Goal: Answer question/provide support: Share knowledge or assist other users

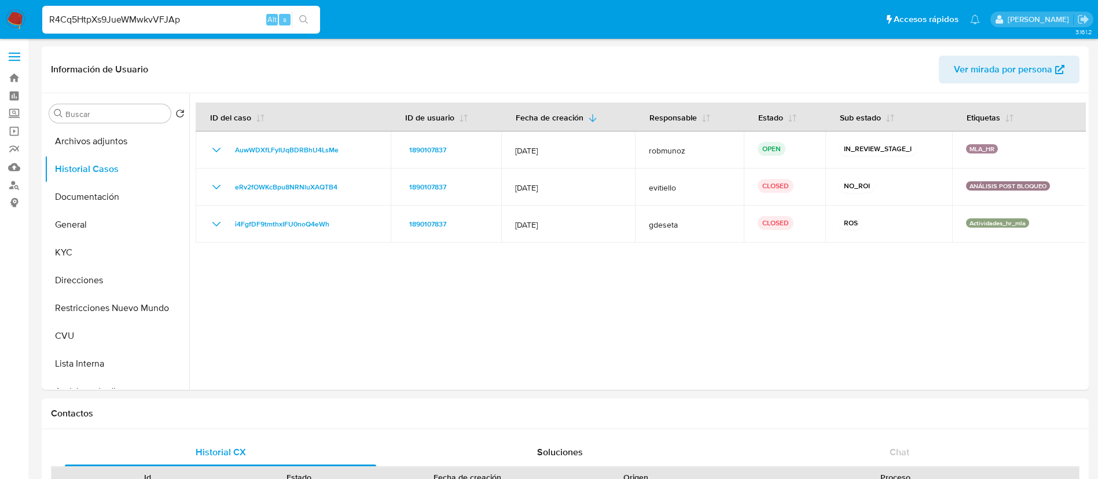
select select "10"
type input "R4Cq5HtpXs9JueWMwkvVFJAp"
click at [294, 23] on button "search-icon" at bounding box center [304, 20] width 24 height 16
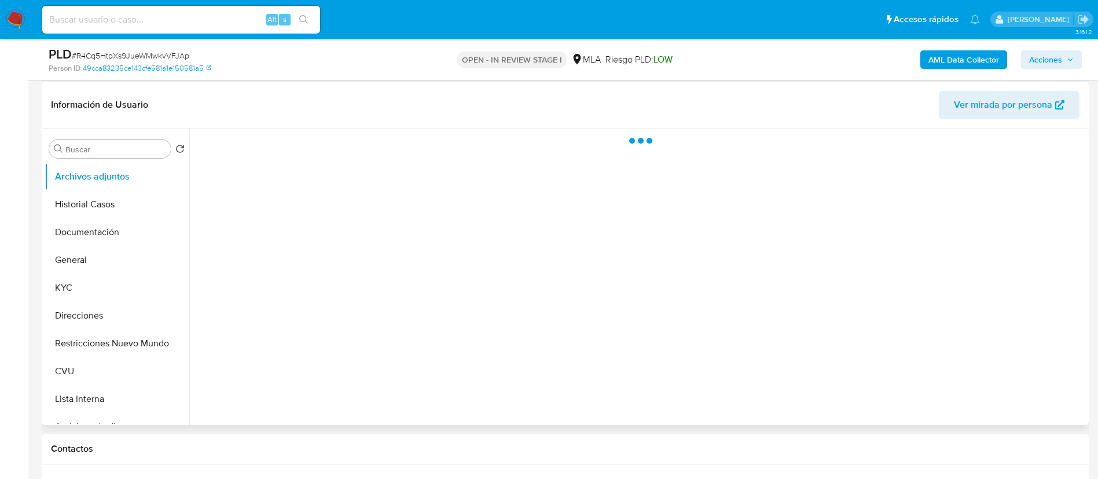
scroll to position [174, 0]
select select "10"
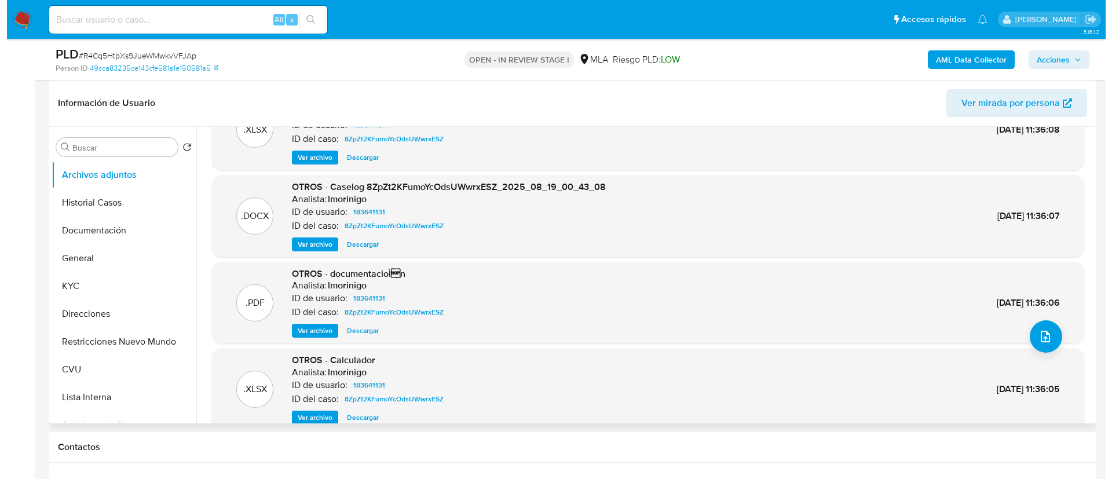
scroll to position [0, 0]
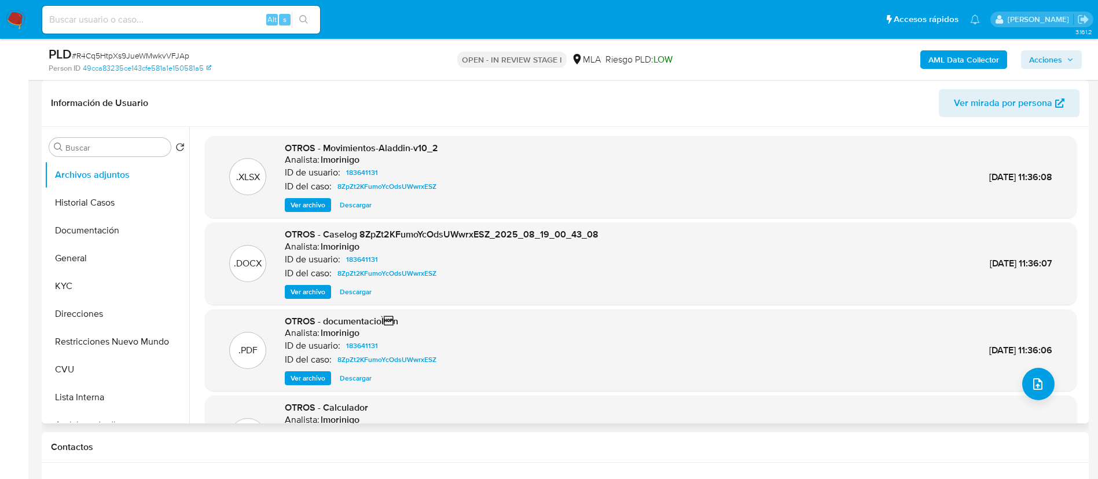
click at [321, 284] on div "OTROS - Caselog 8ZpZt2KFumoYcOdsUWwrxESZ_2025_08_19_00_43_08 Analista: lmorinig…" at bounding box center [442, 263] width 314 height 71
click at [322, 289] on span "Ver archivo" at bounding box center [308, 292] width 35 height 12
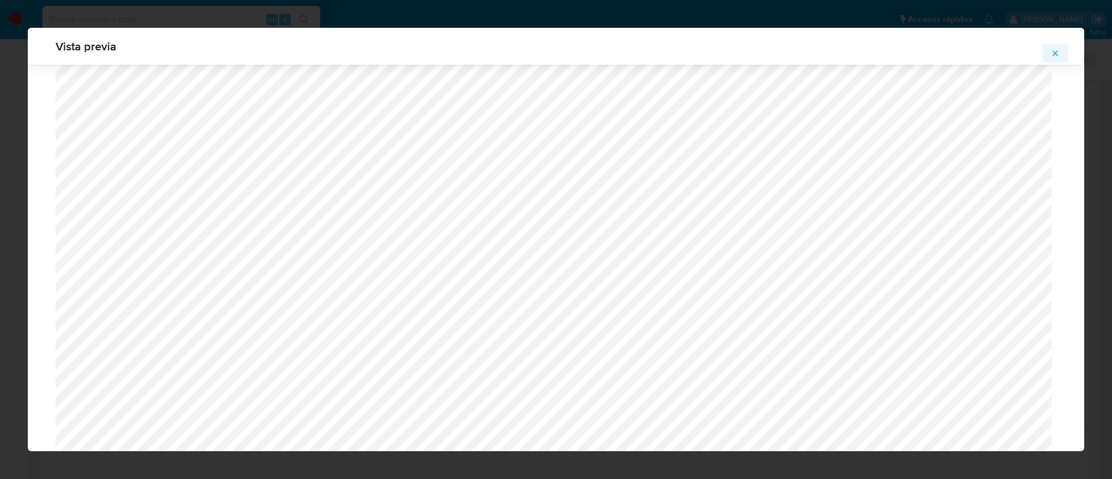
scroll to position [498, 0]
click at [1048, 50] on button "Attachment preview" at bounding box center [1054, 53] width 25 height 19
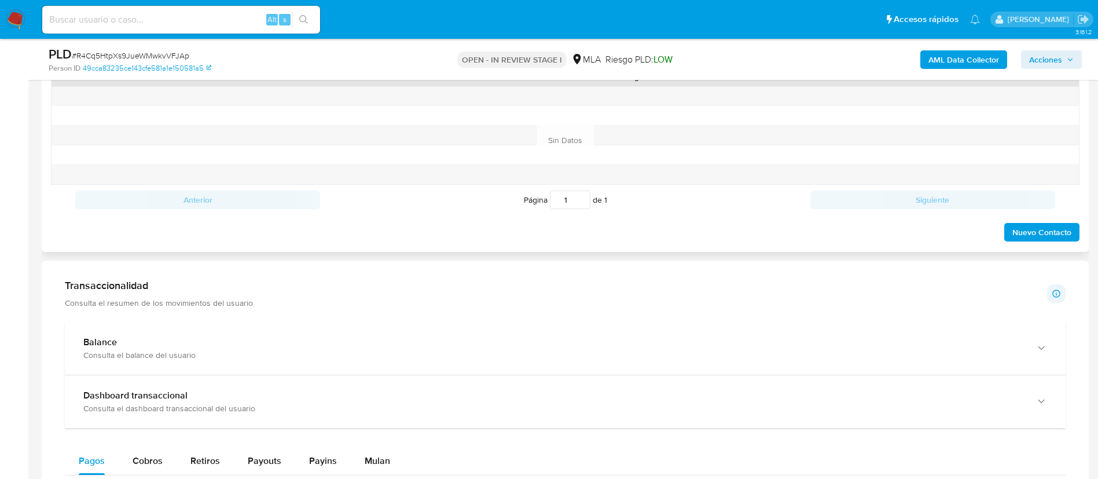
scroll to position [868, 0]
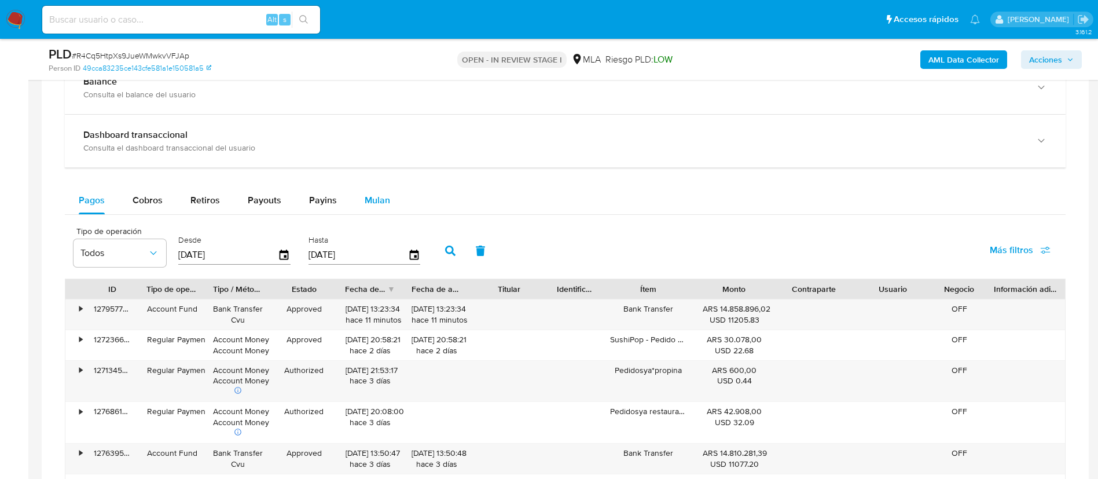
click at [373, 208] on div "Mulan" at bounding box center [377, 200] width 25 height 28
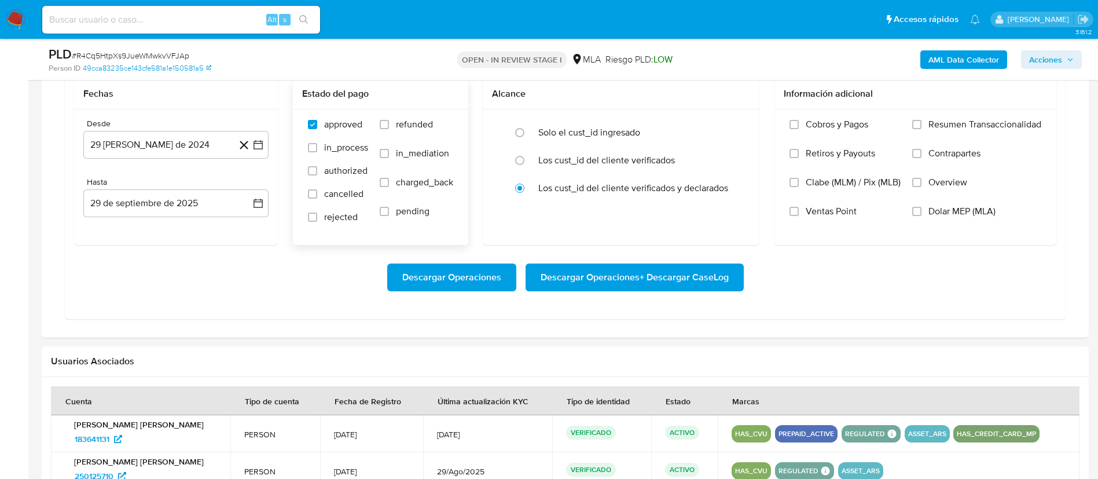
scroll to position [1042, 0]
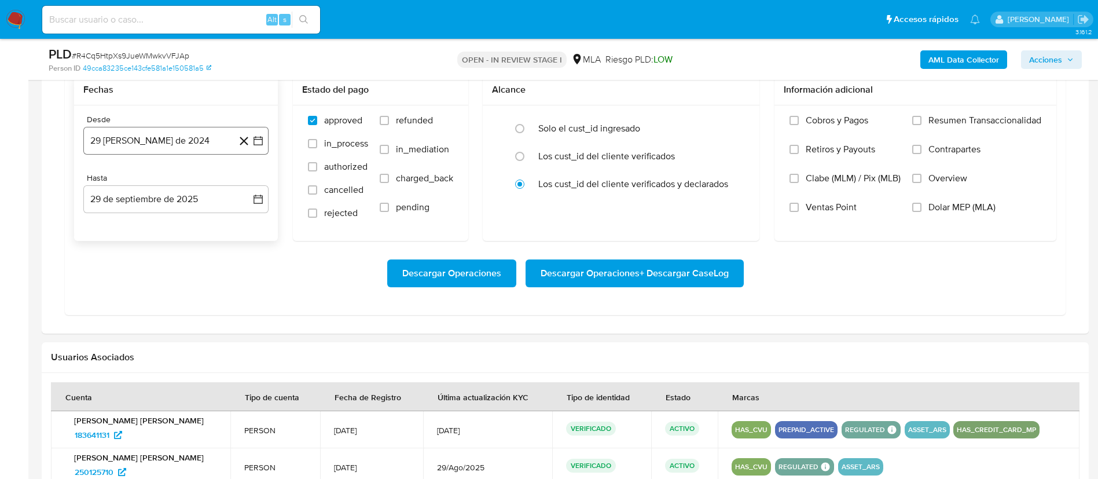
click at [259, 138] on icon "button" at bounding box center [258, 141] width 12 height 12
click at [193, 185] on span "agosto 2024" at bounding box center [170, 183] width 53 height 12
click at [245, 183] on icon "Año siguiente" at bounding box center [246, 182] width 14 height 14
click at [166, 291] on button "ago" at bounding box center [175, 289] width 32 height 19
click at [195, 227] on button "1" at bounding box center [199, 225] width 19 height 19
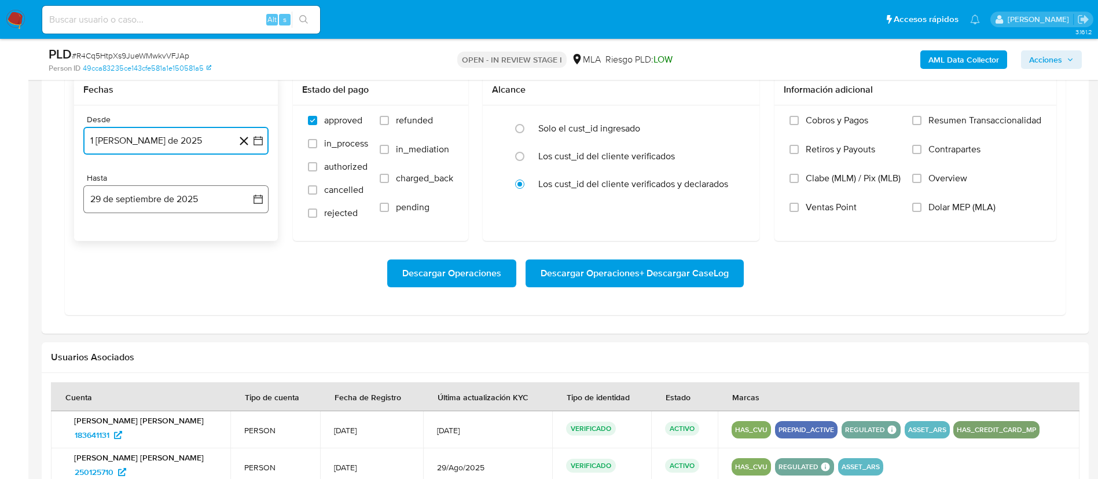
click at [254, 201] on icon "button" at bounding box center [258, 199] width 12 height 12
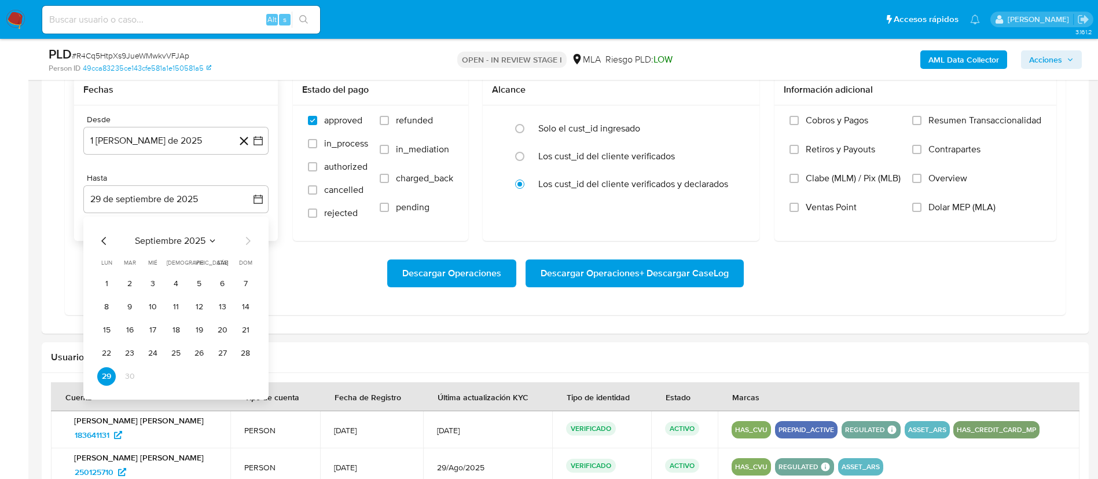
click at [92, 246] on div "septiembre 2025 septiembre 2025 lun lunes mar martes mié miércoles jue jueves v…" at bounding box center [175, 308] width 185 height 183
click at [105, 241] on icon "Mes anterior" at bounding box center [104, 241] width 14 height 14
click at [247, 379] on button "31" at bounding box center [245, 376] width 19 height 19
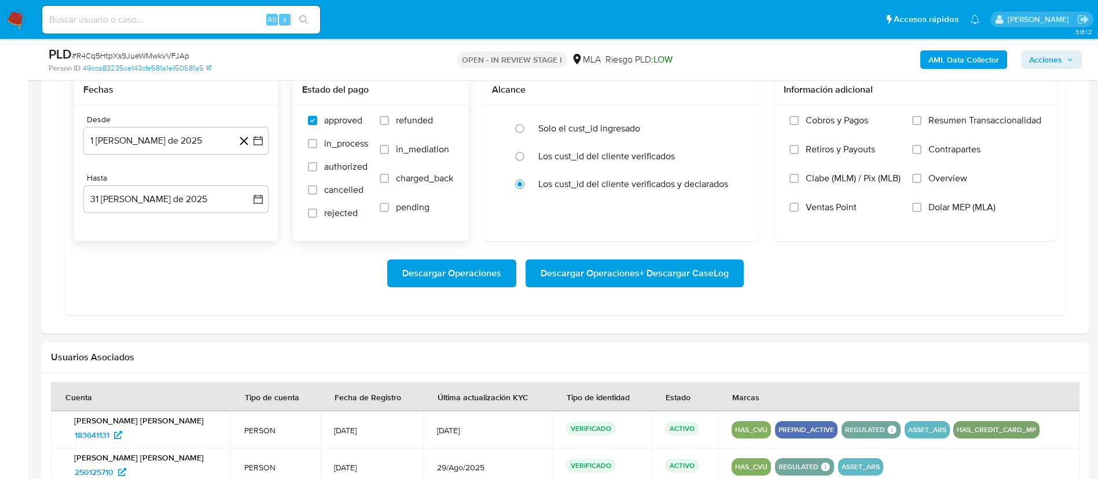
click at [386, 125] on label "refunded" at bounding box center [417, 129] width 74 height 29
click at [386, 125] on input "refunded" at bounding box center [384, 120] width 9 height 9
checkbox input "true"
click at [943, 207] on span "Dolar MEP (MLA)" at bounding box center [962, 207] width 67 height 12
click at [922, 207] on input "Dolar MEP (MLA)" at bounding box center [916, 207] width 9 height 9
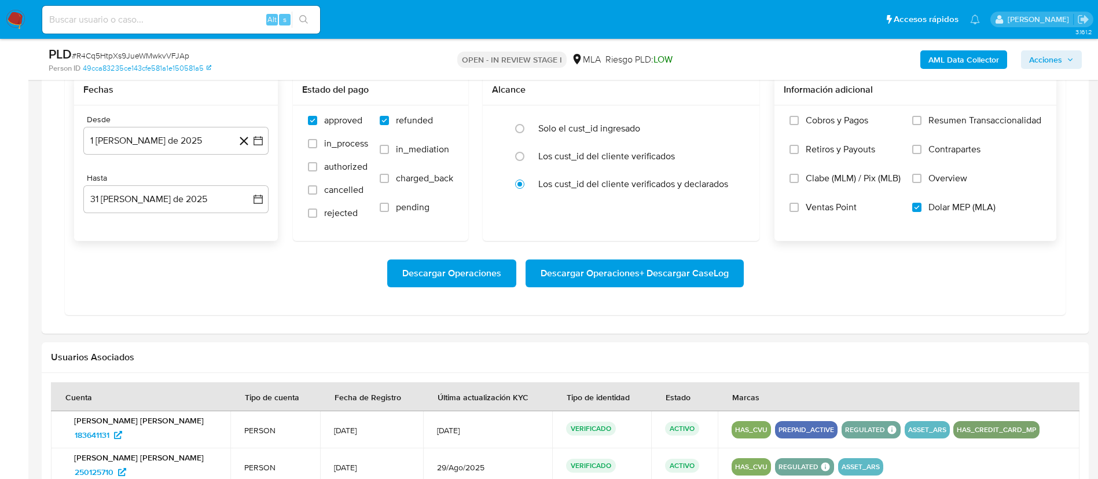
click at [697, 274] on span "Descargar Operaciones + Descargar CaseLog" at bounding box center [635, 273] width 188 height 25
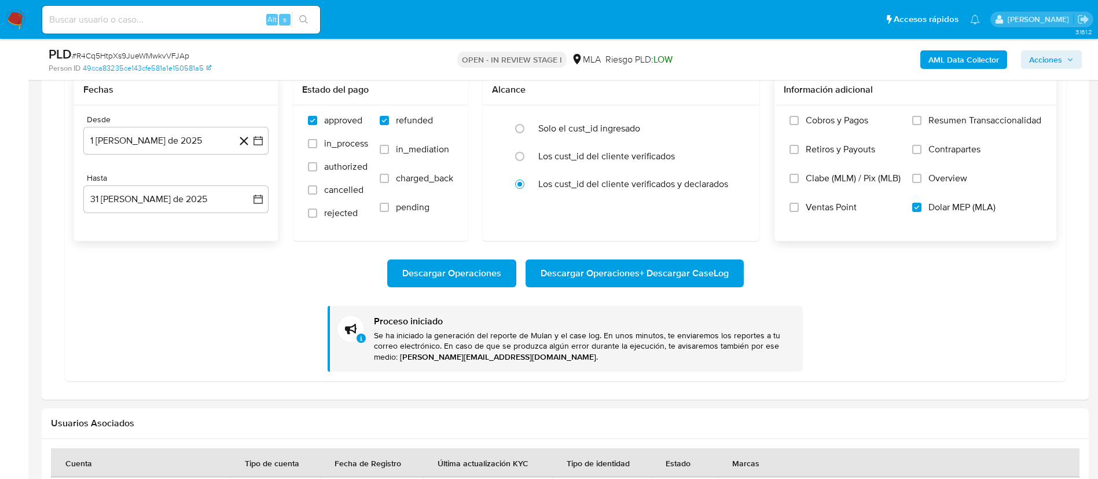
click at [247, 25] on input at bounding box center [181, 19] width 278 height 15
paste input "JH1shxov66URmQsL0nGn9wL6"
type input "JH1shxov66URmQsL0nGn9wL6"
click at [286, 16] on span "s" at bounding box center [284, 19] width 3 height 11
click at [295, 19] on button "search-icon" at bounding box center [304, 20] width 24 height 16
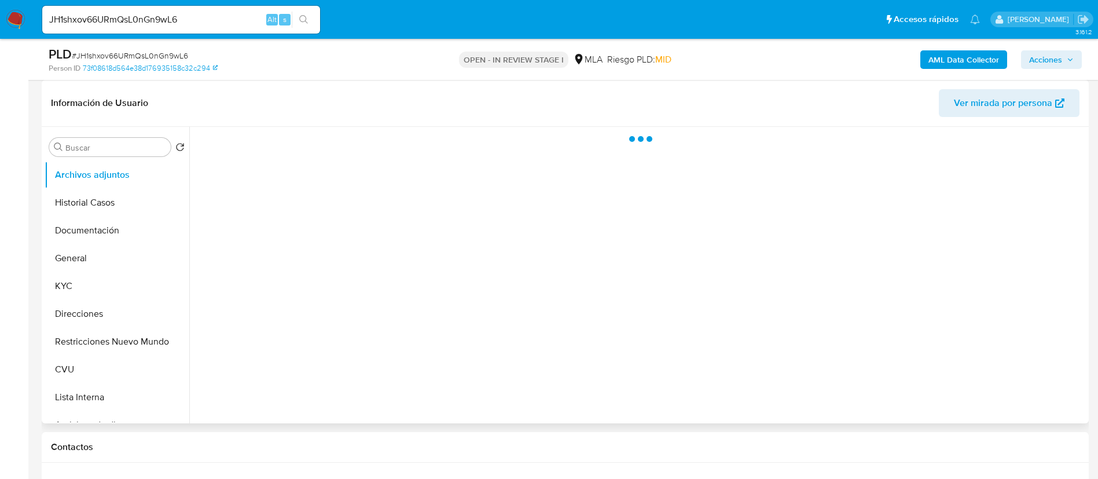
select select "10"
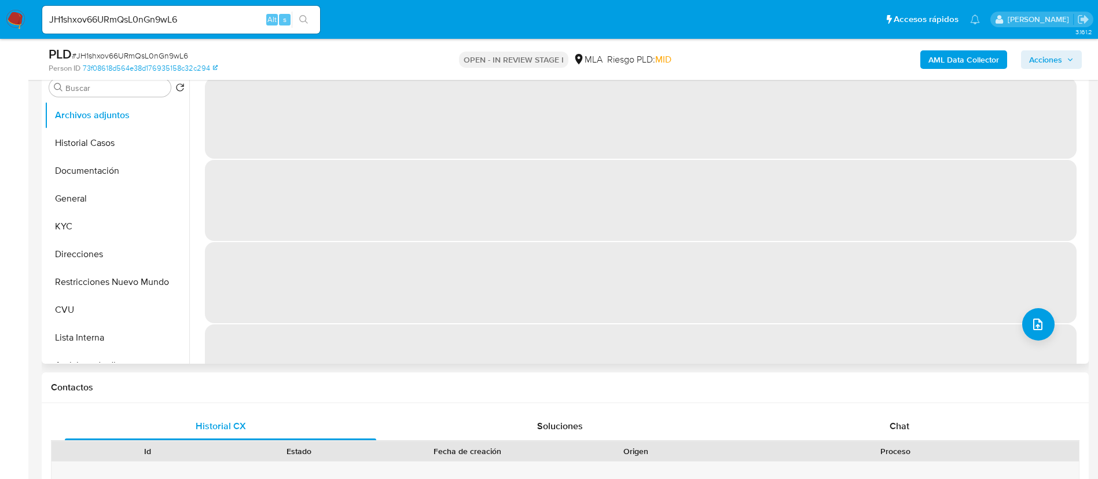
scroll to position [261, 0]
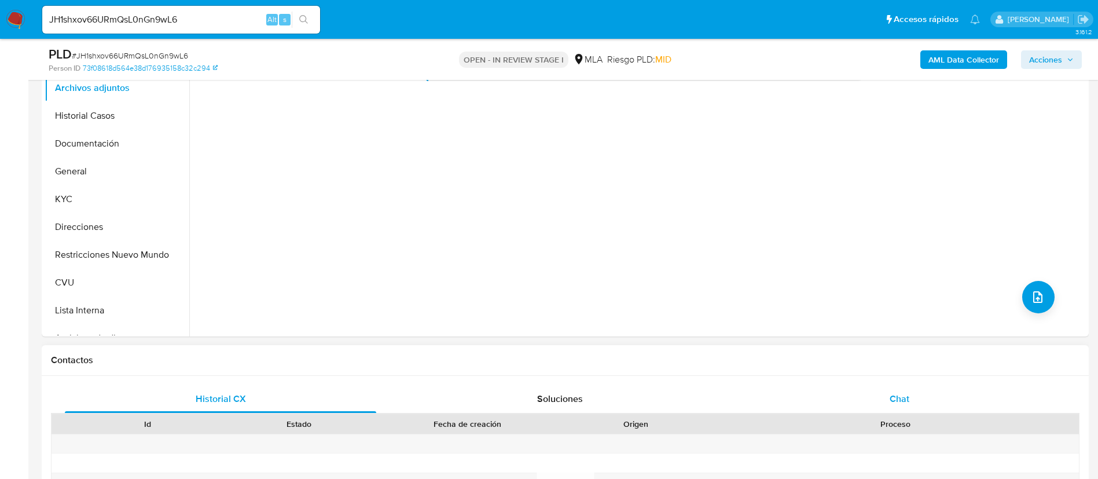
click at [795, 387] on div "Chat" at bounding box center [899, 399] width 311 height 28
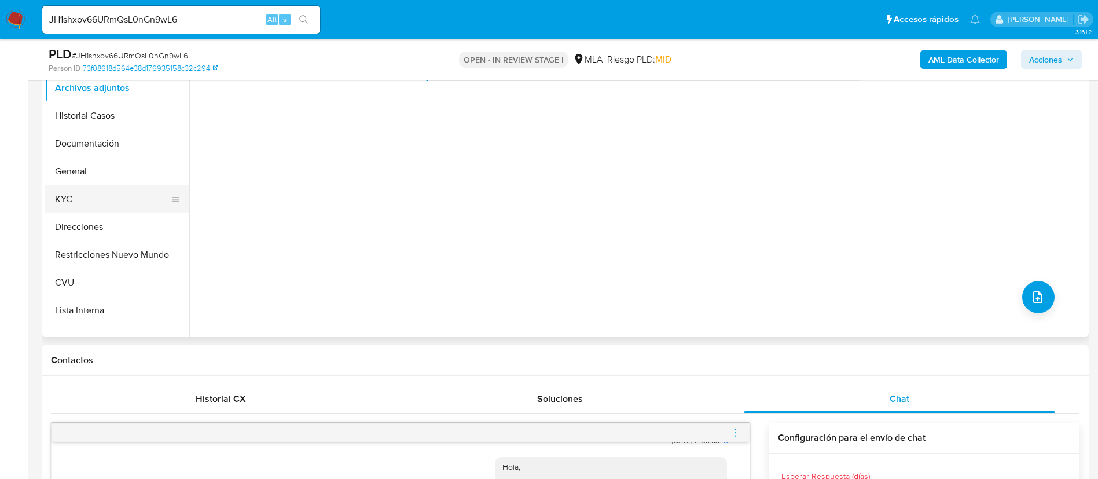
click at [130, 201] on button "KYC" at bounding box center [112, 199] width 135 height 28
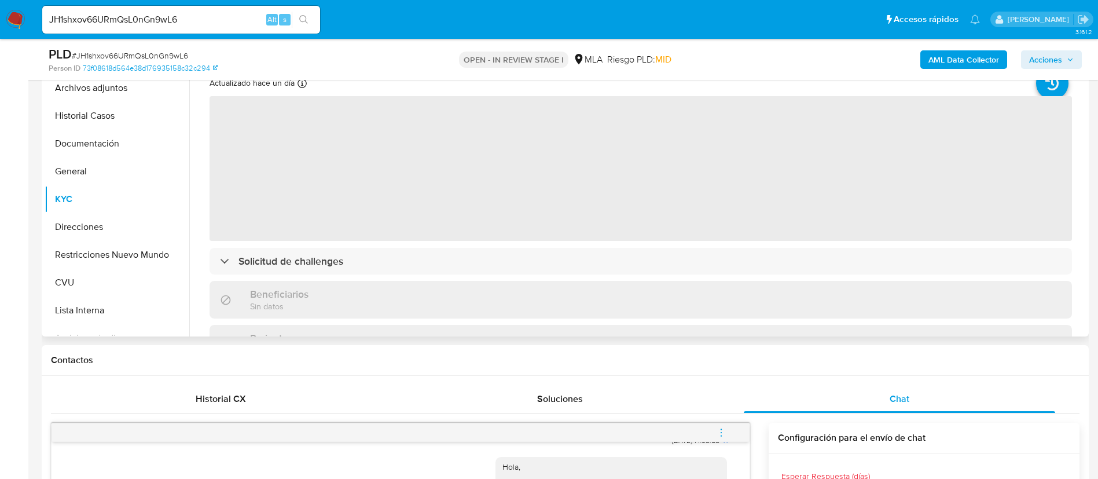
scroll to position [174, 0]
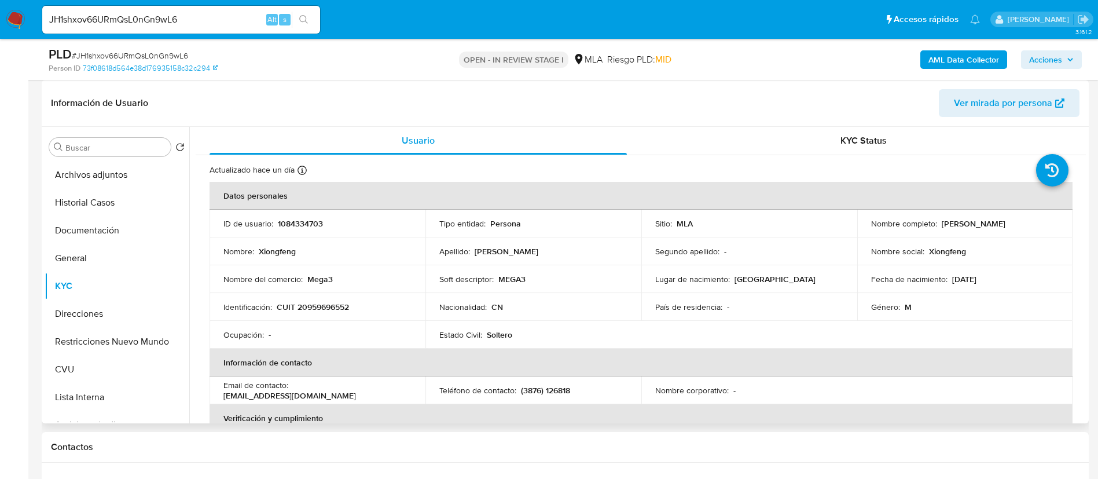
click at [313, 229] on td "ID de usuario : 1084334703" at bounding box center [318, 224] width 216 height 28
click at [313, 229] on p "1084334703" at bounding box center [300, 223] width 45 height 10
click at [306, 222] on p "1084334703" at bounding box center [300, 223] width 45 height 10
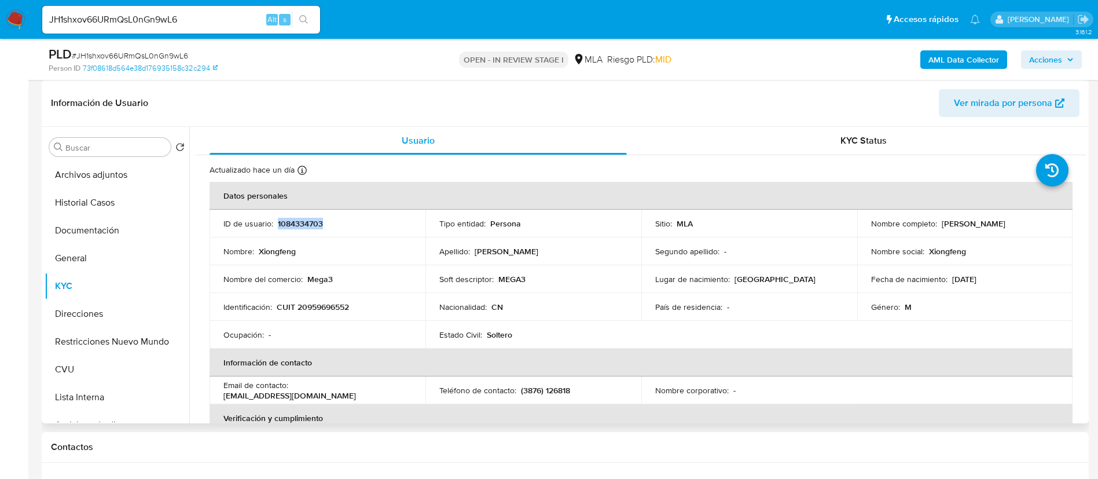
copy p "1084334703"
click at [338, 308] on p "CUIT 20959696552" at bounding box center [313, 307] width 72 height 10
click at [338, 307] on p "CUIT 20959696552" at bounding box center [313, 307] width 72 height 10
copy p "20959696552"
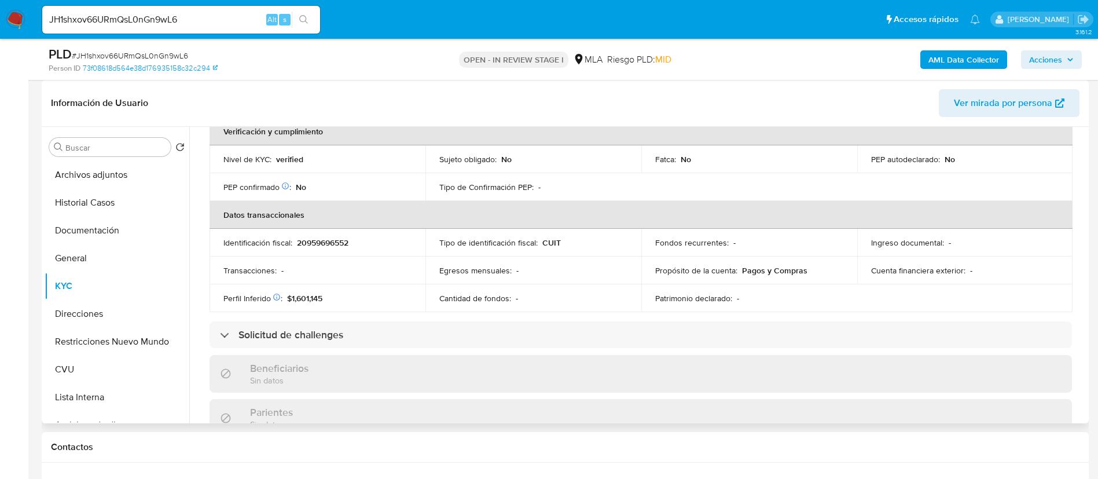
scroll to position [67, 0]
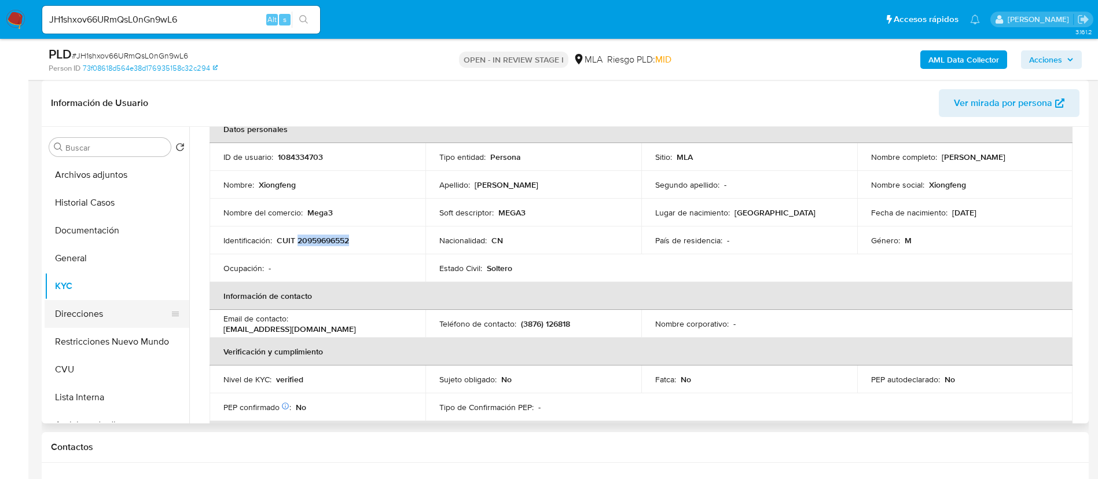
click at [109, 314] on button "Direcciones" at bounding box center [112, 314] width 135 height 28
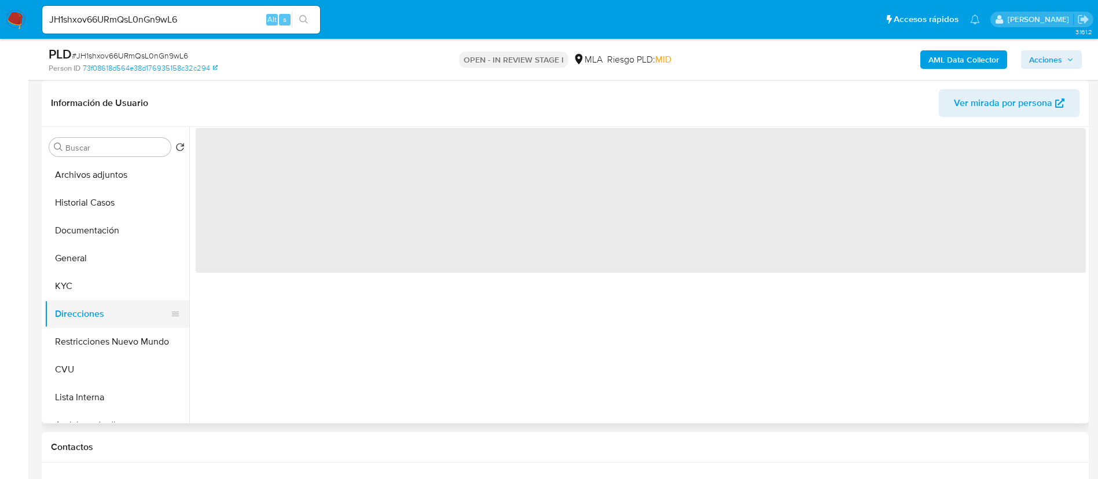
scroll to position [0, 0]
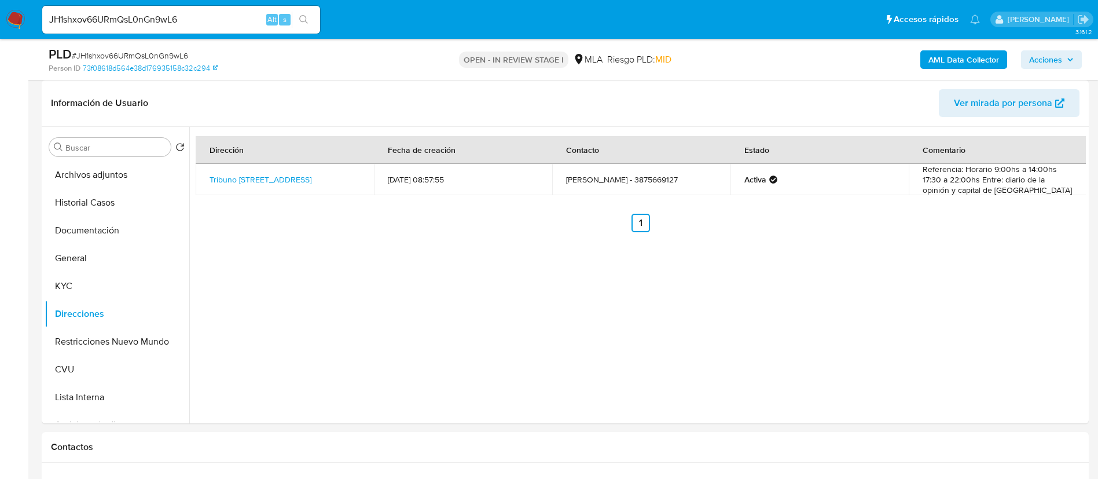
click at [945, 62] on b "AML Data Collector" at bounding box center [964, 59] width 71 height 19
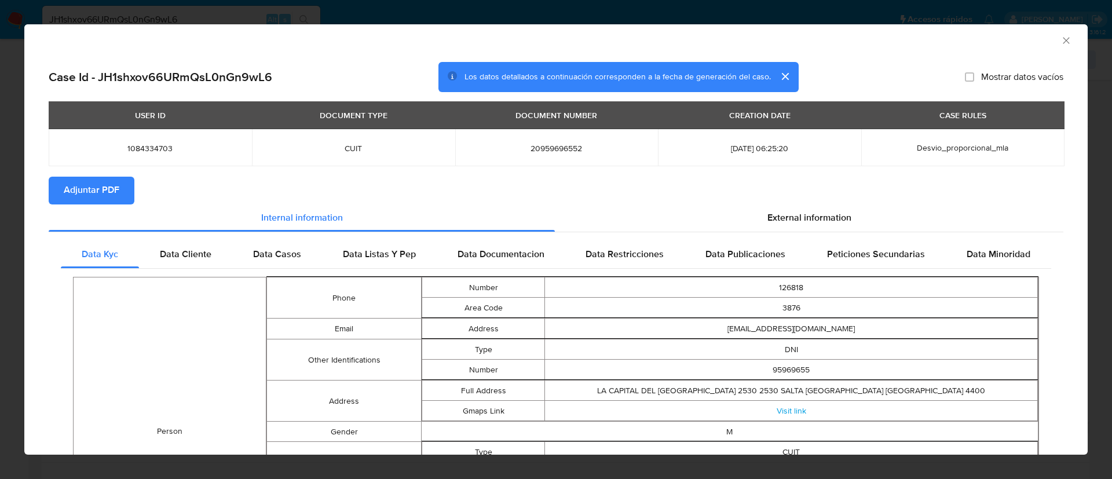
click at [129, 194] on button "Adjuntar PDF" at bounding box center [92, 191] width 86 height 28
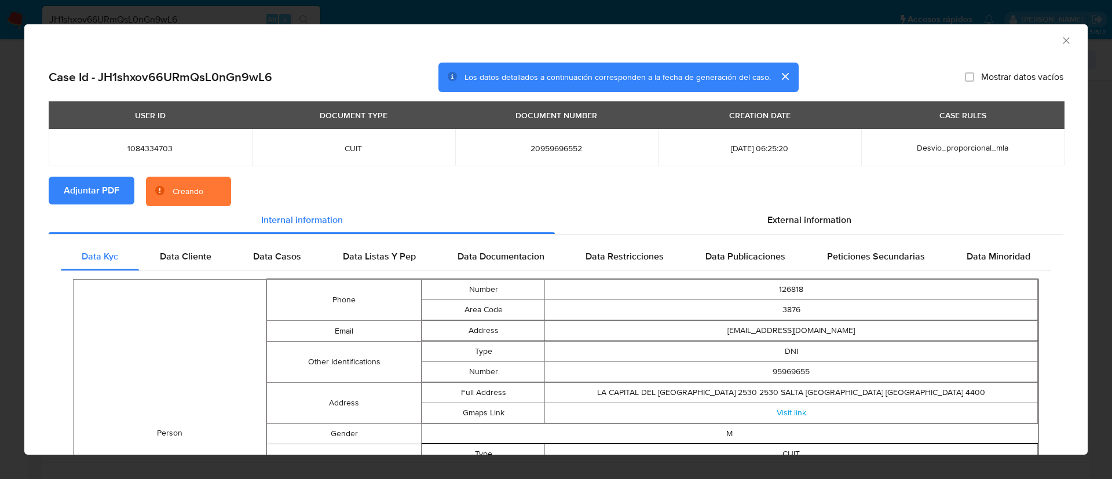
click at [1062, 40] on icon "Cerrar ventana" at bounding box center [1065, 40] width 6 height 6
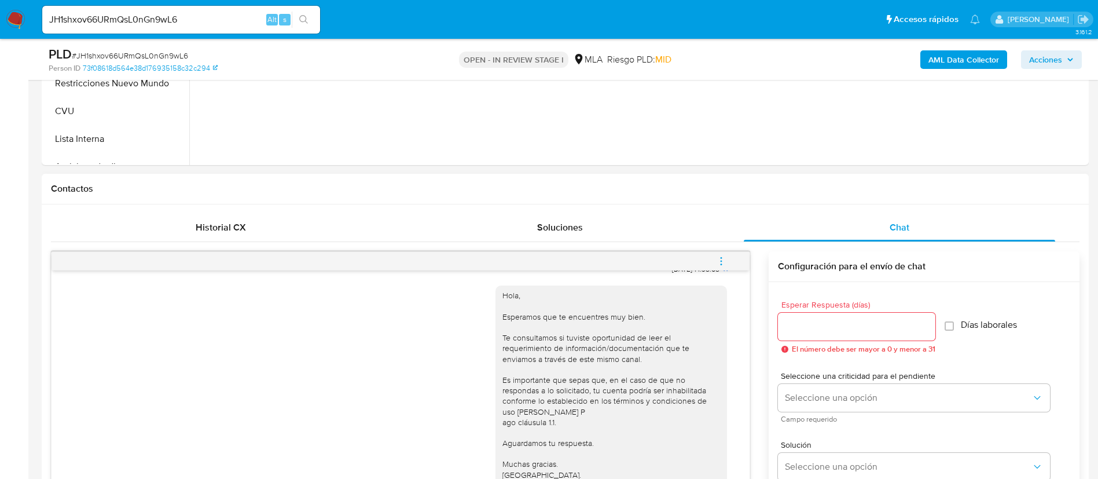
scroll to position [434, 0]
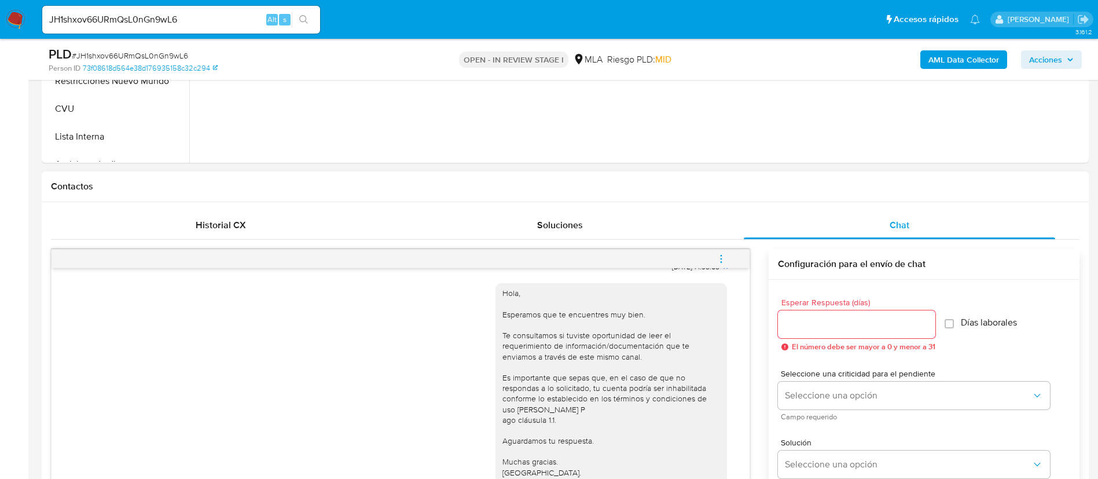
click at [735, 258] on button "menu-action" at bounding box center [721, 259] width 38 height 28
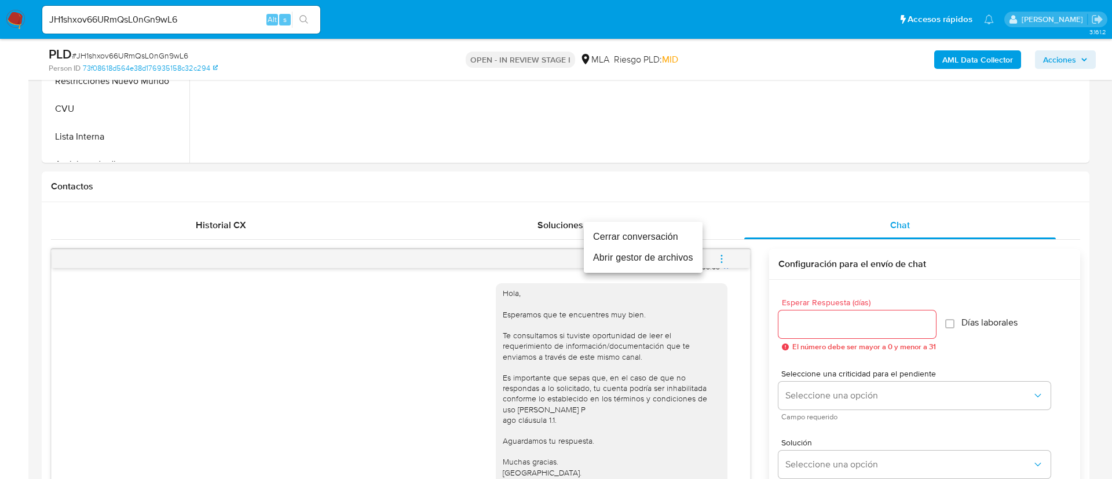
click at [691, 236] on li "Cerrar conversación" at bounding box center [643, 236] width 119 height 21
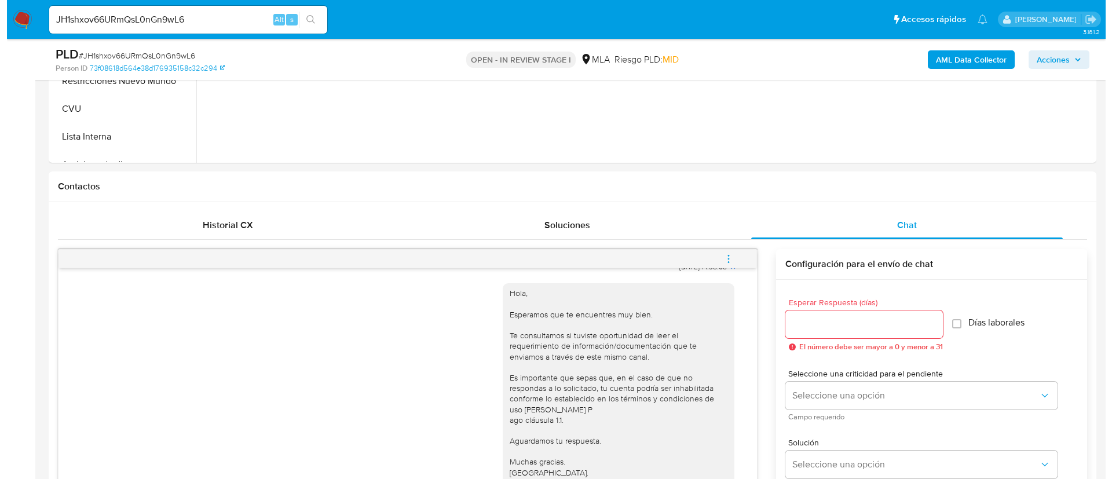
scroll to position [174, 0]
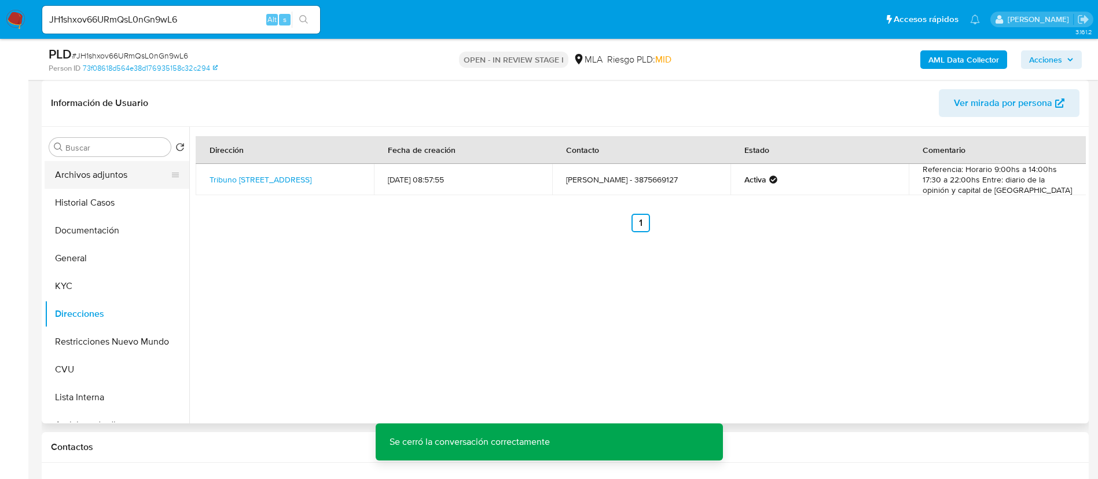
click at [108, 163] on button "Archivos adjuntos" at bounding box center [112, 175] width 135 height 28
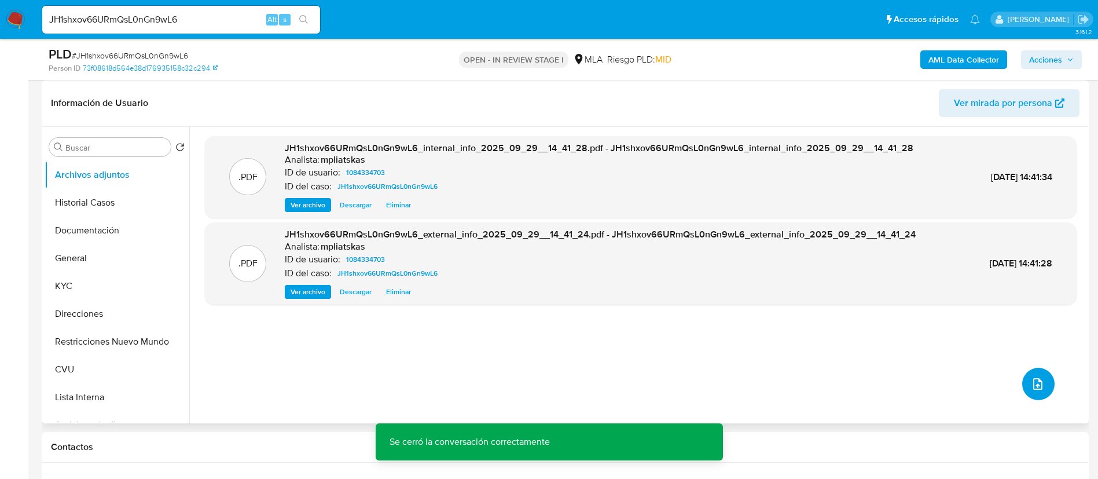
click at [1042, 388] on button "upload-file" at bounding box center [1038, 384] width 32 height 32
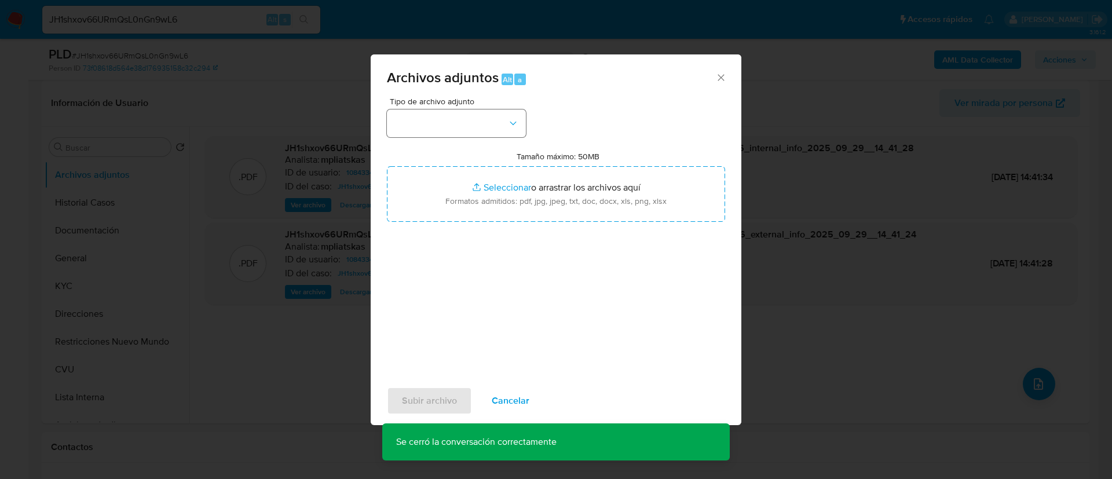
drag, startPoint x: 477, startPoint y: 148, endPoint x: 473, endPoint y: 135, distance: 13.9
click at [476, 146] on div "Tipo de archivo adjunto Tamaño máximo: 50MB Seleccionar archivos Seleccionar o …" at bounding box center [556, 233] width 338 height 273
click at [473, 135] on button "button" at bounding box center [456, 123] width 139 height 28
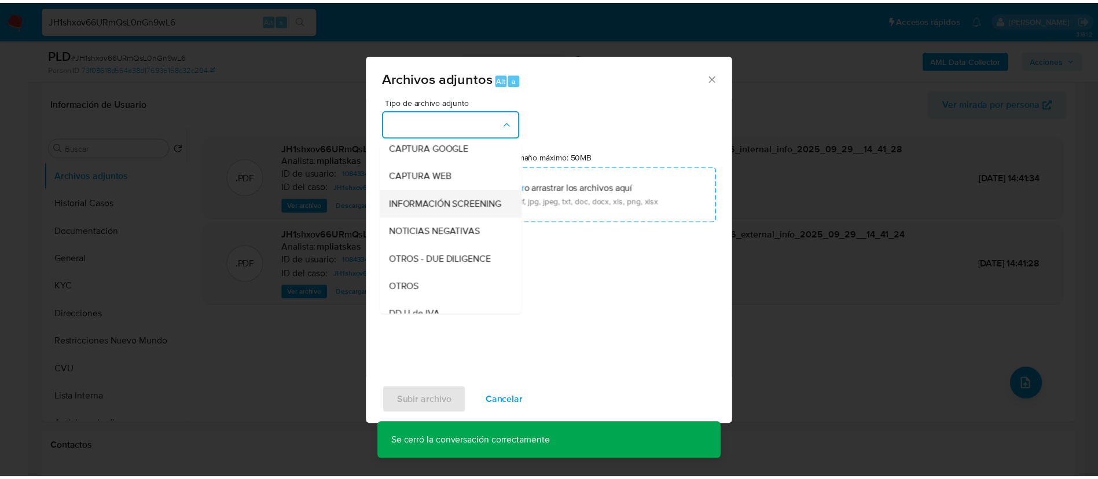
scroll to position [87, 0]
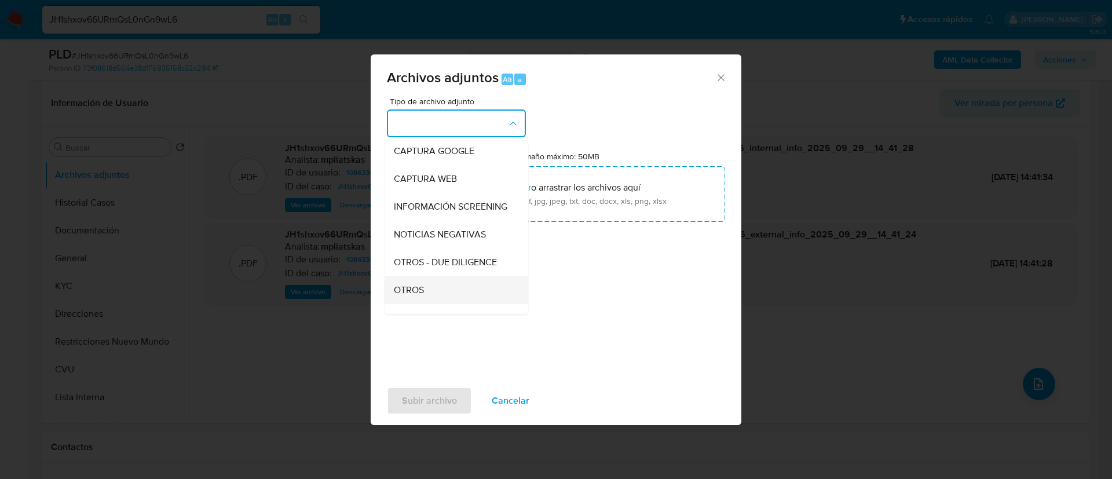
click at [444, 294] on div "OTROS" at bounding box center [453, 290] width 118 height 28
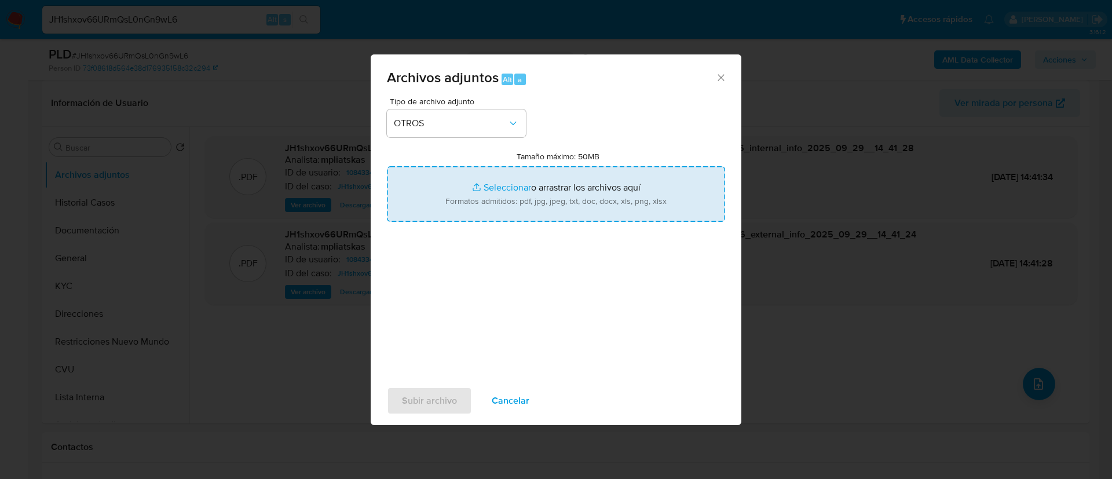
click at [504, 202] on input "Tamaño máximo: 50MB Seleccionar archivos" at bounding box center [556, 194] width 338 height 56
click at [544, 210] on input "Tamaño máximo: 50MB Seleccionar archivos" at bounding box center [556, 194] width 338 height 56
click at [544, 213] on input "Tamaño máximo: 50MB Seleccionar archivos" at bounding box center [556, 194] width 338 height 56
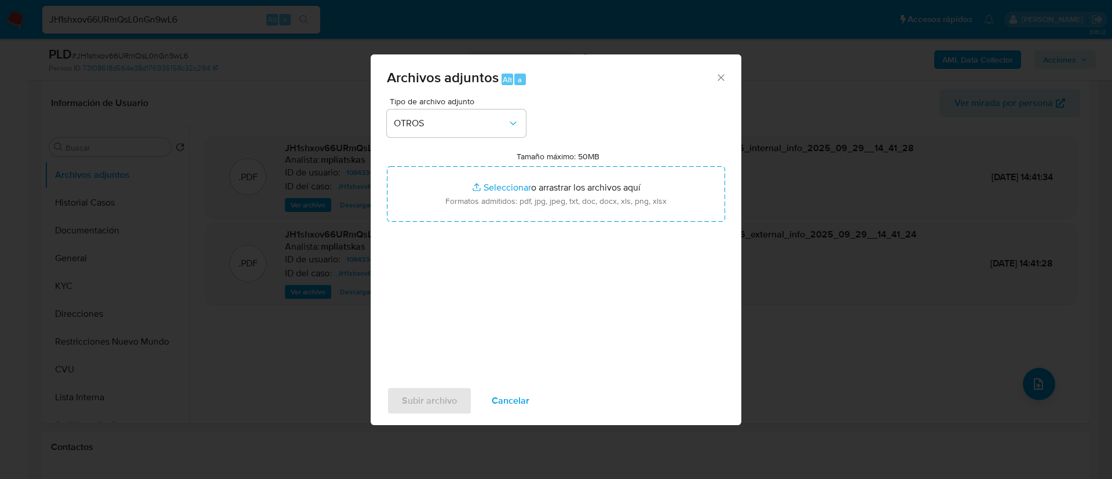
type input "C:\fakepath\1084334703 Movimientos.xlsx"
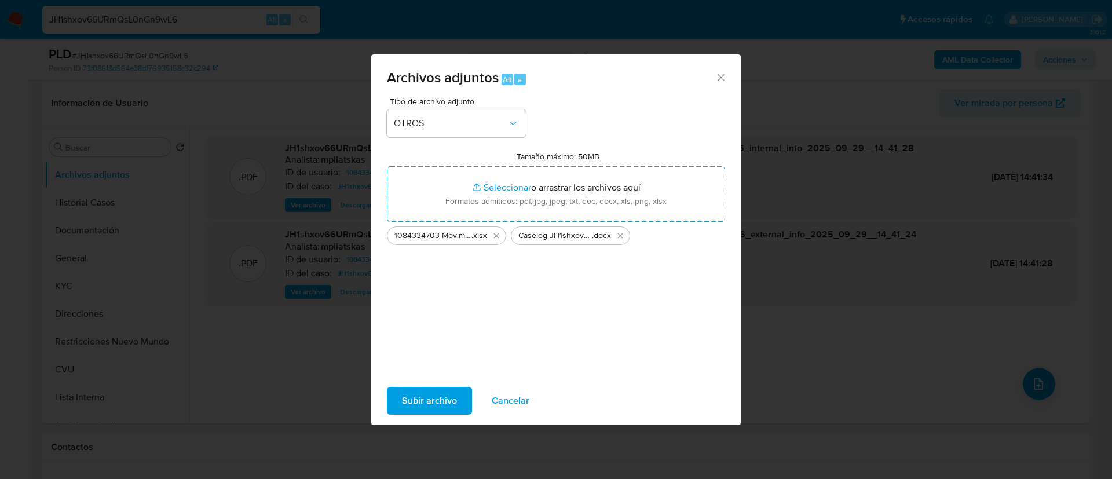
click at [431, 399] on span "Subir archivo" at bounding box center [429, 400] width 55 height 25
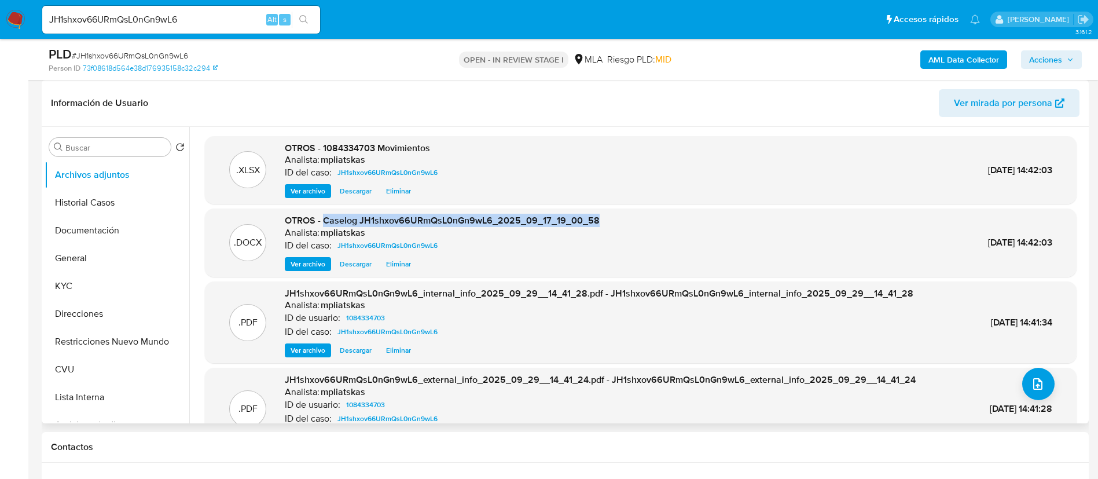
drag, startPoint x: 324, startPoint y: 218, endPoint x: 629, endPoint y: 210, distance: 305.8
click at [629, 210] on div ".DOCX OTROS - Caselog JH1shxov66URmQsL0nGn9wL6_2025_09_17_19_00_58 Analista: mp…" at bounding box center [641, 242] width 872 height 68
copy span "Caselog JH1shxov66URmQsL0nGn9wL6_2025_09_17_19_00_58"
click at [1040, 59] on span "Acciones" at bounding box center [1045, 59] width 33 height 19
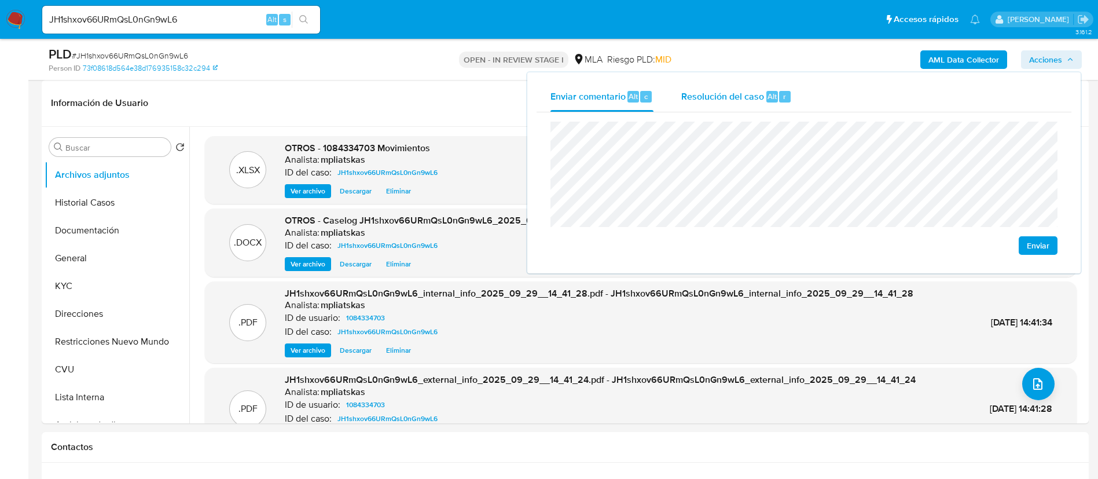
click at [708, 105] on div "Resolución del caso Alt r" at bounding box center [736, 97] width 111 height 30
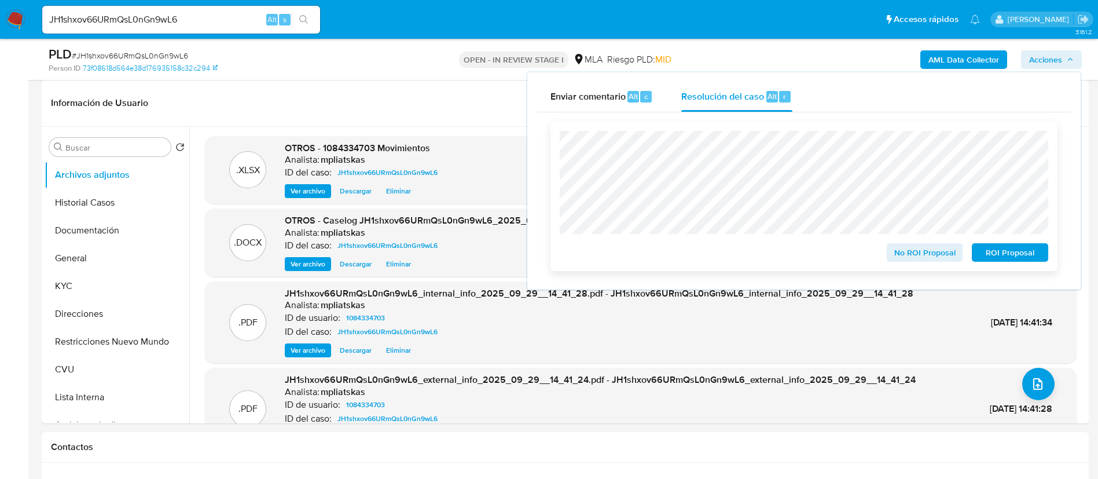
click at [906, 247] on span "No ROI Proposal" at bounding box center [925, 252] width 60 height 16
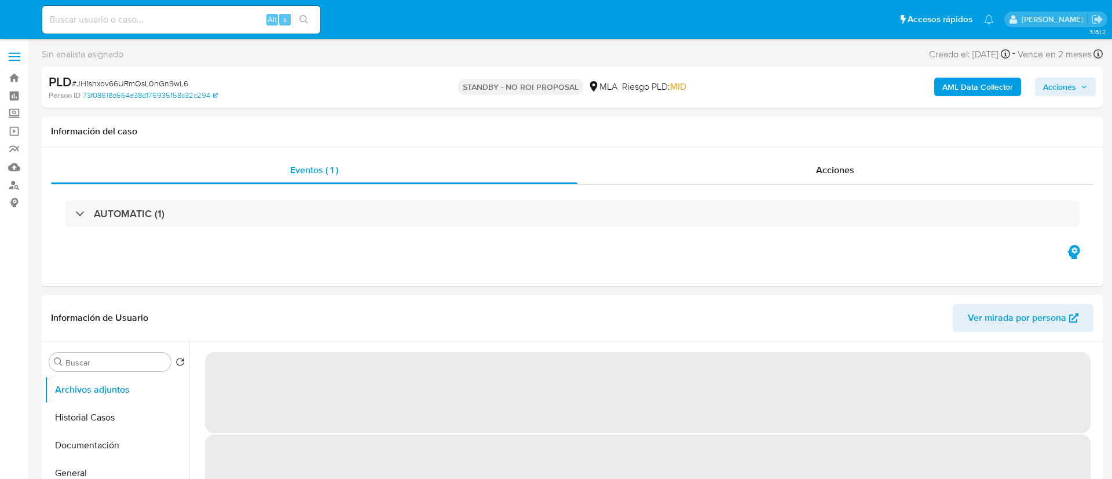
select select "10"
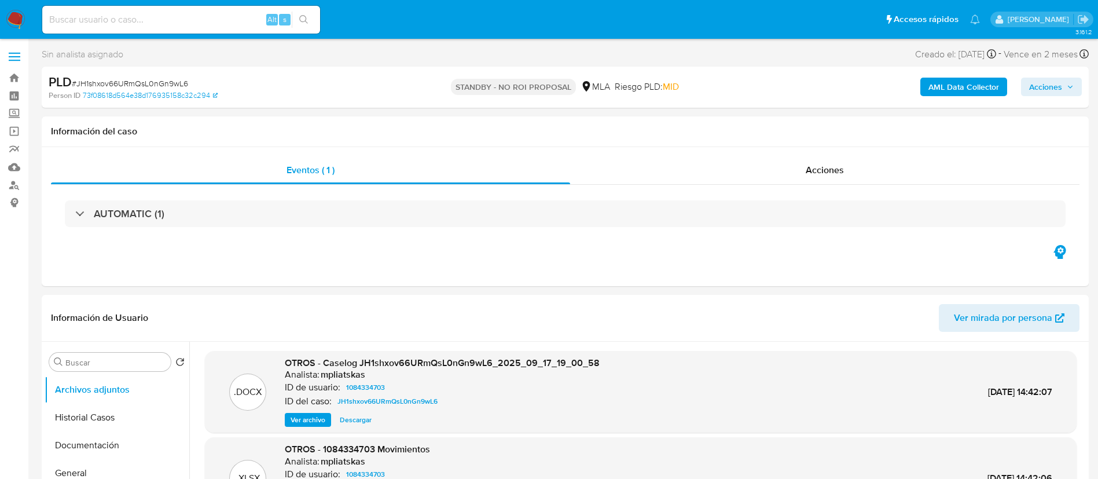
click at [261, 11] on div "Alt s" at bounding box center [181, 20] width 278 height 28
click at [259, 14] on input at bounding box center [181, 19] width 278 height 15
paste input "aL9n3SttPUvf4a5Iw1OCFGs0"
type input "aL9n3SttPUvf4a5Iw1OCFGs0"
click at [303, 19] on icon "search-icon" at bounding box center [303, 19] width 9 height 9
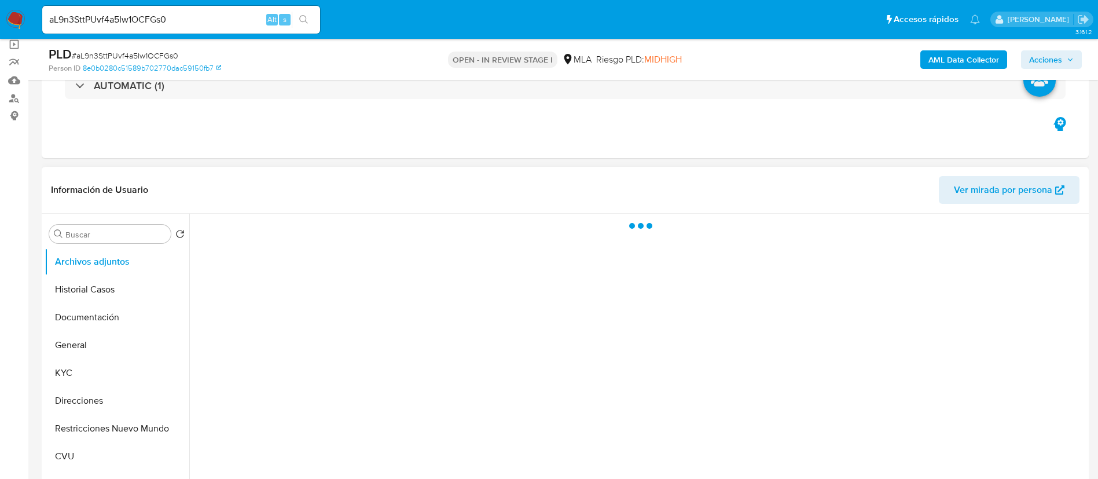
scroll to position [174, 0]
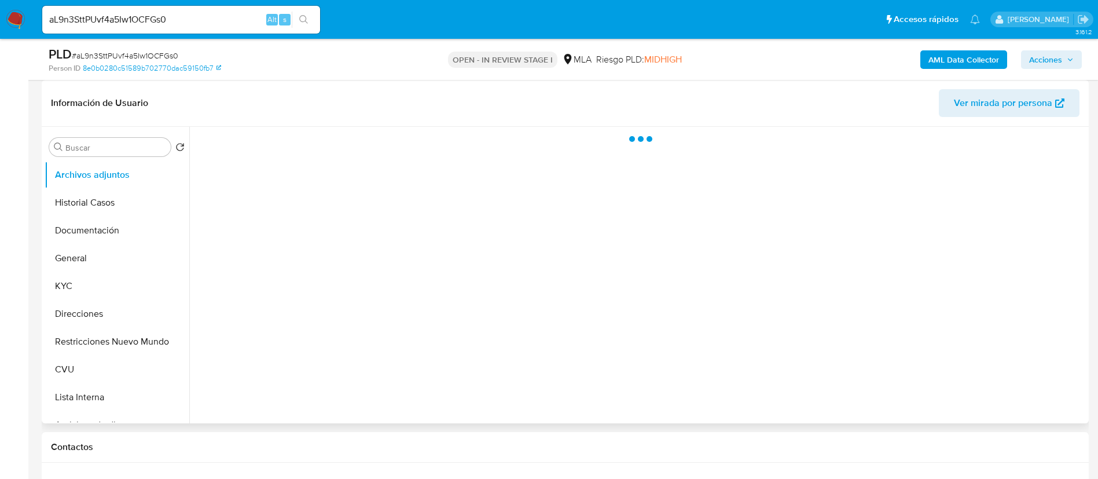
select select "10"
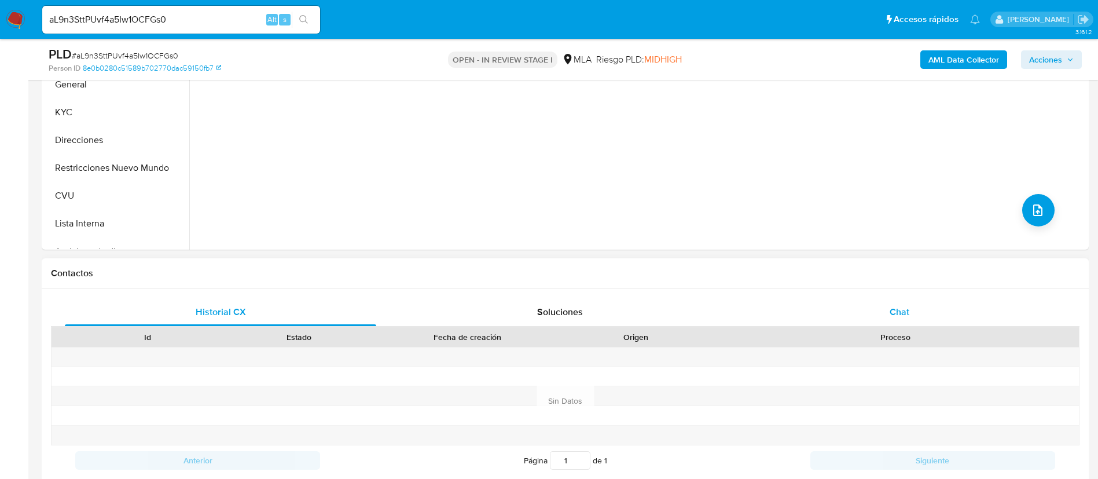
click at [816, 302] on div "Chat" at bounding box center [899, 312] width 311 height 28
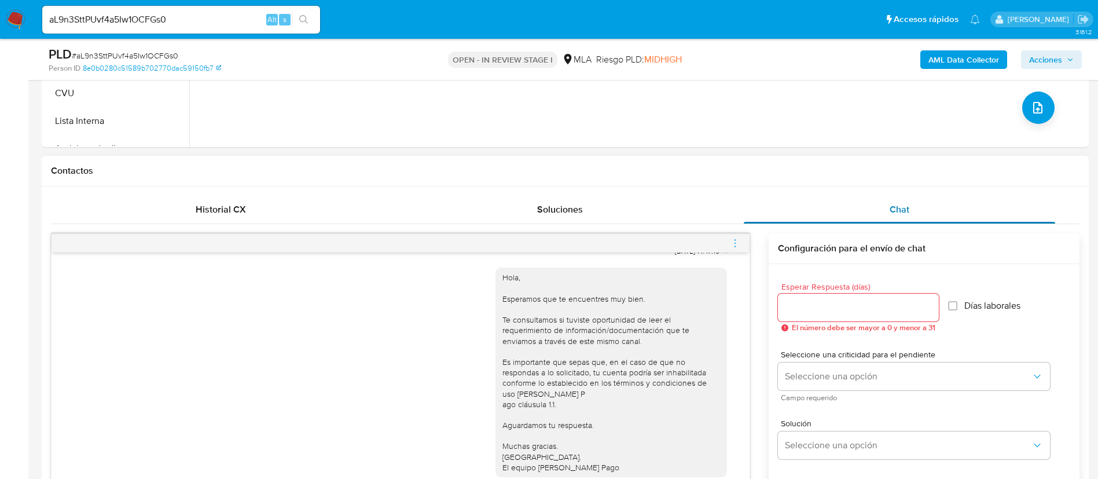
scroll to position [261, 0]
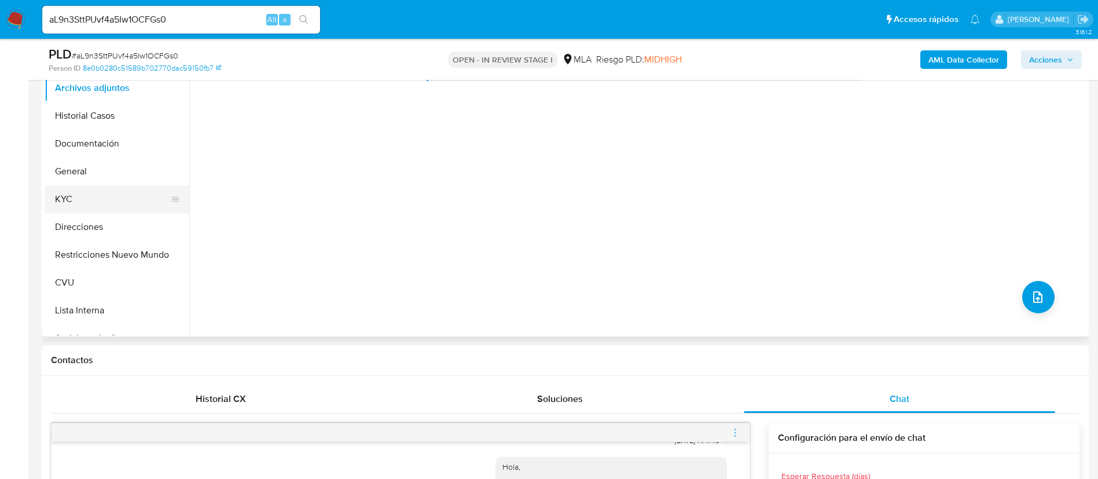
click at [116, 191] on button "KYC" at bounding box center [112, 199] width 135 height 28
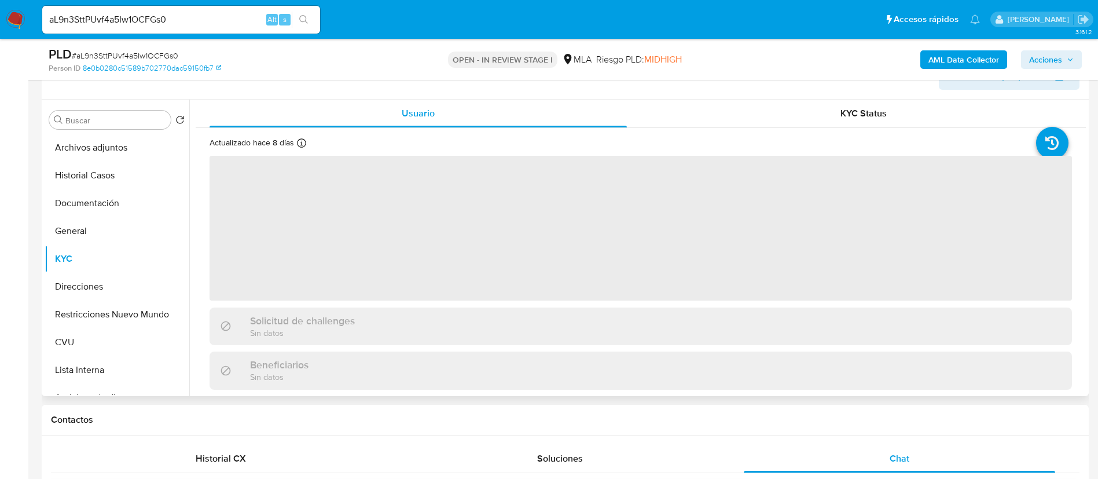
scroll to position [174, 0]
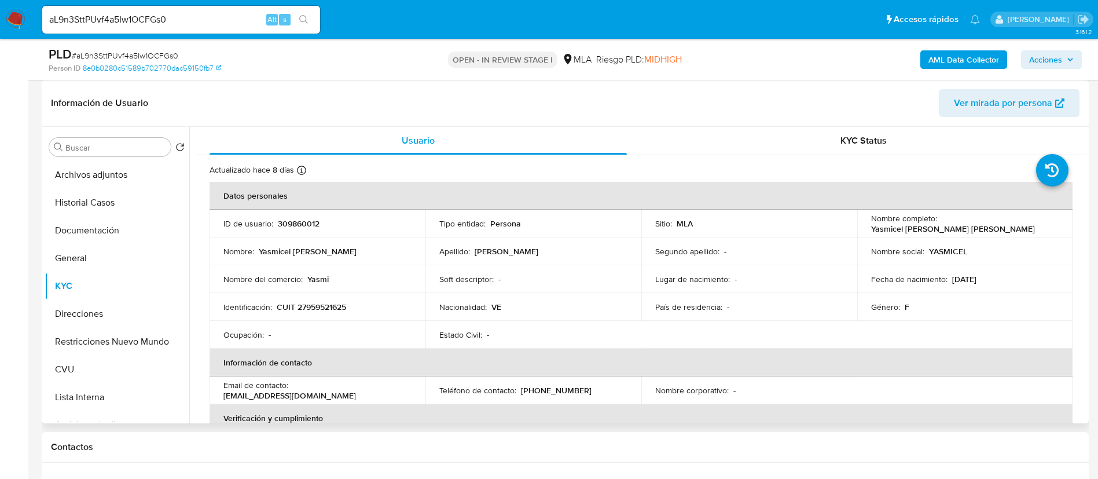
click at [292, 221] on p "309860012" at bounding box center [299, 223] width 42 height 10
copy p "309860012"
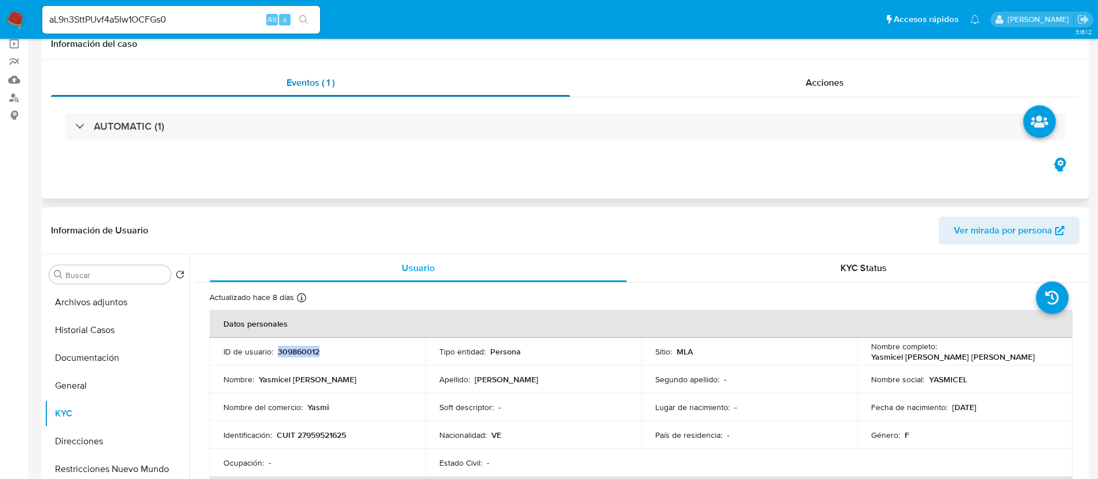
scroll to position [0, 0]
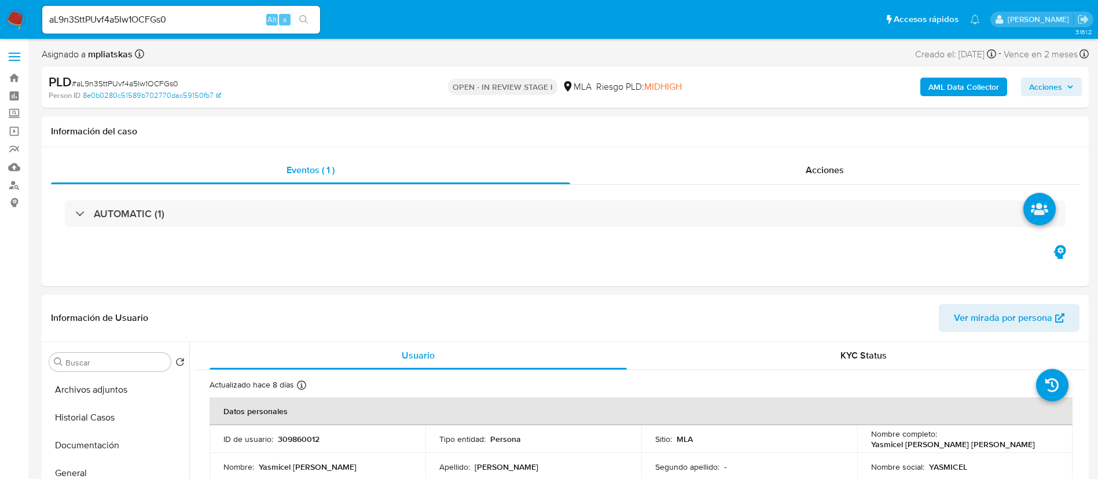
click at [912, 83] on div "AML Data Collector Acciones" at bounding box center [912, 87] width 342 height 27
click at [997, 83] on b "AML Data Collector" at bounding box center [964, 87] width 71 height 19
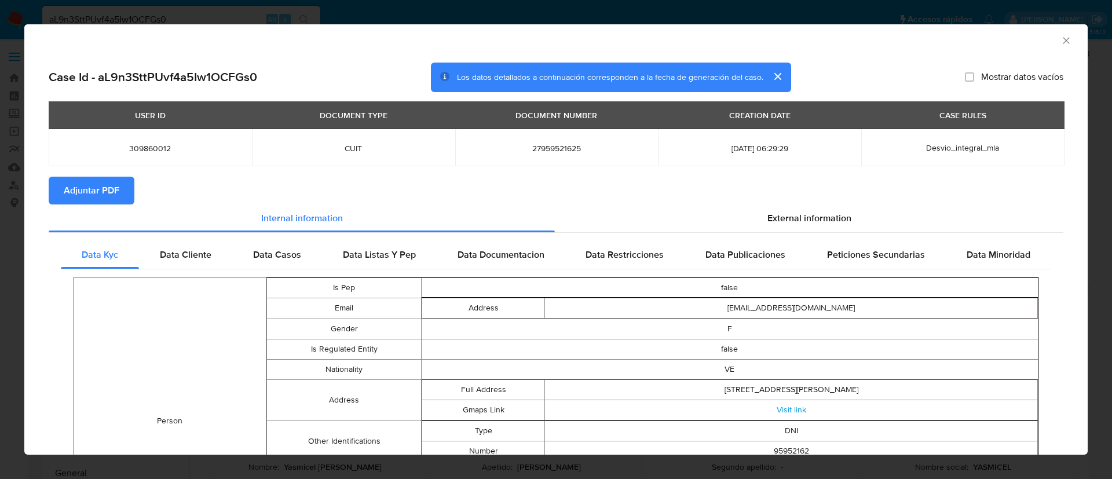
click at [61, 192] on button "Adjuntar PDF" at bounding box center [92, 191] width 86 height 28
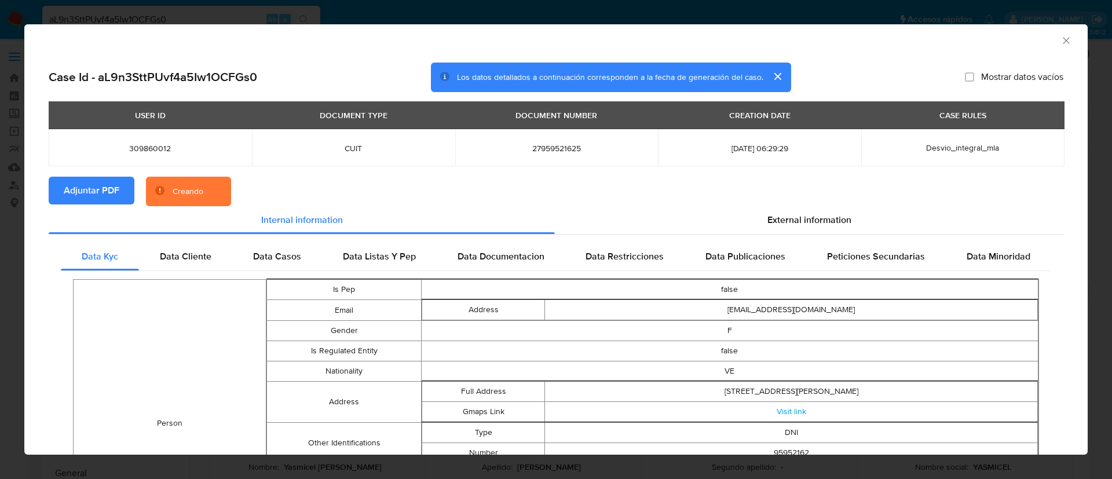
click at [1055, 34] on div "AML Data Collector" at bounding box center [555, 38] width 1063 height 29
drag, startPoint x: 1054, startPoint y: 34, endPoint x: 1054, endPoint y: 46, distance: 12.2
click at [1060, 35] on icon "Cerrar ventana" at bounding box center [1066, 41] width 12 height 12
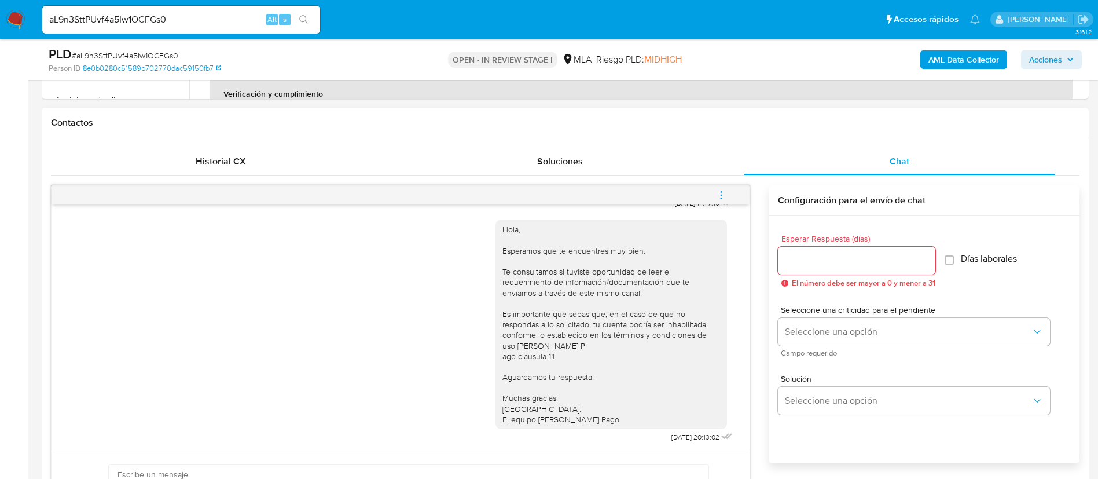
scroll to position [521, 0]
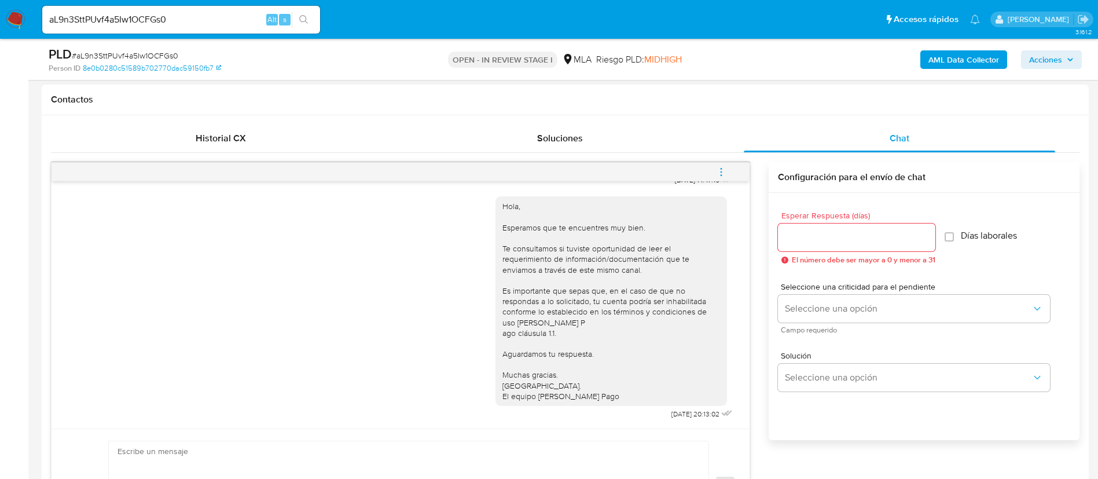
click at [710, 173] on button "menu-action" at bounding box center [721, 172] width 38 height 28
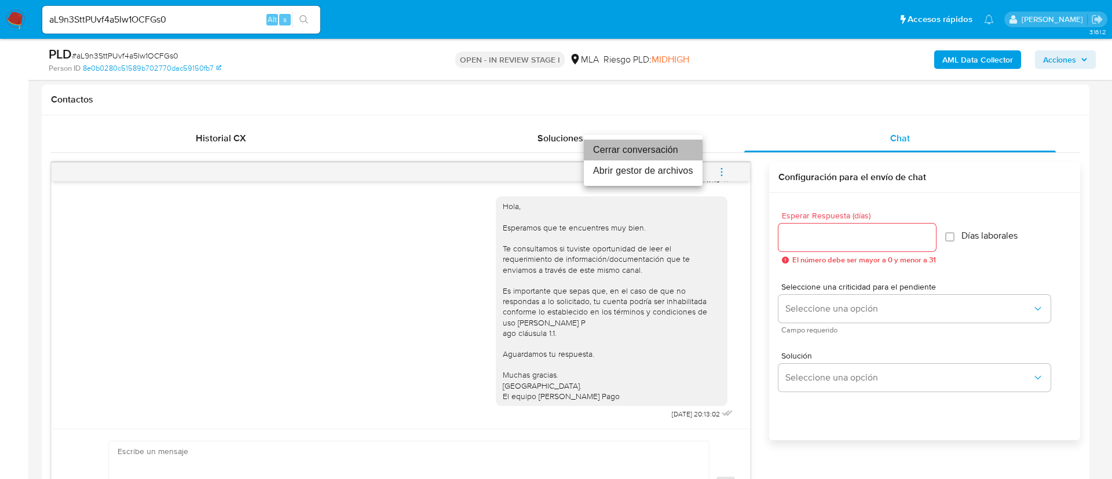
click at [657, 151] on li "Cerrar conversación" at bounding box center [643, 150] width 119 height 21
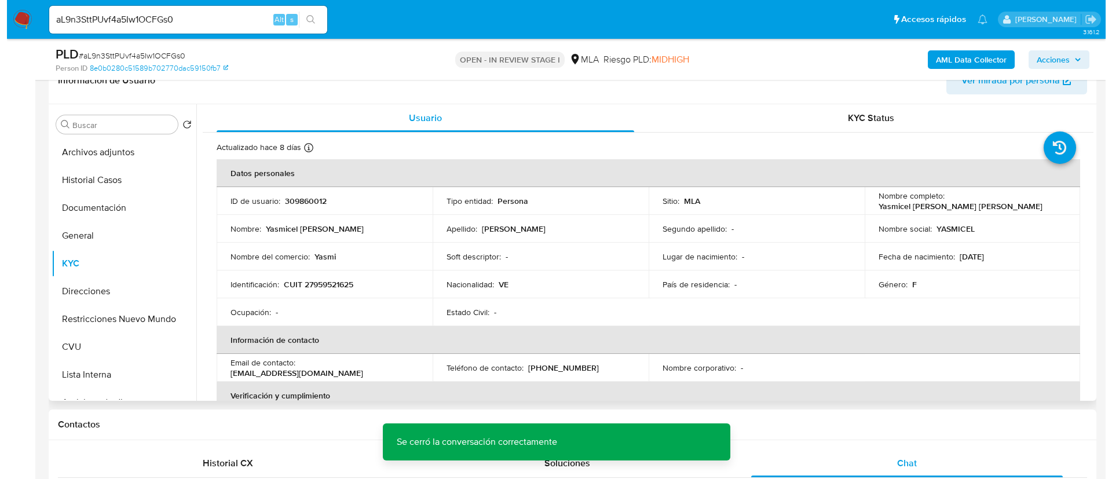
scroll to position [174, 0]
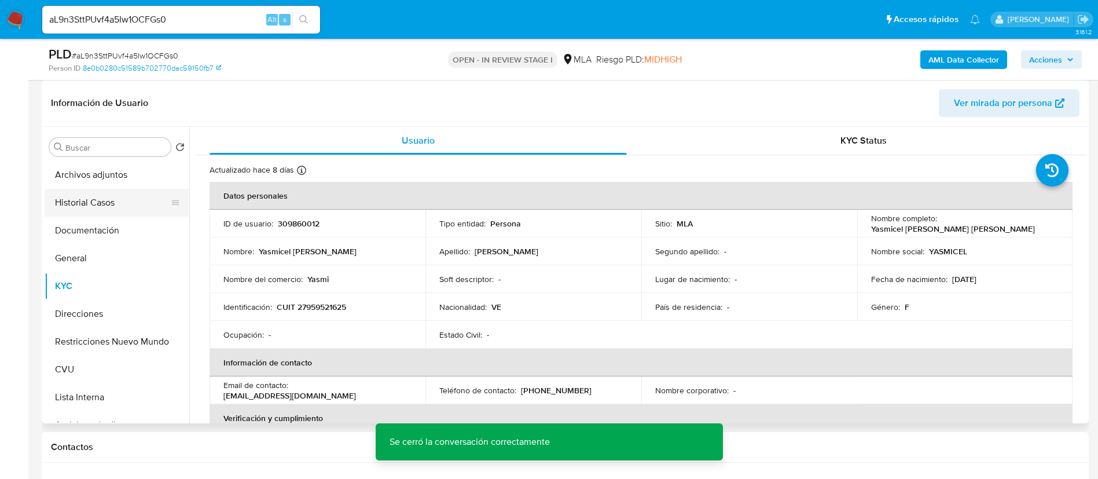
click at [101, 189] on button "Historial Casos" at bounding box center [112, 203] width 135 height 28
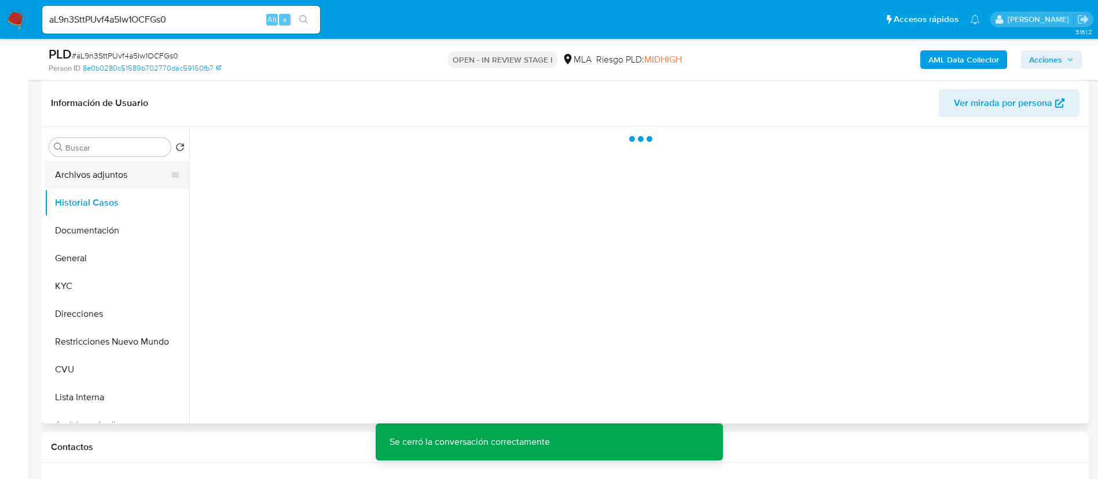
click at [102, 182] on button "Archivos adjuntos" at bounding box center [112, 175] width 135 height 28
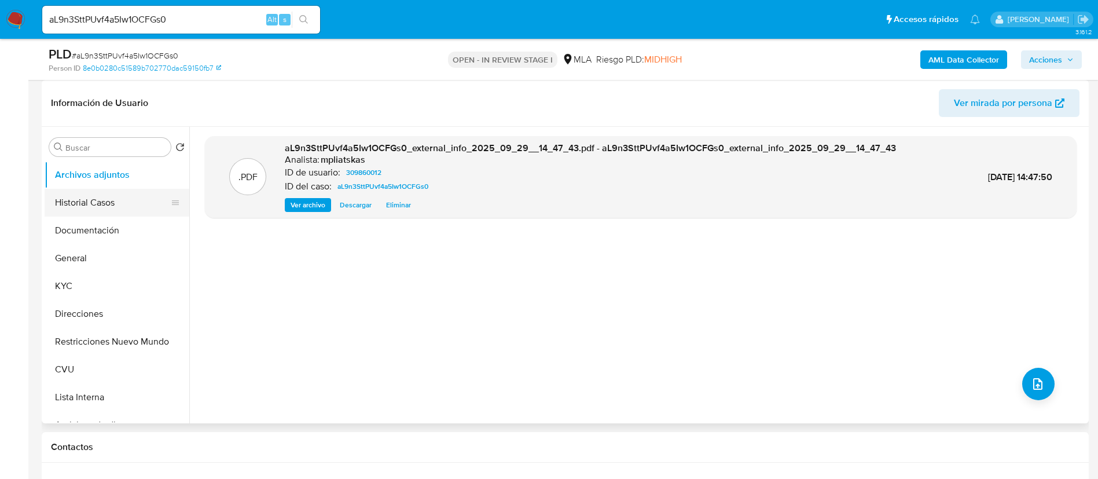
click at [101, 207] on button "Historial Casos" at bounding box center [112, 203] width 135 height 28
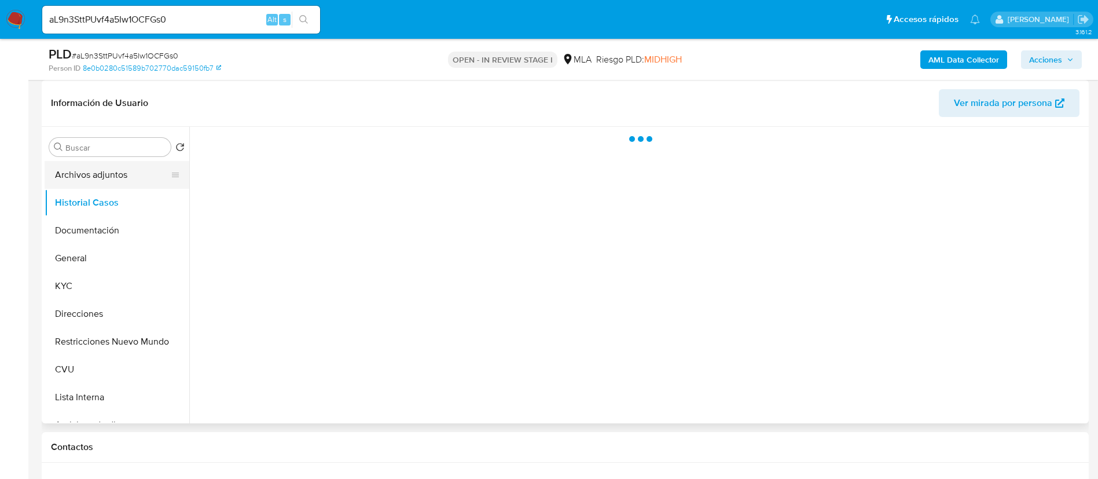
click at [100, 178] on button "Archivos adjuntos" at bounding box center [112, 175] width 135 height 28
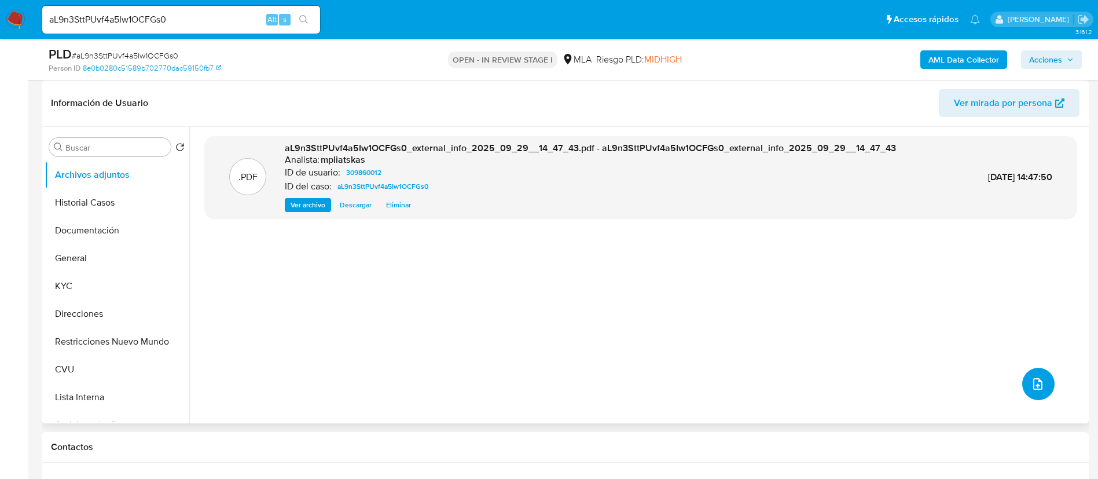
click at [1033, 390] on icon "upload-file" at bounding box center [1038, 384] width 14 height 14
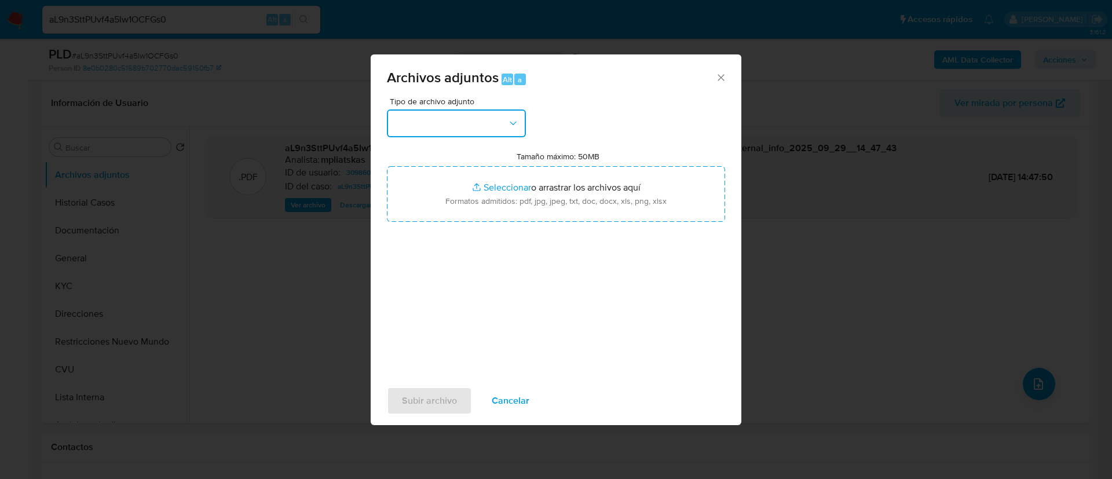
click at [464, 124] on button "button" at bounding box center [456, 123] width 139 height 28
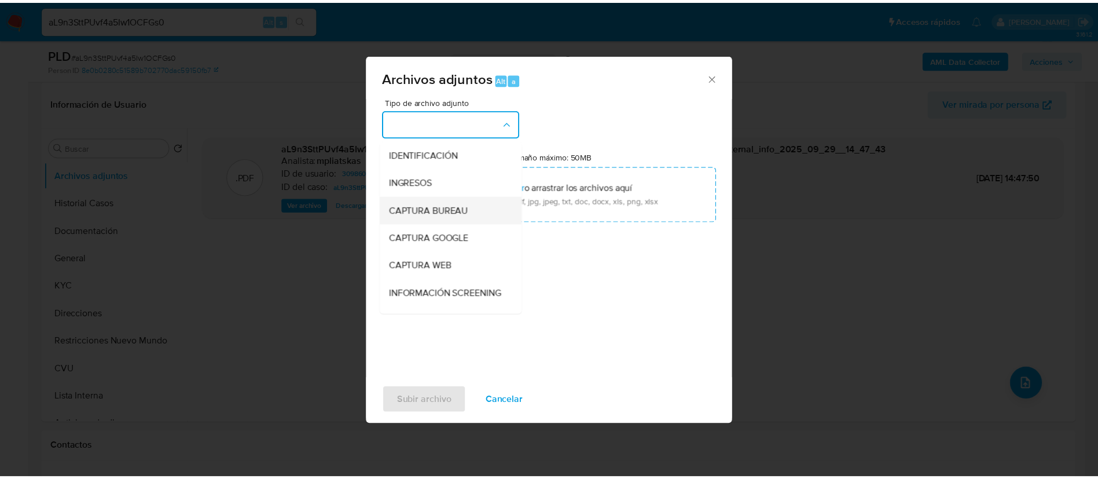
scroll to position [87, 0]
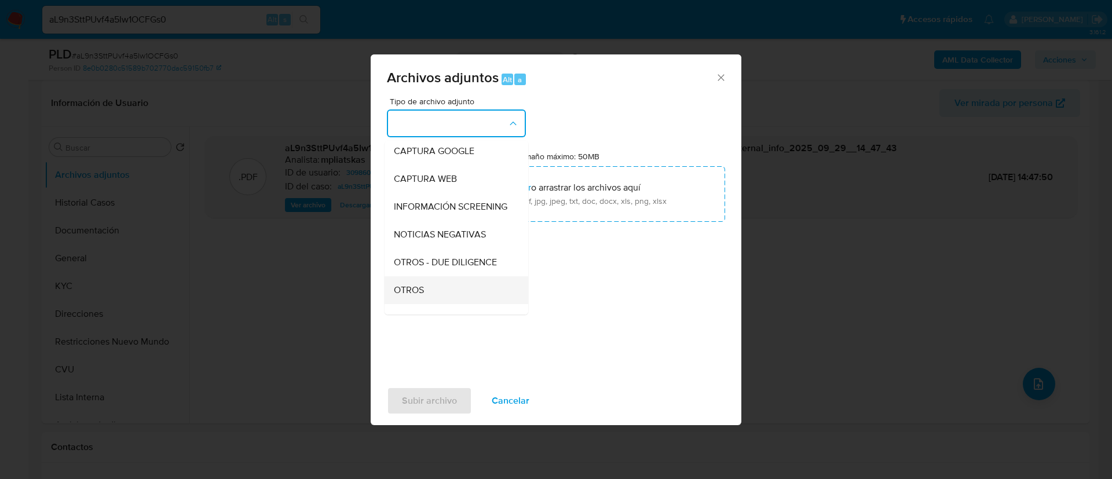
click at [422, 288] on div "OTROS" at bounding box center [453, 290] width 118 height 28
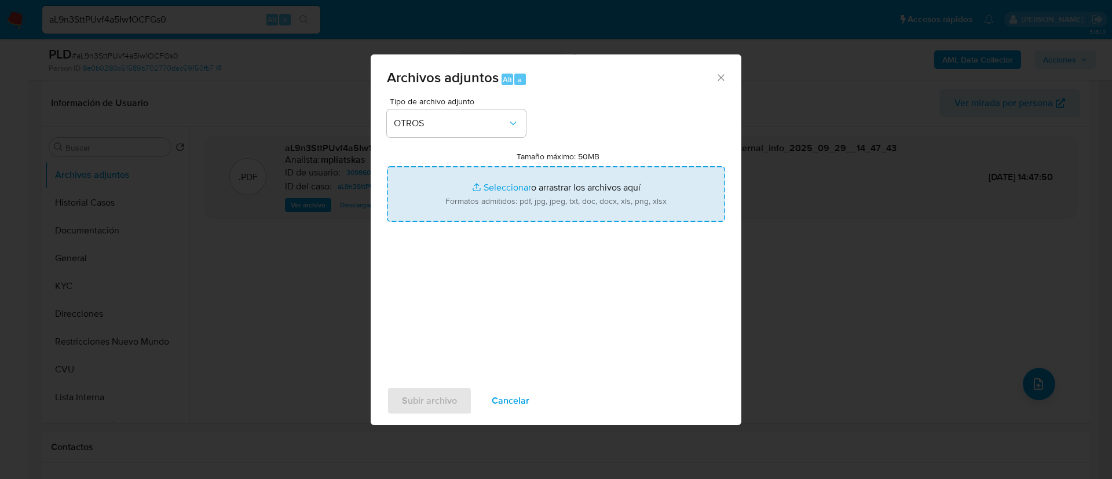
click at [477, 204] on input "Tamaño máximo: 50MB Seleccionar archivos" at bounding box center [556, 194] width 338 height 56
type input "C:\fakepath\309860012 Movimientos.xlsx"
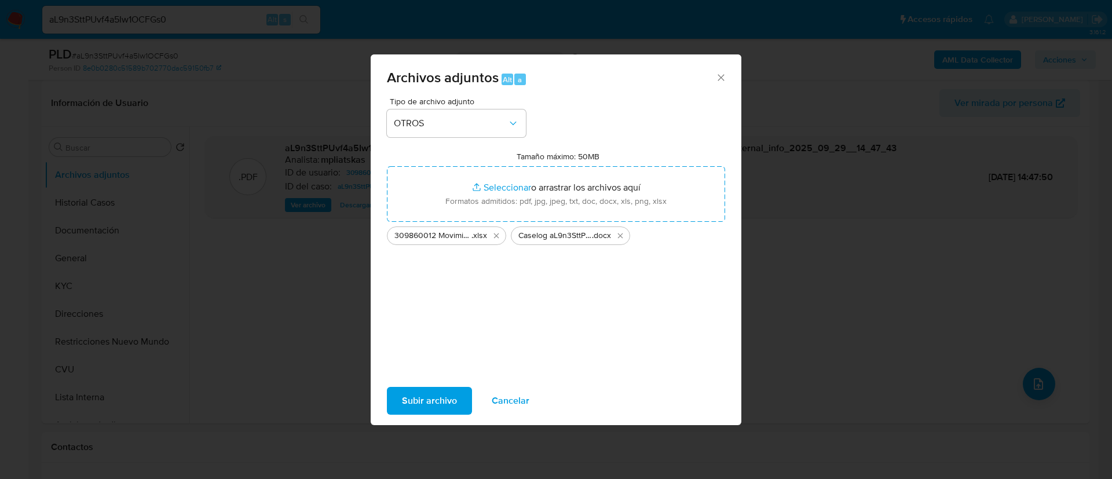
click at [437, 402] on span "Subir archivo" at bounding box center [429, 400] width 55 height 25
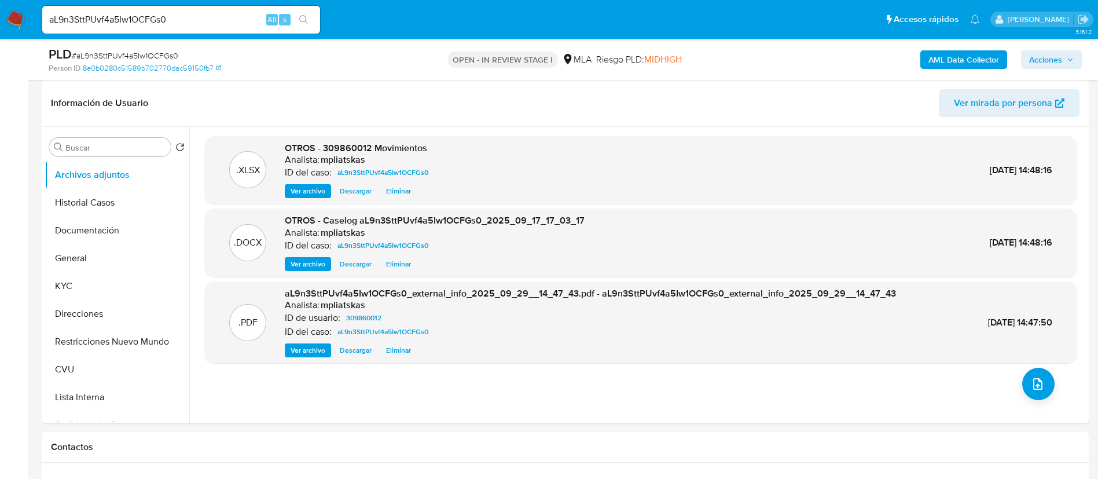
click at [74, 203] on button "Historial Casos" at bounding box center [117, 203] width 145 height 28
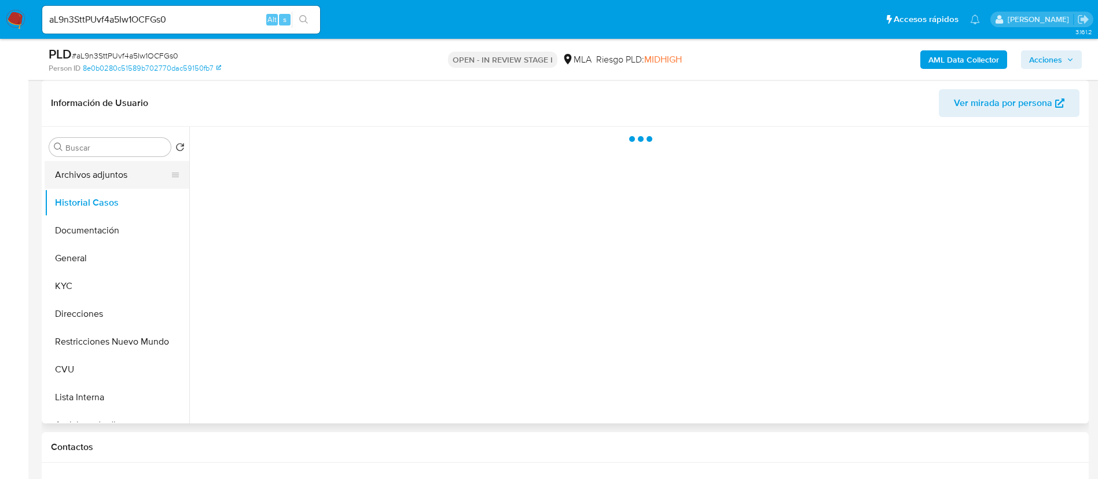
click at [74, 166] on button "Archivos adjuntos" at bounding box center [112, 175] width 135 height 28
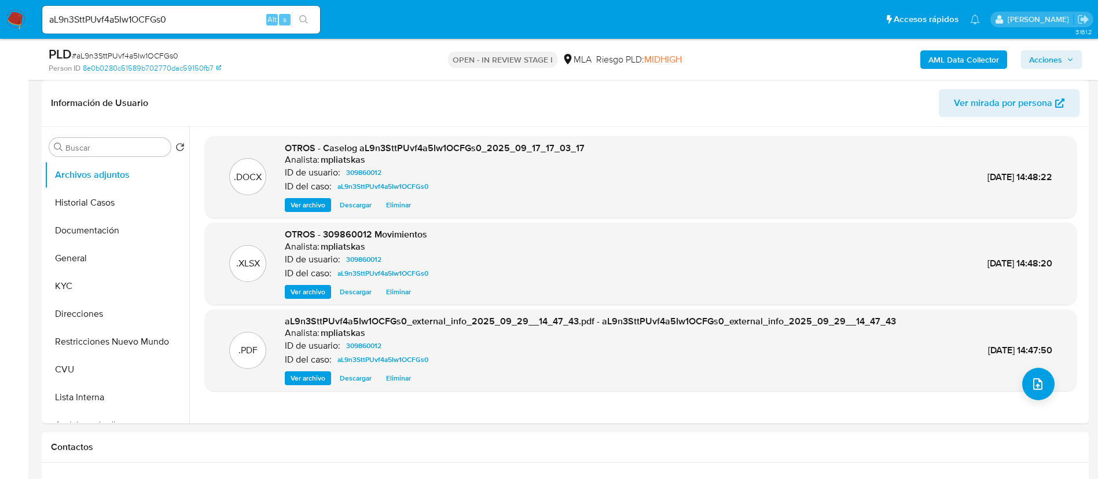
click at [940, 60] on b "AML Data Collector" at bounding box center [964, 59] width 71 height 19
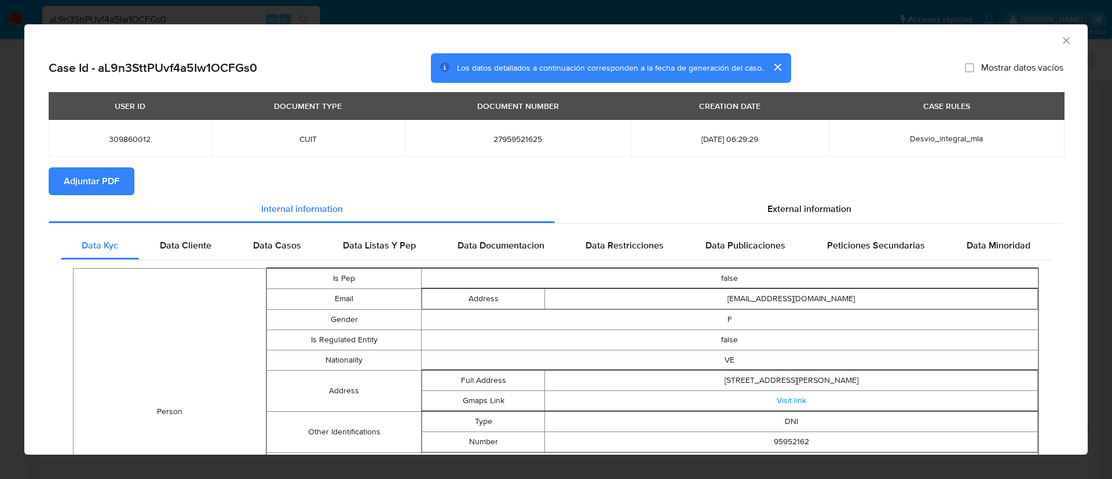
click at [94, 164] on div "USER ID DOCUMENT TYPE DOCUMENT NUMBER CREATION DATE CASE RULES 309860012 CUIT 2…" at bounding box center [556, 129] width 1014 height 75
click at [97, 178] on span "Adjuntar PDF" at bounding box center [92, 180] width 56 height 25
click at [1060, 43] on icon "Cerrar ventana" at bounding box center [1066, 41] width 12 height 12
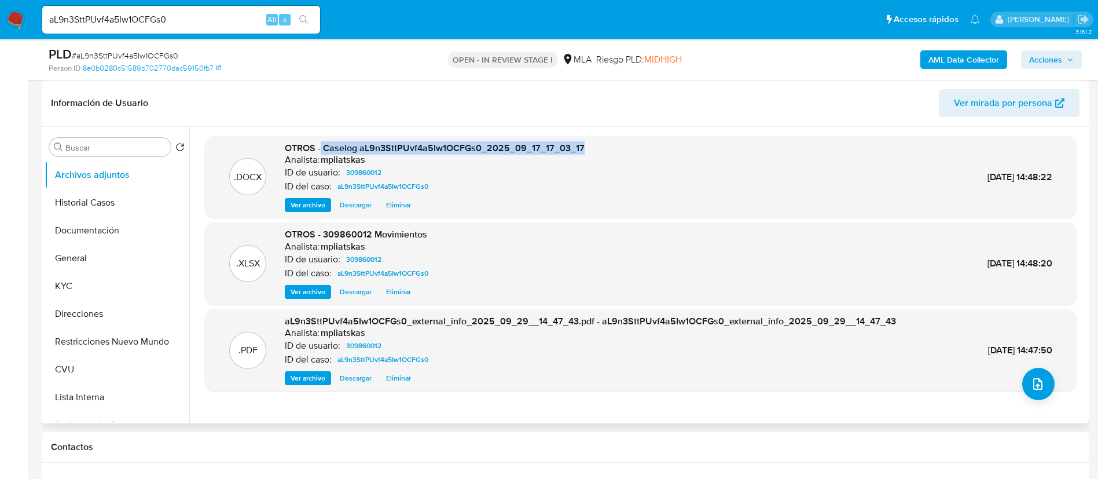
drag, startPoint x: 321, startPoint y: 148, endPoint x: 589, endPoint y: 149, distance: 268.1
click at [589, 149] on div ".DOCX OTROS - Caselog aL9n3SttPUvf4a5Iw1OCFGs0_2025_09_17_17_03_17 Analista: mp…" at bounding box center [641, 177] width 860 height 71
copy span "Caselog aL9n3SttPUvf4a5Iw1OCFGs0_2025_09_17_17_03_17"
click at [97, 199] on button "Historial Casos" at bounding box center [112, 203] width 135 height 28
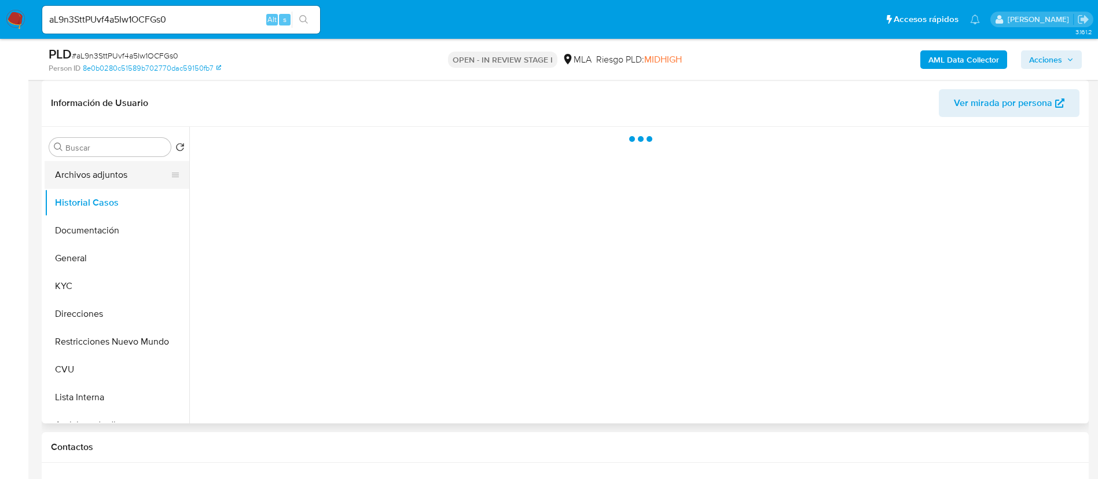
click at [97, 176] on button "Archivos adjuntos" at bounding box center [112, 175] width 135 height 28
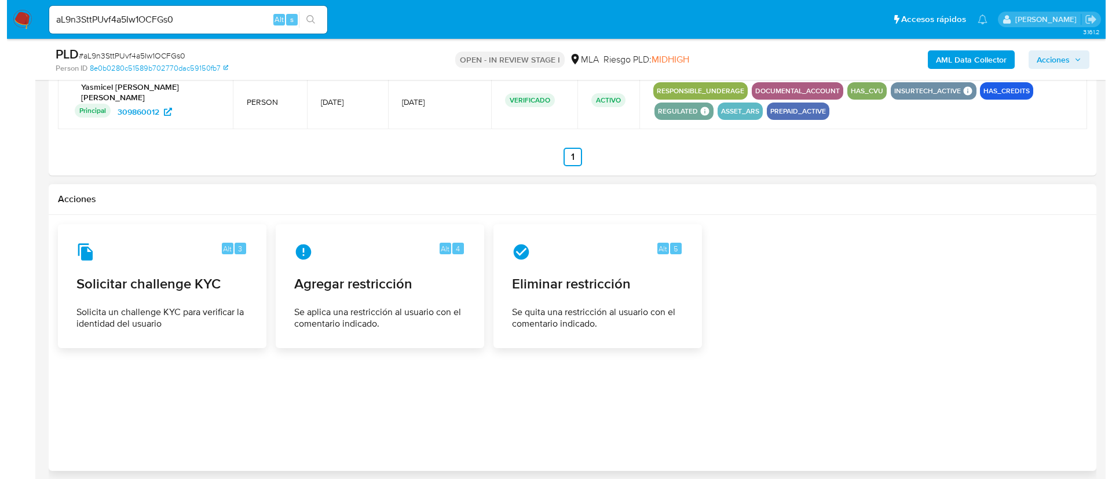
scroll to position [1801, 0]
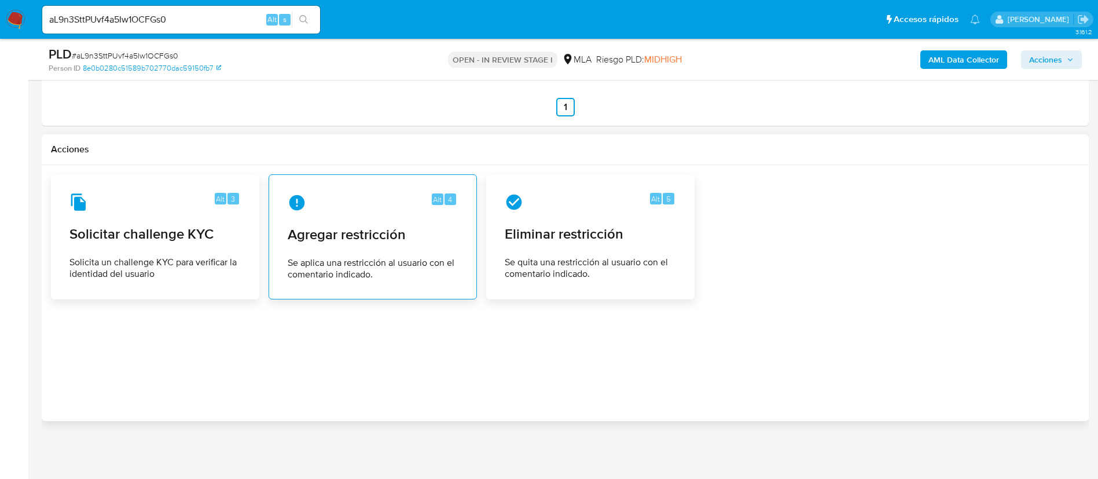
click at [376, 248] on div "Alt 4 Agregar restricción Se aplica una restricción al usuario con el comentari…" at bounding box center [372, 236] width 189 height 105
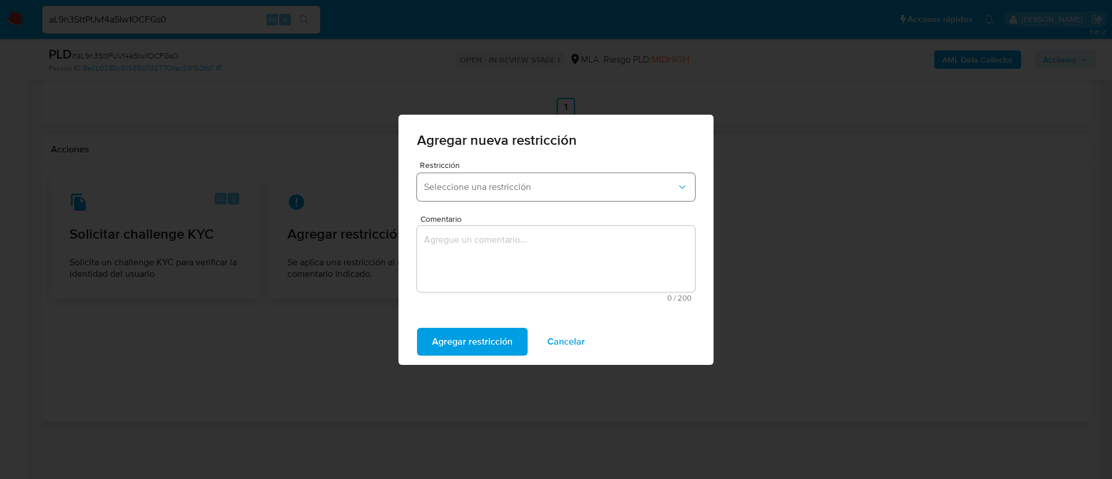
click at [445, 190] on span "Seleccione una restricción" at bounding box center [550, 187] width 252 height 12
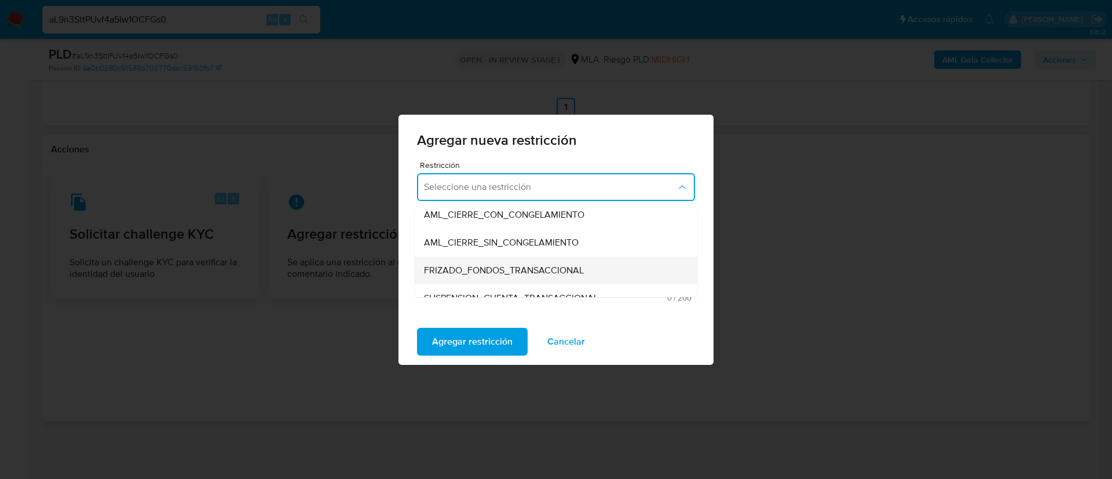
scroll to position [174, 0]
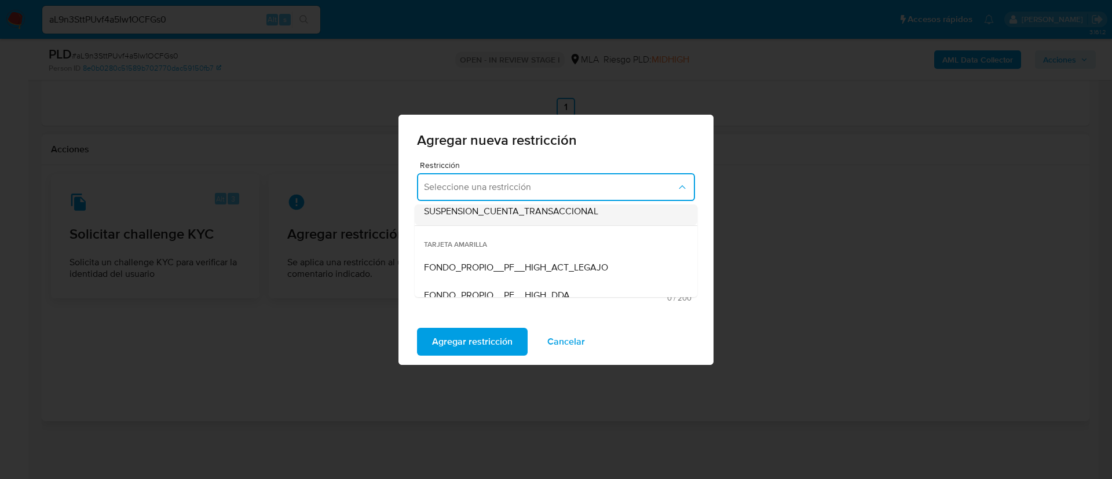
click at [471, 217] on span "SUSPENSION_CUENTA_TRANSACCIONAL" at bounding box center [511, 212] width 174 height 12
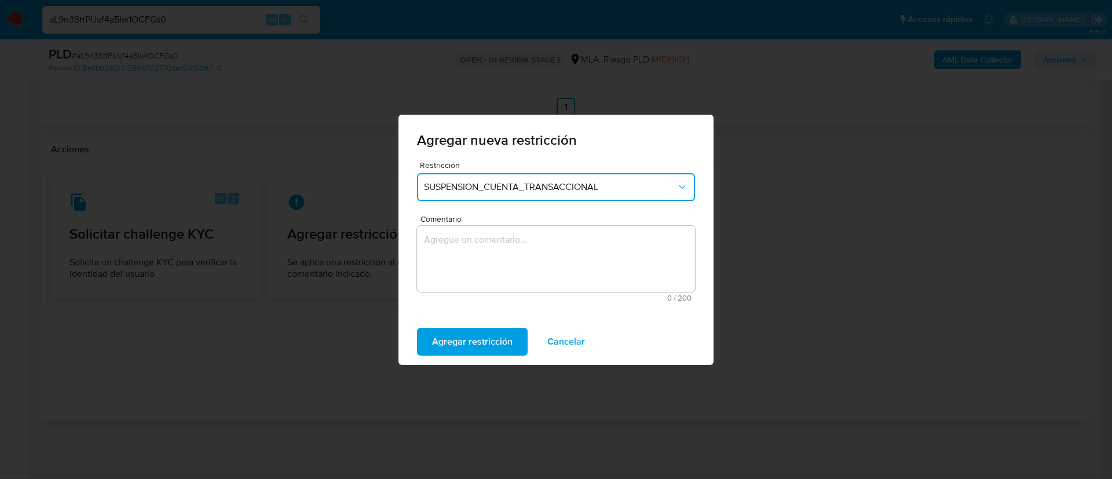
click at [472, 252] on textarea "Comentario" at bounding box center [556, 259] width 278 height 66
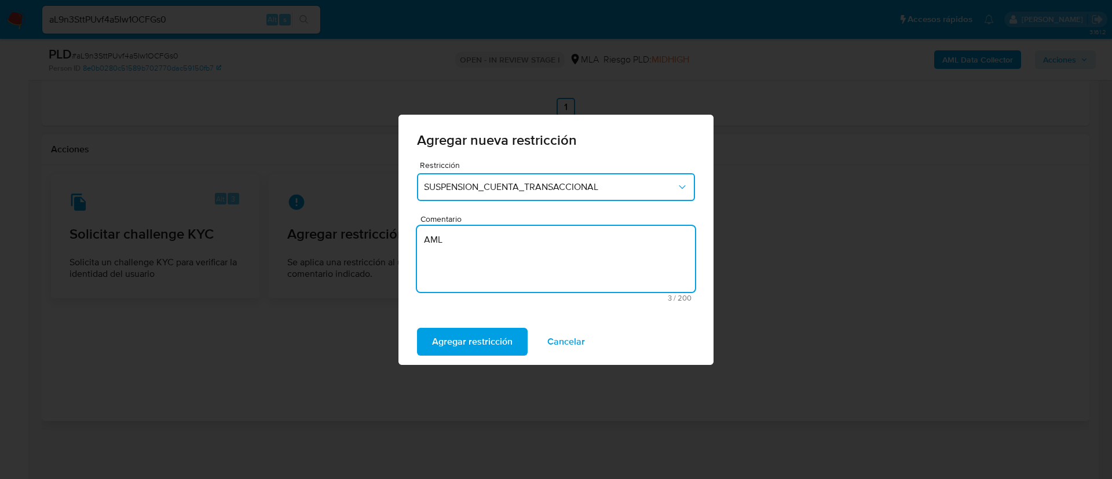
type textarea "AML"
click at [465, 327] on div "Agregar restricción Cancelar" at bounding box center [555, 341] width 315 height 46
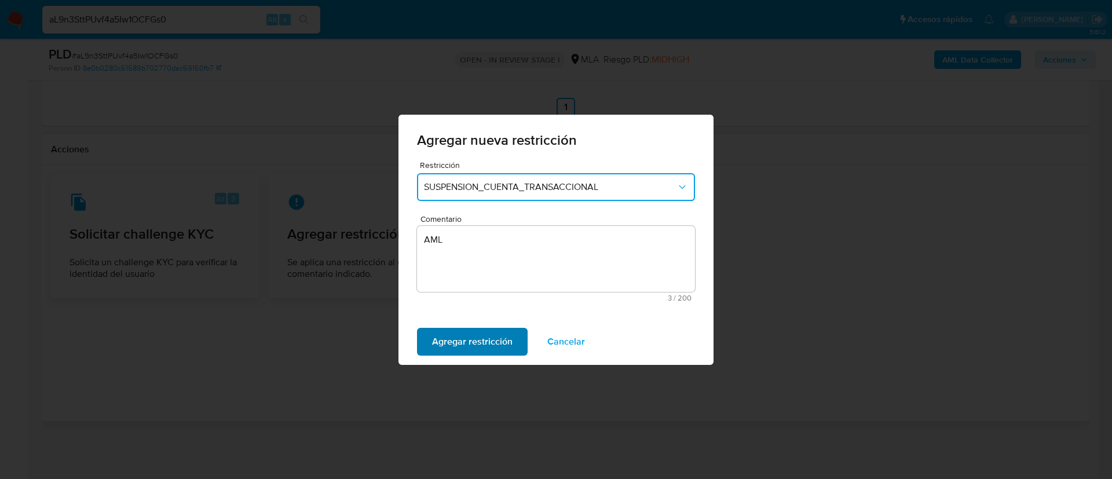
click at [463, 337] on span "Agregar restricción" at bounding box center [472, 341] width 80 height 25
click at [458, 338] on span "Confirmar" at bounding box center [453, 341] width 42 height 25
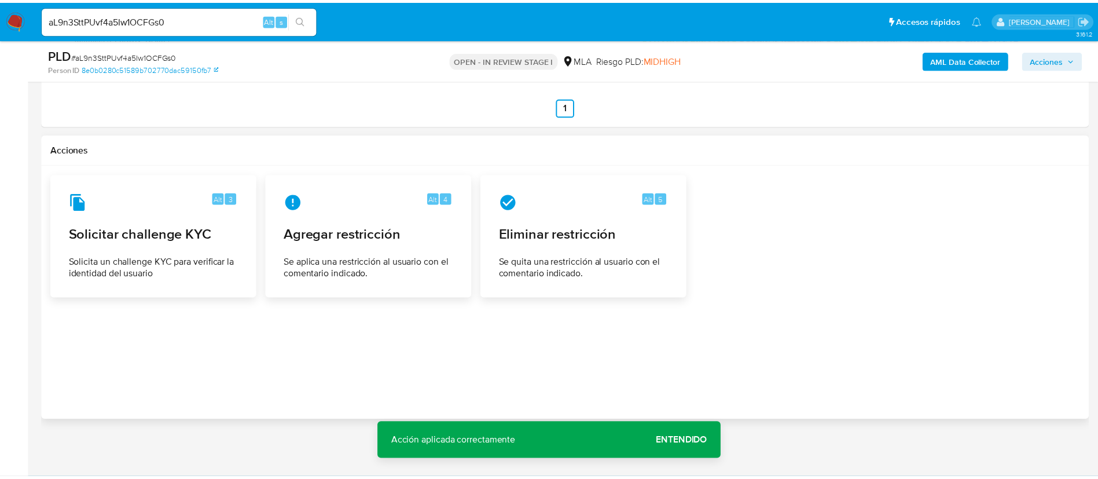
scroll to position [1795, 0]
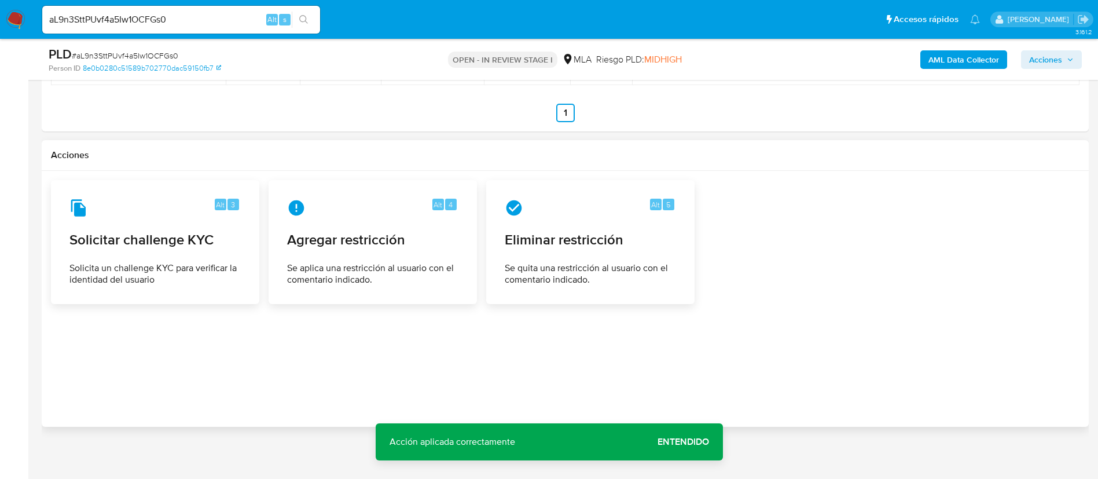
click at [1050, 63] on span "Acciones" at bounding box center [1045, 59] width 33 height 19
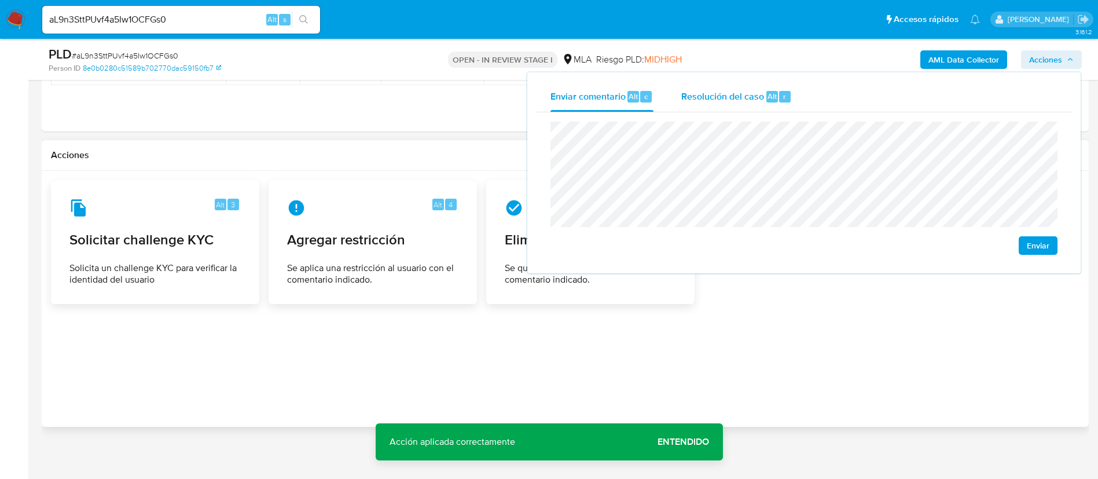
drag, startPoint x: 754, startPoint y: 94, endPoint x: 757, endPoint y: 108, distance: 14.2
click at [754, 95] on span "Resolución del caso" at bounding box center [722, 95] width 83 height 13
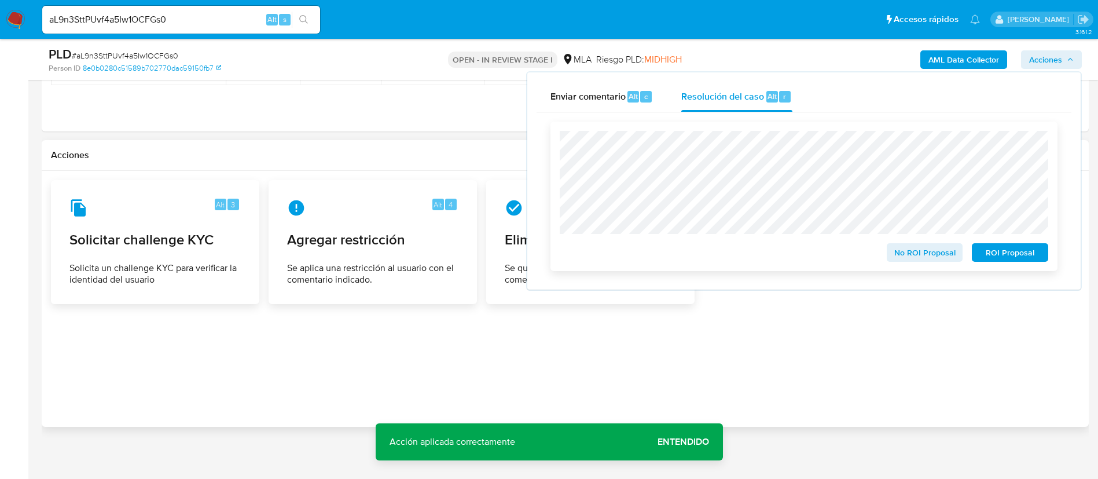
click at [994, 254] on span "ROI Proposal" at bounding box center [1010, 252] width 60 height 16
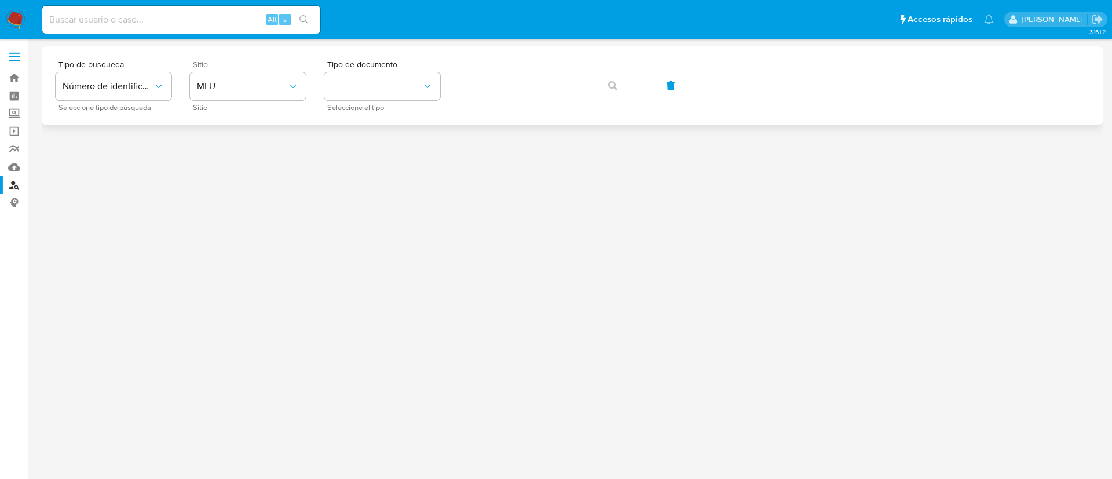
click at [292, 101] on div "Sitio MLU Sitio" at bounding box center [248, 85] width 116 height 50
click at [284, 93] on button "MLU" at bounding box center [248, 86] width 116 height 28
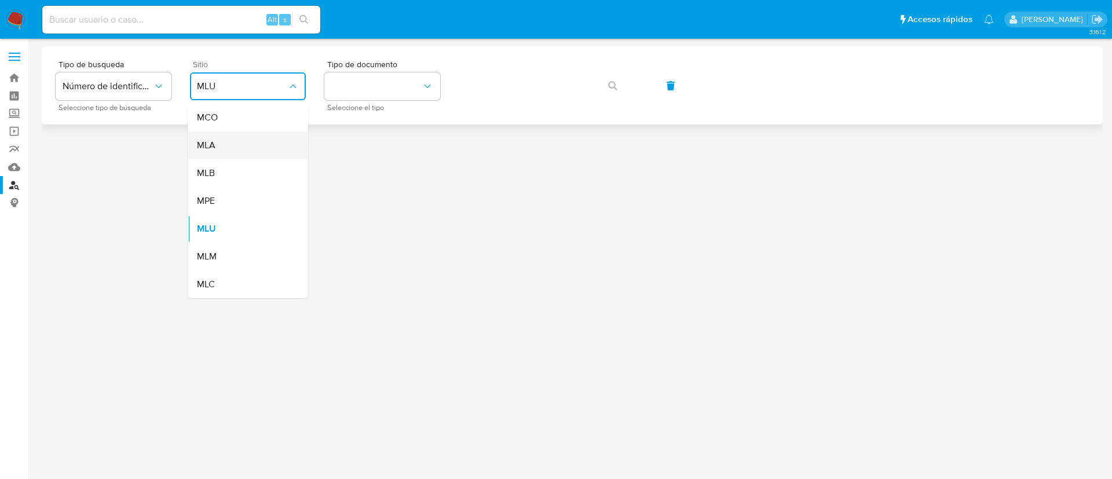
click at [264, 144] on div "MLA" at bounding box center [244, 145] width 95 height 28
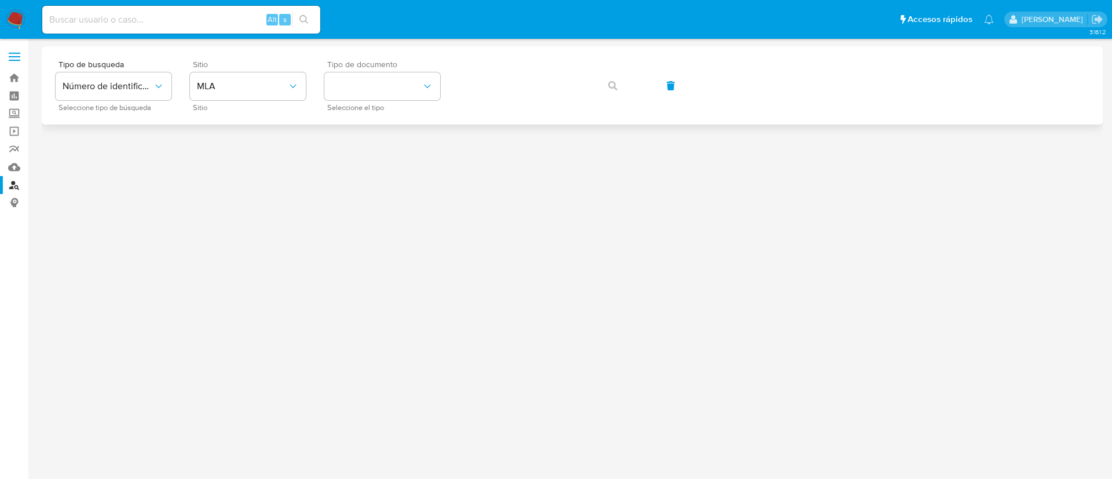
click at [336, 105] on span "Seleccione el tipo" at bounding box center [385, 108] width 116 height 6
click at [344, 89] on button "identificationType" at bounding box center [382, 86] width 116 height 28
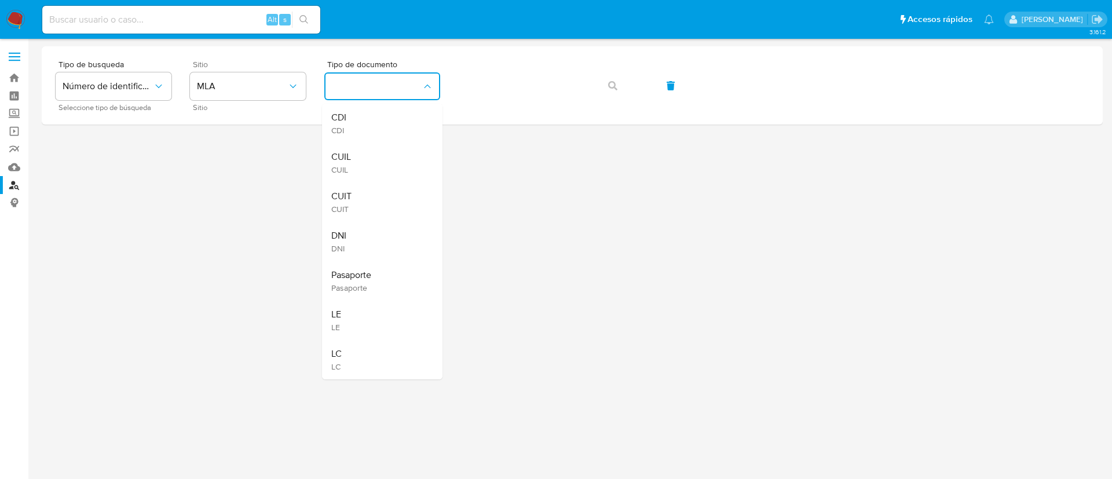
click at [367, 207] on div "CUIT CUIT" at bounding box center [378, 201] width 95 height 39
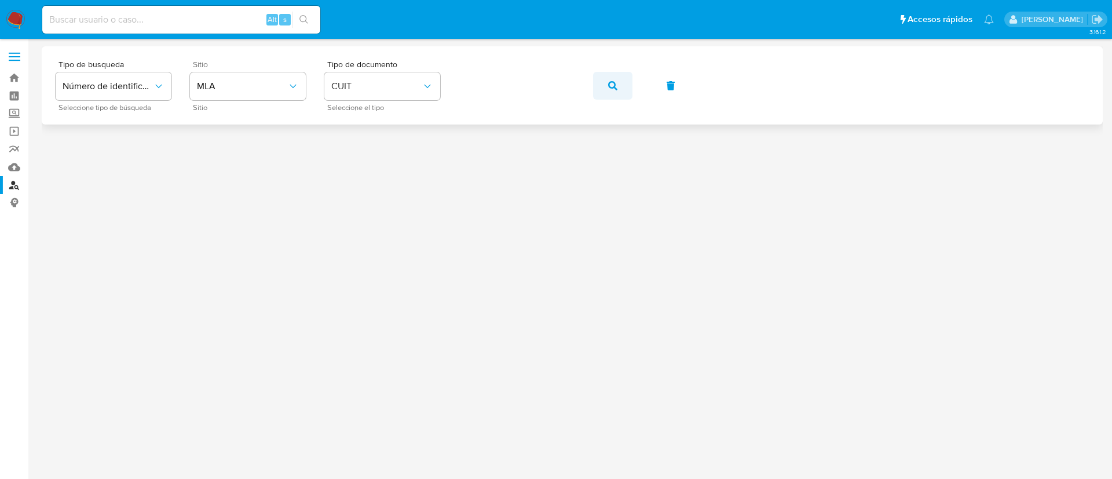
click at [610, 76] on span "button" at bounding box center [612, 85] width 9 height 25
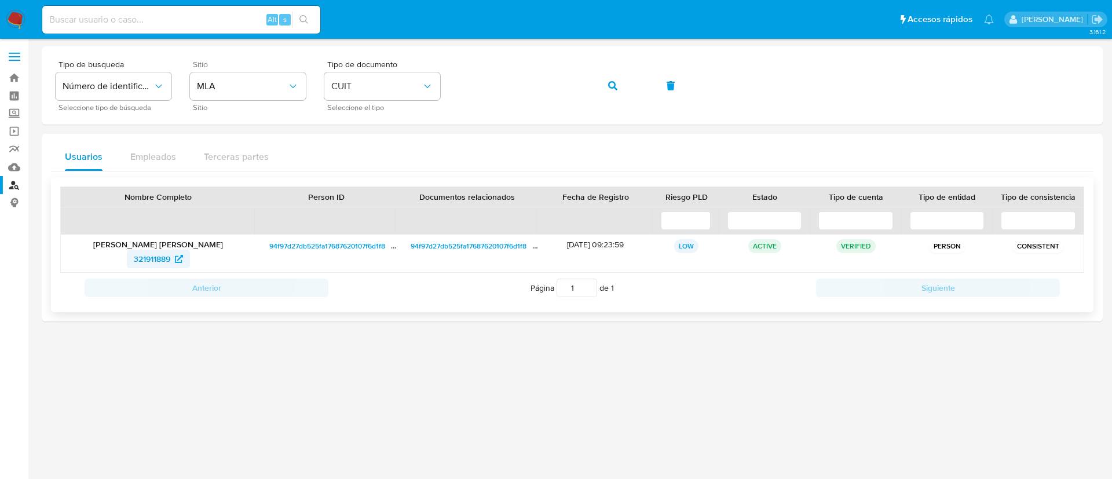
click at [137, 261] on span "321911889" at bounding box center [152, 259] width 36 height 19
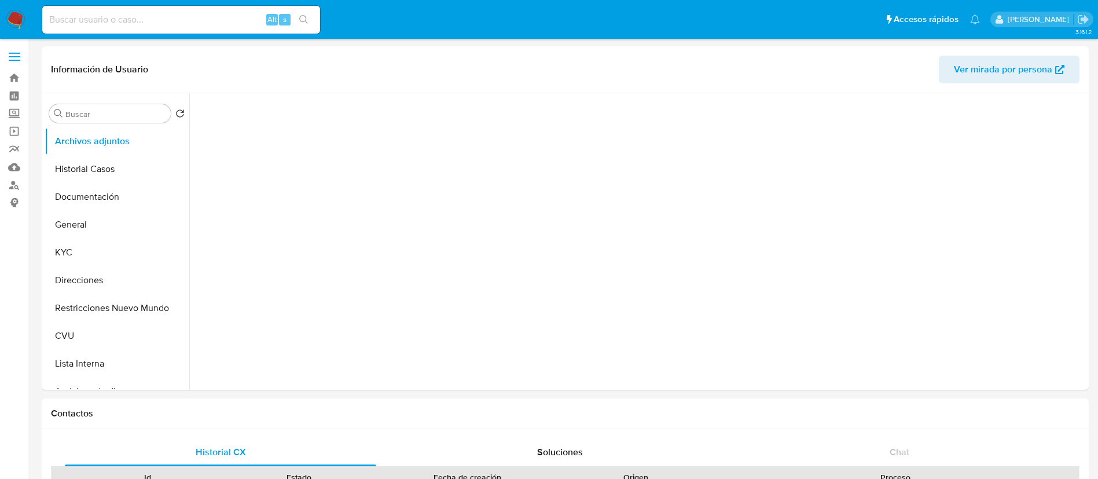
select select "10"
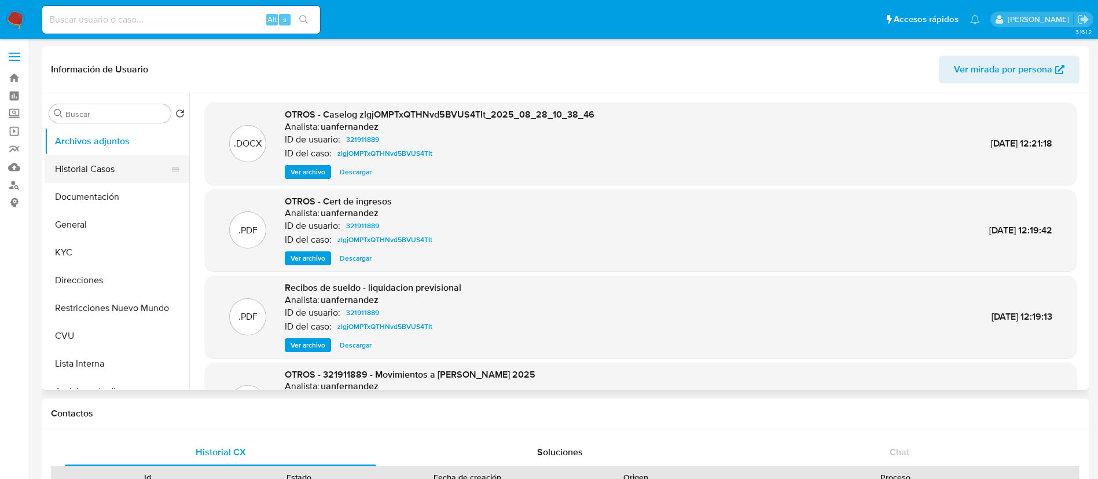
click at [96, 176] on button "Historial Casos" at bounding box center [112, 169] width 135 height 28
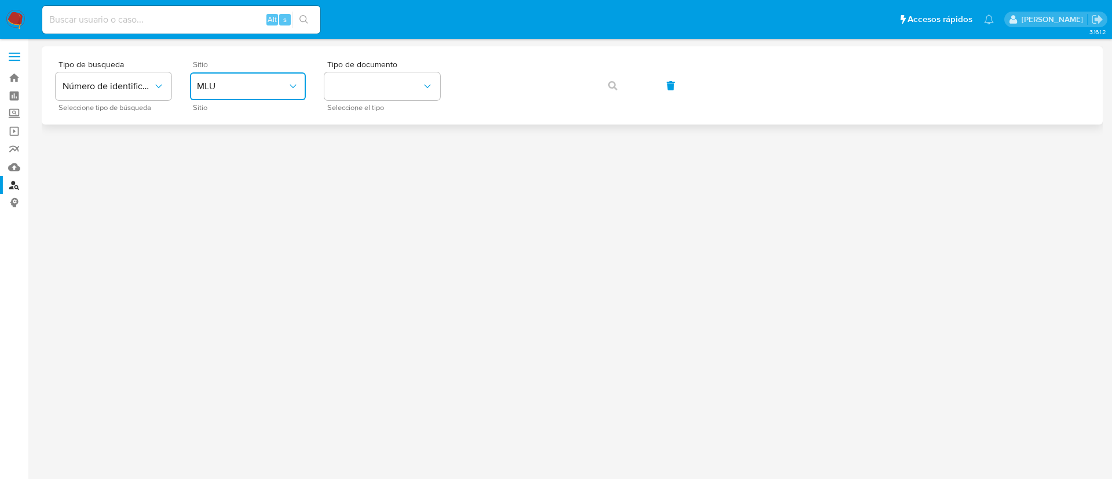
click at [300, 94] on button "MLU" at bounding box center [248, 86] width 116 height 28
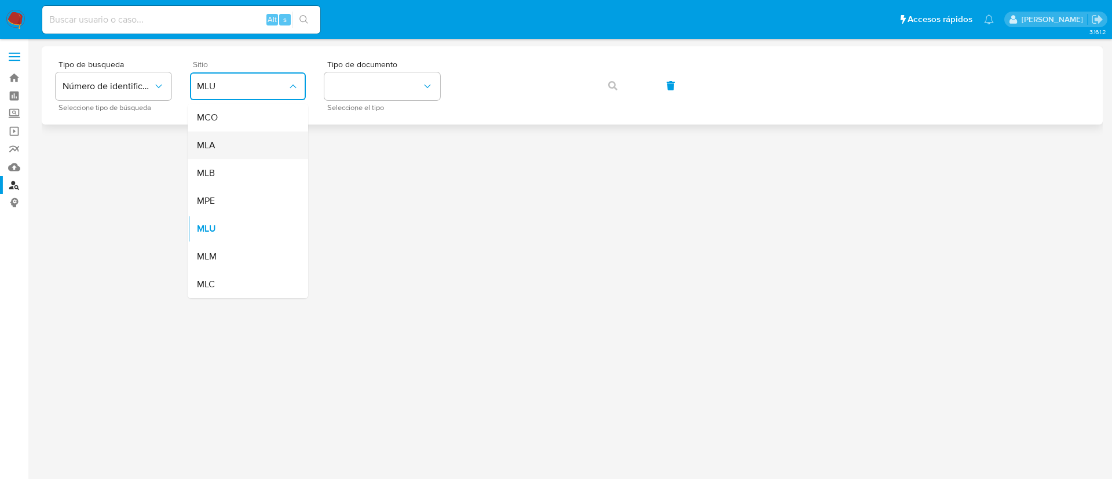
click at [276, 140] on div "MLA" at bounding box center [244, 145] width 95 height 28
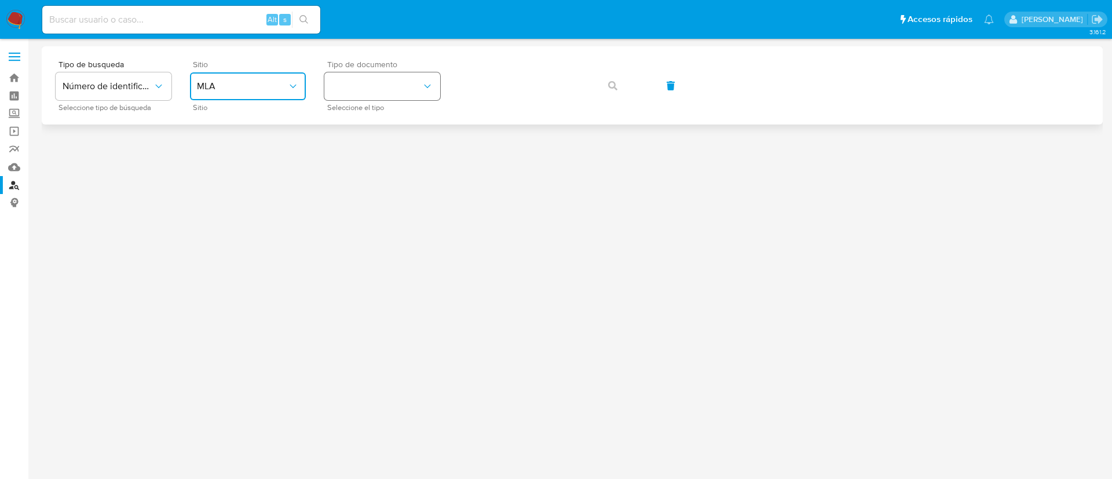
click at [357, 97] on button "identificationType" at bounding box center [382, 86] width 116 height 28
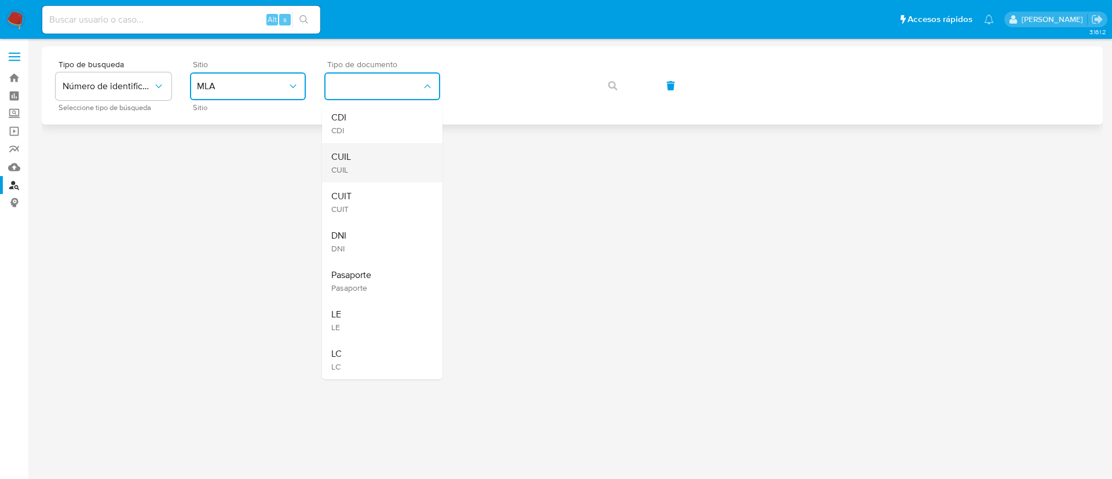
click at [347, 173] on span "CUIL" at bounding box center [341, 169] width 20 height 10
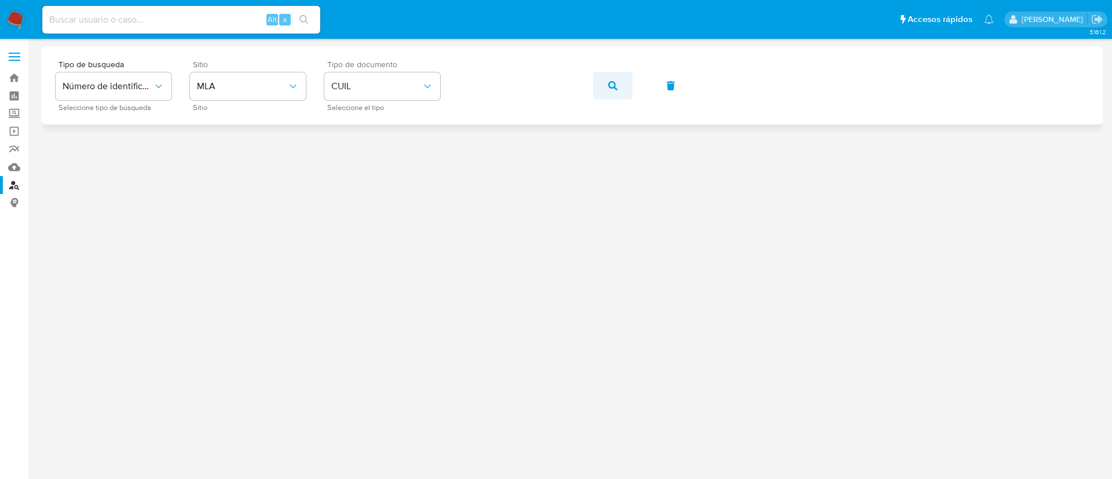
click at [606, 89] on button "button" at bounding box center [612, 86] width 39 height 28
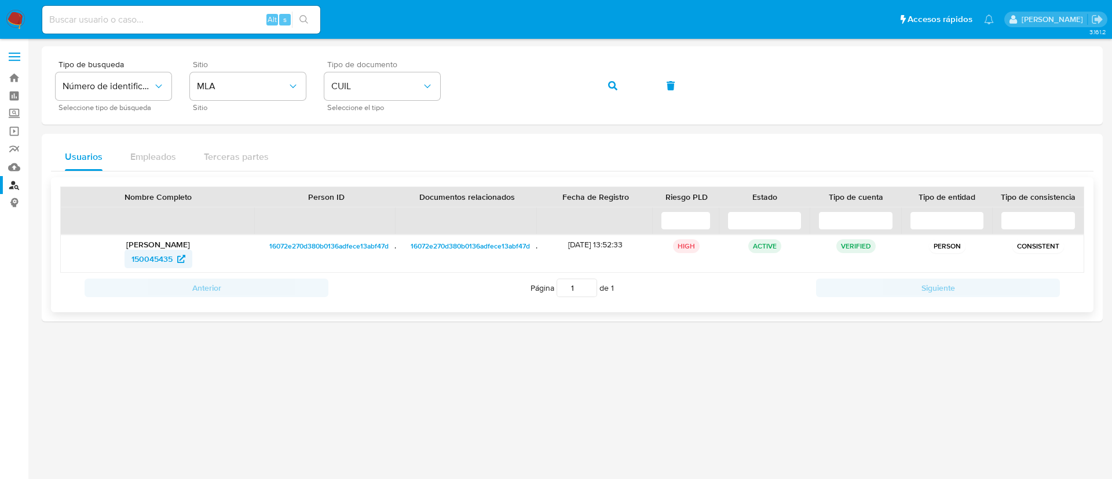
click at [168, 257] on span "150045435" at bounding box center [151, 259] width 41 height 19
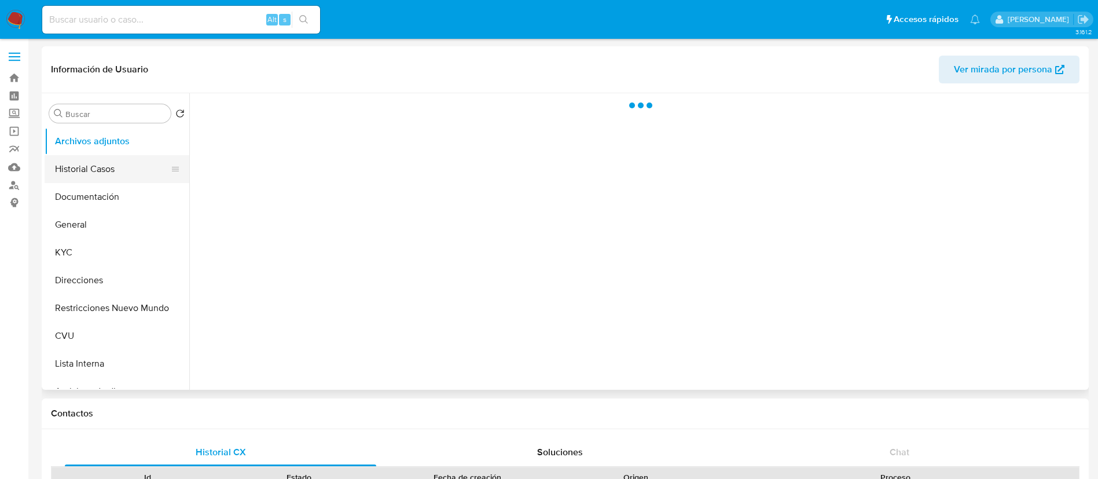
select select "10"
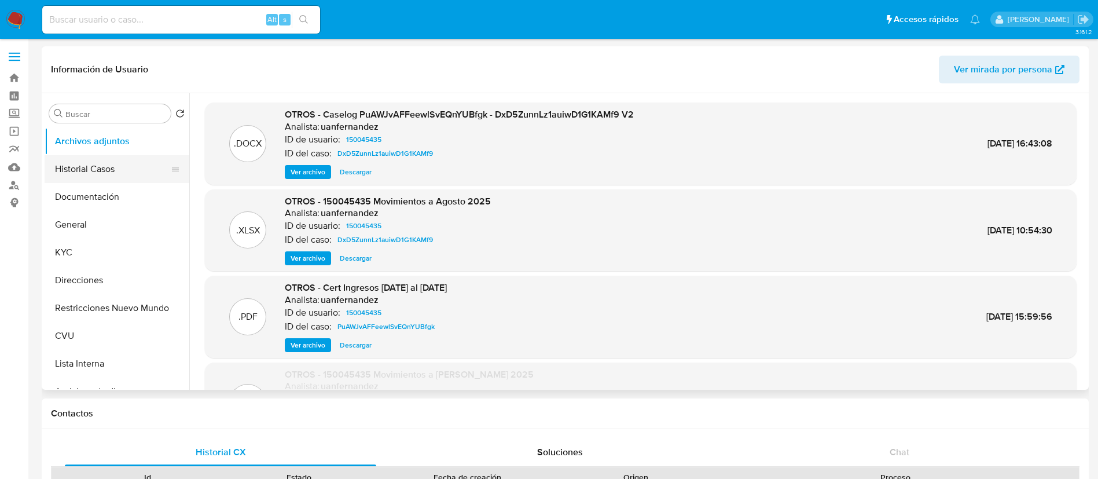
click at [88, 173] on button "Historial Casos" at bounding box center [112, 169] width 135 height 28
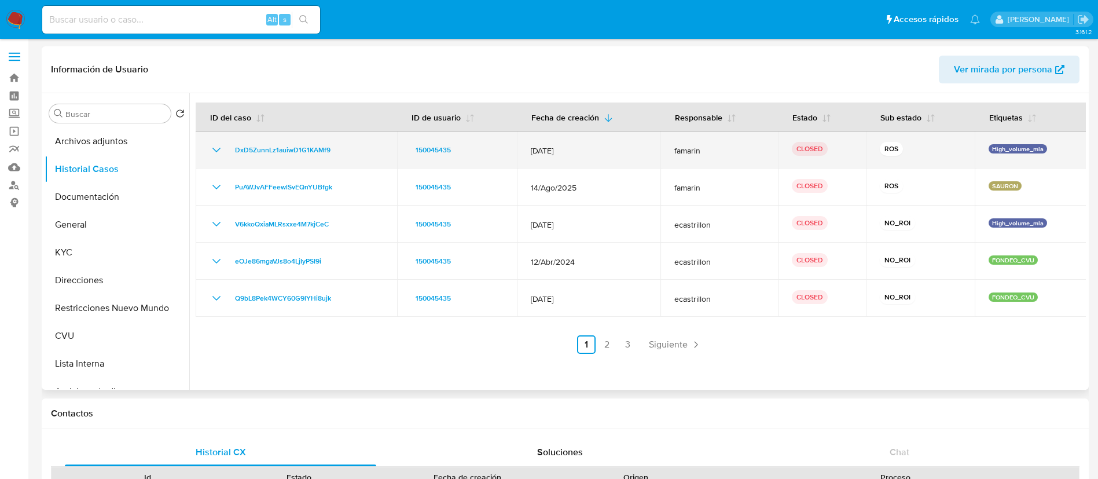
click at [214, 153] on icon "Mostrar/Ocultar" at bounding box center [217, 150] width 14 height 14
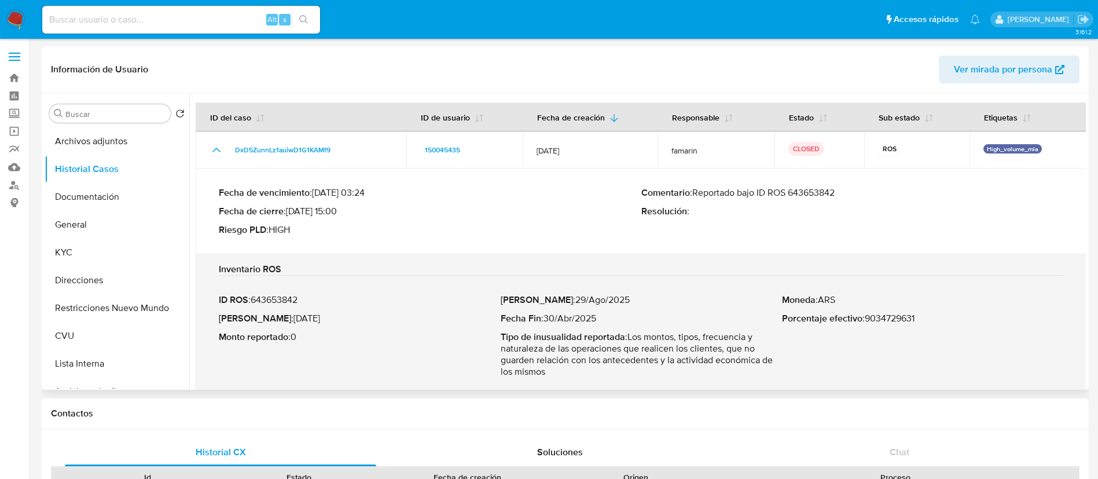
click at [824, 189] on p "Comentario : Reportado bajo ID ROS 643653842" at bounding box center [853, 193] width 423 height 12
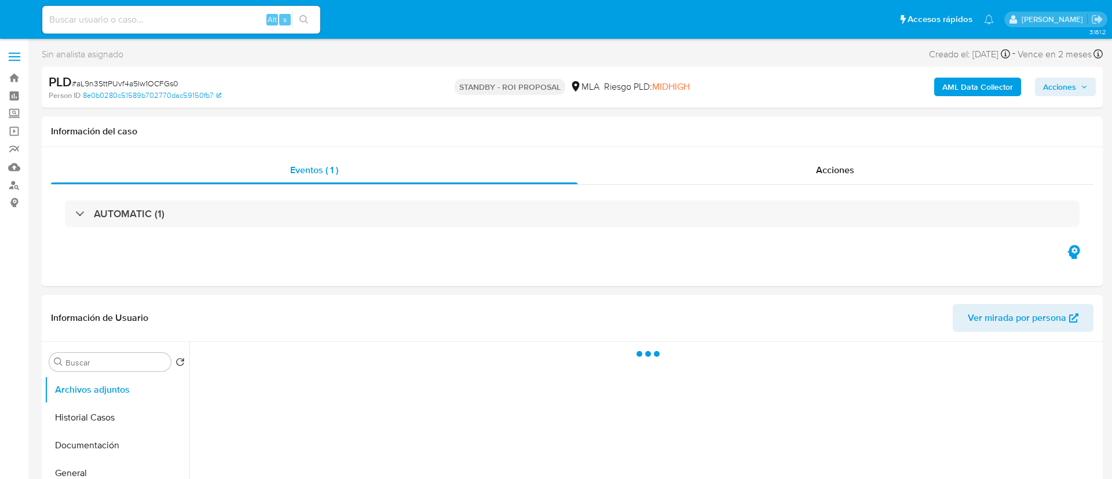
select select "10"
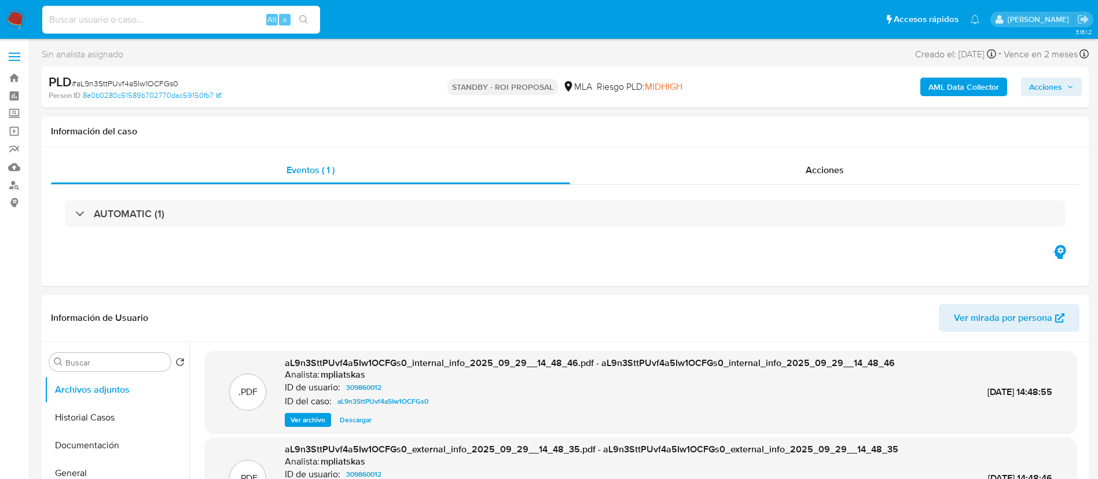
click at [186, 23] on input at bounding box center [181, 19] width 278 height 15
paste input "Hwlv5vwJo4uHXUYpwxFV0Wzh"
type input "Hwlv5vwJo4uHXUYpwxFV0Wzh"
click at [288, 22] on div "s" at bounding box center [285, 20] width 12 height 12
click at [299, 25] on button "search-icon" at bounding box center [304, 20] width 24 height 16
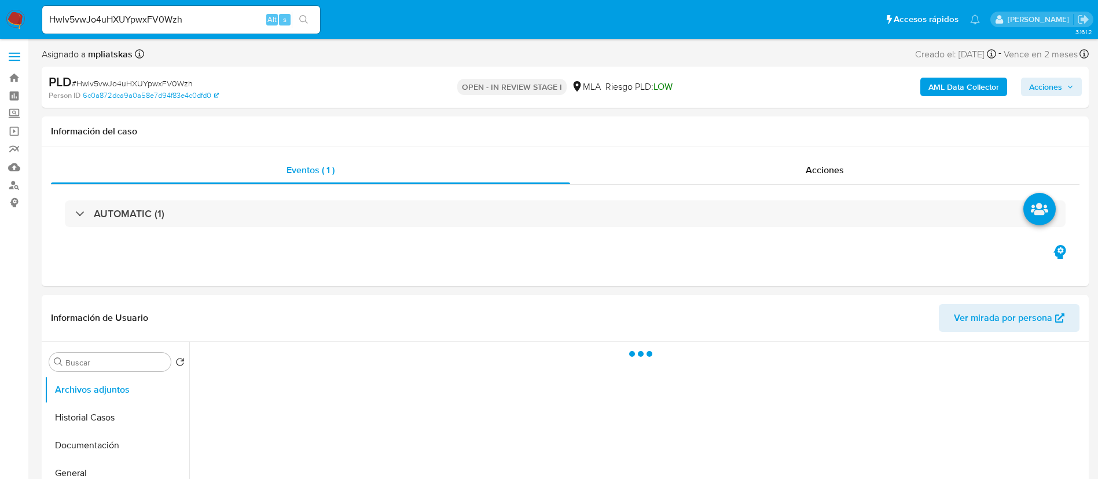
select select "10"
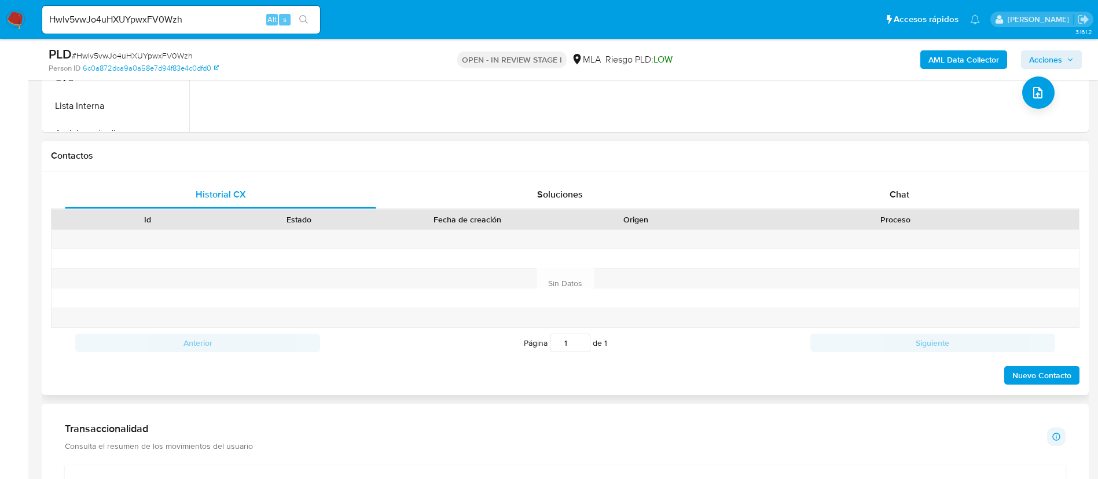
scroll to position [521, 0]
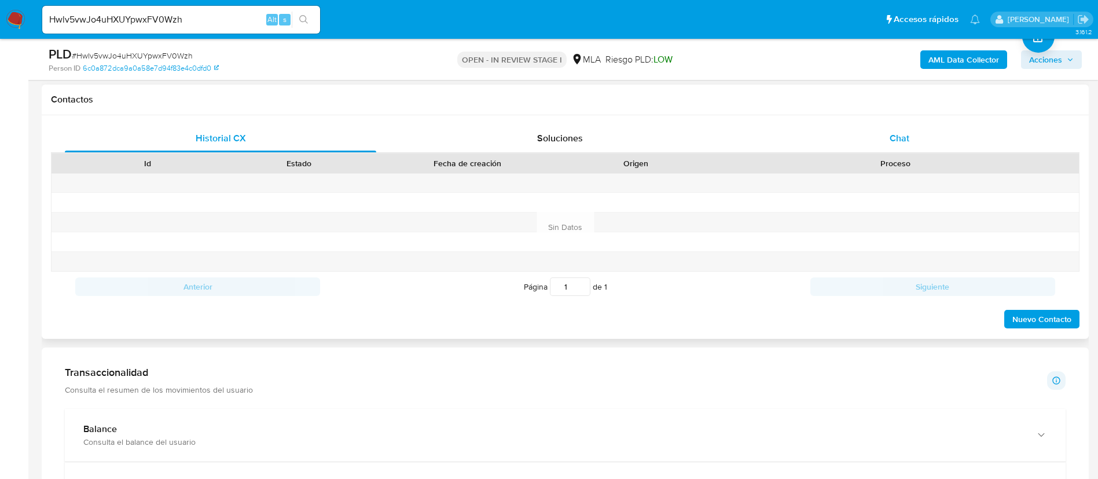
click at [880, 126] on div "Chat" at bounding box center [899, 138] width 311 height 28
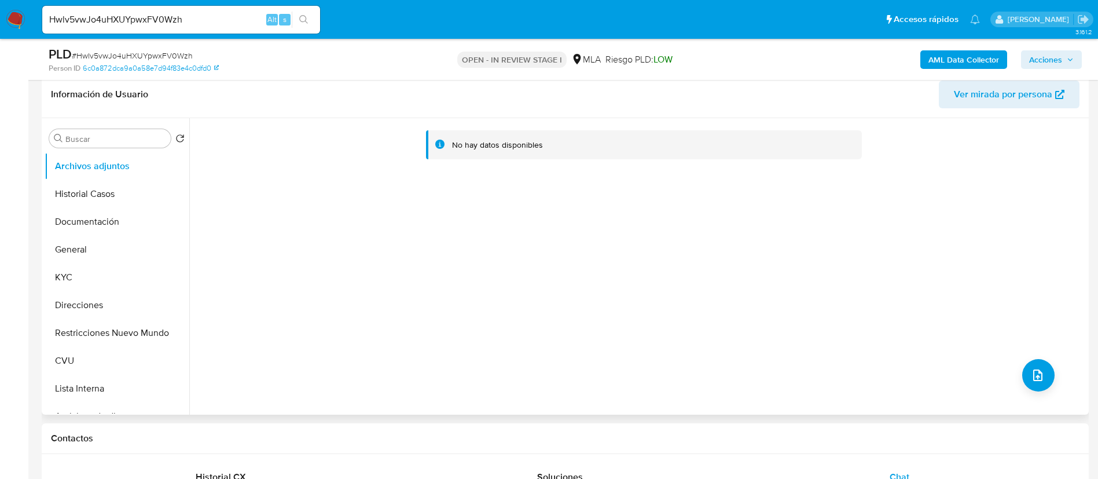
scroll to position [174, 0]
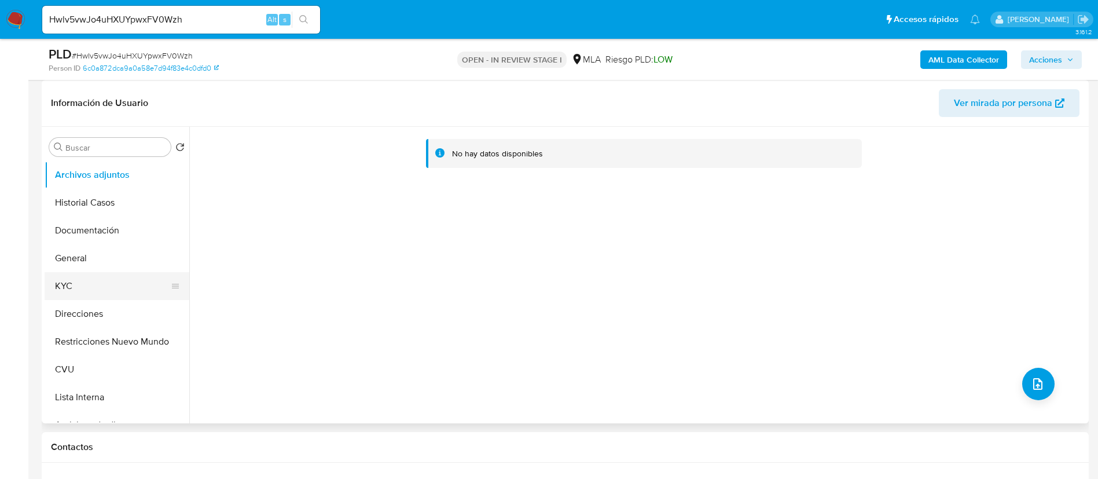
click at [127, 278] on button "KYC" at bounding box center [112, 286] width 135 height 28
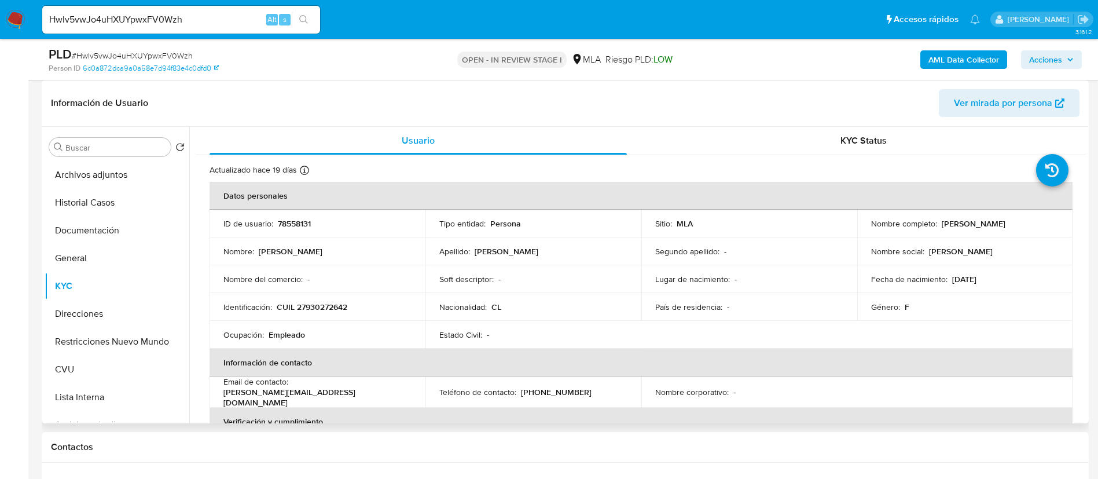
drag, startPoint x: 265, startPoint y: 220, endPoint x: 280, endPoint y: 223, distance: 15.4
click at [265, 219] on p "ID de usuario :" at bounding box center [248, 223] width 50 height 10
click at [280, 223] on p "78558131" at bounding box center [294, 223] width 33 height 10
copy p "78558131"
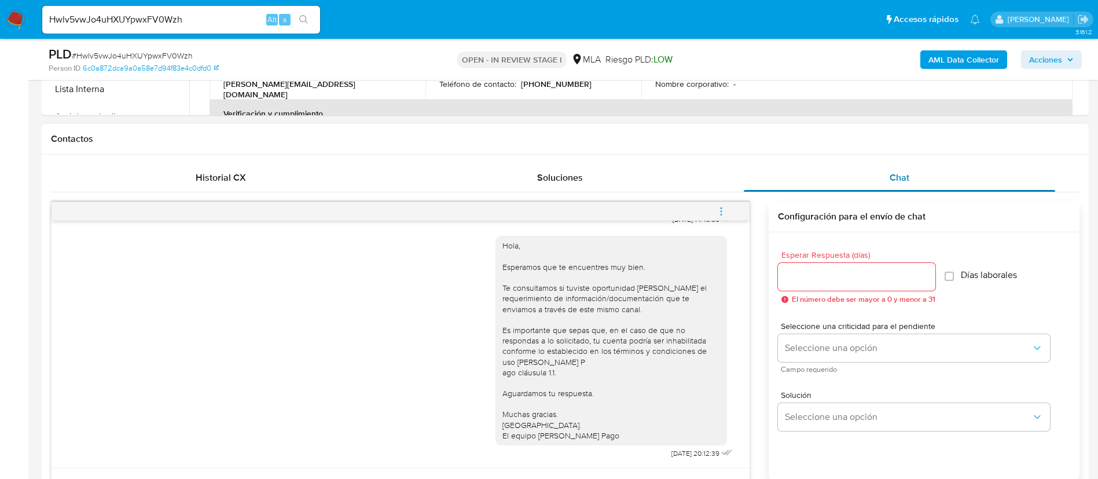
scroll to position [608, 0]
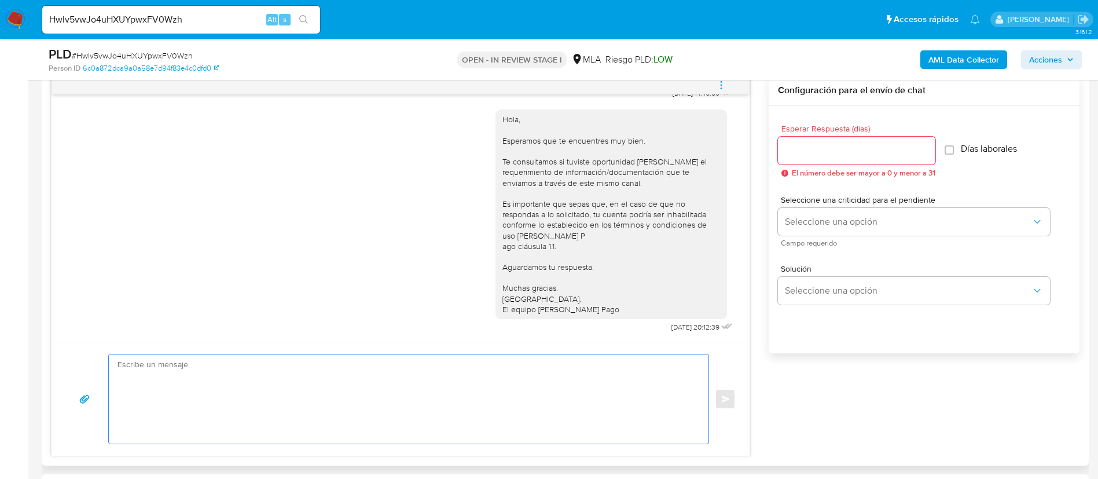
click at [538, 388] on textarea at bounding box center [406, 398] width 577 height 89
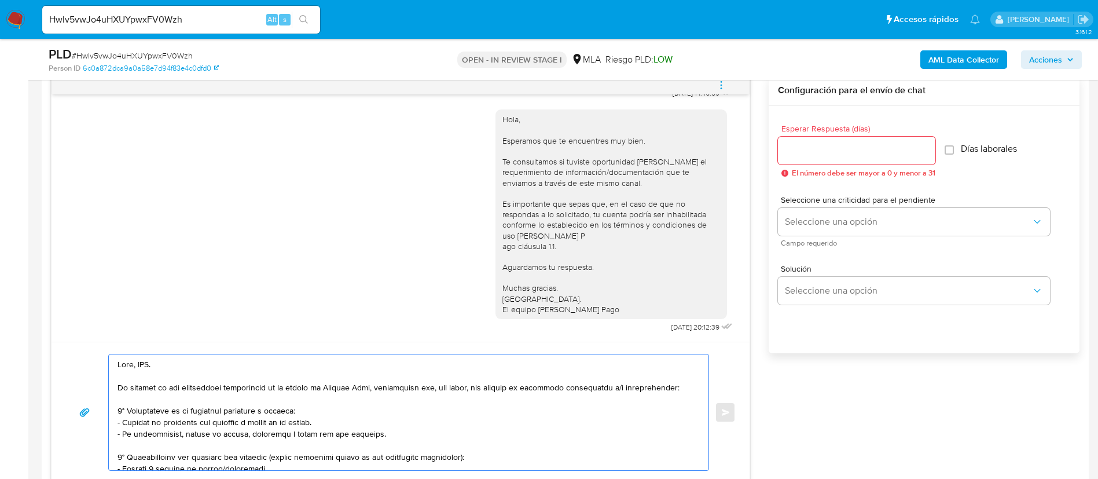
click at [143, 369] on textarea at bounding box center [406, 412] width 577 height 116
click at [148, 430] on textarea at bounding box center [406, 412] width 577 height 116
click at [147, 430] on textarea at bounding box center [406, 412] width 577 height 116
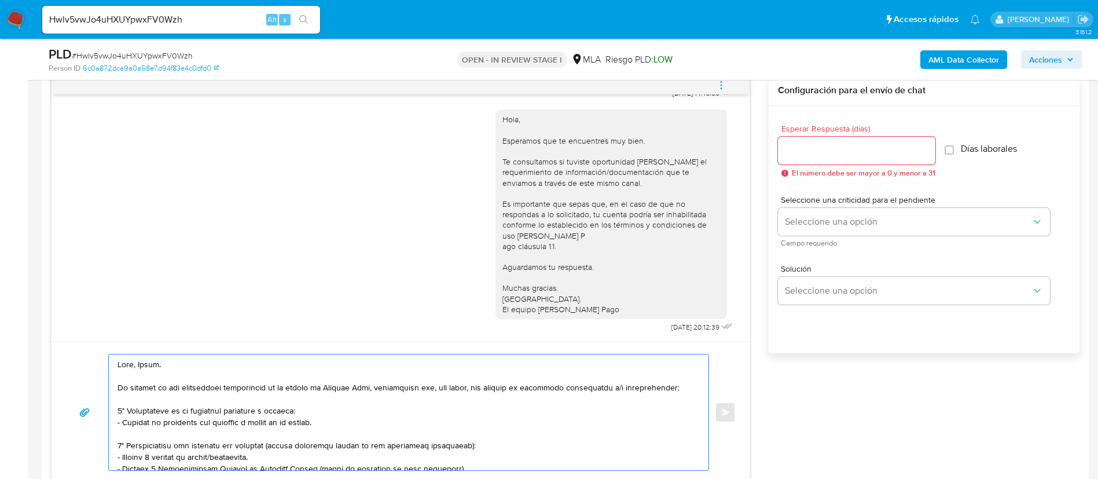
scroll to position [87, 0]
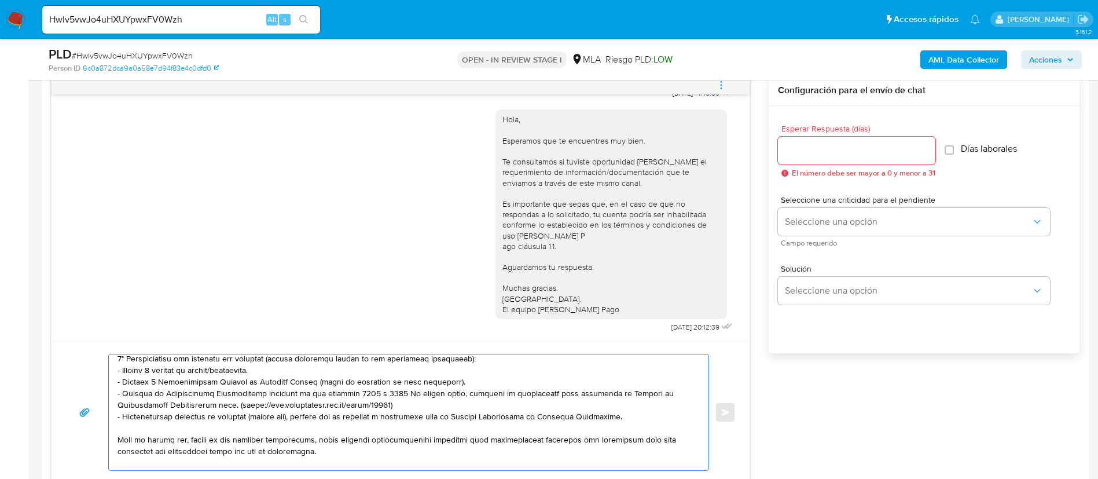
click at [150, 411] on textarea at bounding box center [406, 412] width 577 height 116
click at [149, 401] on textarea at bounding box center [406, 412] width 577 height 116
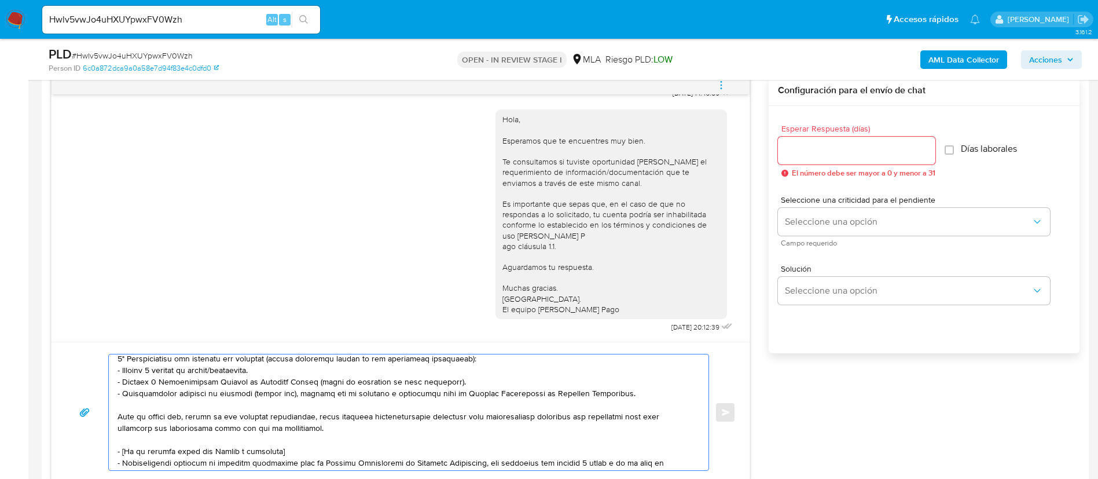
scroll to position [174, 0]
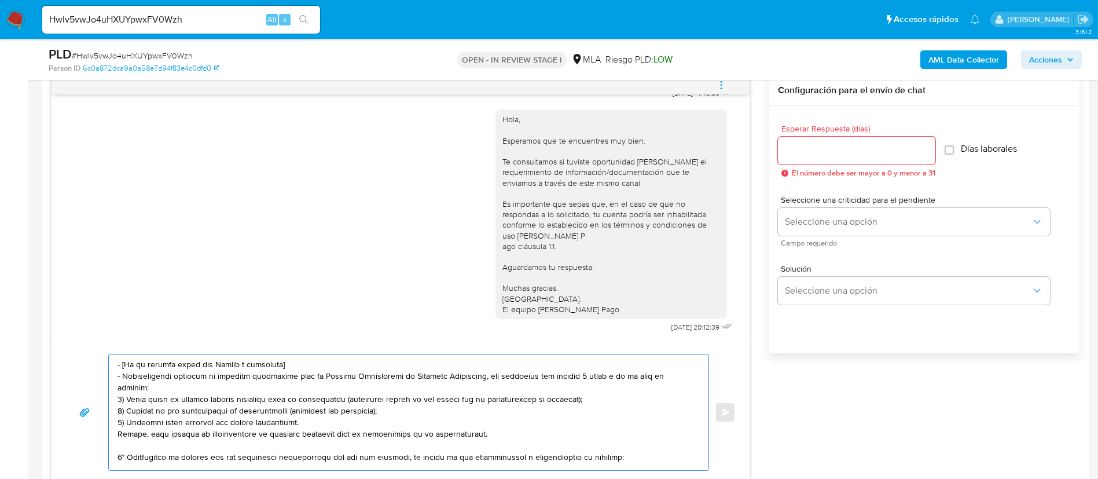
drag, startPoint x: 119, startPoint y: 368, endPoint x: 489, endPoint y: 423, distance: 373.9
click at [489, 423] on textarea at bounding box center [406, 412] width 577 height 116
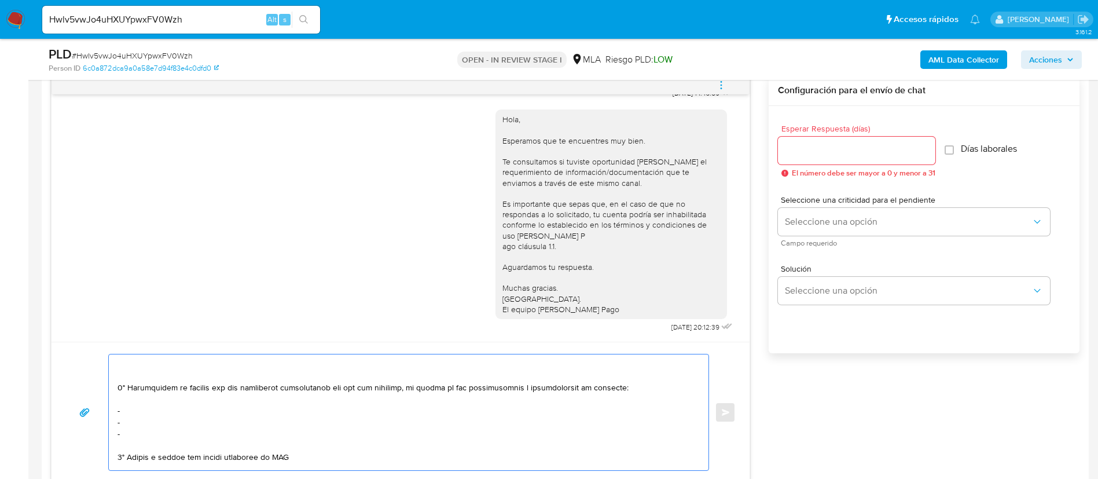
scroll to position [116, 0]
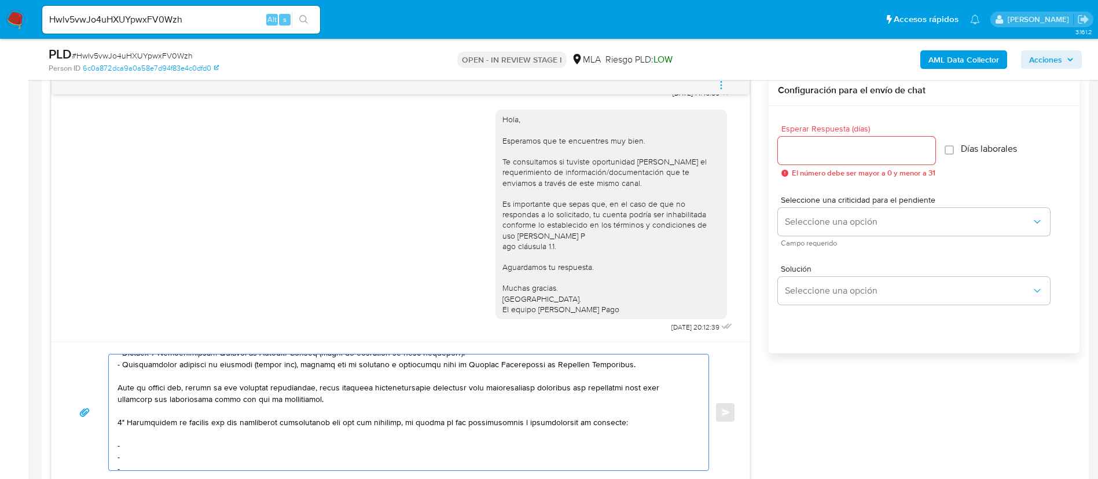
click at [184, 443] on textarea at bounding box center [406, 412] width 577 height 116
paste textarea "Diego Martin Vidal - CUIT 20320569444"
click at [174, 456] on textarea at bounding box center [406, 412] width 577 height 116
click at [173, 460] on textarea at bounding box center [406, 412] width 577 height 116
click at [173, 463] on textarea at bounding box center [406, 412] width 577 height 116
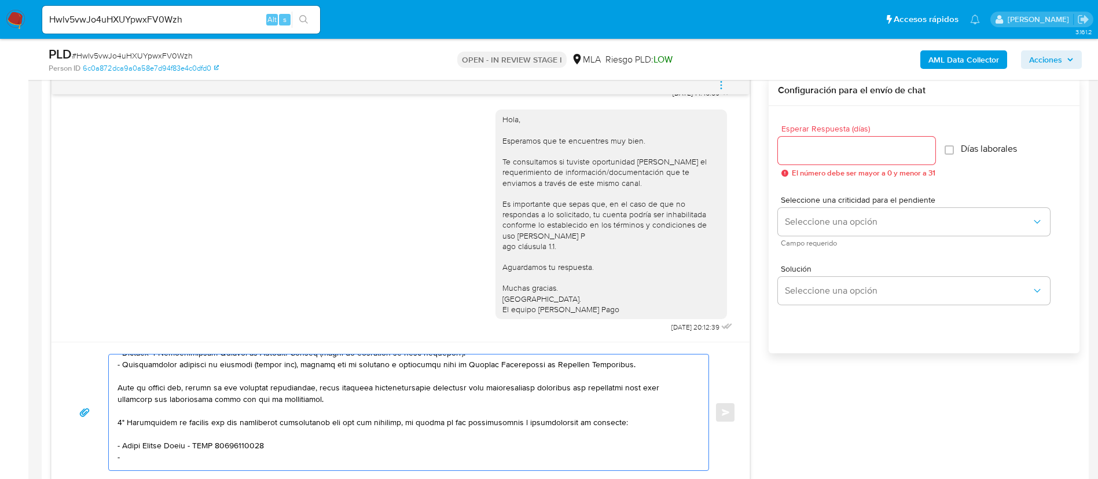
scroll to position [120, 0]
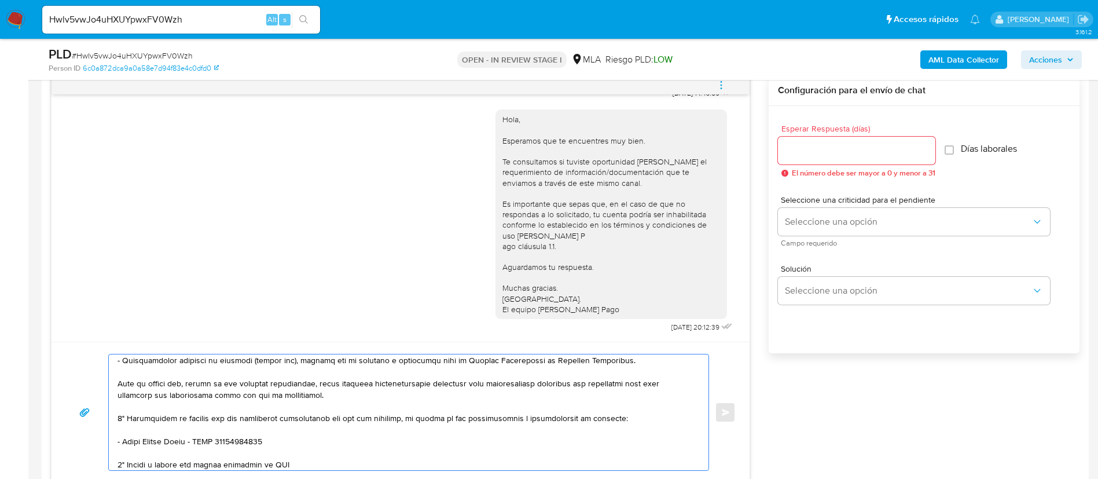
click at [219, 463] on textarea at bounding box center [406, 412] width 577 height 116
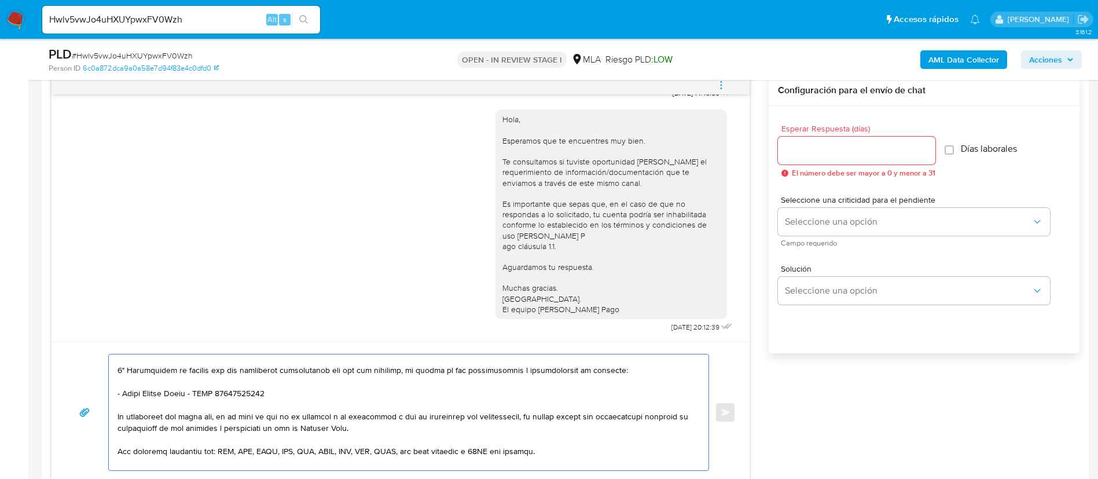
scroll to position [207, 0]
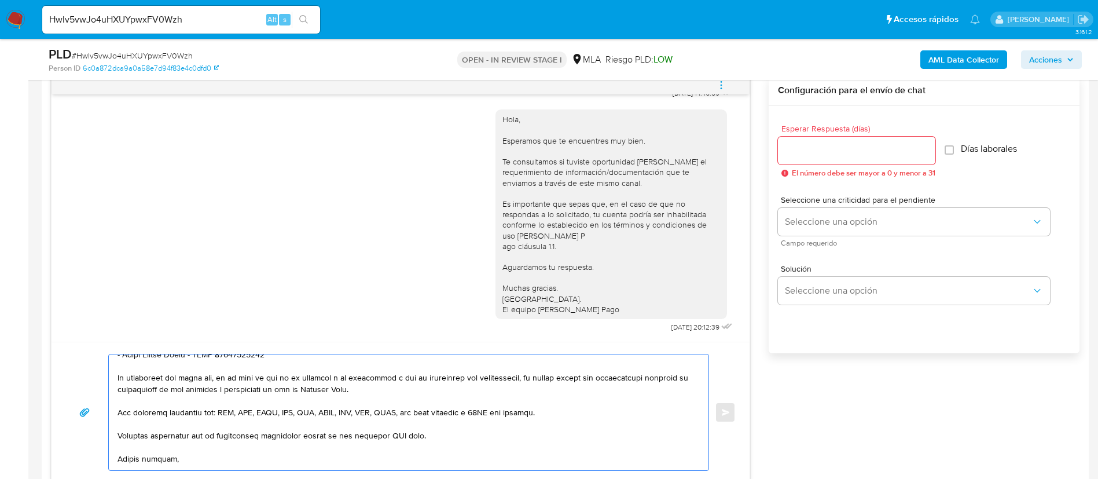
click at [392, 437] on textarea at bounding box center [406, 412] width 577 height 116
type textarea "Hola, Yenny. En función de las operaciones registradas en tu cuenta de Mercado …"
click at [793, 146] on input "Esperar Respuesta (días)" at bounding box center [856, 150] width 157 height 15
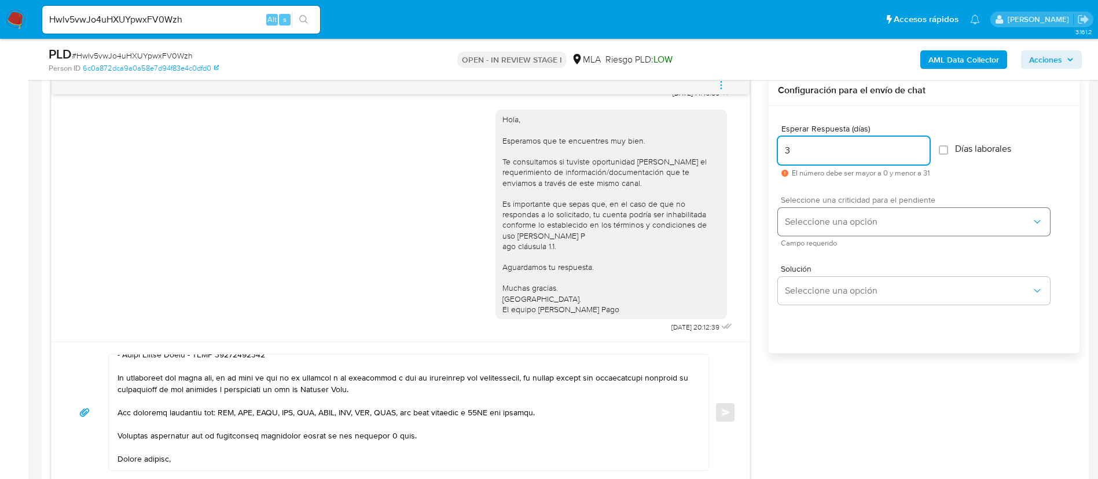
type input "3"
click at [815, 210] on button "Seleccione una opción" at bounding box center [914, 222] width 272 height 28
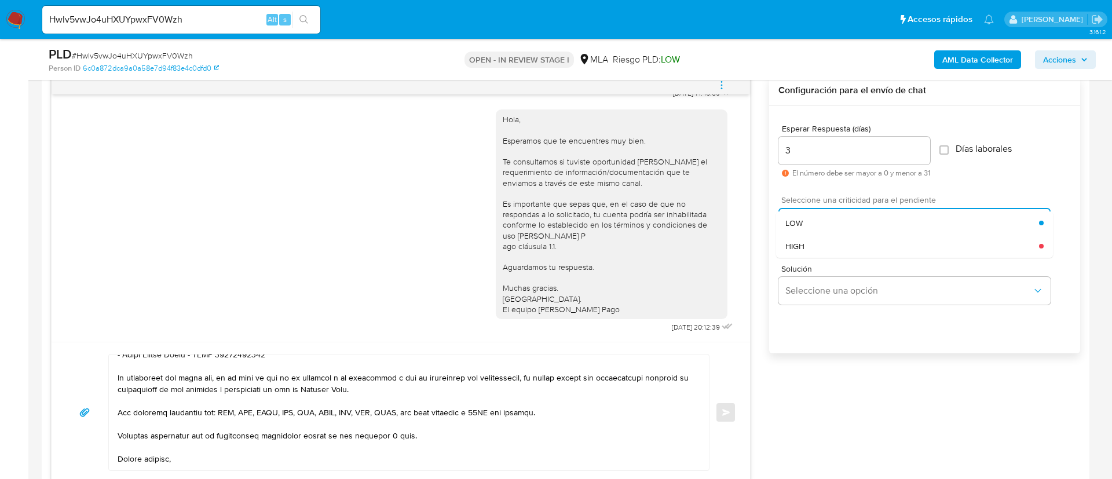
click at [815, 210] on button "Seleccione una opción" at bounding box center [914, 222] width 272 height 28
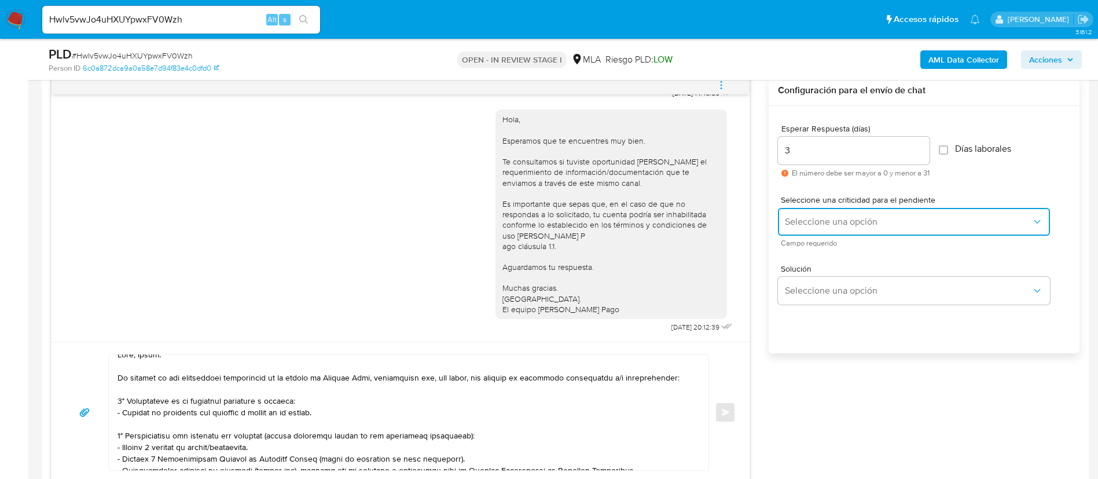
scroll to position [0, 0]
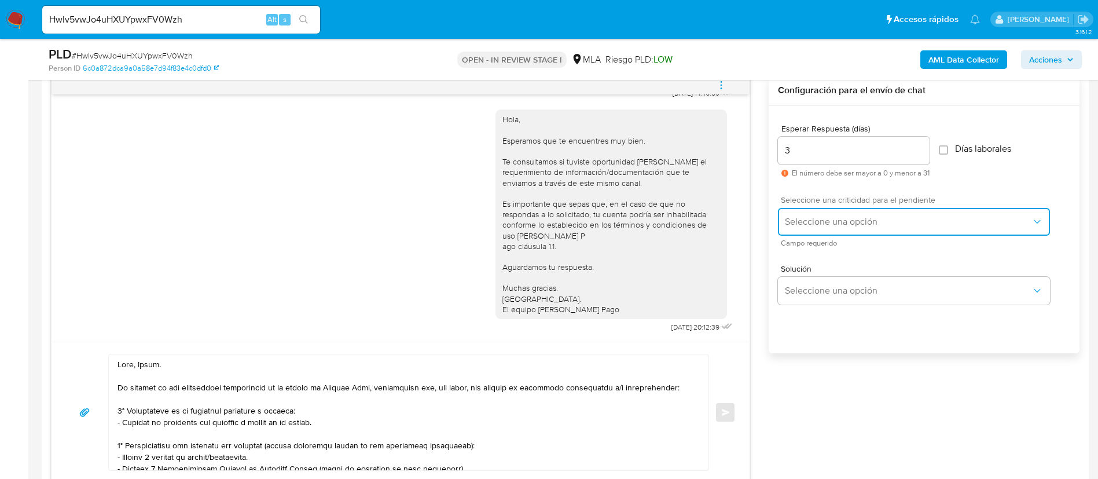
click at [824, 232] on button "Seleccione una opción" at bounding box center [914, 222] width 272 height 28
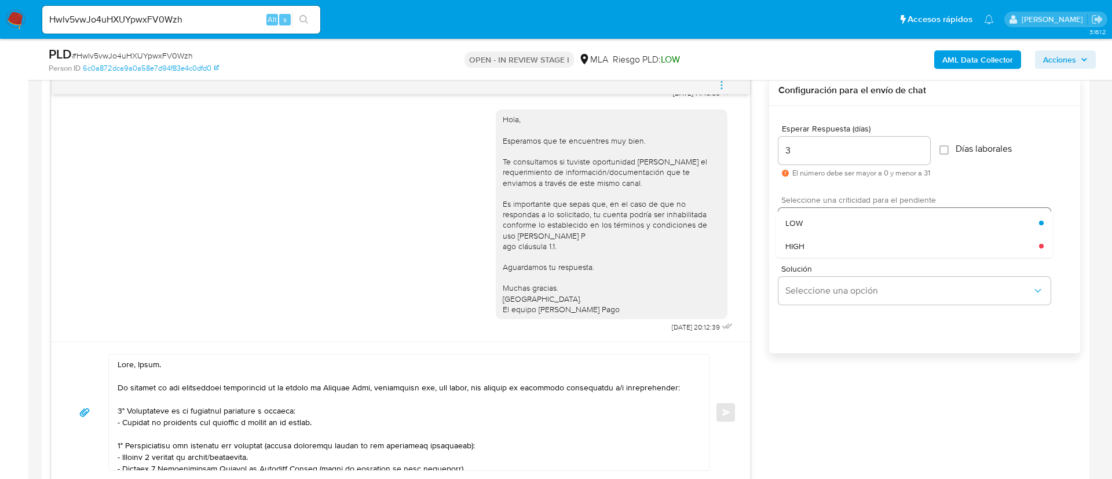
click at [824, 232] on div "LOW" at bounding box center [912, 222] width 254 height 23
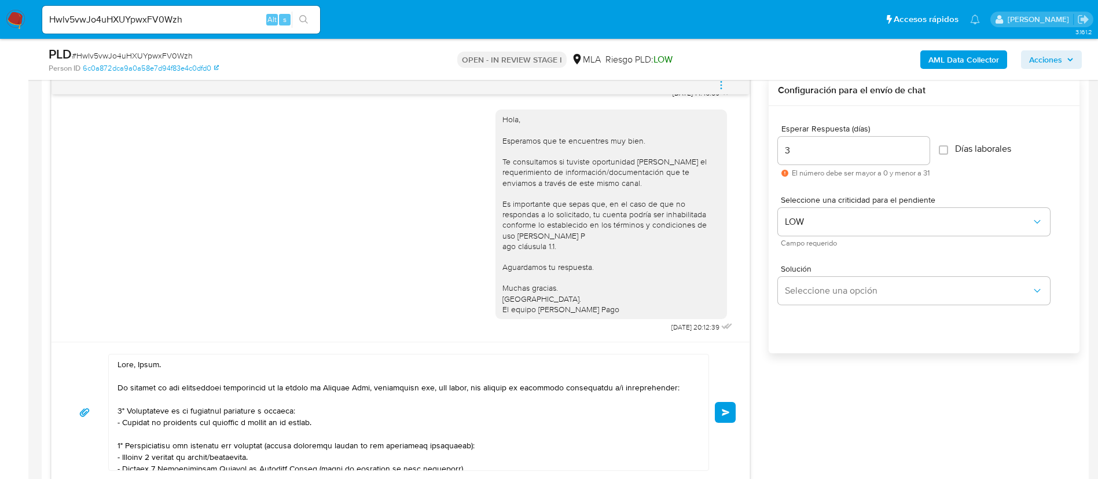
click at [720, 407] on button "Enviar" at bounding box center [725, 412] width 21 height 21
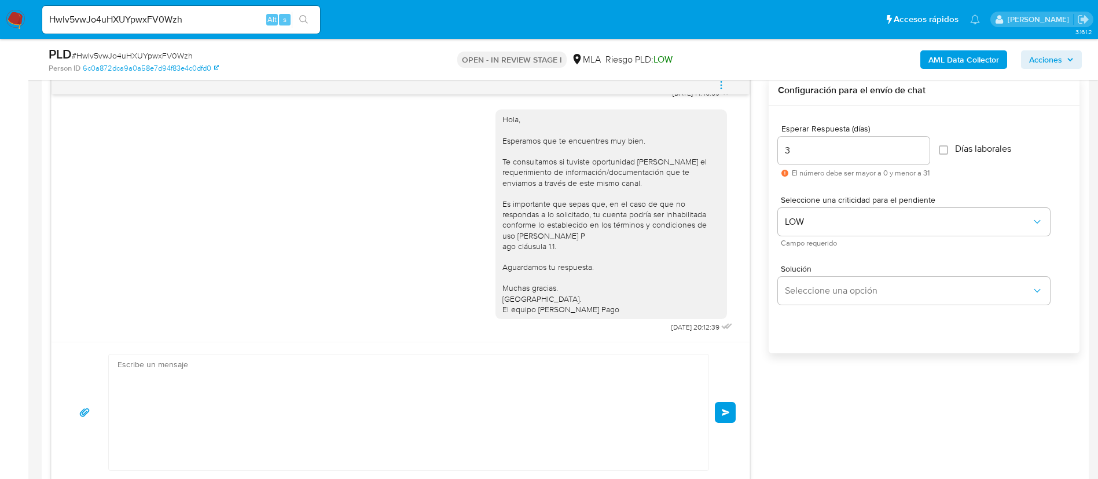
scroll to position [1161, 0]
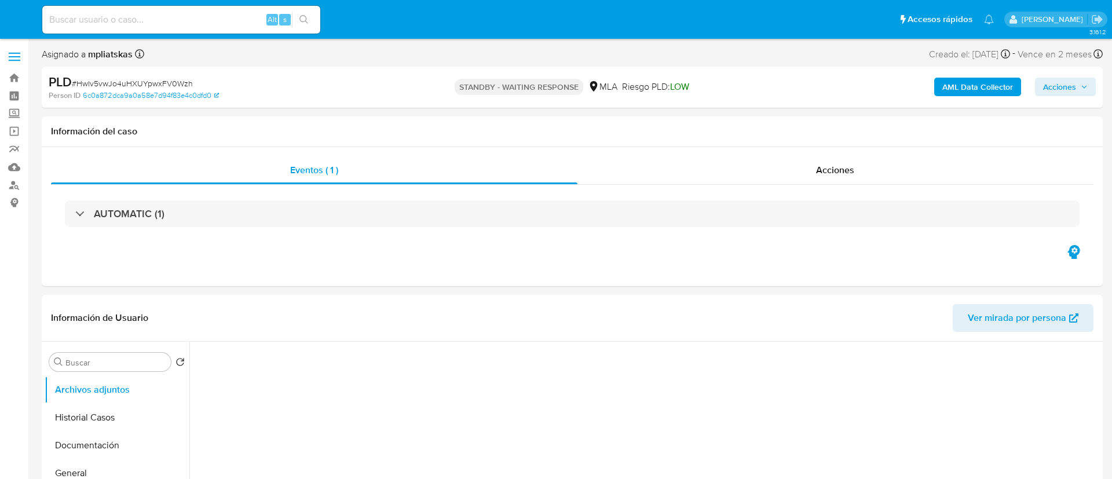
select select "10"
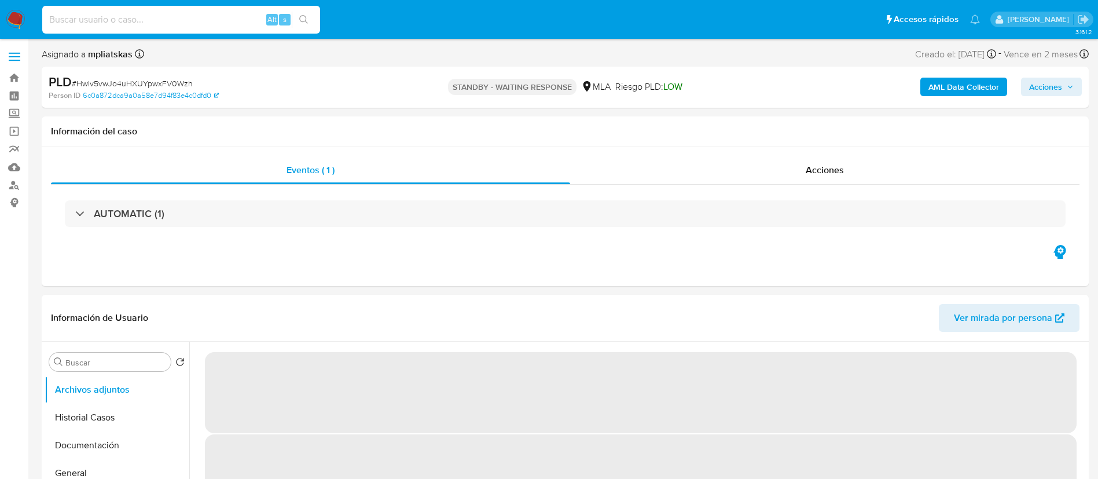
click at [210, 24] on input at bounding box center [181, 19] width 278 height 15
paste input "rpI8zLe19VLqTt2wE7SGbkEI"
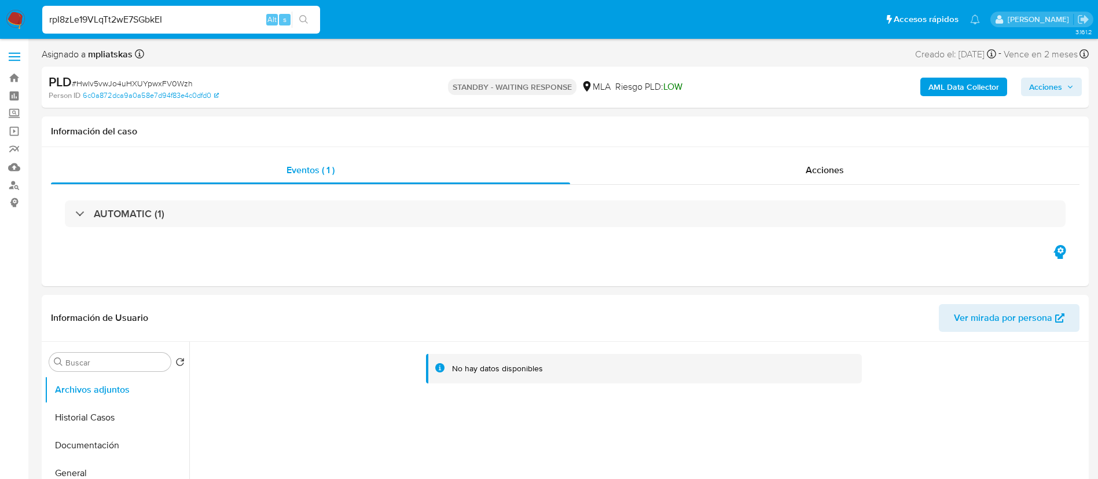
type input "rpI8zLe19VLqTt2wE7SGbkEI"
click at [313, 21] on button "search-icon" at bounding box center [304, 20] width 24 height 16
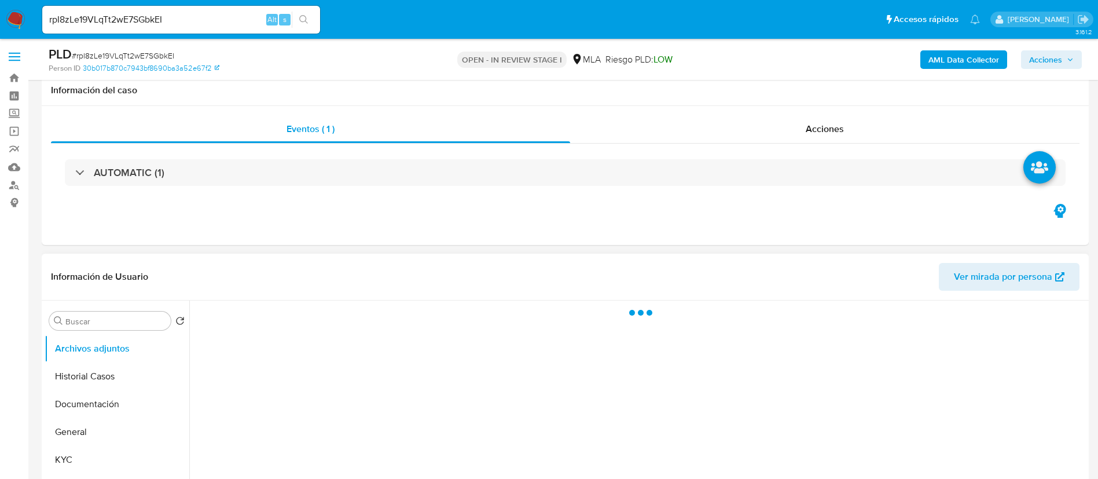
scroll to position [261, 0]
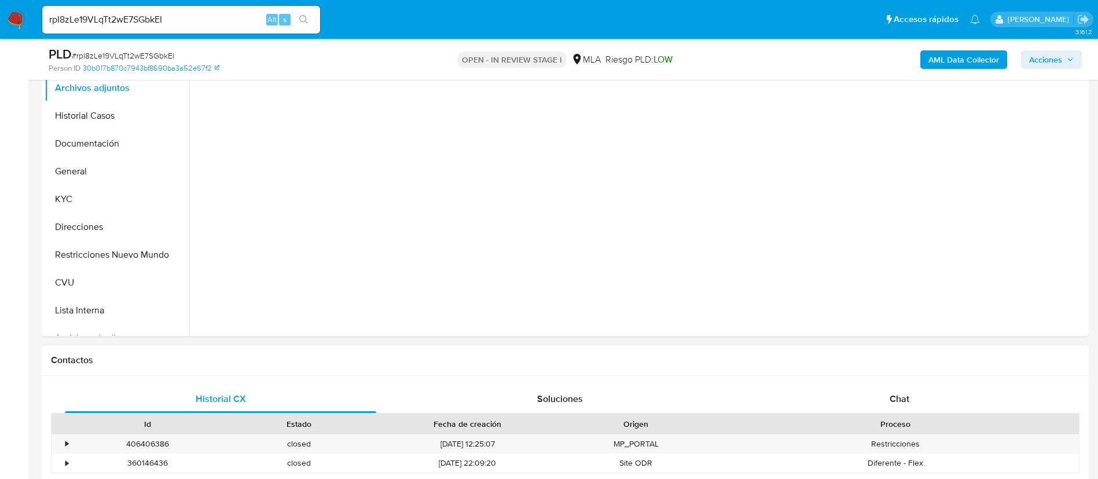
select select "10"
click at [873, 407] on div "Chat" at bounding box center [899, 399] width 311 height 28
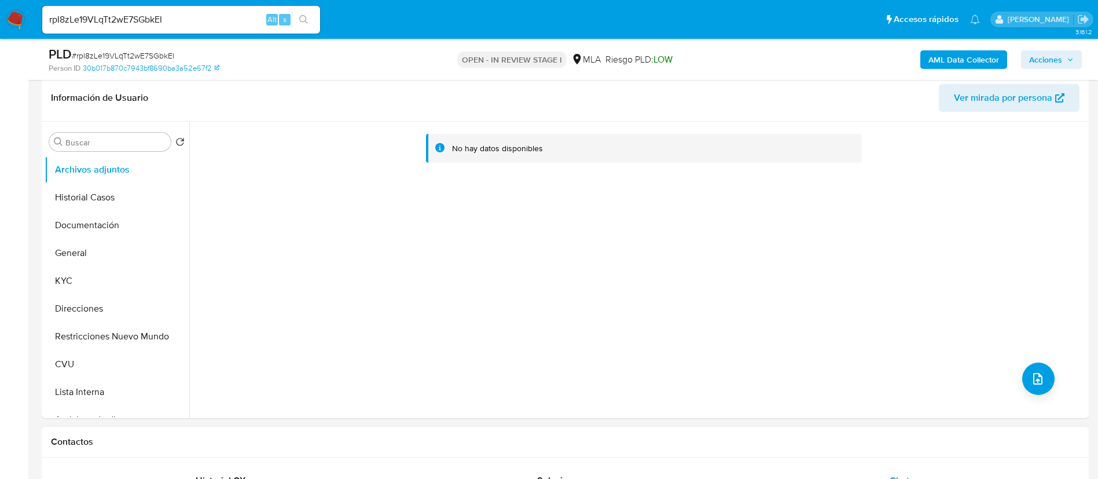
scroll to position [174, 0]
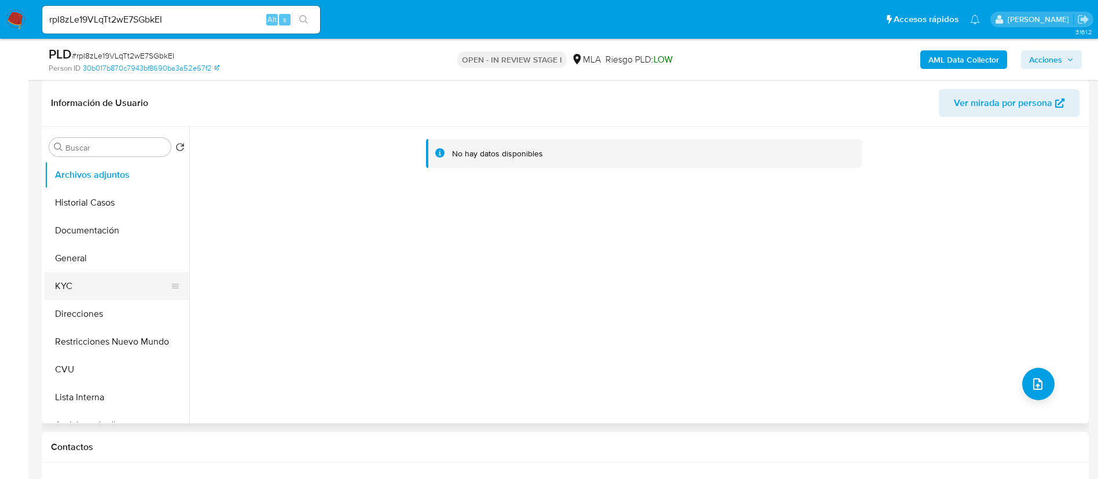
click at [117, 283] on button "KYC" at bounding box center [112, 286] width 135 height 28
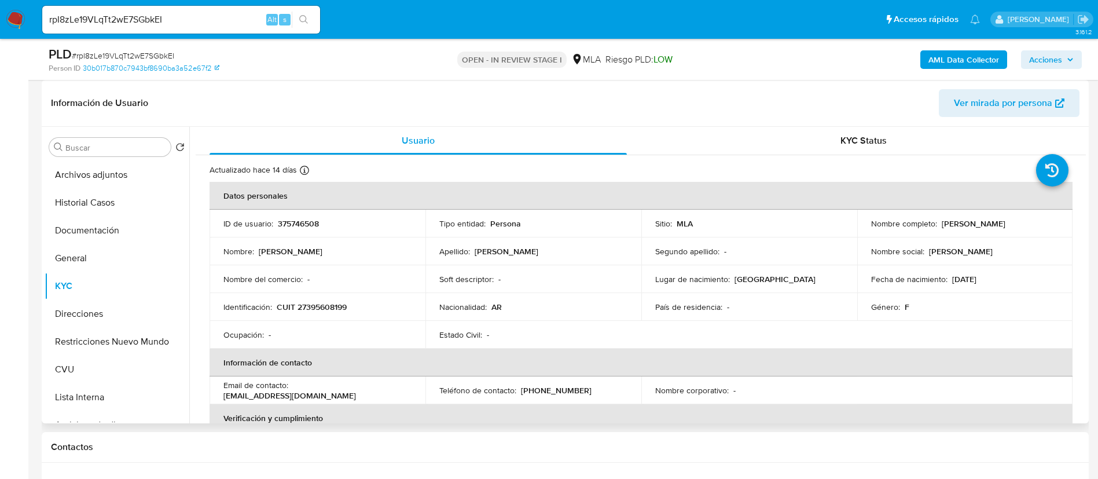
click at [304, 221] on p "375746508" at bounding box center [298, 223] width 41 height 10
copy p "375746508"
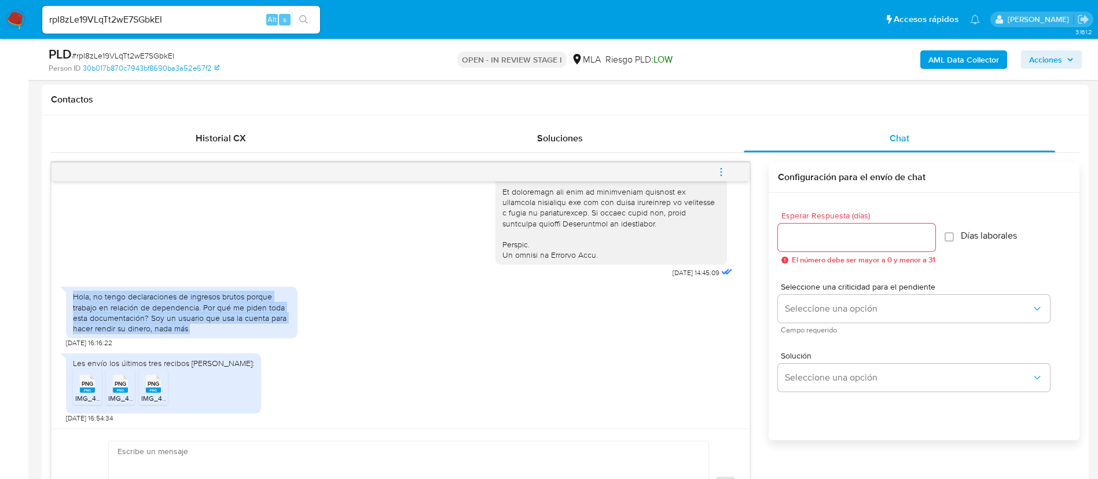
drag, startPoint x: 71, startPoint y: 294, endPoint x: 194, endPoint y: 327, distance: 127.3
click at [194, 327] on div "Hola, no tengo declaraciones de ingresos brutos porque trabajo en relación de d…" at bounding box center [182, 313] width 232 height 52
copy div "Hola, no tengo declaraciones de ingresos brutos porque trabajo en relación de d…"
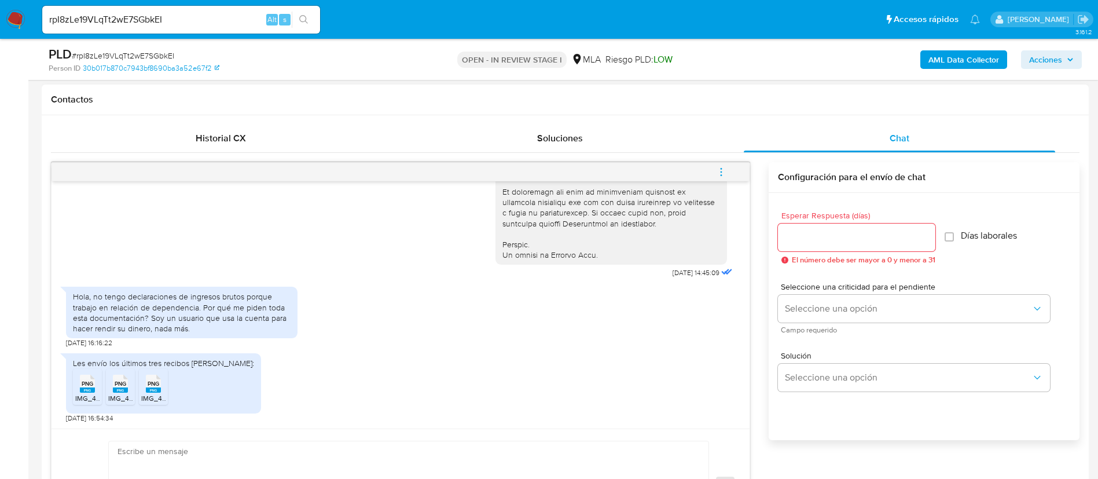
drag, startPoint x: 65, startPoint y: 396, endPoint x: 78, endPoint y: 395, distance: 12.2
click at [72, 396] on div "[DATE] 14:45:09 Hola, no tengo declaraciones de ingresos brutos porque trabajo …" at bounding box center [401, 304] width 698 height 247
click at [88, 397] on span "IMG_4252.png" at bounding box center [98, 398] width 47 height 10
click at [114, 397] on span "IMG_4251.png" at bounding box center [130, 398] width 45 height 10
drag, startPoint x: 151, startPoint y: 390, endPoint x: 172, endPoint y: 424, distance: 40.0
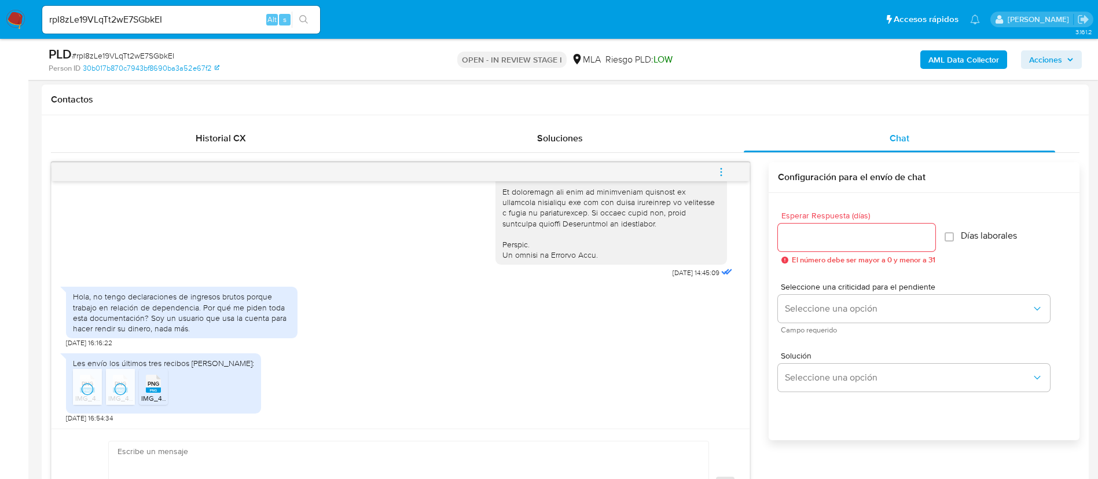
click at [151, 390] on rect at bounding box center [153, 389] width 15 height 5
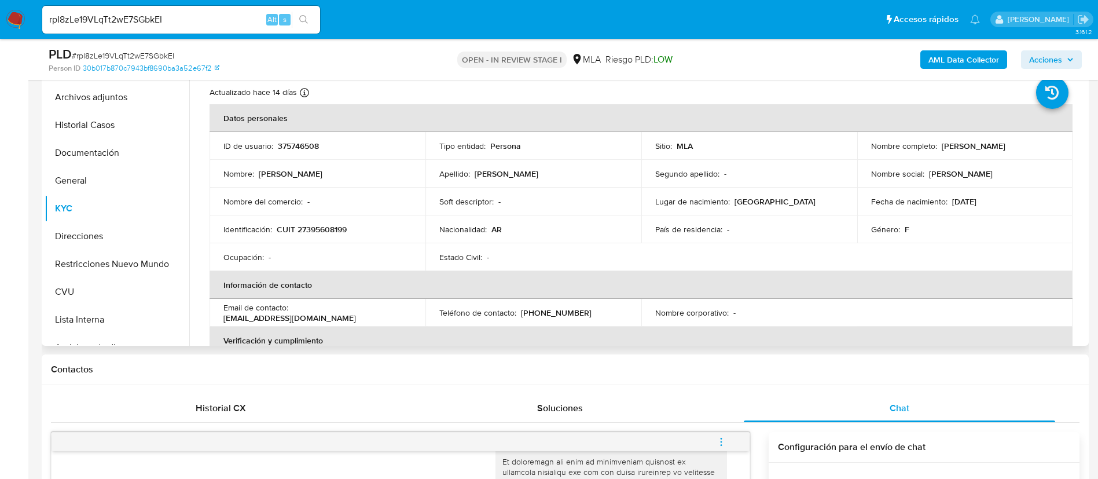
scroll to position [174, 0]
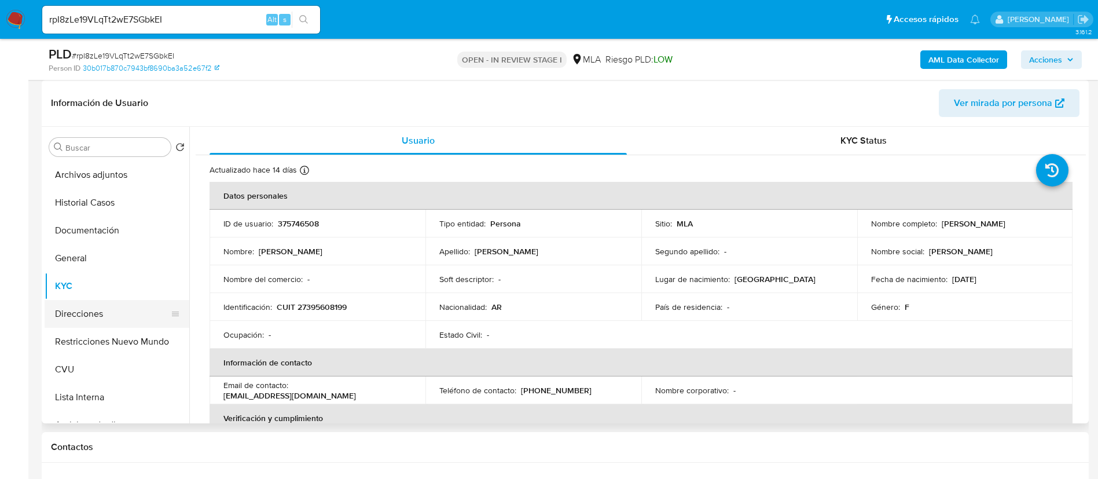
click at [67, 305] on button "Direcciones" at bounding box center [112, 314] width 135 height 28
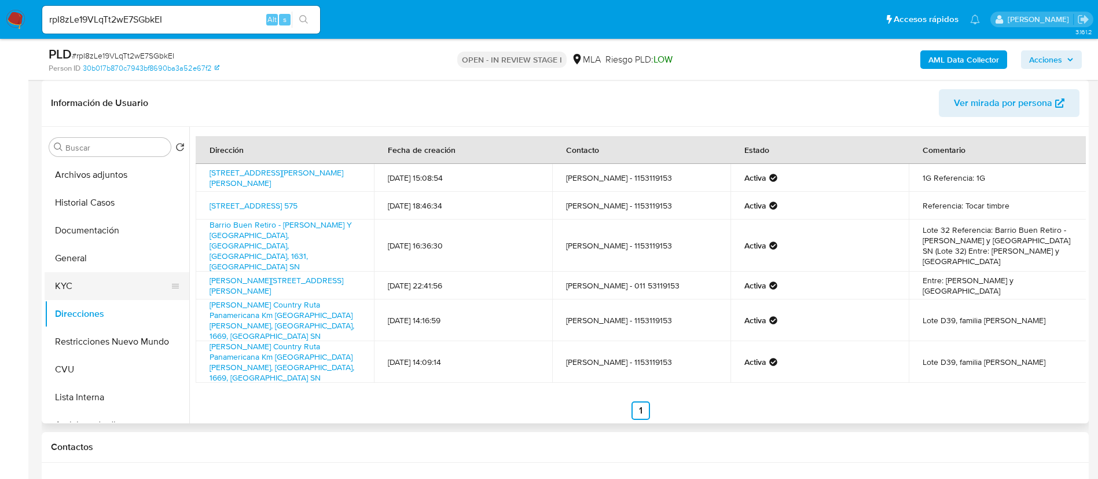
click at [81, 284] on button "KYC" at bounding box center [112, 286] width 135 height 28
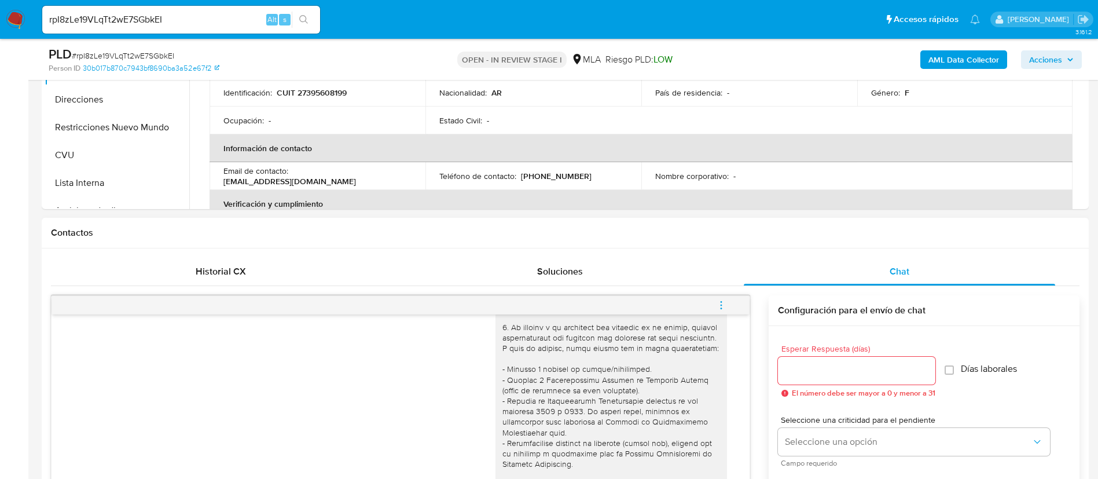
scroll to position [87, 0]
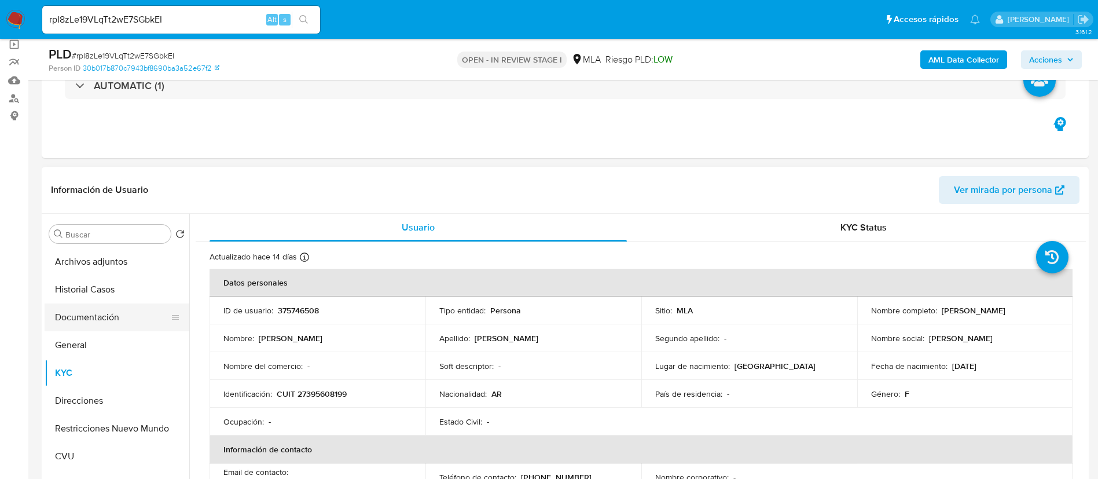
click at [85, 309] on button "Documentación" at bounding box center [112, 317] width 135 height 28
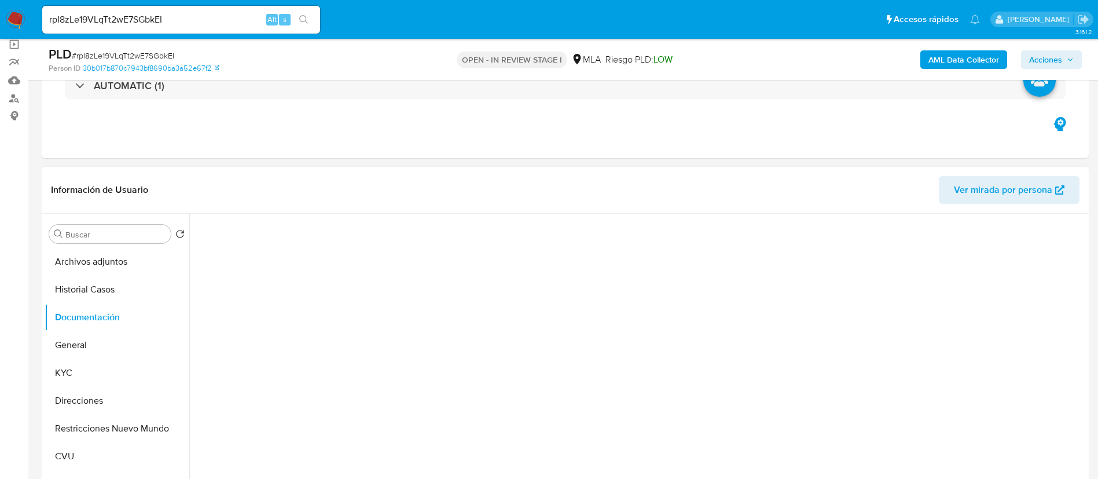
scroll to position [174, 0]
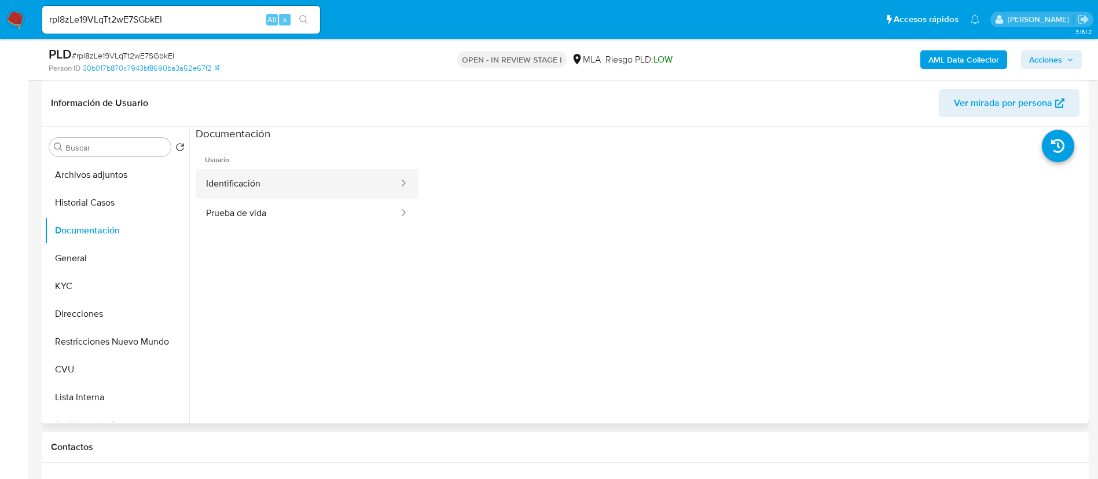
click at [340, 191] on button "Identificación" at bounding box center [298, 184] width 204 height 30
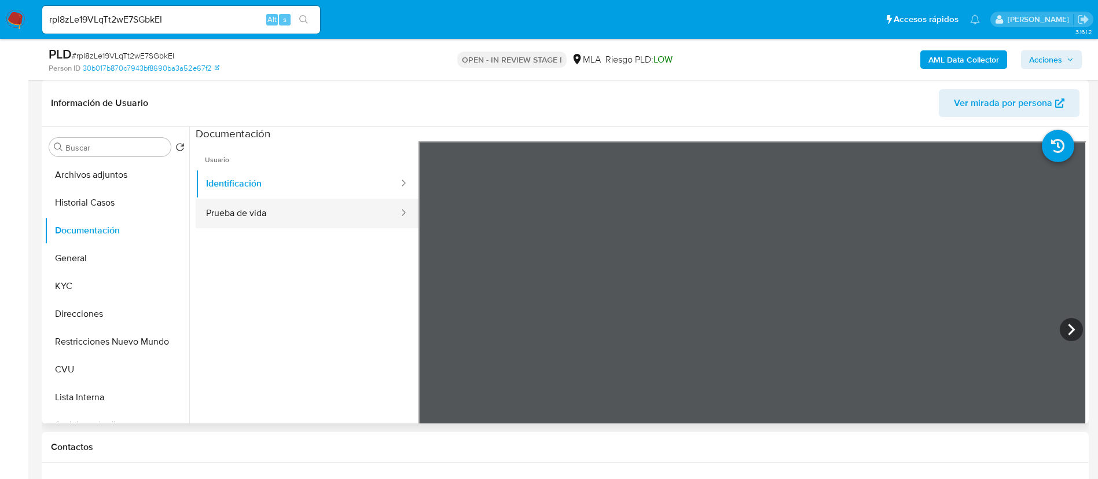
click at [227, 199] on button "Prueba de vida" at bounding box center [298, 214] width 204 height 30
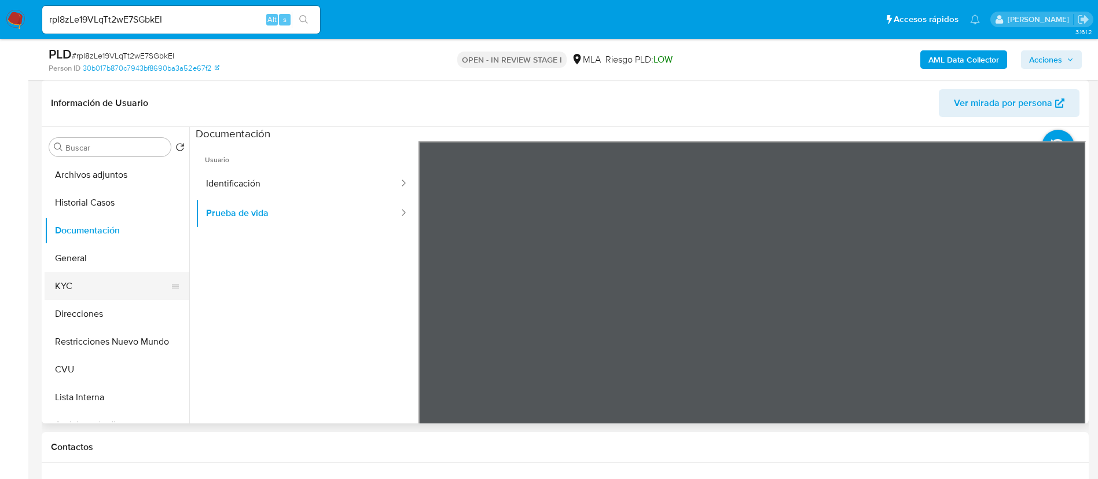
click at [96, 287] on button "KYC" at bounding box center [112, 286] width 135 height 28
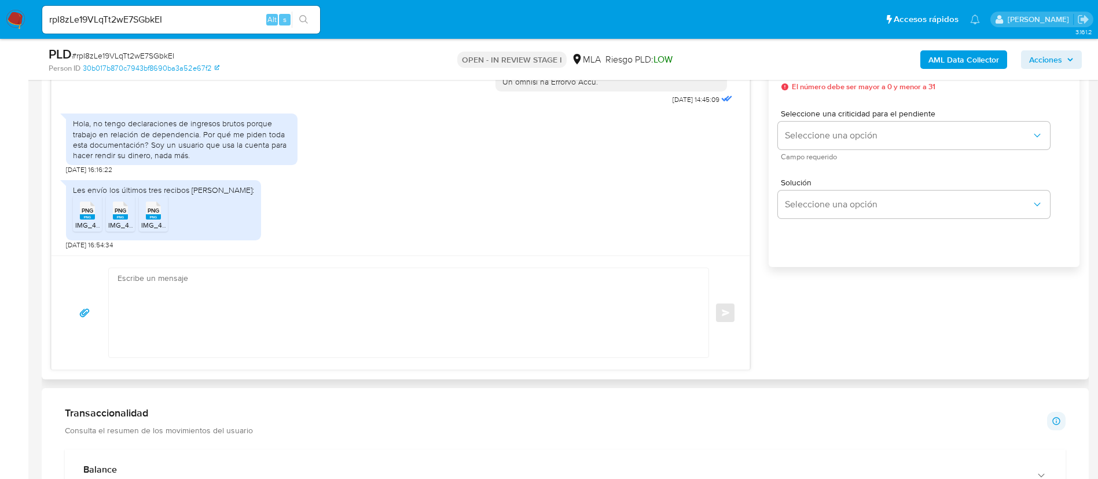
scroll to position [695, 0]
click at [563, 316] on textarea at bounding box center [406, 311] width 577 height 89
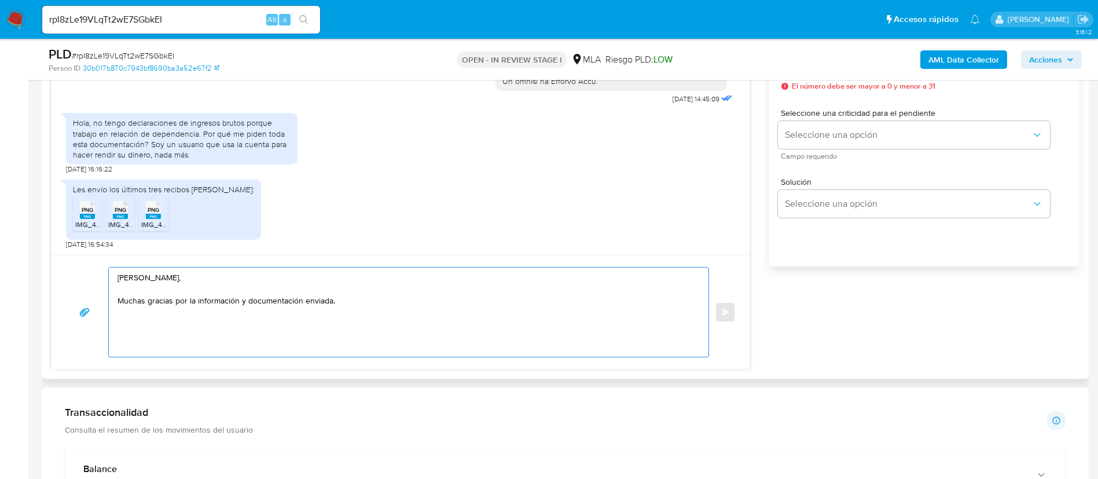
paste textarea "Queremos asegurarte que la información y documentación que nos proporciones no …"
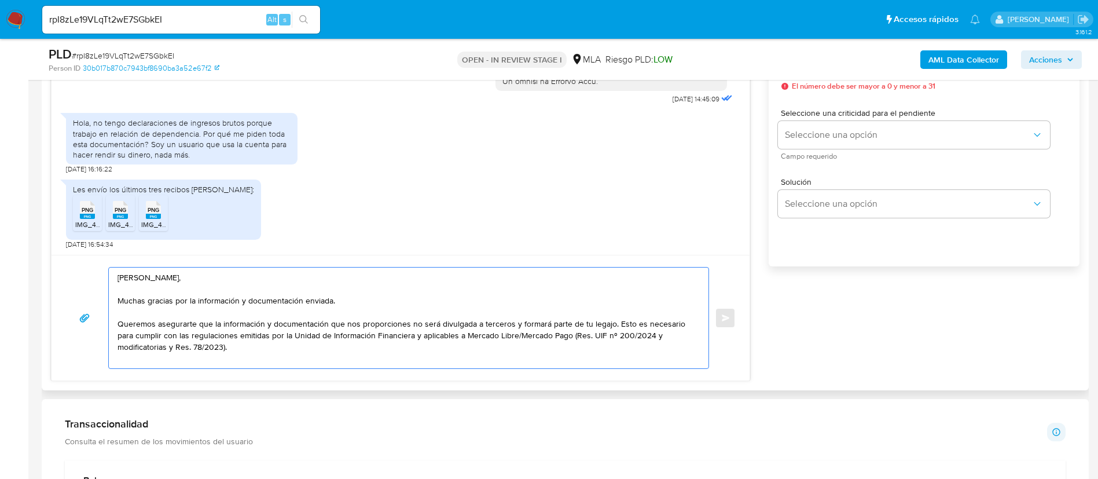
click at [482, 347] on textarea "[PERSON_NAME], Muchas gracias por la información y documentación enviada. Quere…" at bounding box center [406, 317] width 577 height 101
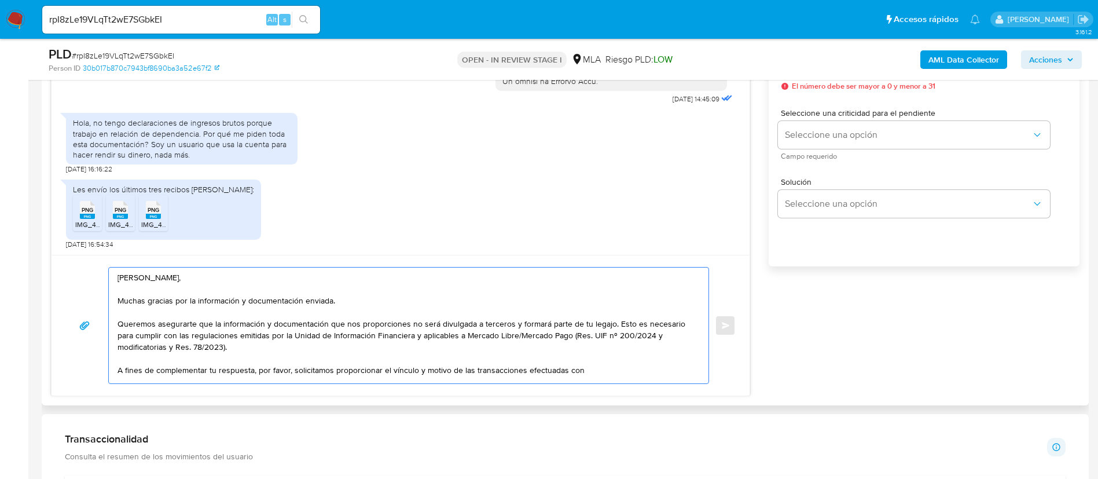
paste textarea "[PERSON_NAME] Salvo - CUIL 20424719421"
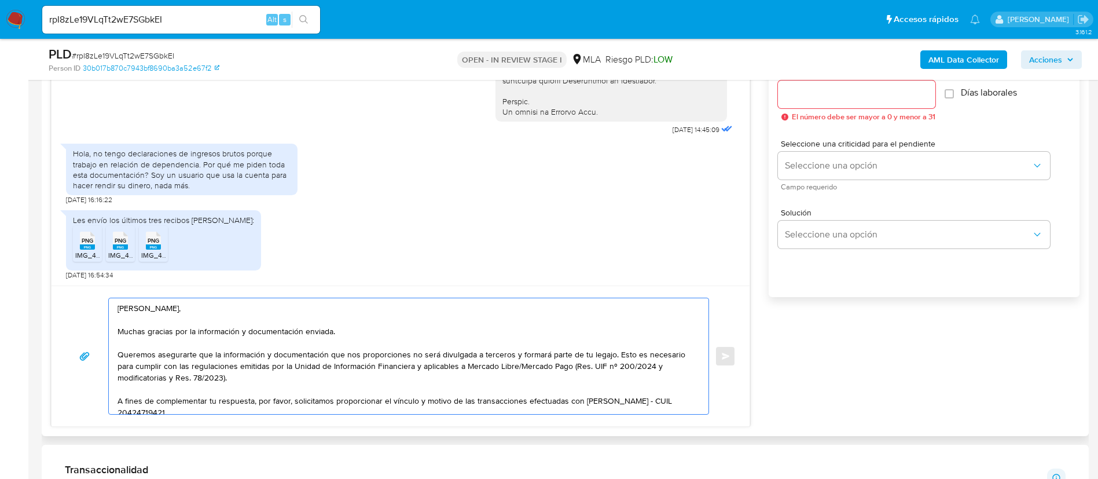
scroll to position [608, 0]
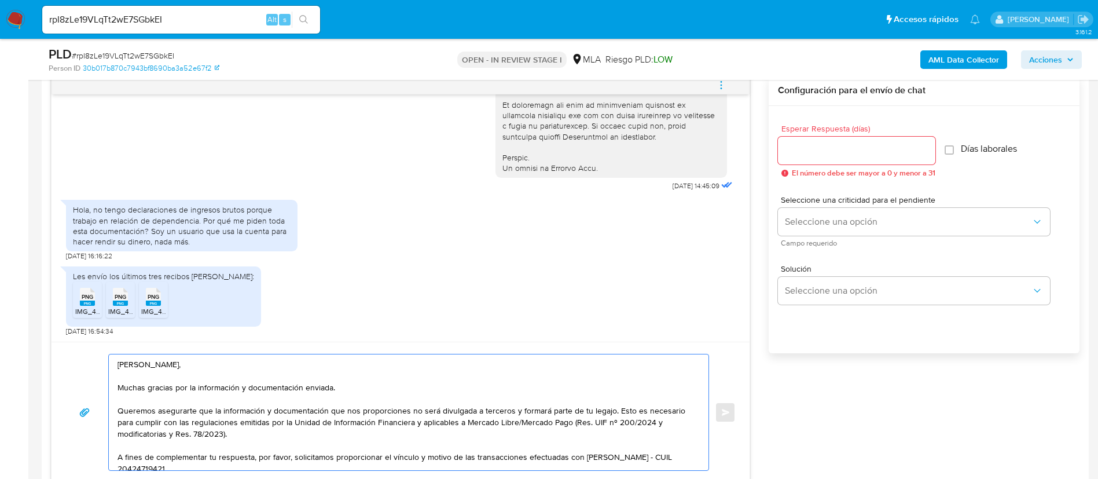
type textarea "Hola Justina, Muchas gracias por la información y documentación enviada. Querem…"
click at [858, 150] on input "Esperar Respuesta (días)" at bounding box center [856, 150] width 157 height 15
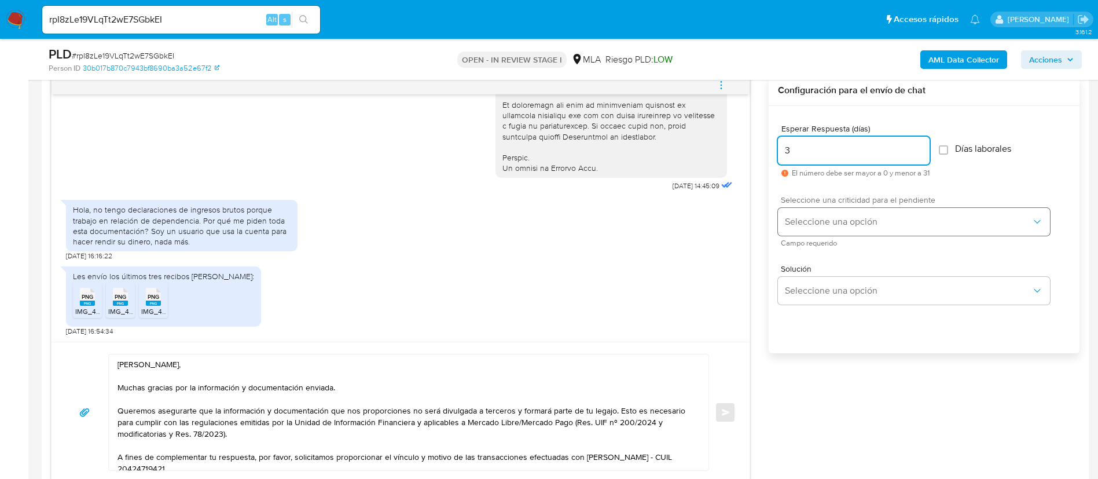
type input "3"
click at [853, 216] on span "Seleccione una opción" at bounding box center [908, 222] width 247 height 12
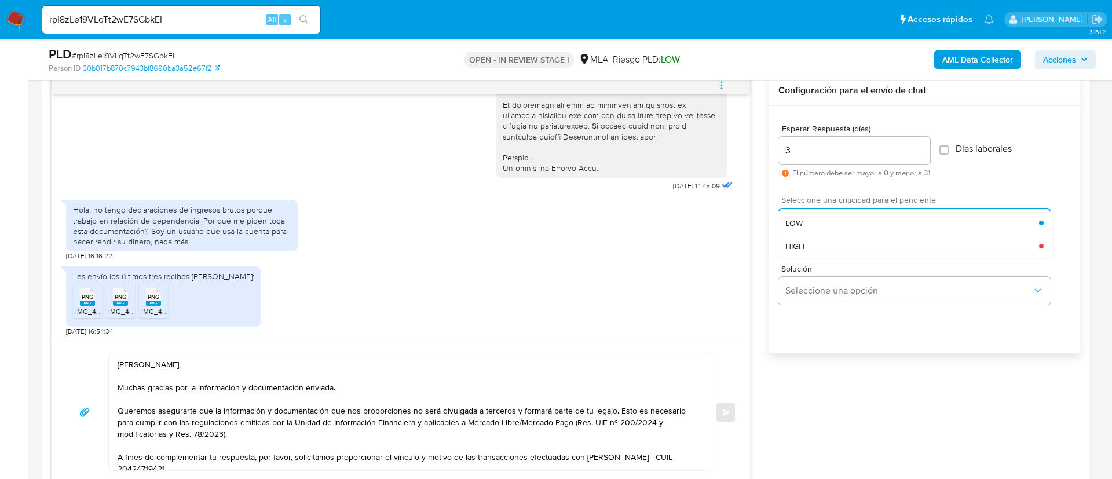
click at [853, 215] on div "Seleccione una opción LOW HIGH" at bounding box center [914, 222] width 272 height 28
click at [840, 226] on div "LOW" at bounding box center [912, 222] width 254 height 23
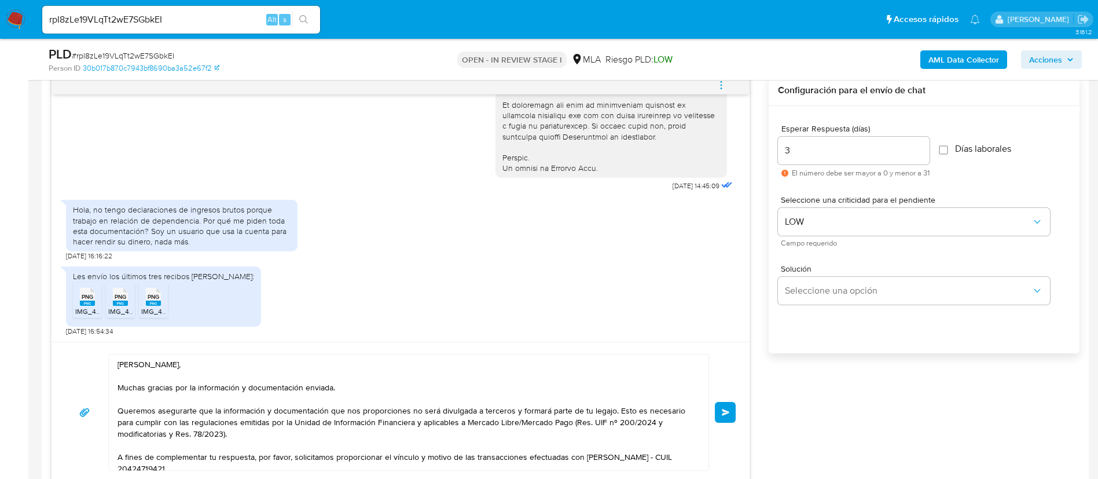
click at [730, 413] on span "Enviar" at bounding box center [726, 412] width 8 height 7
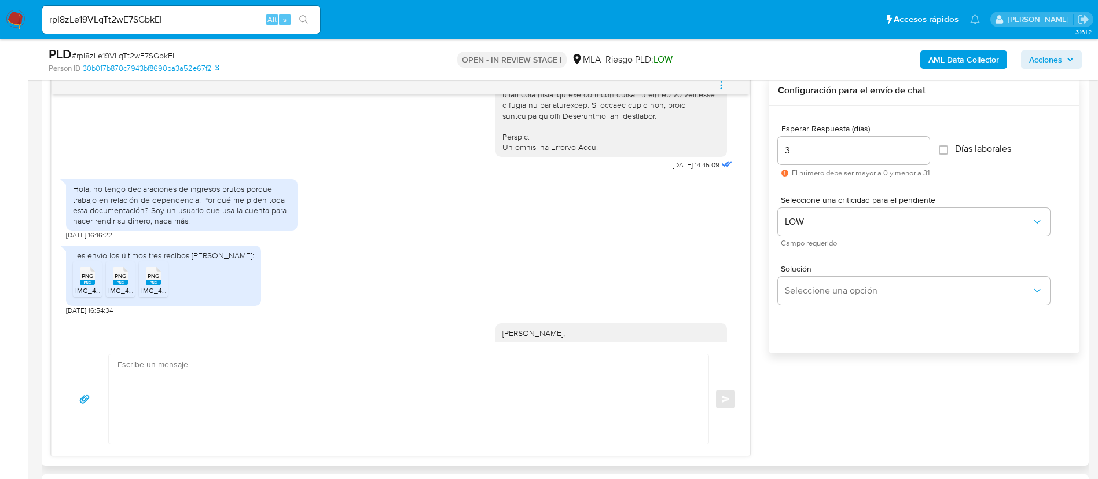
scroll to position [763, 0]
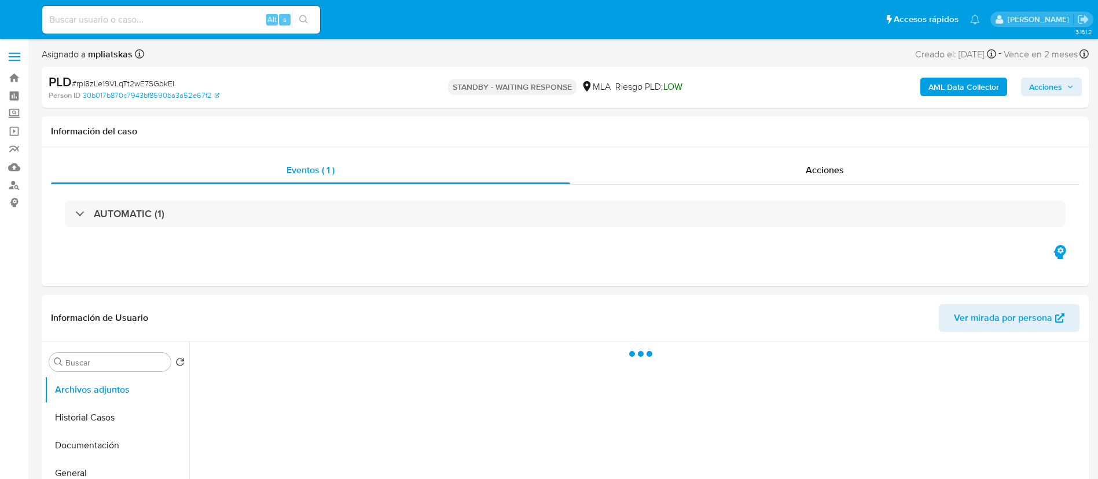
select select "10"
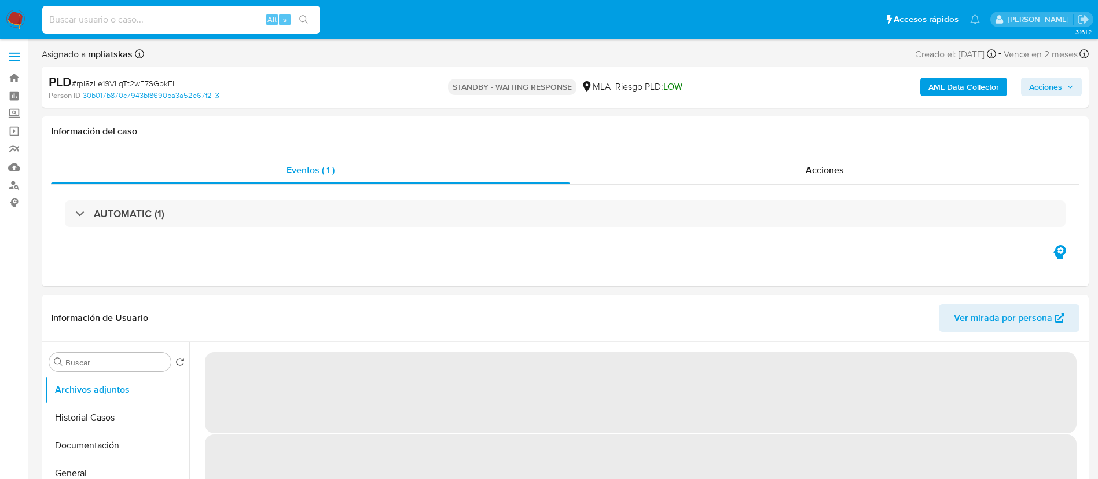
click at [245, 16] on input at bounding box center [181, 19] width 278 height 15
paste input "wWyyUWgl5wcLOLzEJIPDXinj"
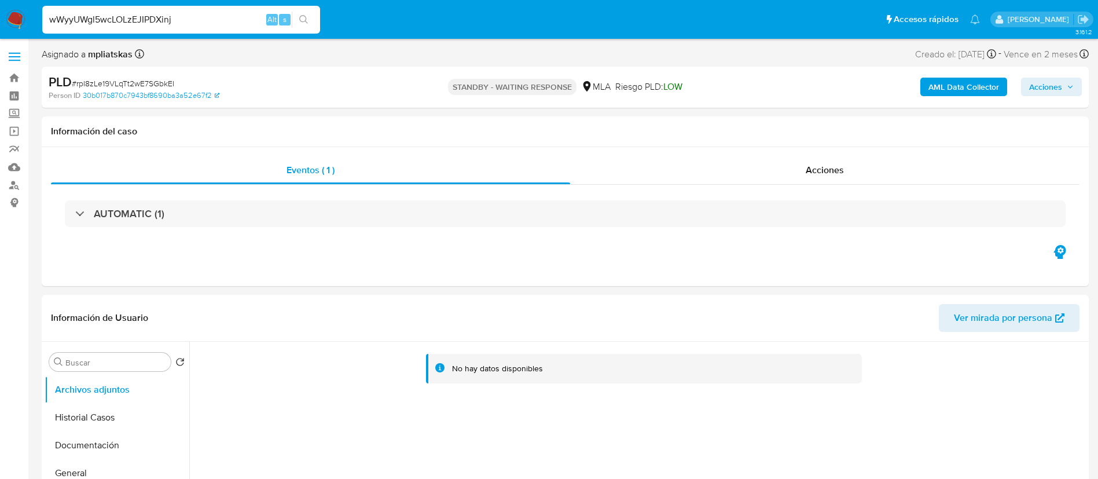
type input "wWyyUWgl5wcLOLzEJIPDXinj"
click at [305, 20] on icon "search-icon" at bounding box center [303, 19] width 9 height 9
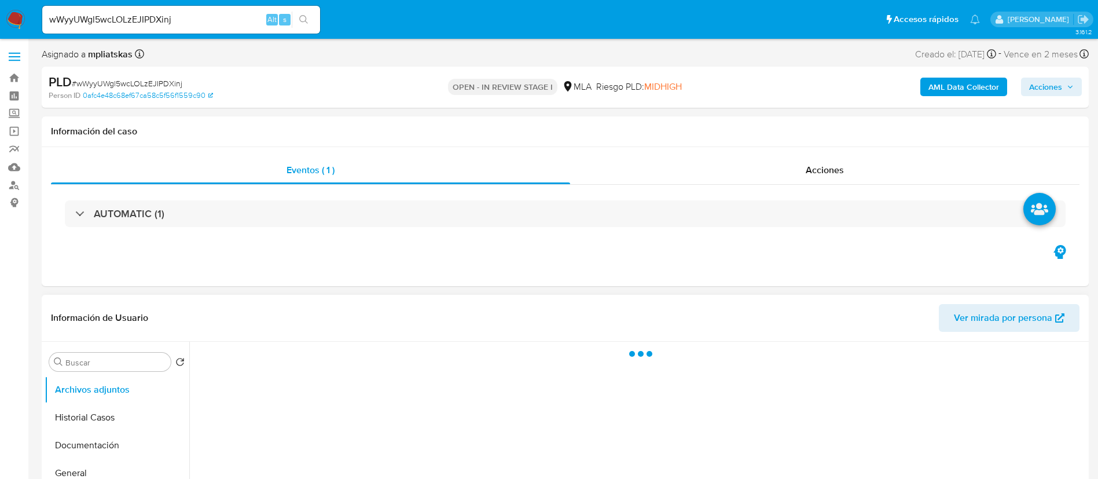
scroll to position [87, 0]
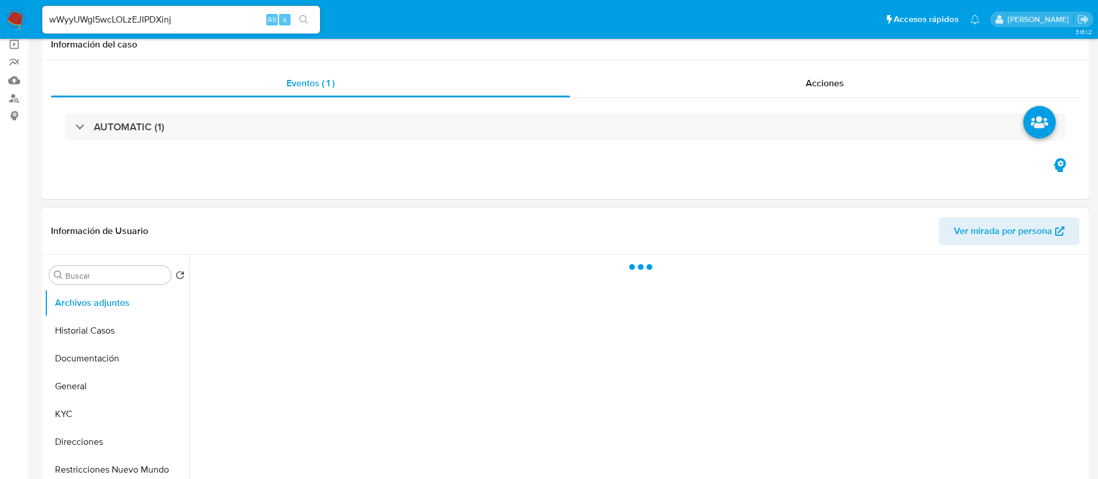
select select "10"
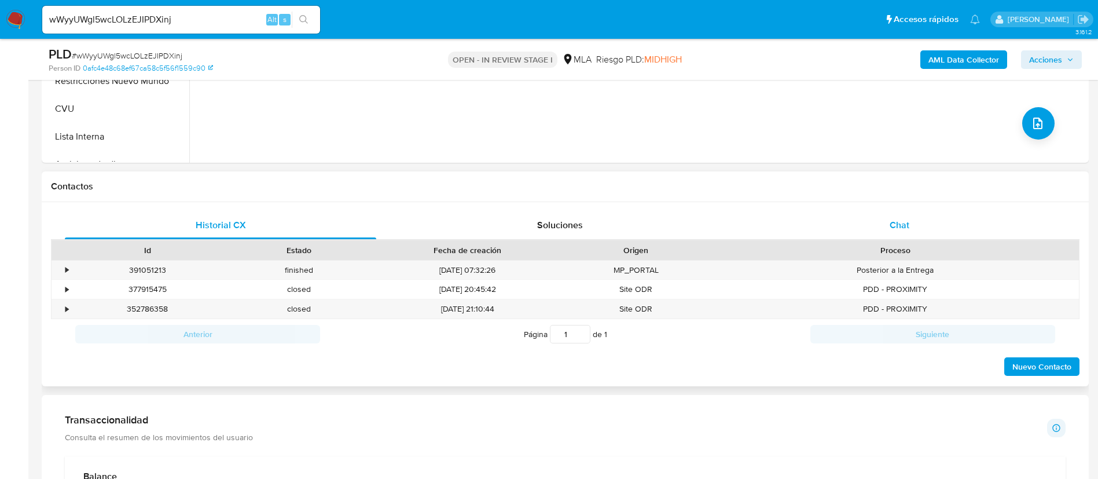
click at [873, 217] on div "Chat" at bounding box center [899, 225] width 311 height 28
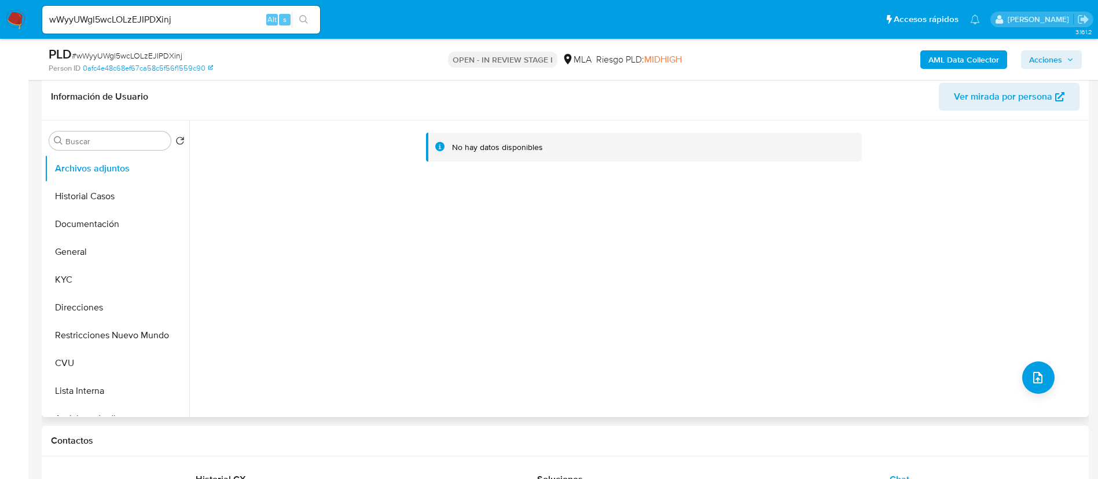
scroll to position [174, 0]
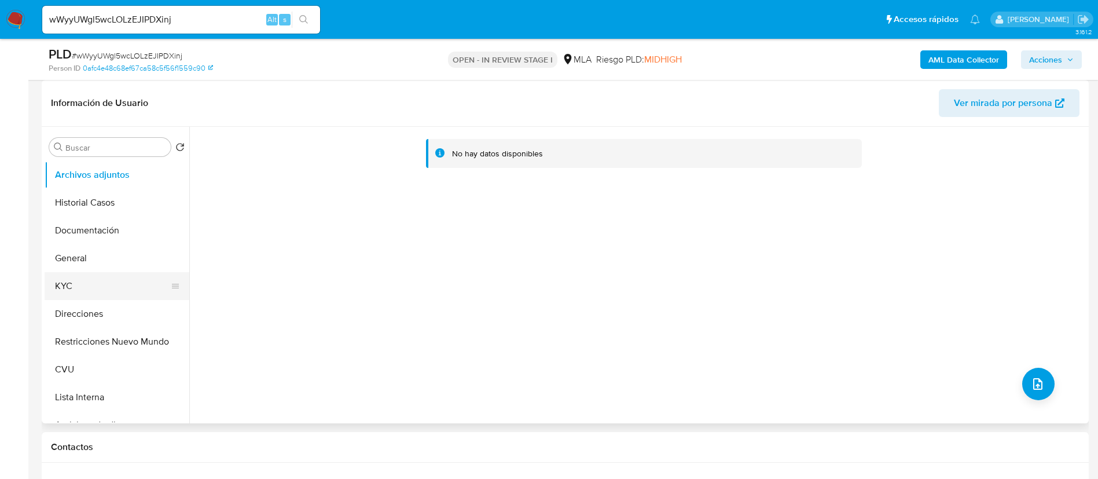
click at [74, 288] on button "KYC" at bounding box center [112, 286] width 135 height 28
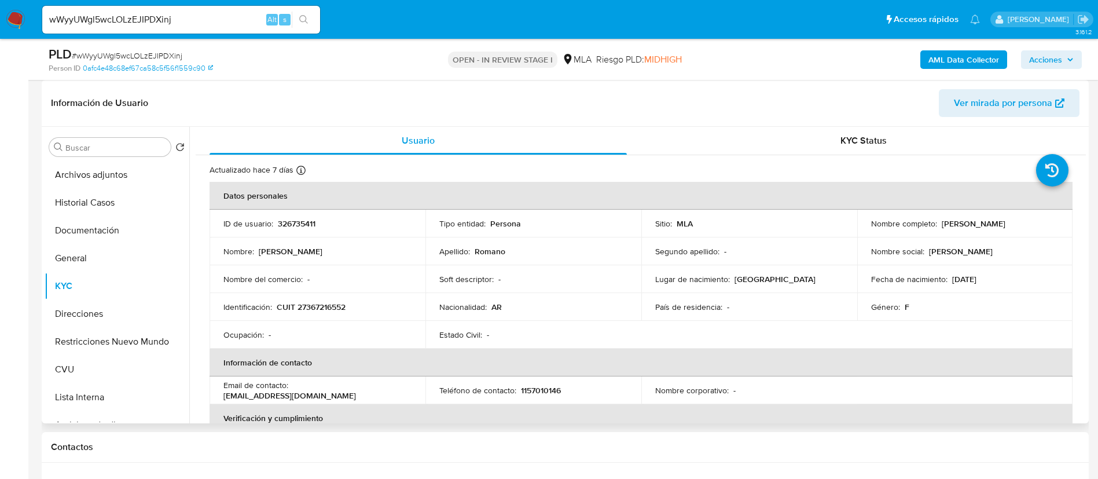
click at [291, 218] on p "326735411" at bounding box center [297, 223] width 38 height 10
copy p "326735411"
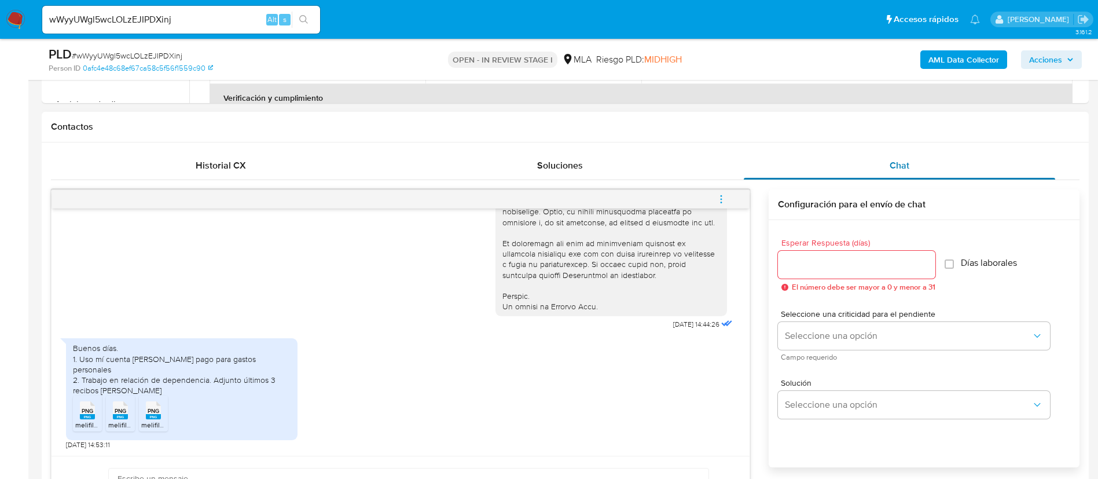
scroll to position [521, 0]
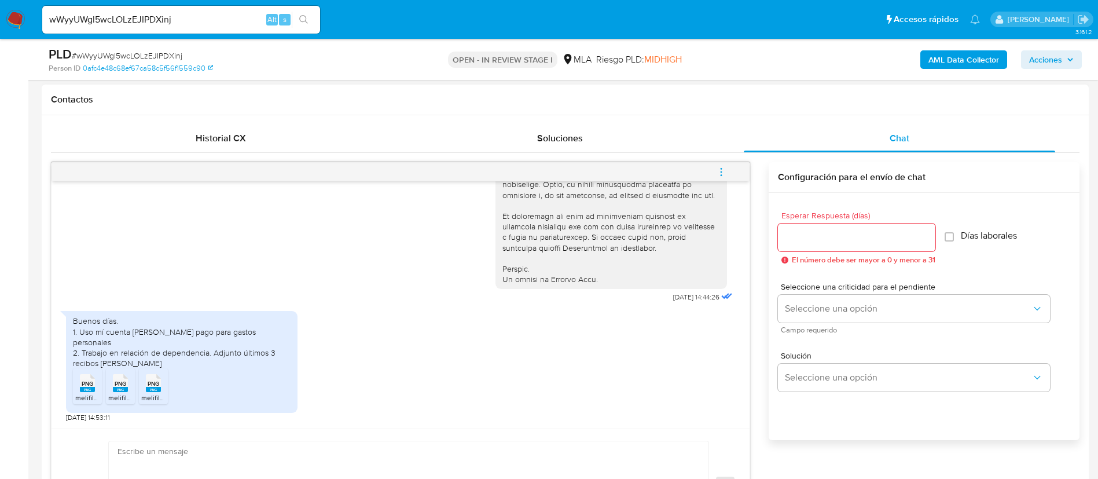
click at [82, 387] on span "PNG" at bounding box center [88, 384] width 12 height 8
drag, startPoint x: 118, startPoint y: 387, endPoint x: 136, endPoint y: 388, distance: 18.0
click at [119, 387] on span "PNG" at bounding box center [121, 384] width 12 height 8
click at [157, 388] on rect at bounding box center [153, 389] width 15 height 5
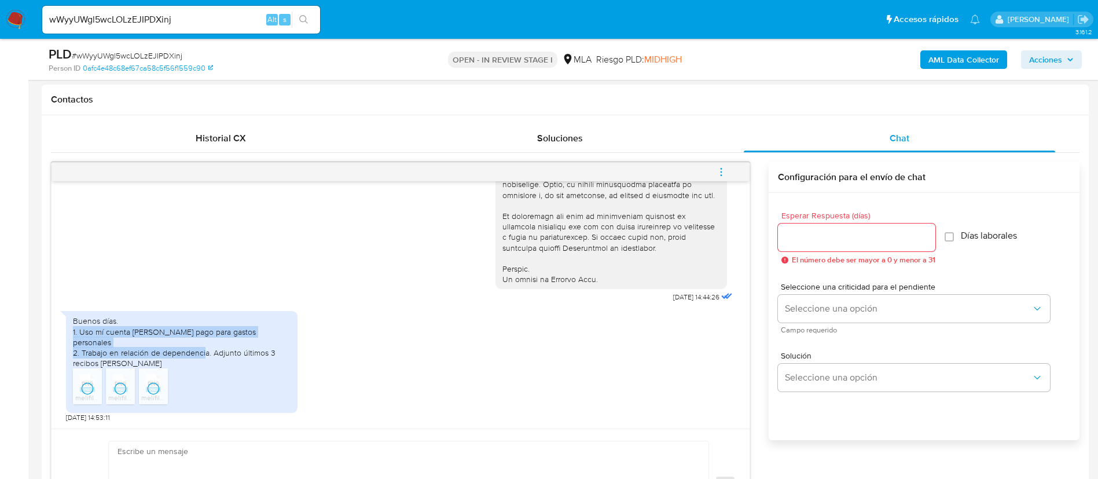
drag, startPoint x: 211, startPoint y: 353, endPoint x: 69, endPoint y: 342, distance: 142.8
click at [69, 342] on div "Buenos días. 1. Uso mí cuenta [PERSON_NAME] pago para gastos personales 2. Trab…" at bounding box center [182, 362] width 232 height 102
copy div "1. Uso mí cuenta [PERSON_NAME] pago para gastos personales 2. Trabajo en relaci…"
click at [962, 63] on b "AML Data Collector" at bounding box center [964, 59] width 71 height 19
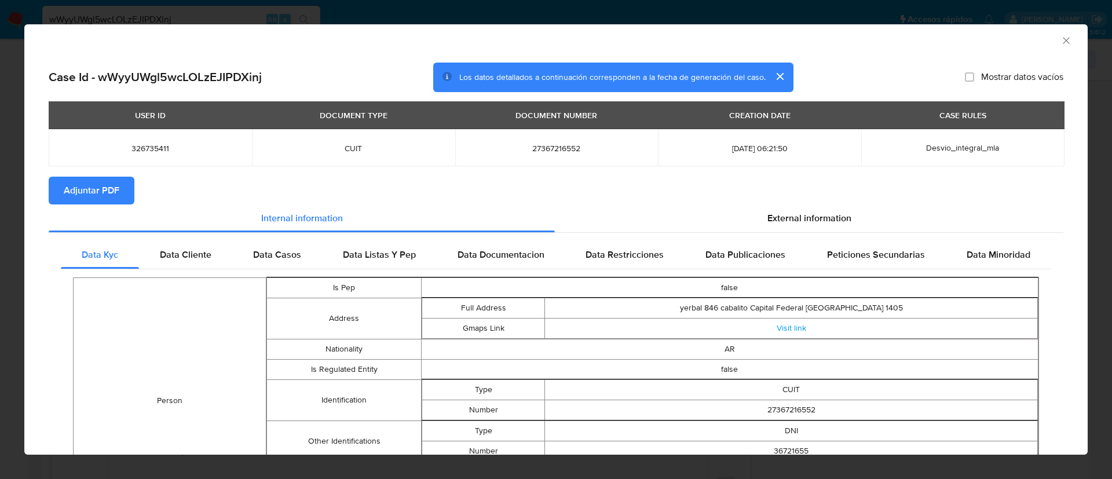
click at [93, 188] on span "Adjuntar PDF" at bounding box center [92, 190] width 56 height 25
click at [1060, 42] on icon "Cerrar ventana" at bounding box center [1066, 41] width 12 height 12
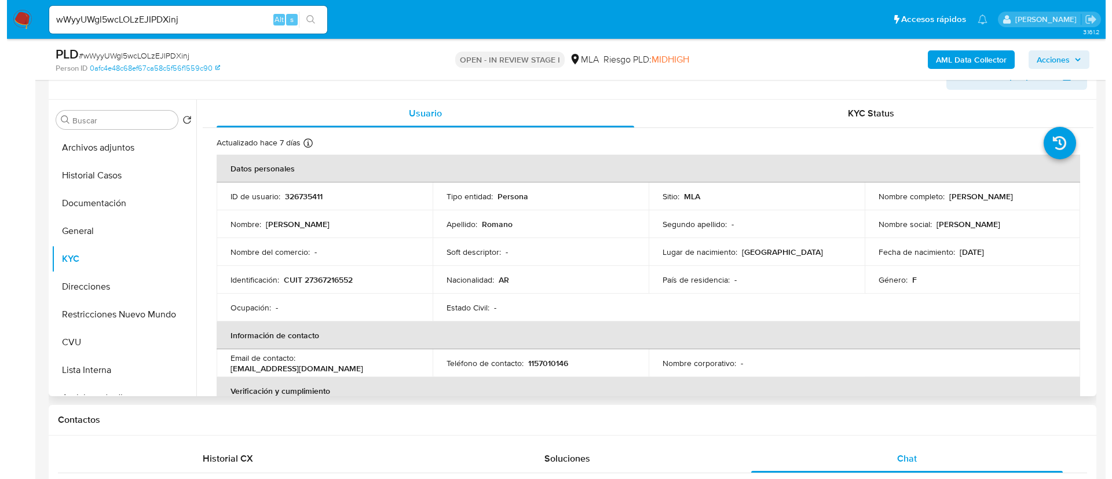
scroll to position [174, 0]
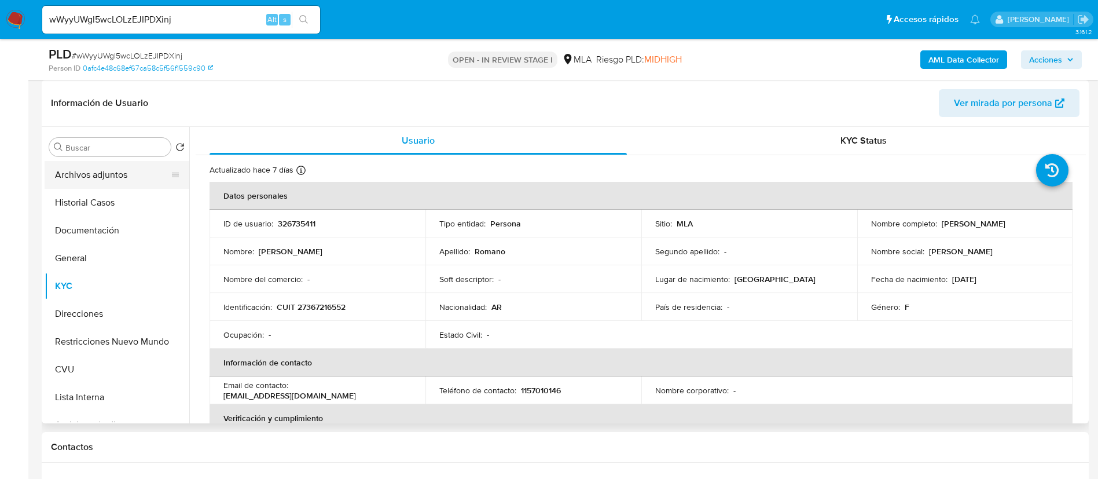
click at [99, 181] on button "Archivos adjuntos" at bounding box center [112, 175] width 135 height 28
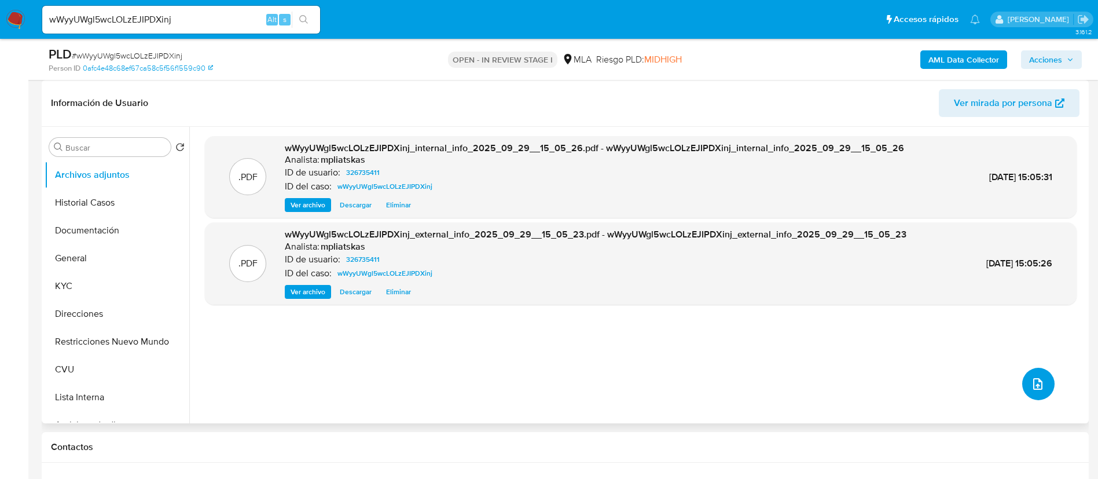
click at [1045, 384] on button "upload-file" at bounding box center [1038, 384] width 32 height 32
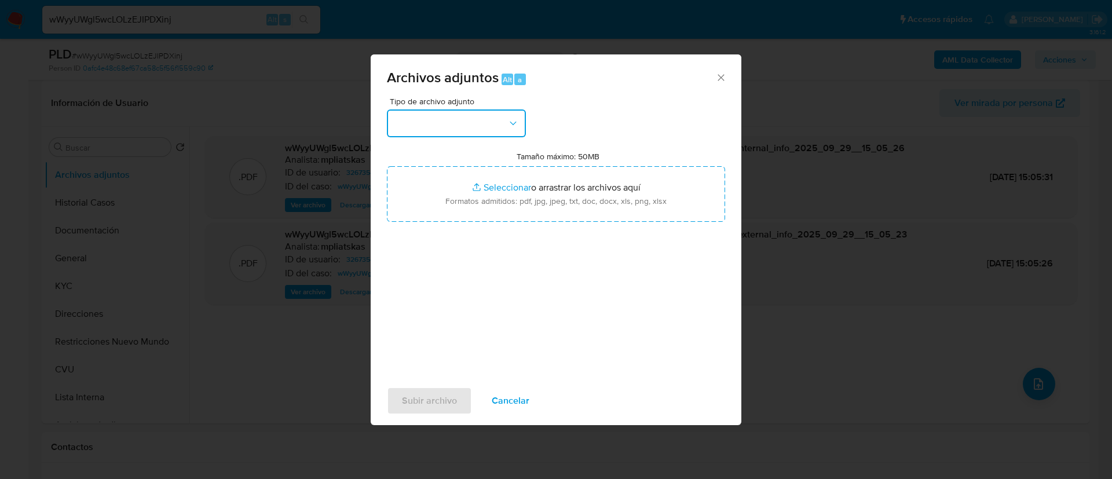
click at [427, 109] on button "button" at bounding box center [456, 123] width 139 height 28
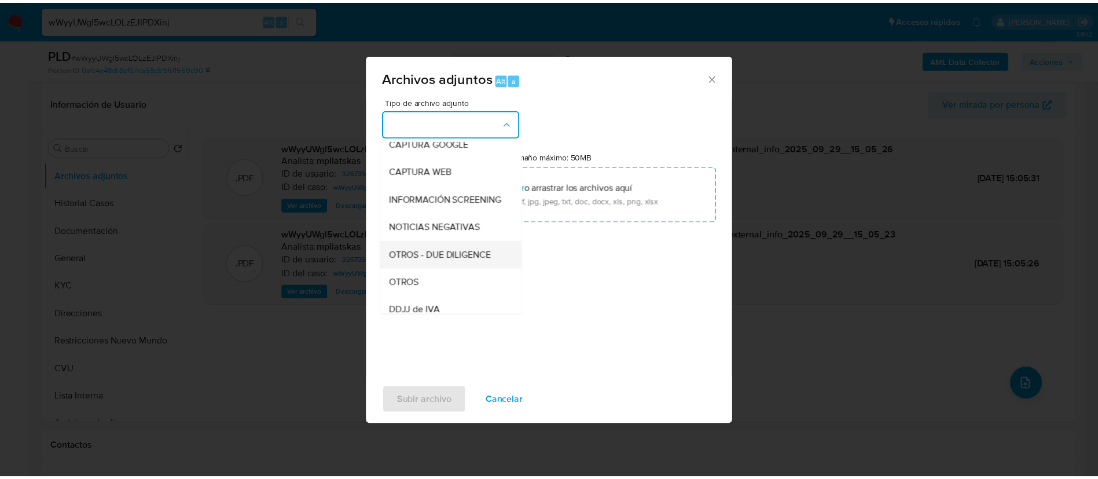
scroll to position [87, 0]
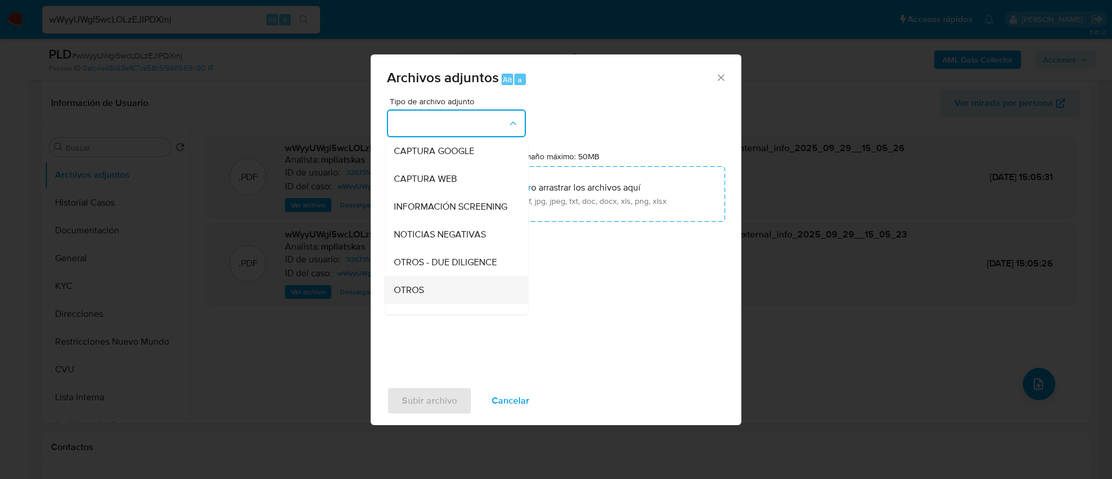
click at [433, 298] on div "OTROS" at bounding box center [453, 290] width 118 height 28
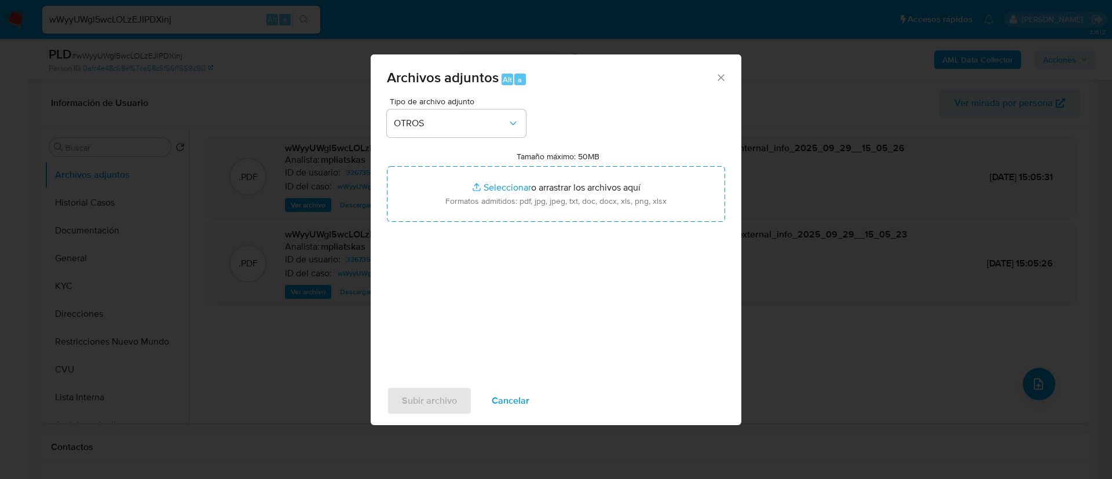
click at [486, 223] on div "Tipo de archivo adjunto OTROS Tamaño máximo: 50MB Seleccionar archivos Seleccio…" at bounding box center [556, 233] width 338 height 273
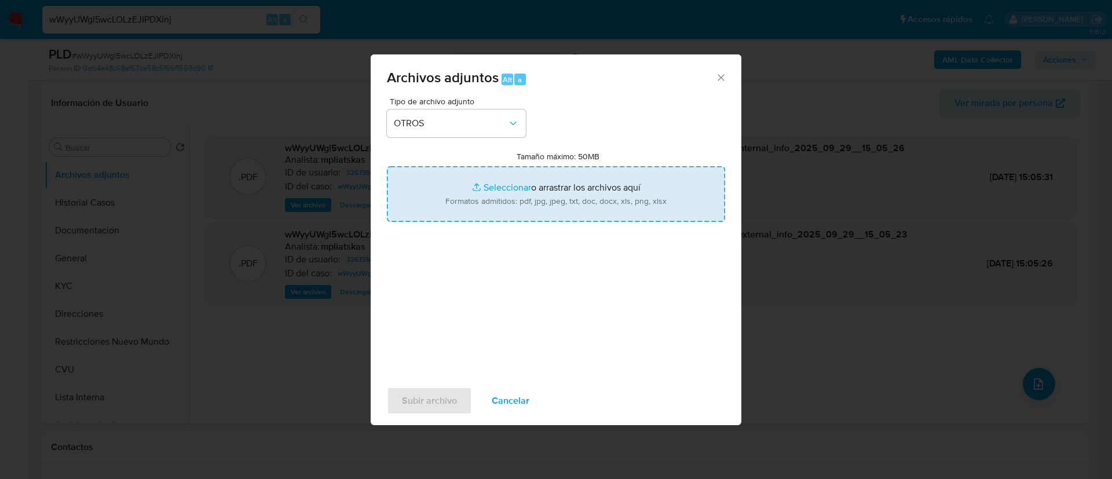
click at [473, 198] on input "Tamaño máximo: 50MB Seleccionar archivos" at bounding box center [556, 194] width 338 height 56
type input "C:\fakepath\326735411 Movimientos.xlsx"
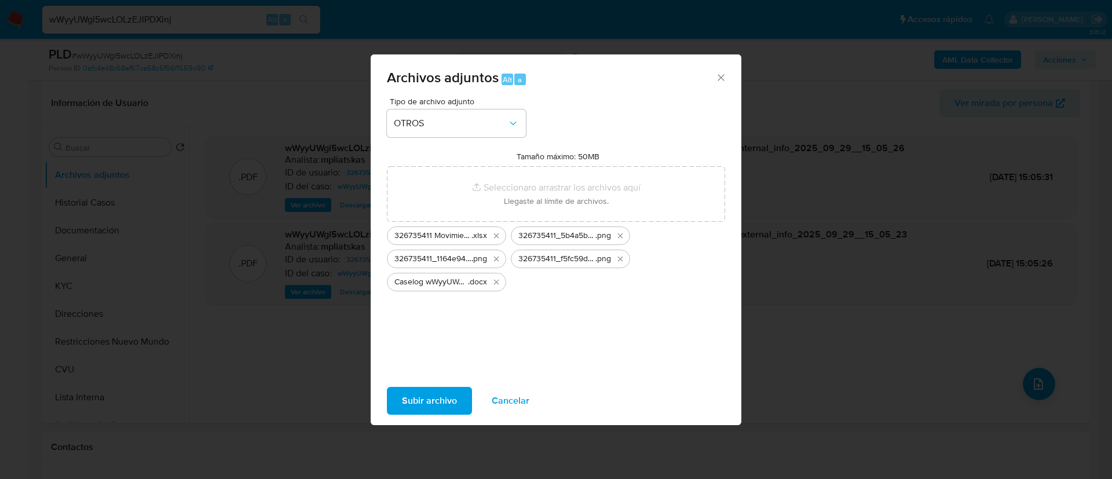
click at [436, 395] on span "Subir archivo" at bounding box center [429, 400] width 55 height 25
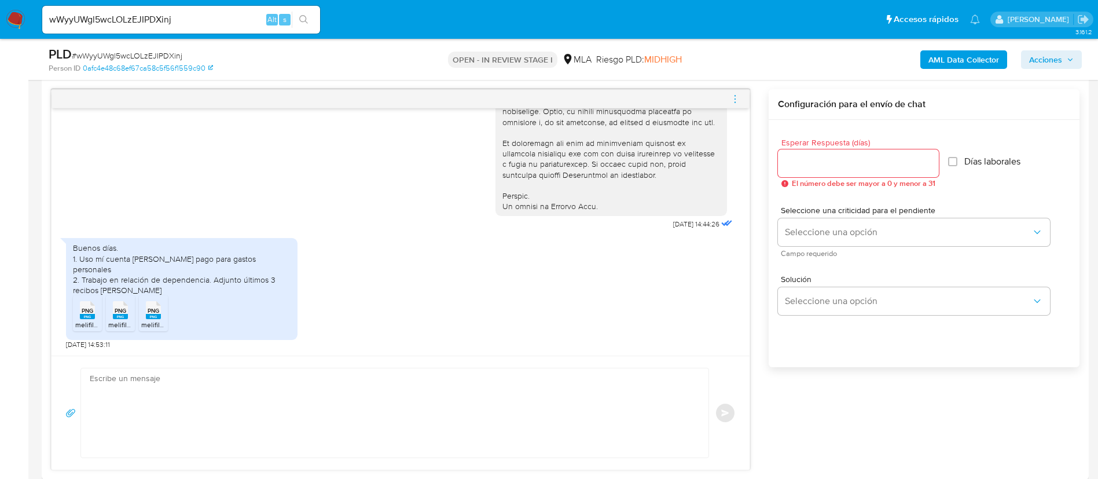
scroll to position [695, 0]
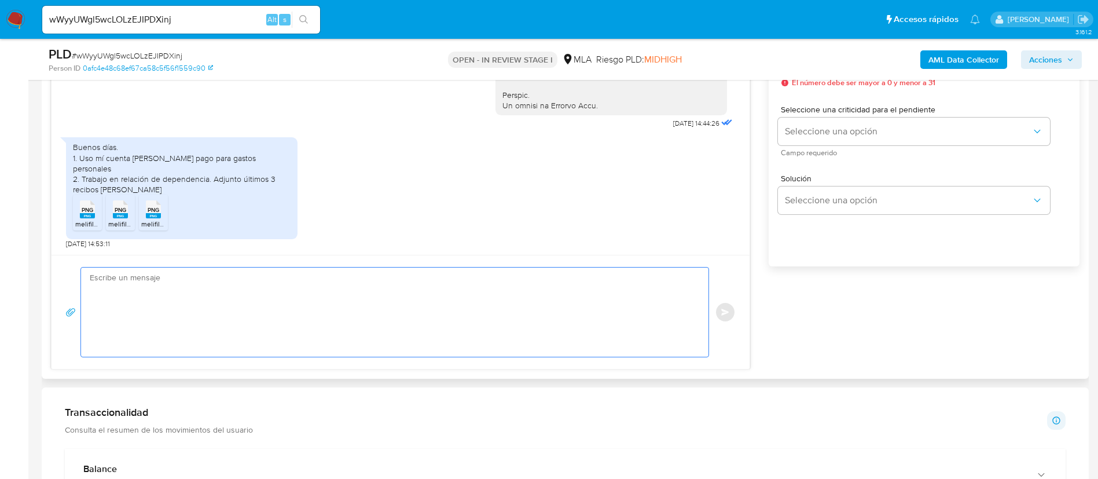
click at [365, 344] on textarea at bounding box center [392, 311] width 604 height 89
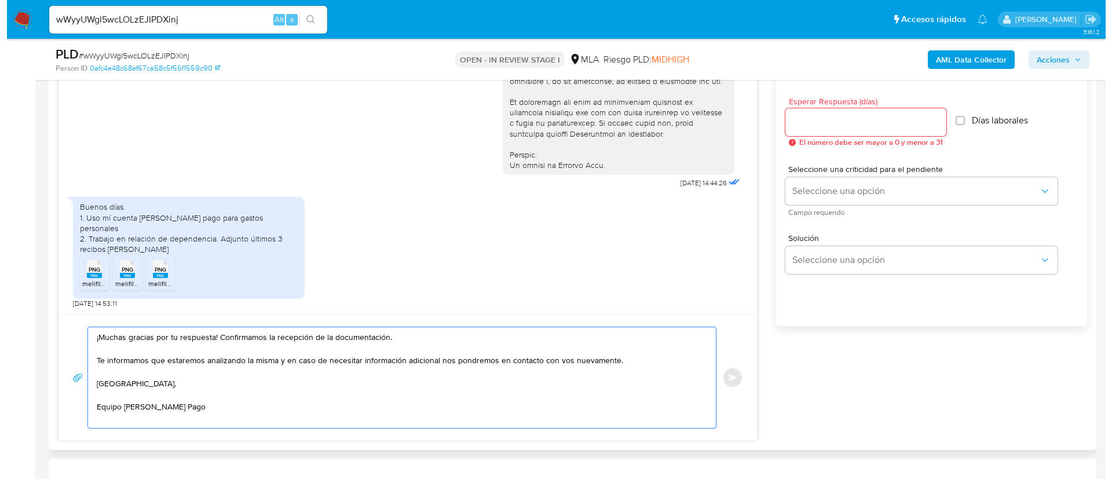
scroll to position [608, 0]
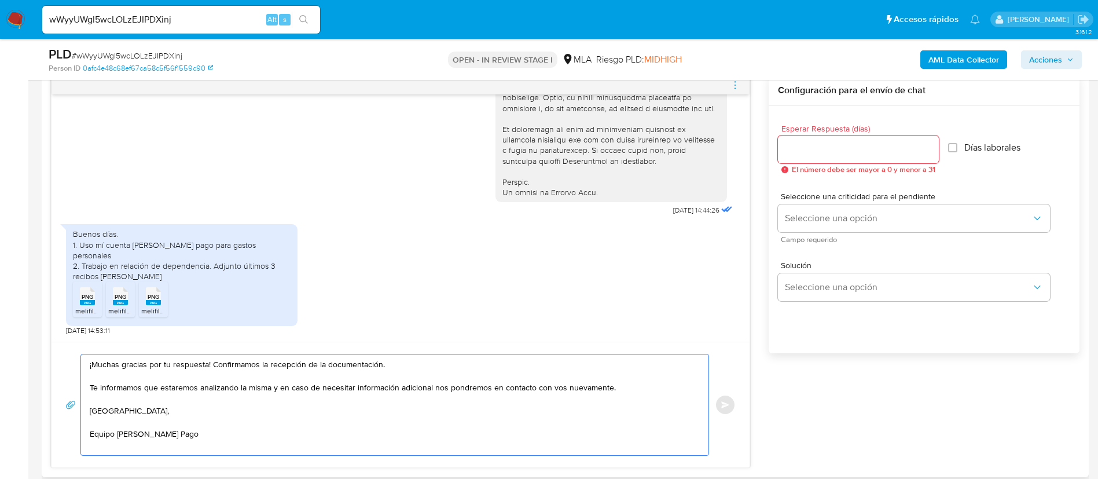
type textarea "¡Muchas gracias por tu respuesta! Confirmamos la recepción de la documentación.…"
click at [841, 144] on input "Esperar Respuesta (días)" at bounding box center [858, 149] width 161 height 15
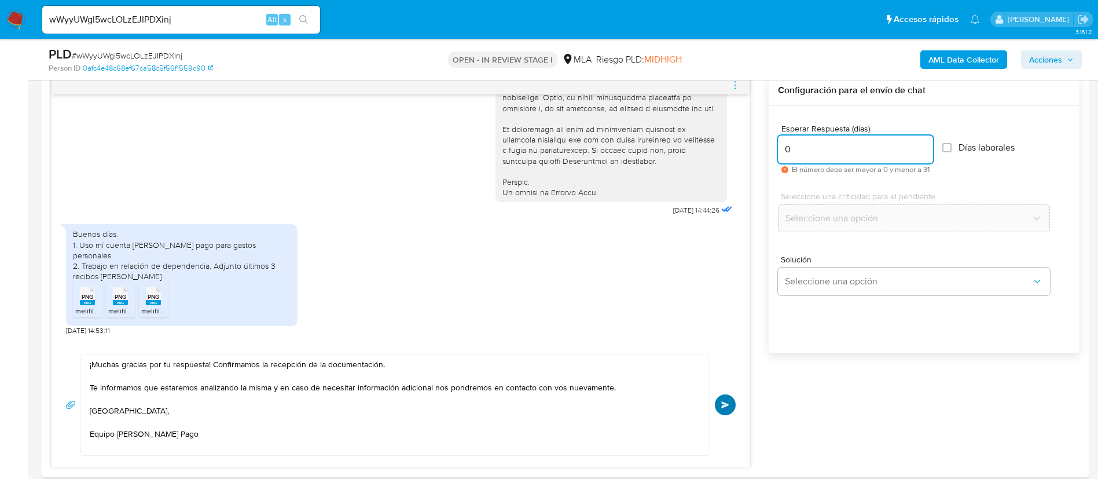
type input "0"
click at [730, 395] on button "Enviar" at bounding box center [725, 404] width 21 height 21
click at [737, 90] on span "menu-action" at bounding box center [735, 85] width 10 height 28
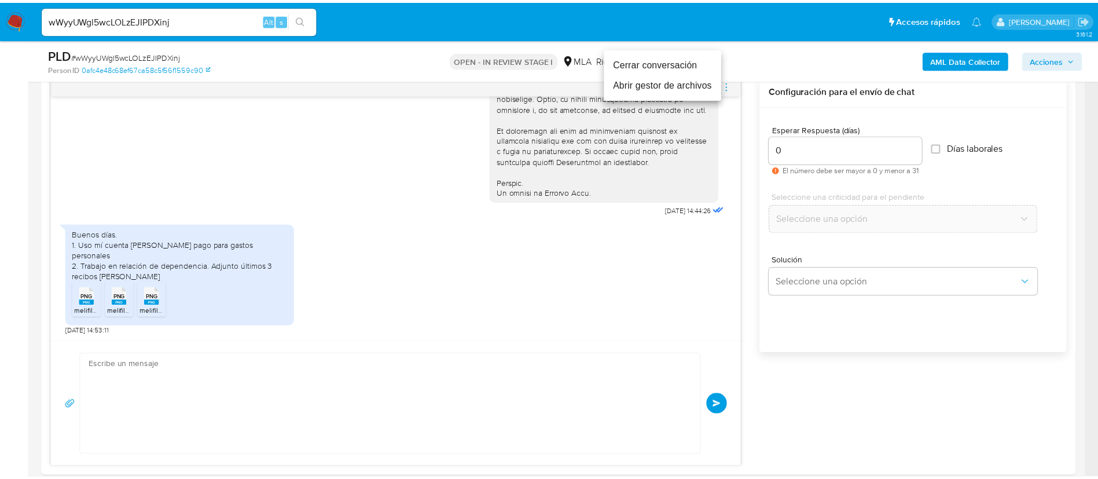
scroll to position [665, 0]
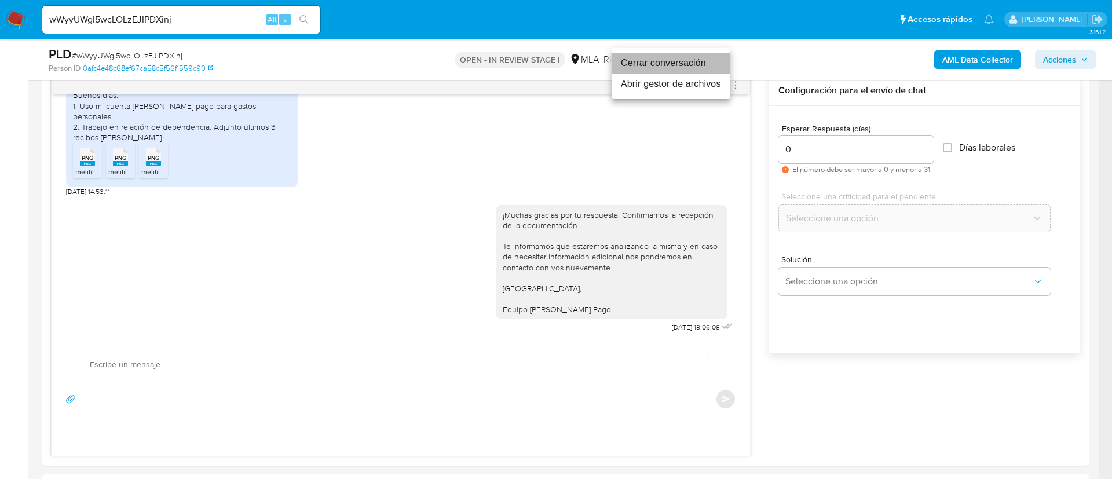
click at [677, 57] on li "Cerrar conversación" at bounding box center [670, 63] width 119 height 21
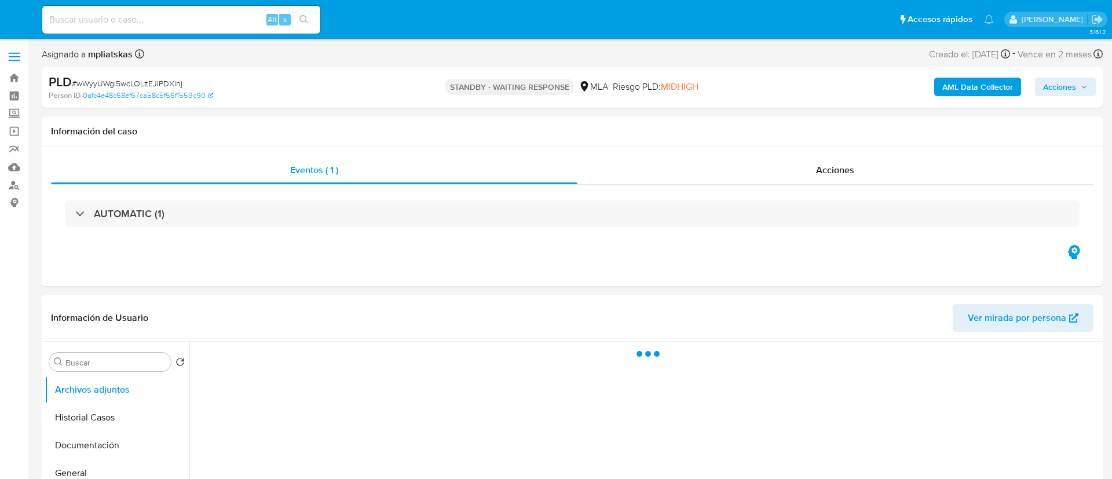
select select "10"
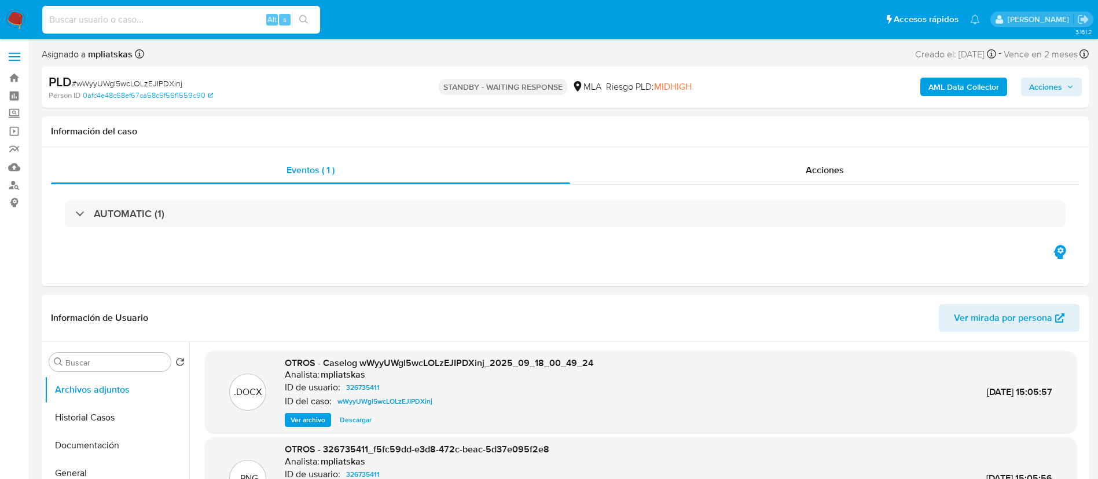
click at [212, 20] on input at bounding box center [181, 19] width 278 height 15
paste input "VxX5cvIplOKx0DPz1YcZkq9y"
type input "VxX5cvIplOKx0DPz1YcZkq9y"
click at [301, 17] on icon "search-icon" at bounding box center [303, 19] width 9 height 9
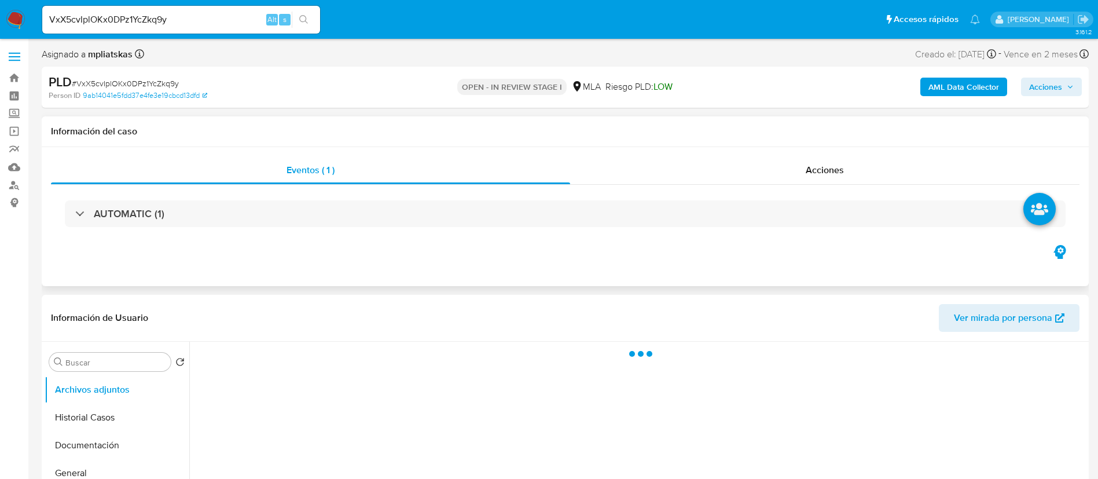
select select "10"
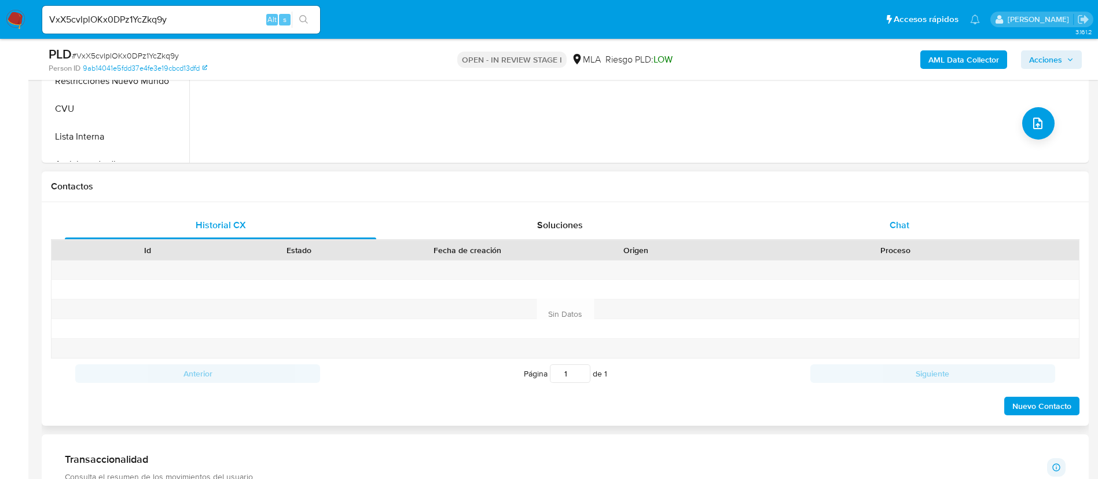
click at [849, 231] on div "Chat" at bounding box center [899, 225] width 311 height 28
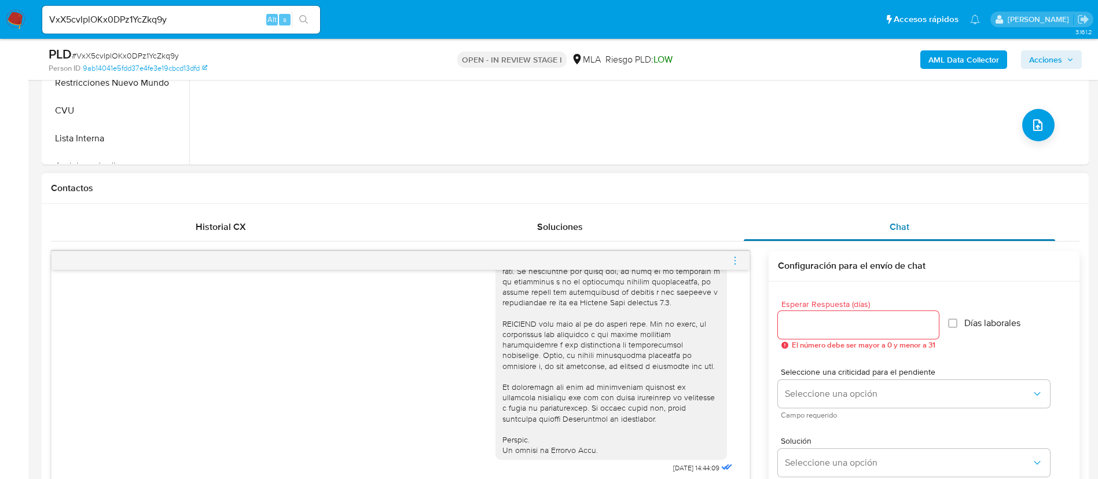
scroll to position [261, 0]
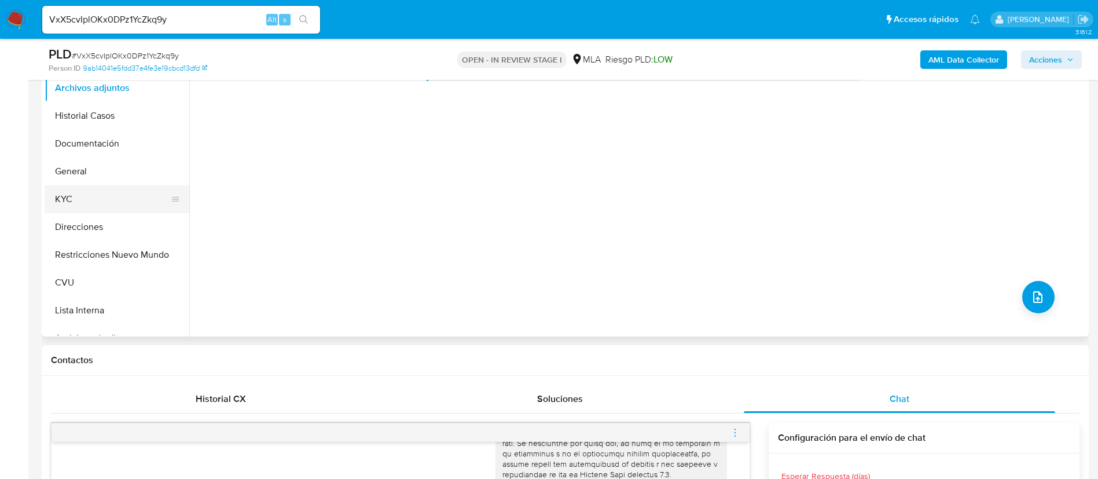
click at [113, 204] on button "KYC" at bounding box center [112, 199] width 135 height 28
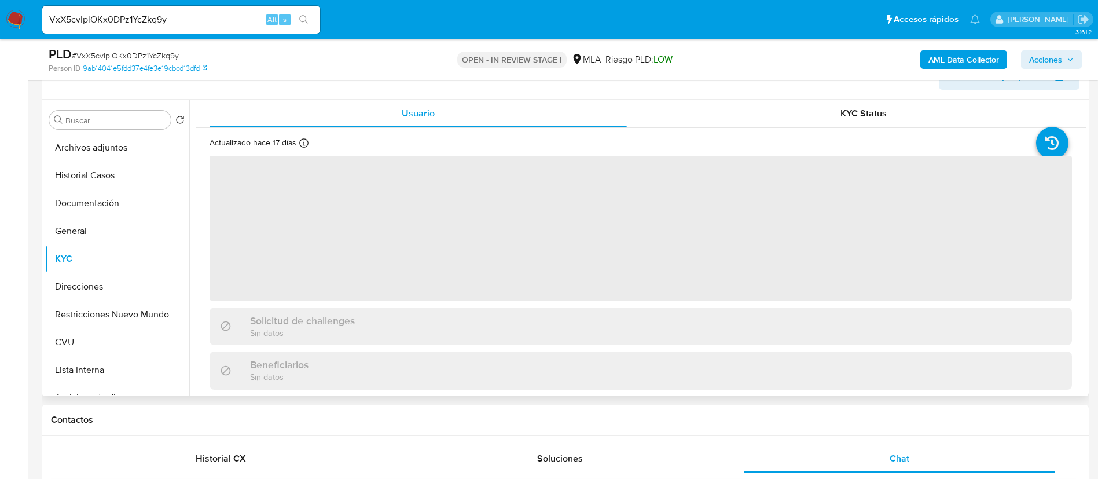
scroll to position [174, 0]
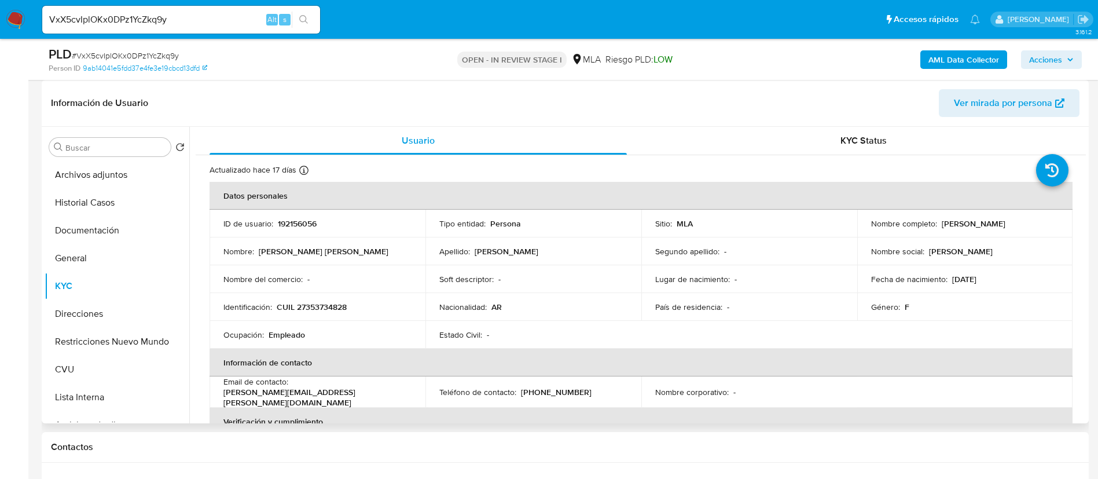
click at [290, 221] on p "192156056" at bounding box center [297, 223] width 39 height 10
copy p "192156056"
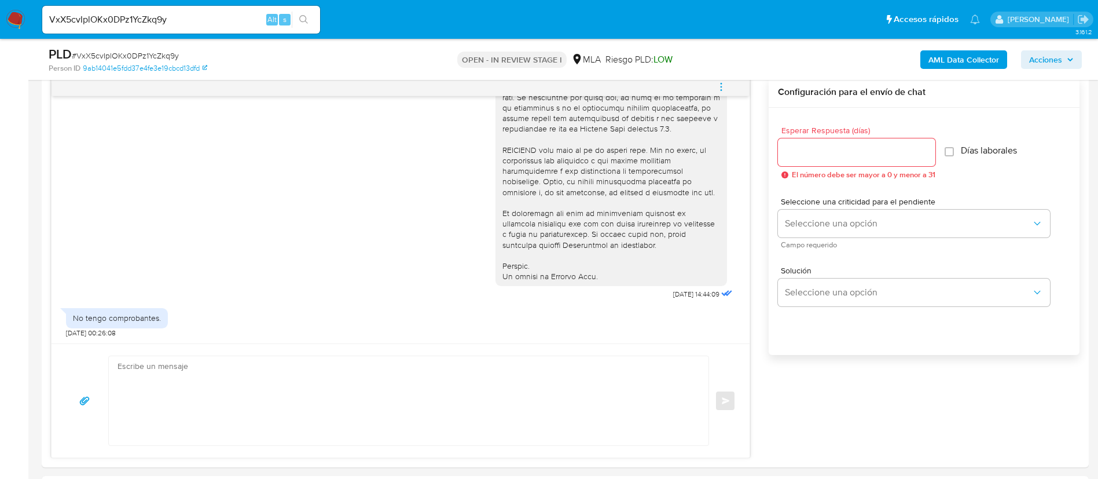
scroll to position [608, 0]
click at [150, 311] on div "No tengo comprobantes." at bounding box center [117, 316] width 88 height 10
copy div "No tengo comprobantes."
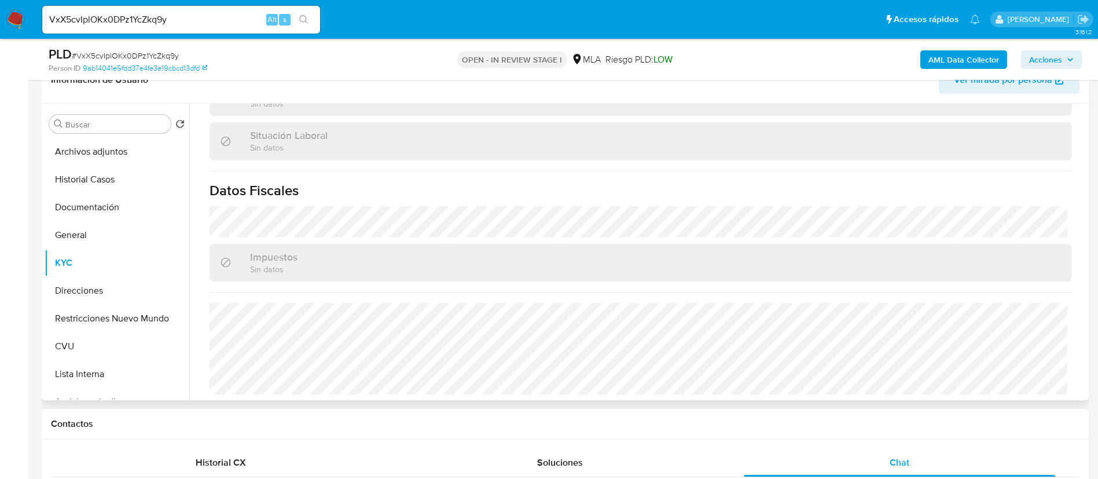
scroll to position [174, 0]
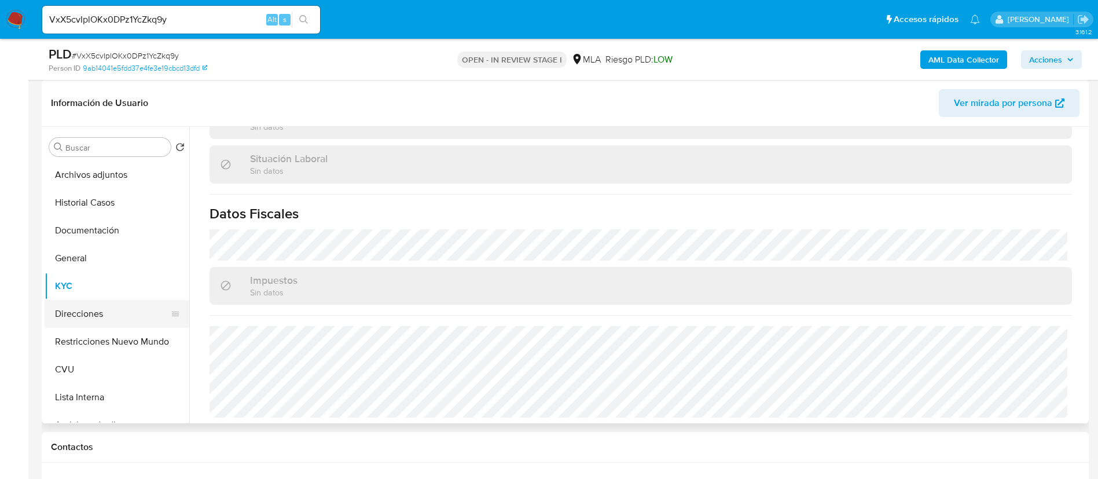
click at [74, 311] on button "Direcciones" at bounding box center [112, 314] width 135 height 28
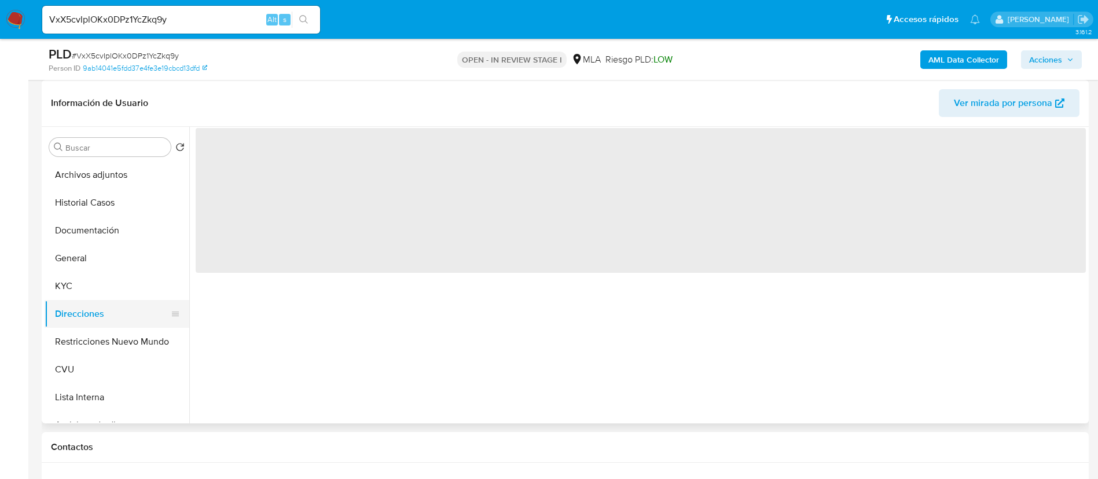
scroll to position [0, 0]
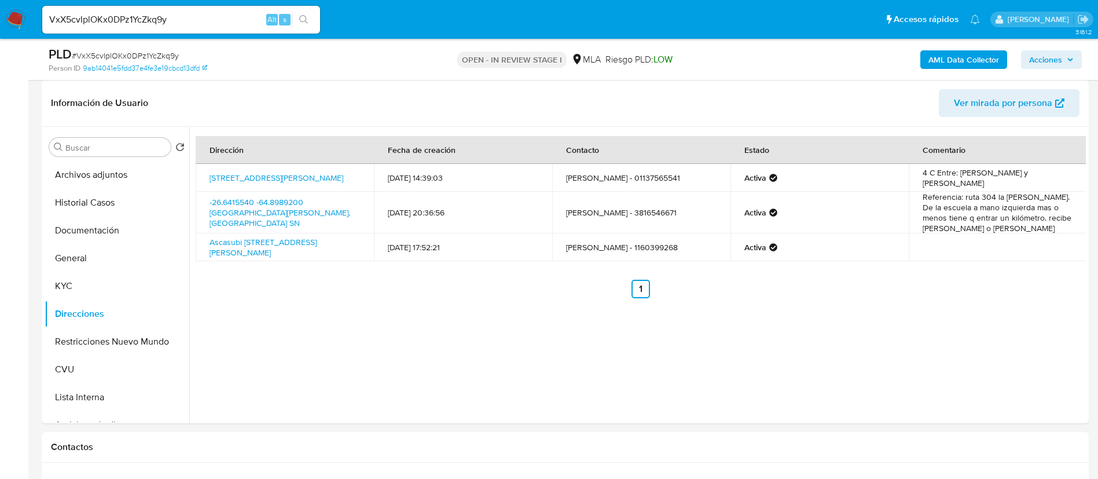
click at [68, 277] on button "KYC" at bounding box center [112, 286] width 135 height 28
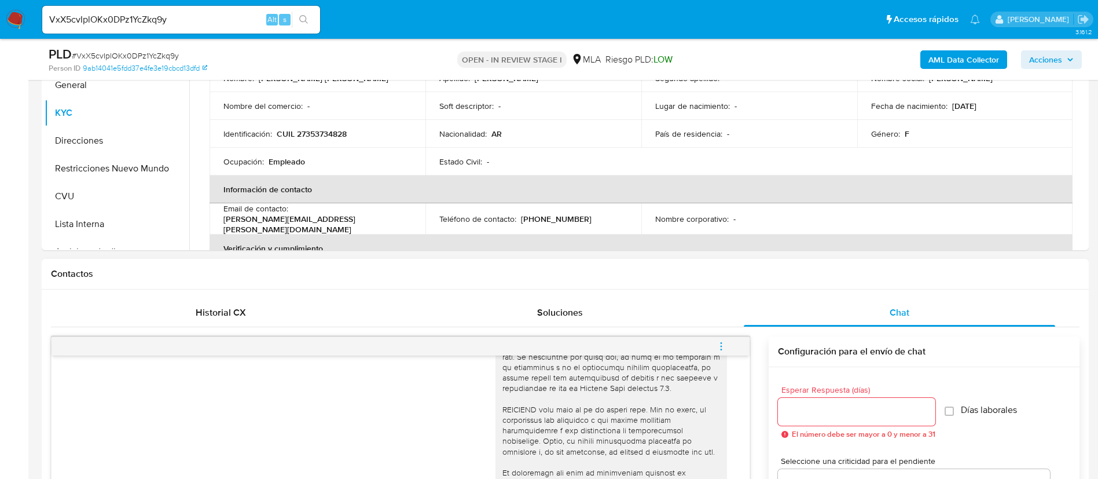
scroll to position [608, 0]
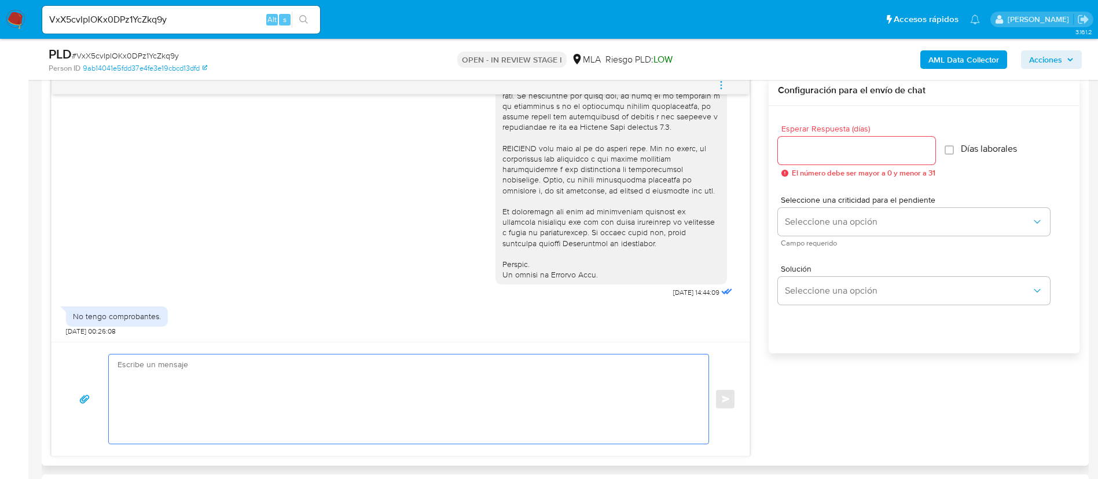
click at [527, 360] on textarea at bounding box center [406, 398] width 577 height 89
type textarea "("
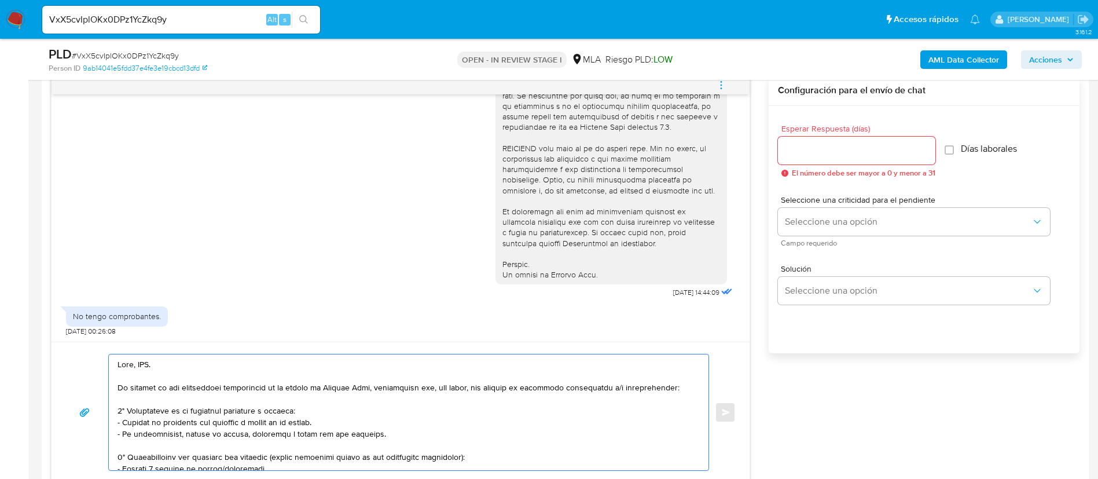
click at [149, 364] on textarea at bounding box center [406, 412] width 577 height 116
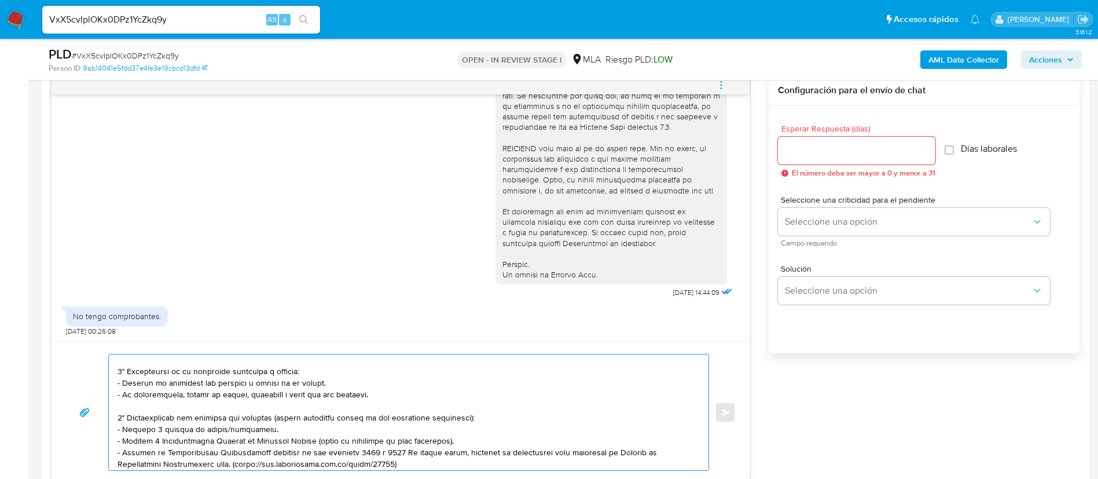
scroll to position [87, 0]
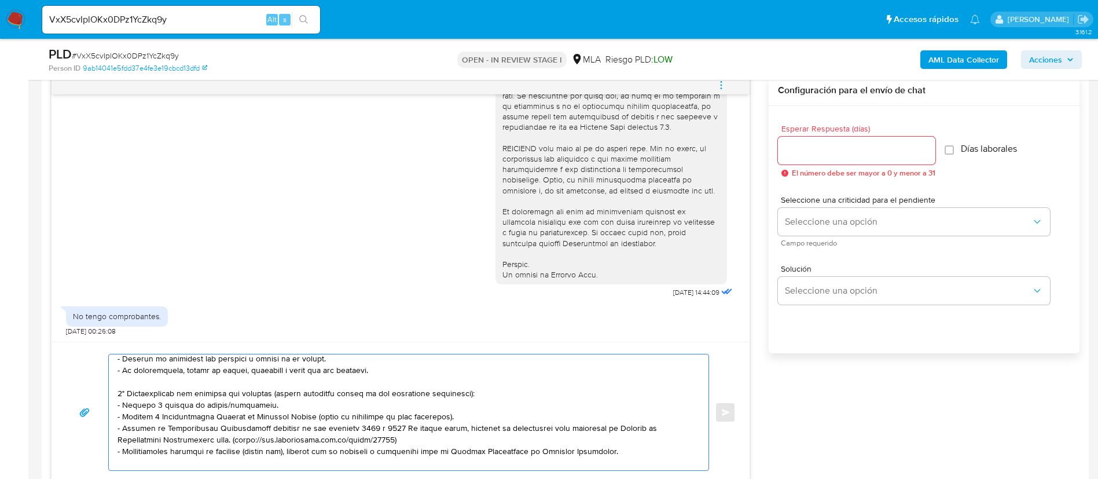
click at [188, 369] on textarea at bounding box center [406, 412] width 577 height 116
click at [187, 369] on textarea at bounding box center [406, 412] width 577 height 116
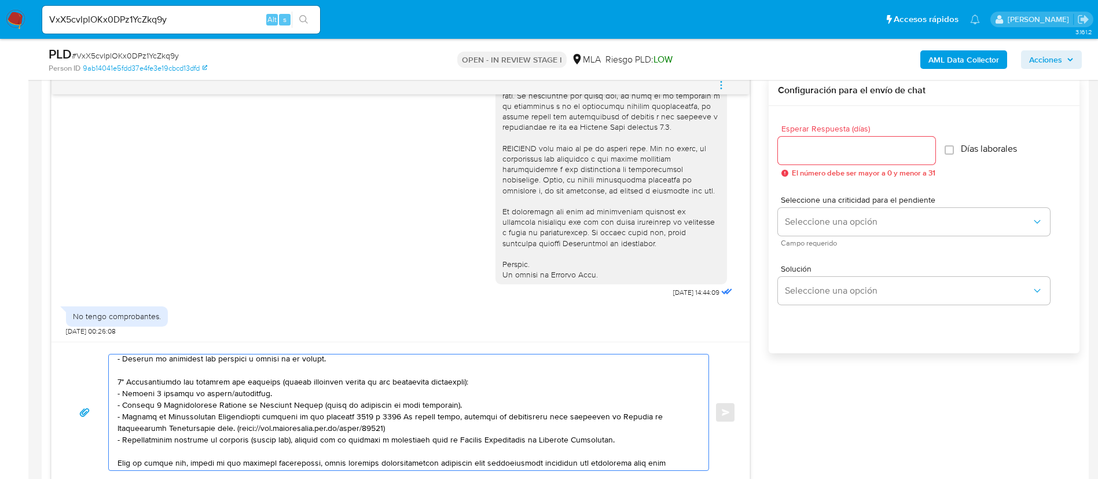
click at [230, 389] on textarea at bounding box center [406, 412] width 577 height 116
click at [229, 388] on textarea at bounding box center [406, 412] width 577 height 116
click at [233, 390] on textarea at bounding box center [406, 412] width 577 height 116
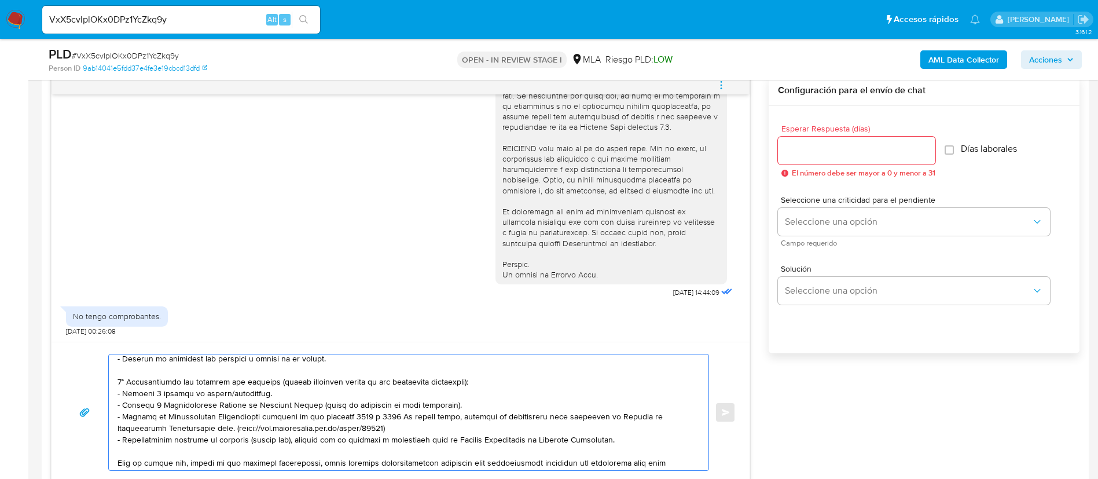
click at [241, 395] on textarea at bounding box center [406, 412] width 577 height 116
click at [233, 421] on textarea at bounding box center [406, 412] width 577 height 116
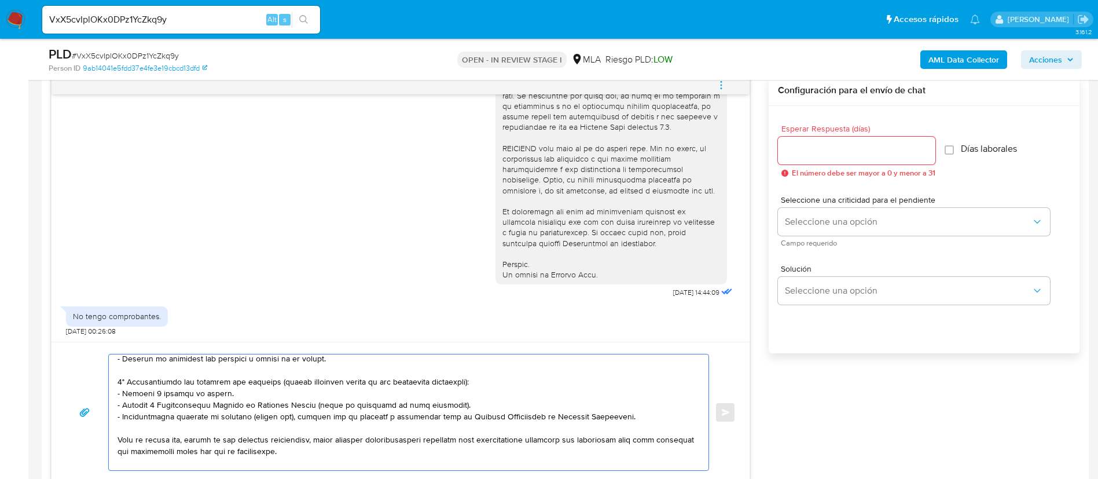
scroll to position [174, 0]
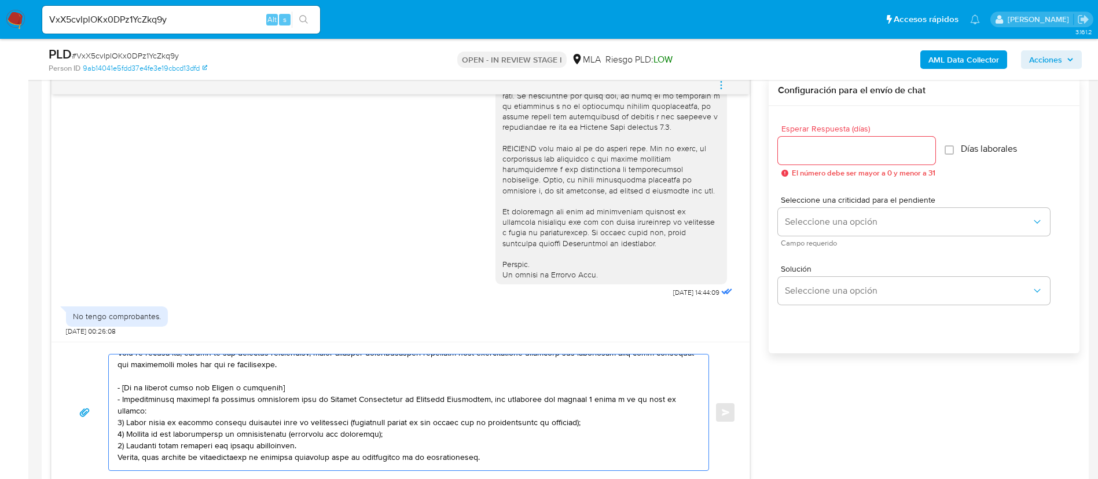
drag, startPoint x: 118, startPoint y: 389, endPoint x: 481, endPoint y: 442, distance: 367.4
click at [481, 442] on textarea at bounding box center [406, 412] width 577 height 116
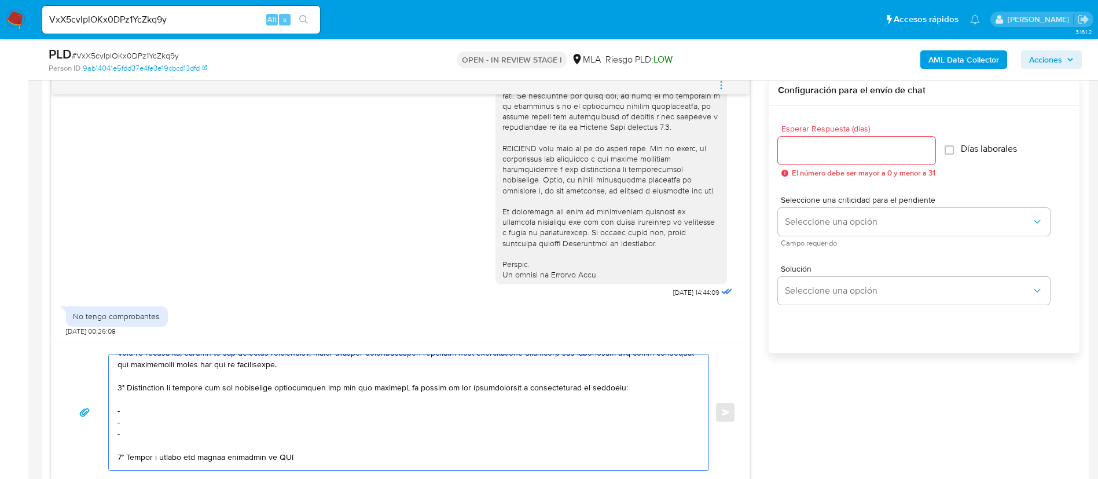
scroll to position [162, 0]
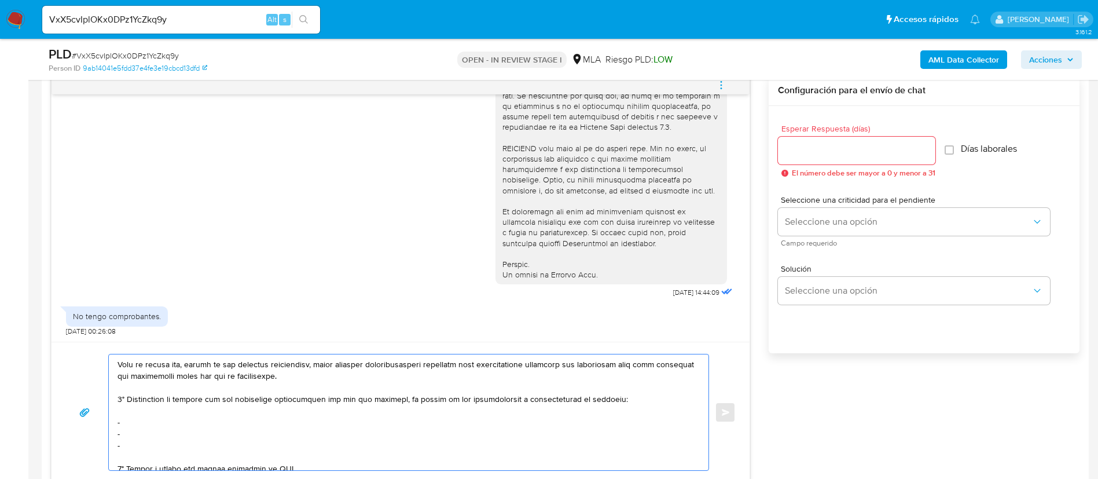
click at [173, 424] on textarea at bounding box center [406, 412] width 577 height 116
paste textarea "- Marcelo Alejandro Tutor - CUIT 20306530020"
click at [165, 434] on textarea at bounding box center [406, 412] width 577 height 116
paste textarea "Jesica Marina Vides - CUIT 27353191859"
click at [126, 422] on textarea at bounding box center [406, 412] width 577 height 116
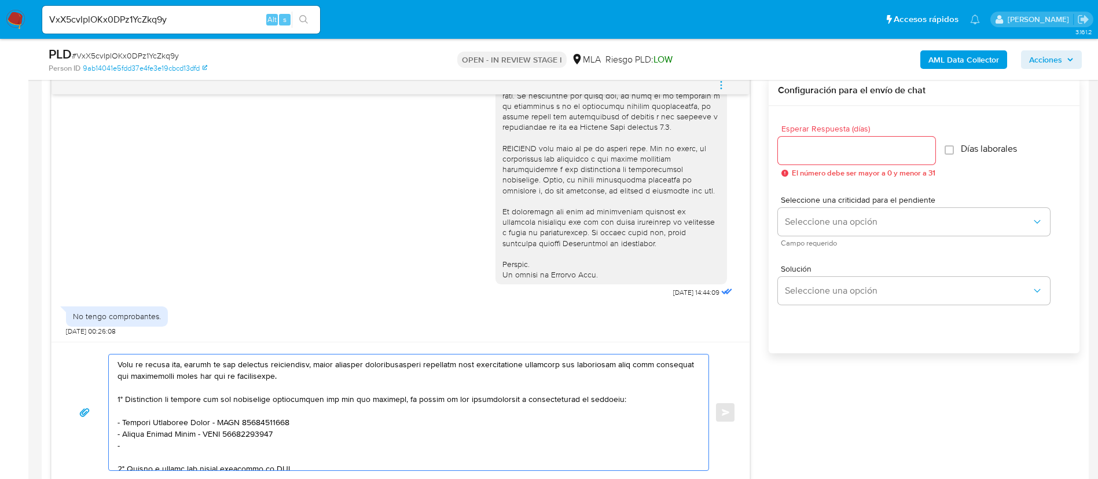
click at [137, 440] on textarea at bounding box center [406, 412] width 577 height 116
click at [144, 447] on textarea at bounding box center [406, 412] width 577 height 116
click at [144, 448] on textarea at bounding box center [406, 412] width 577 height 116
click at [155, 459] on textarea at bounding box center [406, 412] width 577 height 116
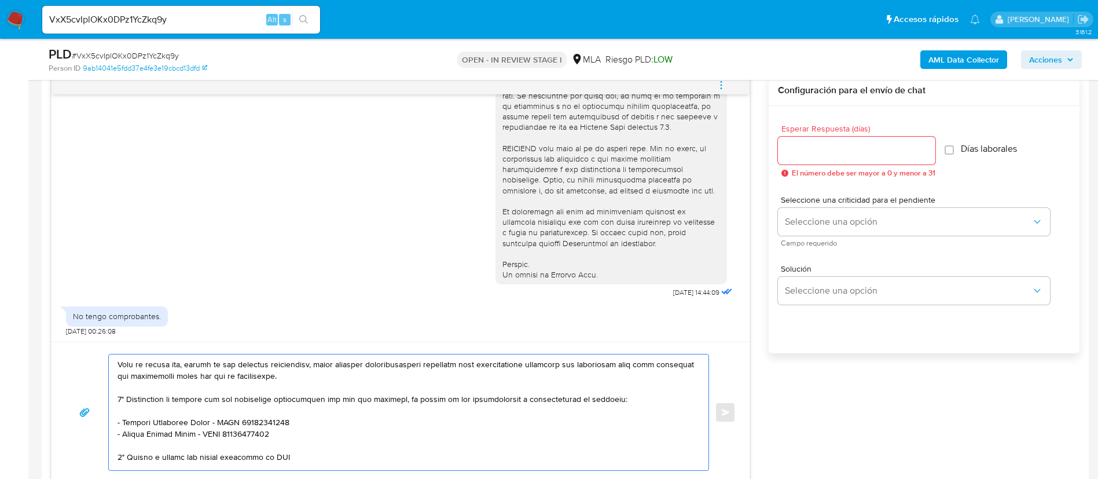
click at [155, 459] on textarea at bounding box center [406, 412] width 577 height 116
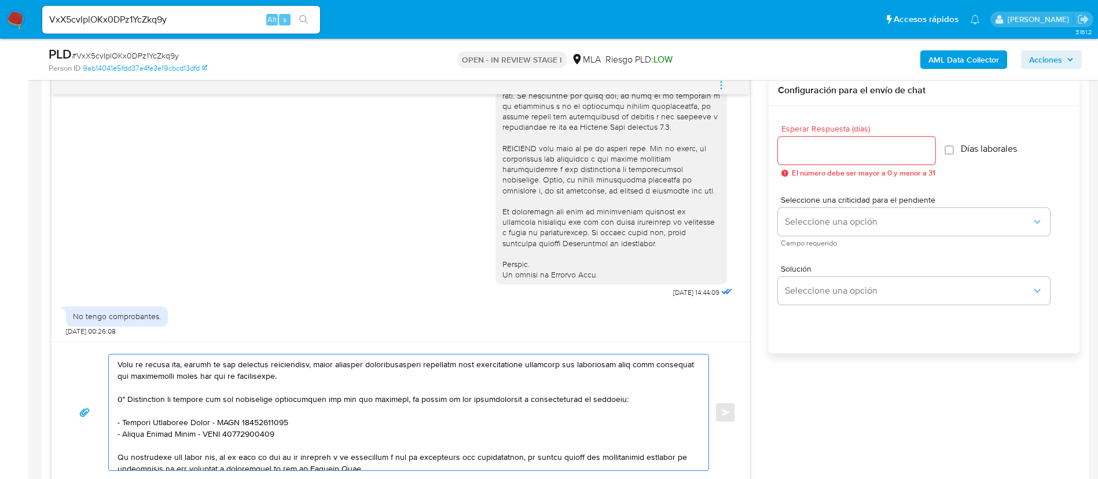
scroll to position [249, 0]
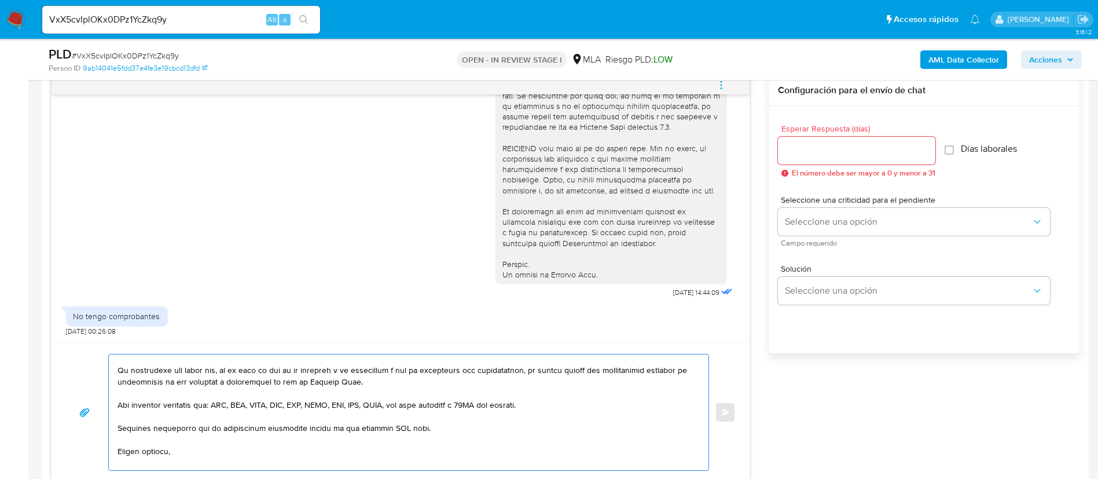
click at [393, 423] on textarea at bounding box center [406, 412] width 577 height 116
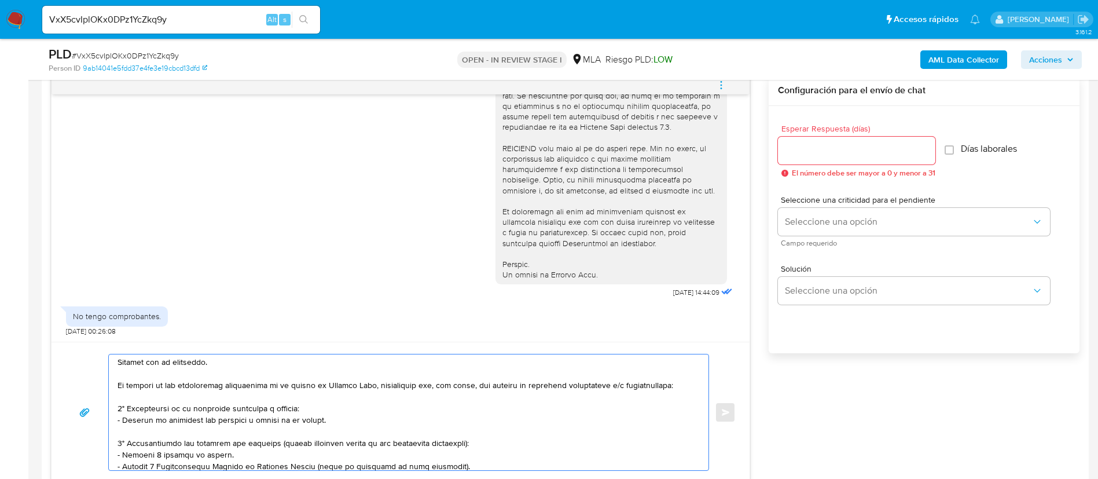
scroll to position [0, 0]
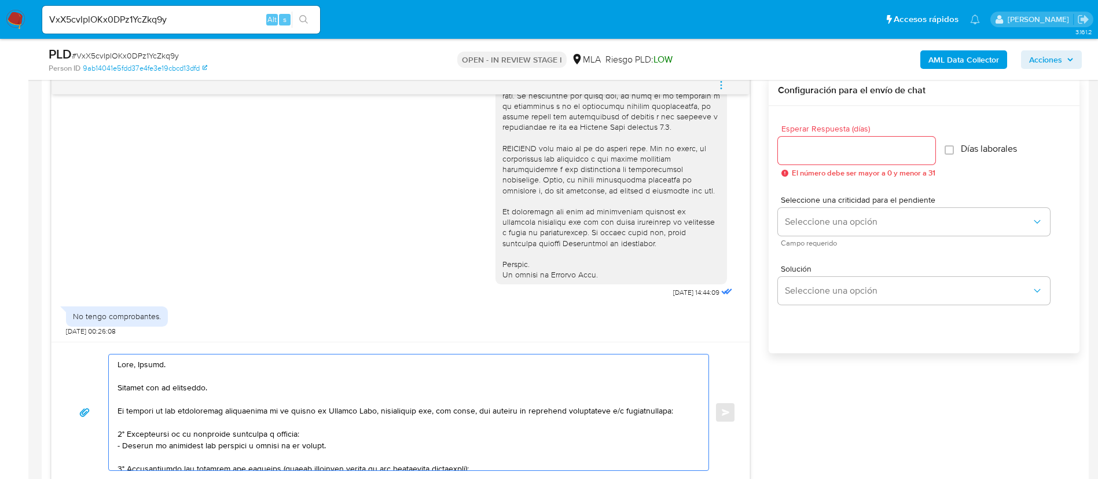
type textarea "Hola, Lorena. Gracias por la respuesta. En función de las operaciones registrad…"
click at [849, 157] on input "Esperar Respuesta (días)" at bounding box center [856, 150] width 157 height 15
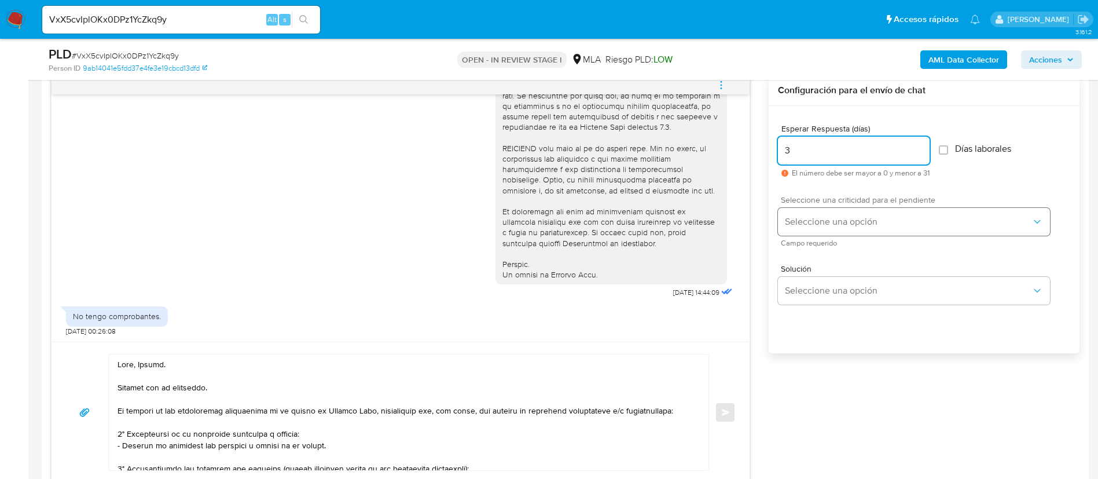
type input "3"
click at [841, 211] on button "Seleccione una opción" at bounding box center [914, 222] width 272 height 28
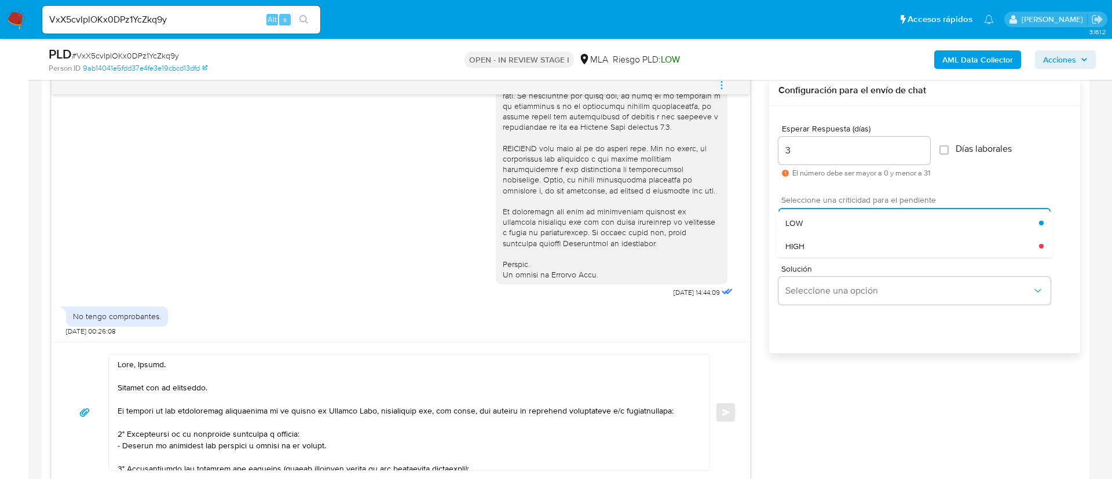
click at [841, 211] on div "Seleccione una opción LOW HIGH" at bounding box center [914, 222] width 272 height 28
click at [826, 215] on div "LOW" at bounding box center [912, 222] width 254 height 23
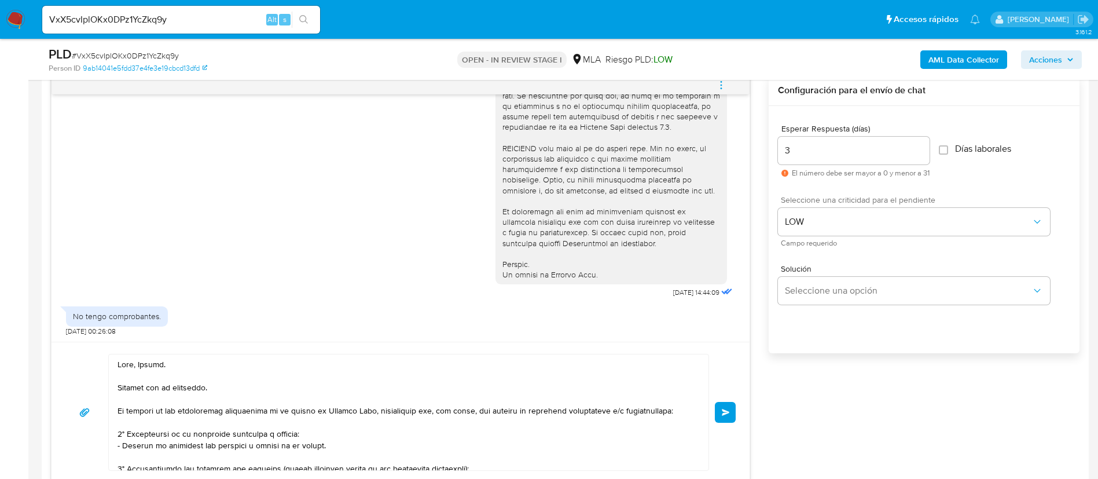
click at [732, 408] on button "Enviar" at bounding box center [725, 412] width 21 height 21
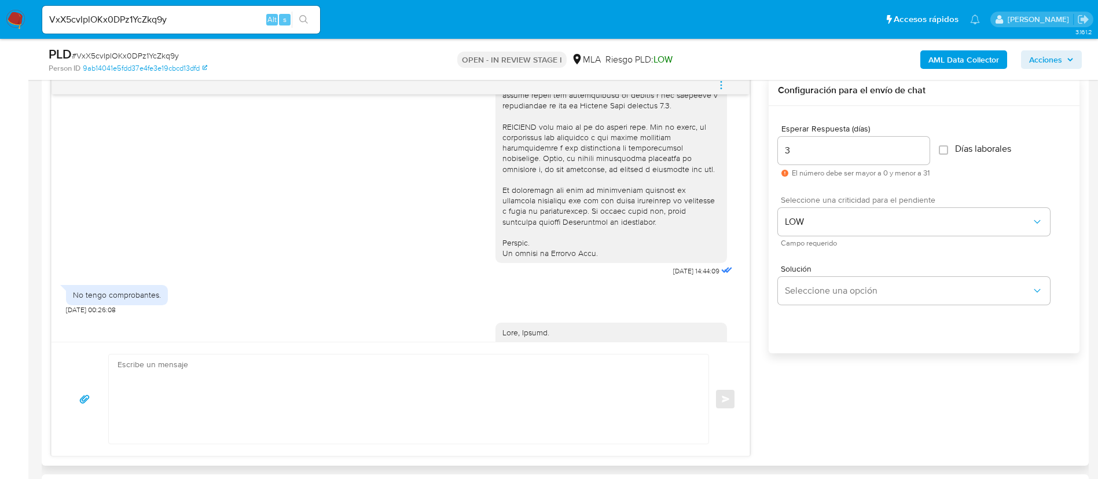
scroll to position [983, 0]
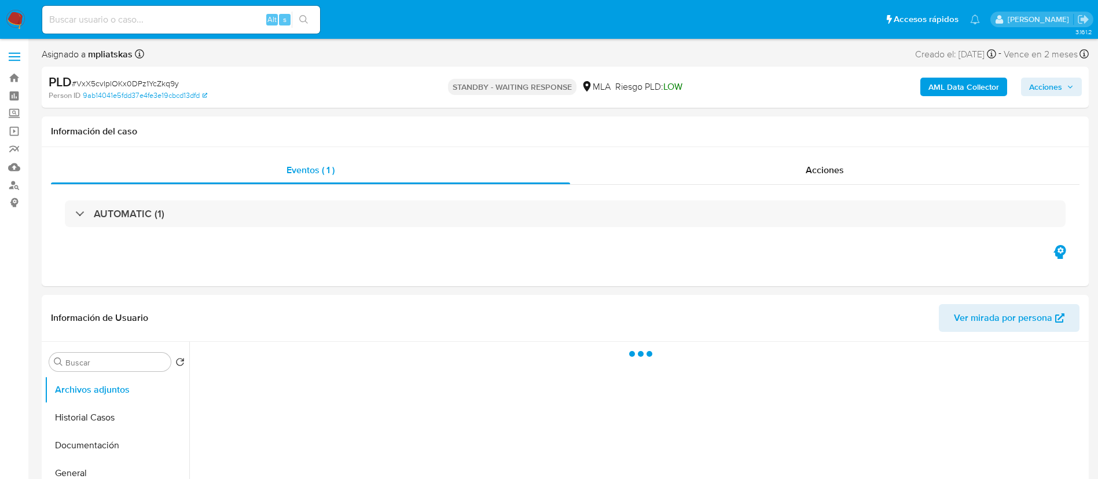
select select "10"
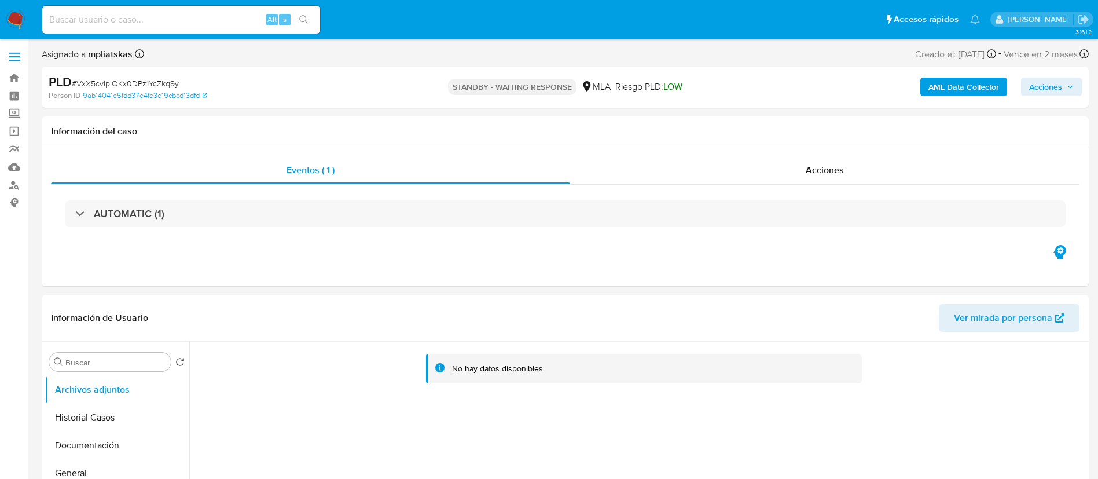
click at [223, 17] on input at bounding box center [181, 19] width 278 height 15
paste input "XEkOfsMu41CuCGdN6TzM5KdE"
type input "XEkOfsMu41CuCGdN6TzM5KdE"
click at [305, 23] on icon "search-icon" at bounding box center [303, 19] width 9 height 9
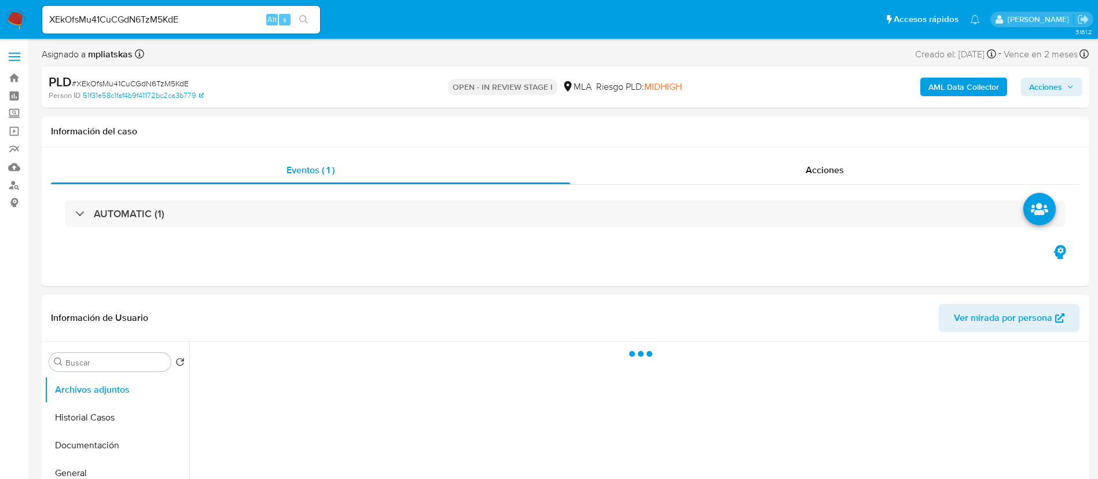
select select "10"
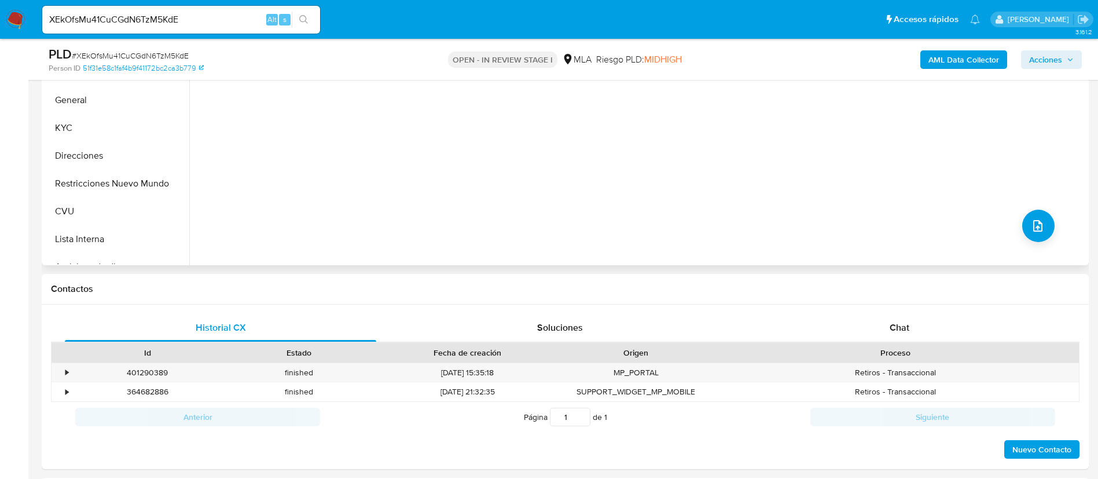
scroll to position [347, 0]
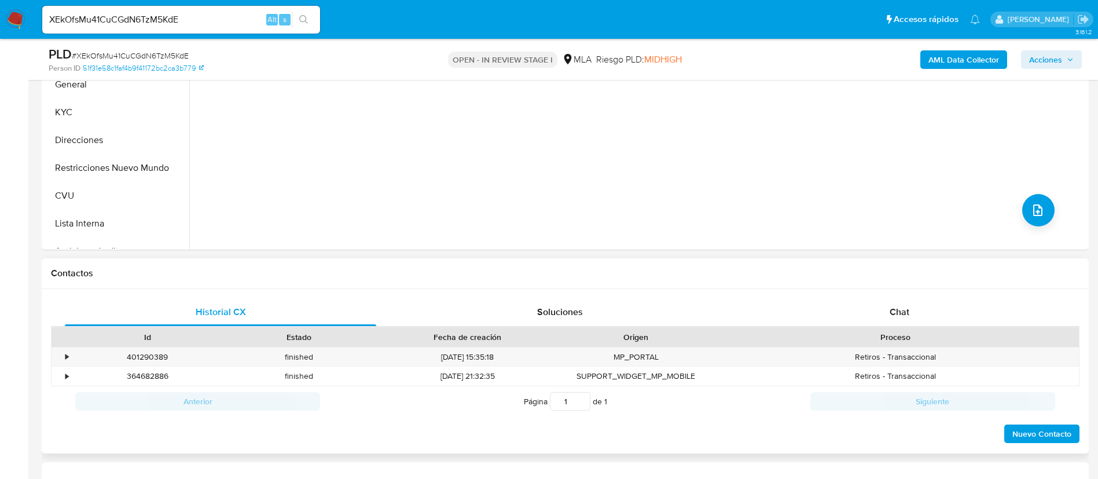
click at [839, 293] on div "Historial CX Soluciones Chat Id Estado Fecha de creación Origen Proceso • 40129…" at bounding box center [565, 371] width 1047 height 165
click at [839, 308] on div "Chat" at bounding box center [899, 312] width 311 height 28
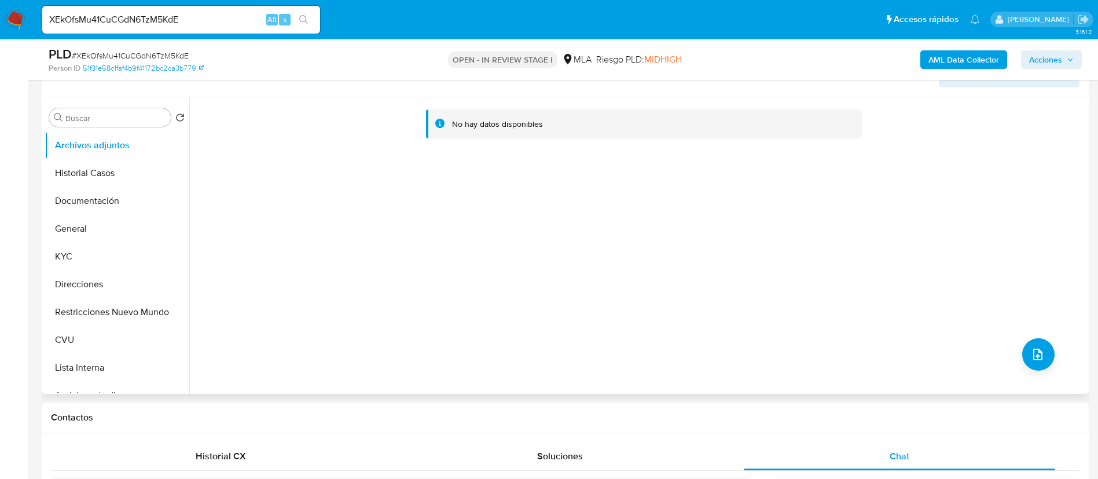
scroll to position [174, 0]
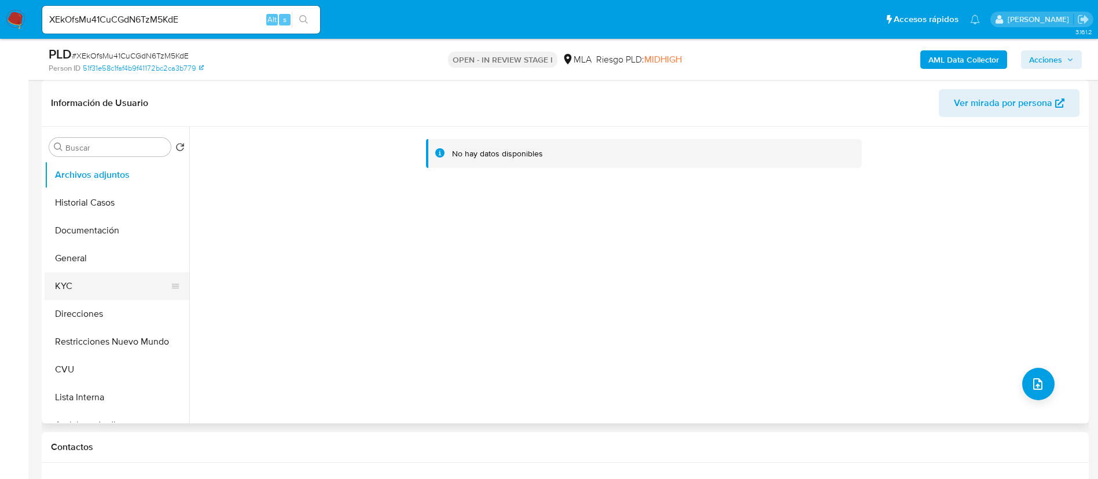
click at [117, 285] on button "KYC" at bounding box center [112, 286] width 135 height 28
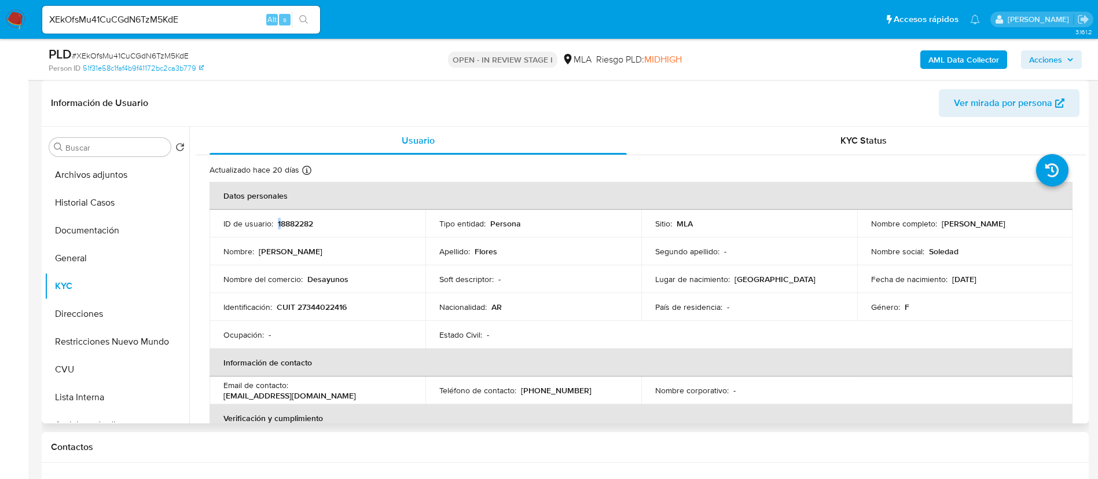
click at [278, 226] on p "18882282" at bounding box center [295, 223] width 35 height 10
copy p "1"
click at [291, 224] on p "18882282" at bounding box center [295, 223] width 35 height 10
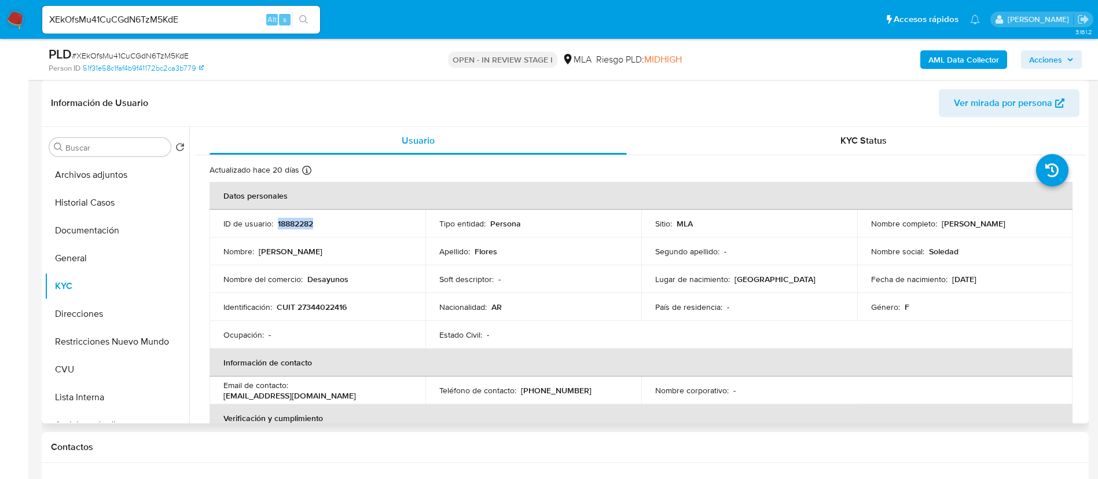
copy p "18882282"
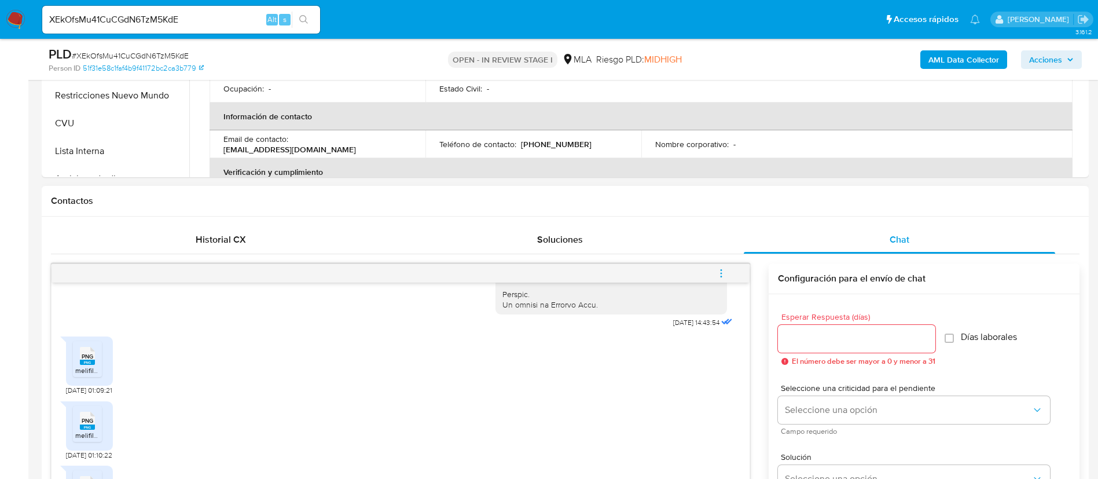
scroll to position [521, 0]
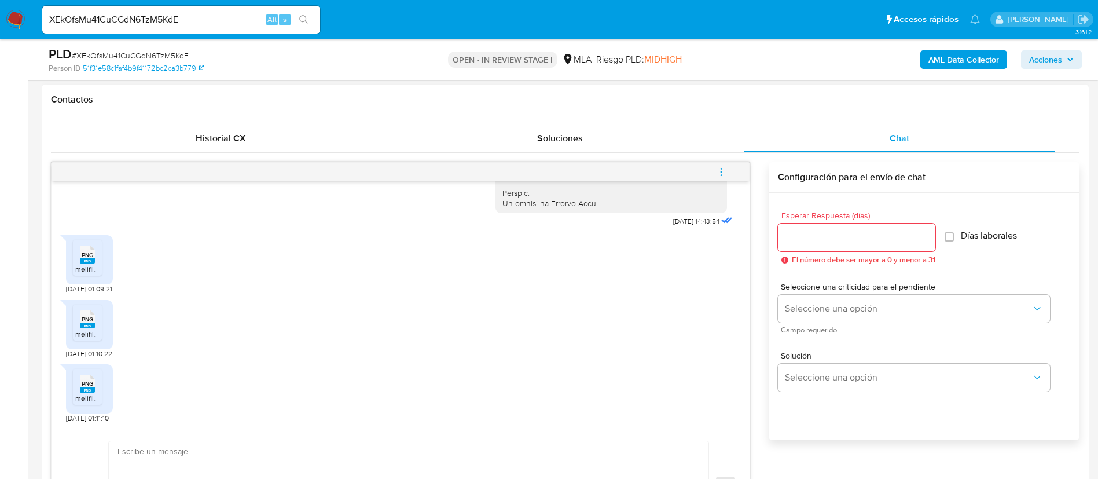
click at [107, 264] on div "PNG PNG melifile4703411617438472565.png" at bounding box center [89, 259] width 47 height 49
drag, startPoint x: 97, startPoint y: 263, endPoint x: 100, endPoint y: 283, distance: 19.9
click at [97, 265] on li "PNG PNG melifile4703411617438472565.png" at bounding box center [87, 258] width 29 height 36
click at [94, 328] on icon "PNG" at bounding box center [87, 319] width 15 height 20
click at [79, 375] on div "PNG PNG" at bounding box center [87, 382] width 24 height 23
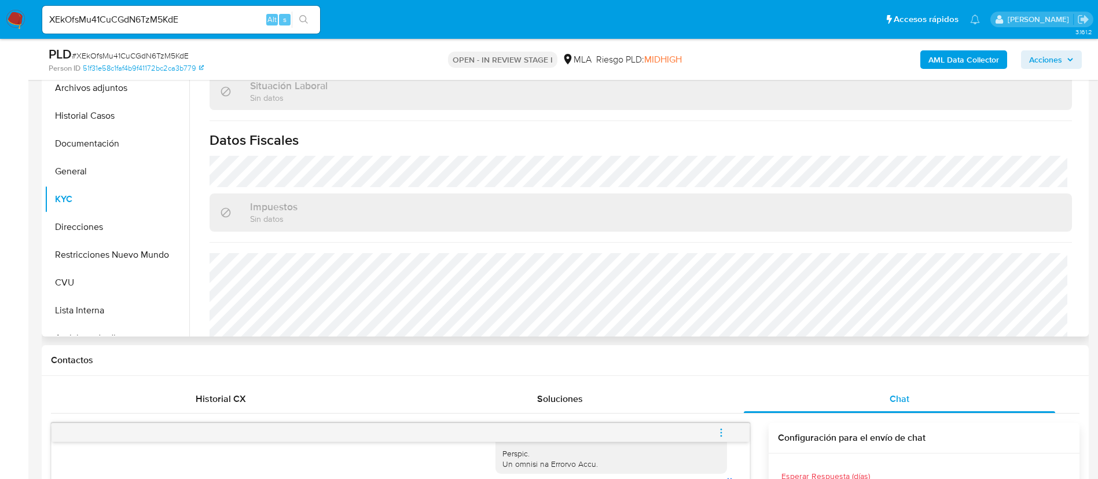
scroll to position [609, 0]
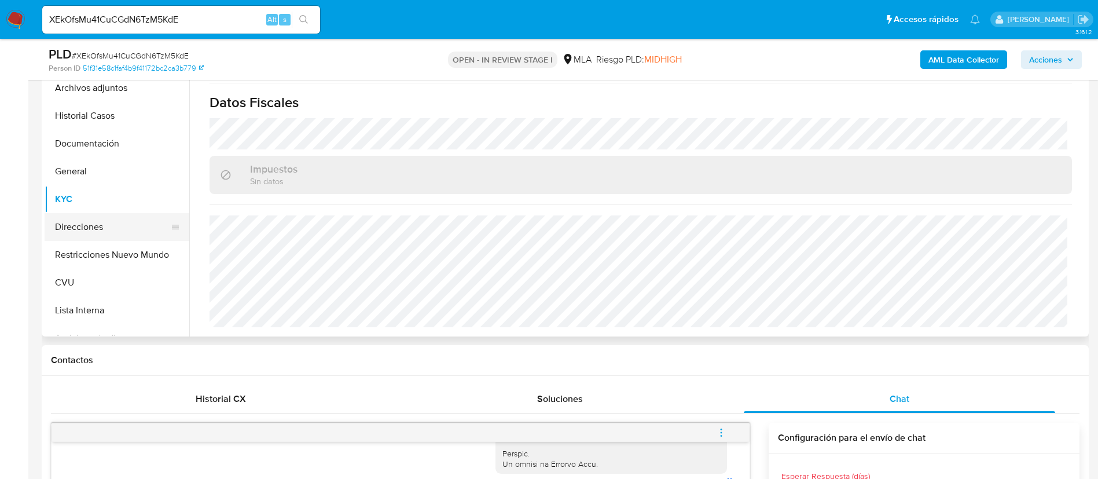
click at [100, 229] on button "Direcciones" at bounding box center [112, 227] width 135 height 28
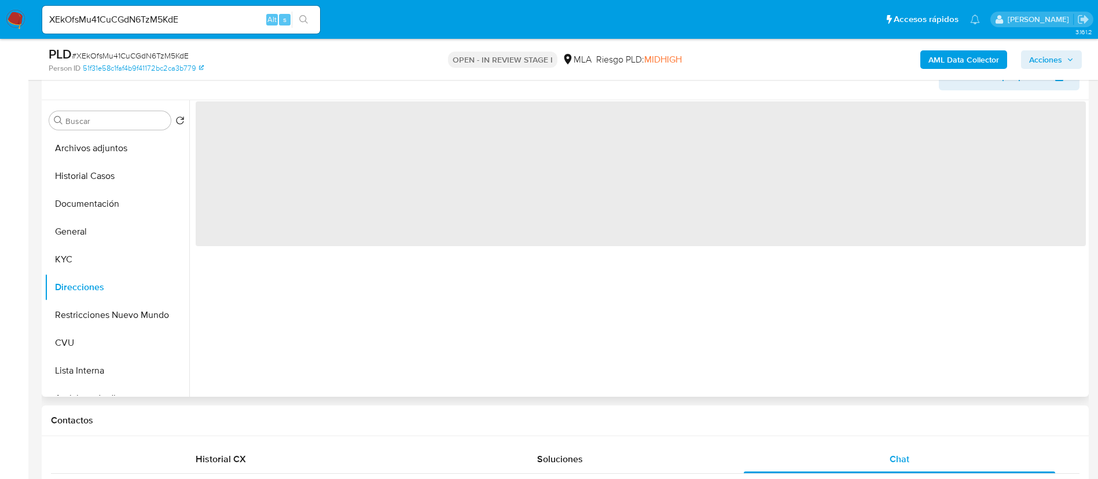
scroll to position [174, 0]
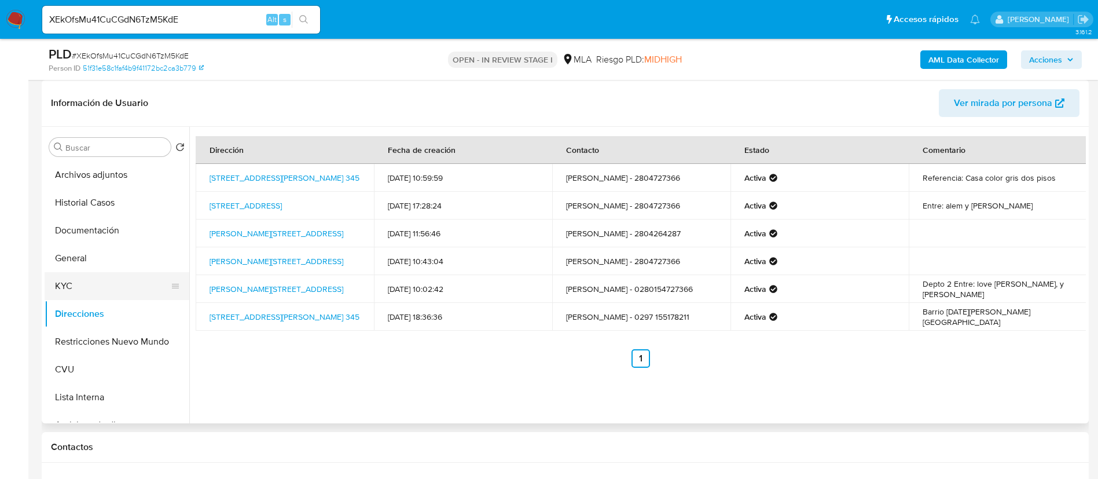
click at [118, 278] on button "KYC" at bounding box center [112, 286] width 135 height 28
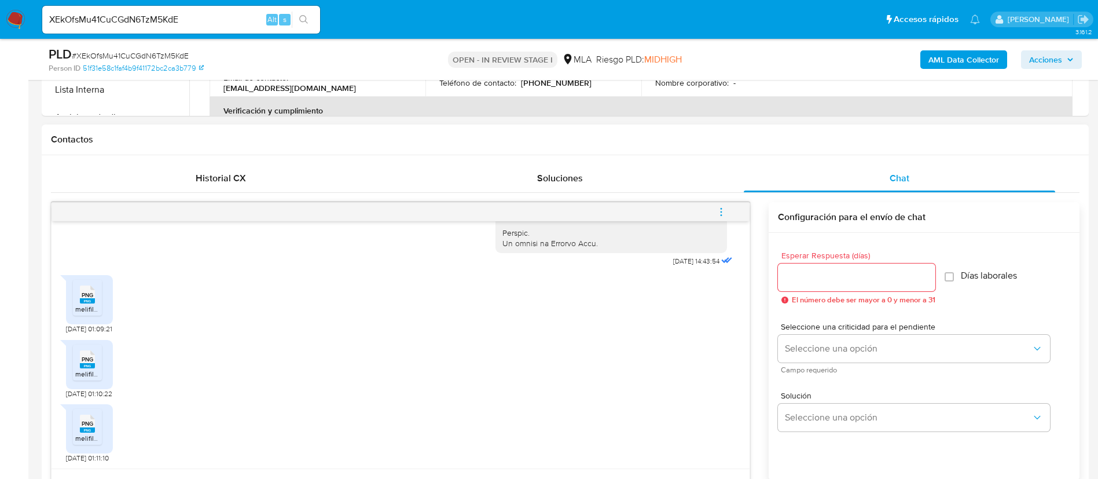
scroll to position [608, 0]
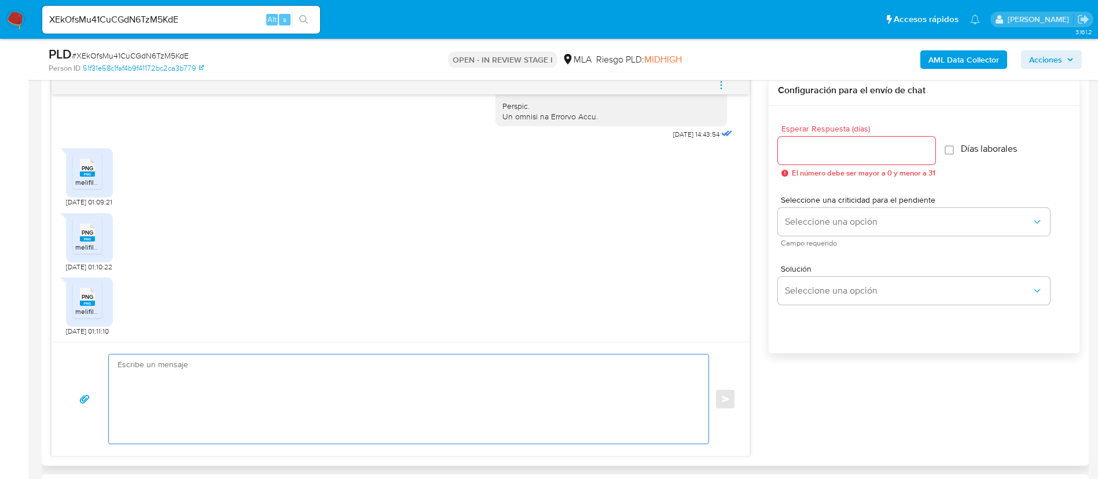
click at [366, 398] on textarea at bounding box center [406, 398] width 577 height 89
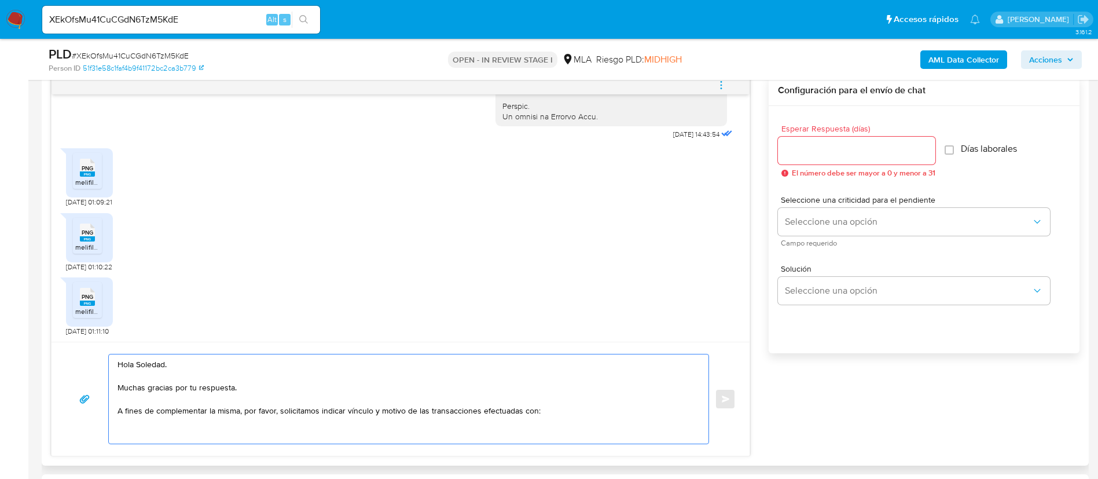
paste textarea "- [PERSON_NAME] - CUIT 20332225317"
paste textarea "- [PERSON_NAME] - CUIT 20333685443"
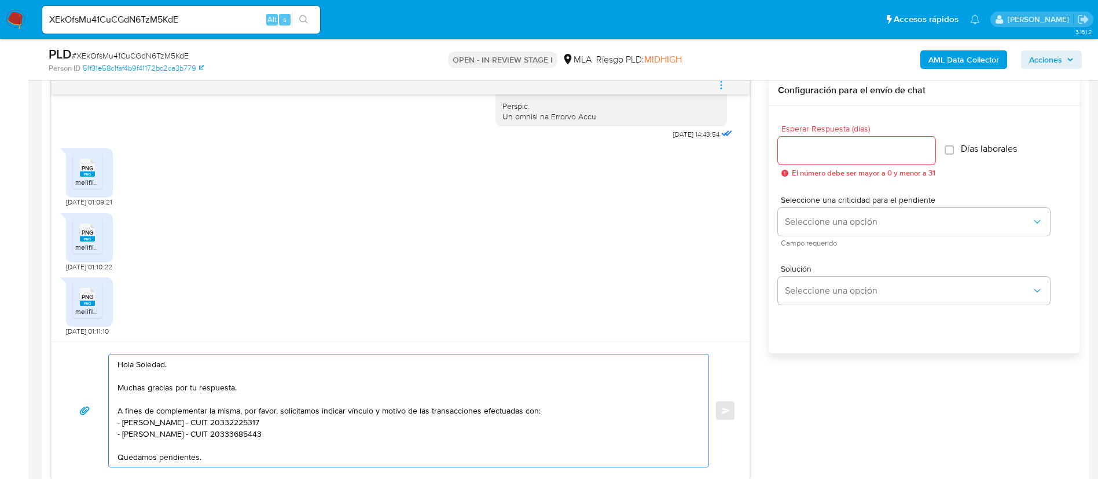
scroll to position [0, 0]
type textarea "Hola Soledad. Muchas gracias por tu respuesta. A fines de complementar la misma…"
click at [809, 145] on input "Esperar Respuesta (días)" at bounding box center [856, 150] width 157 height 15
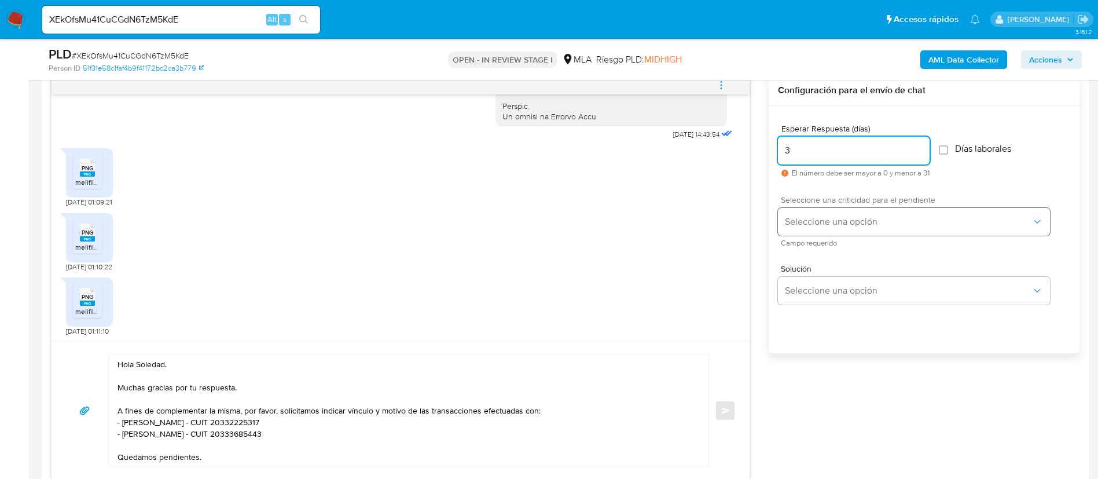
type input "3"
click at [829, 216] on span "Seleccione una opción" at bounding box center [908, 222] width 247 height 12
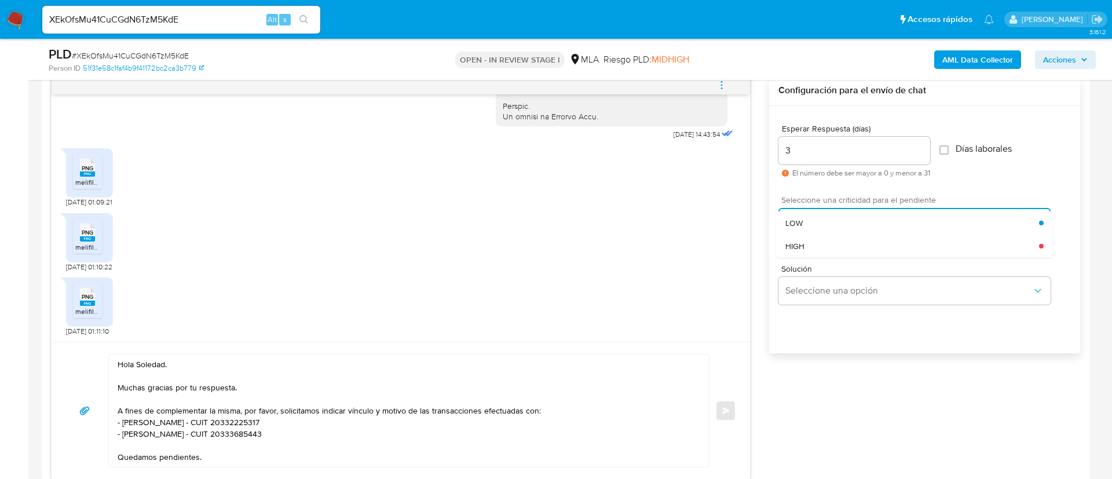
click at [829, 215] on div "Seleccione una opción LOW HIGH" at bounding box center [914, 222] width 272 height 28
click at [796, 222] on span "LOW" at bounding box center [793, 223] width 17 height 10
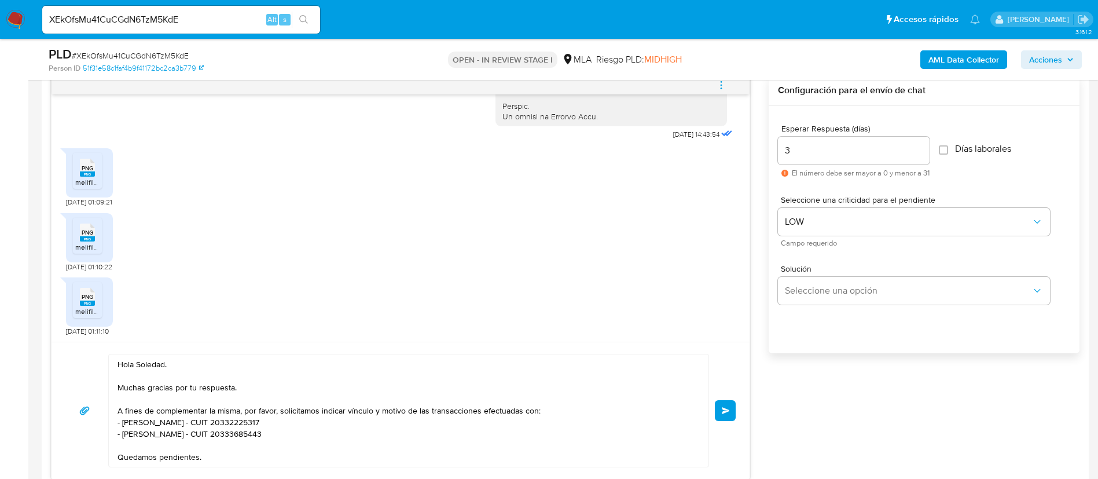
click at [724, 408] on span "Enviar" at bounding box center [726, 410] width 8 height 7
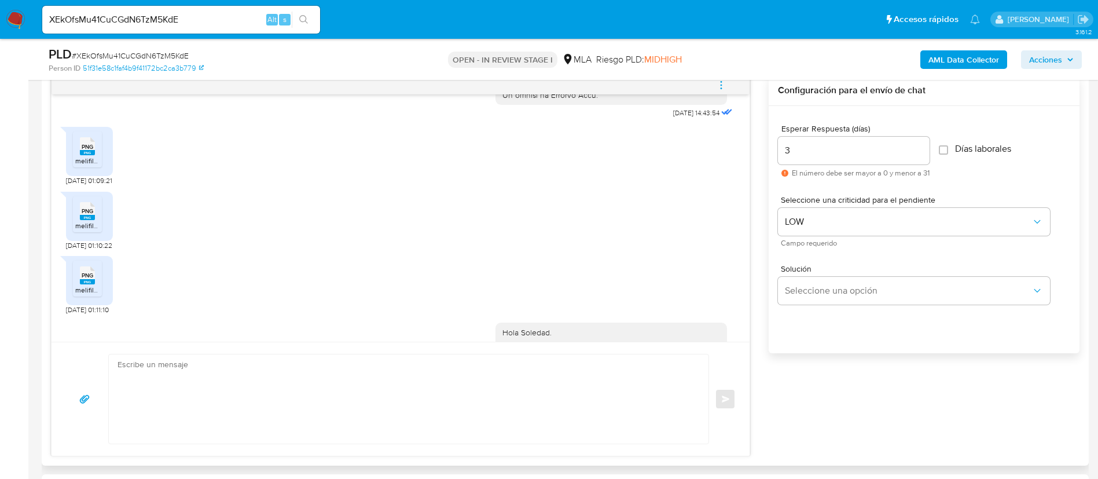
scroll to position [752, 0]
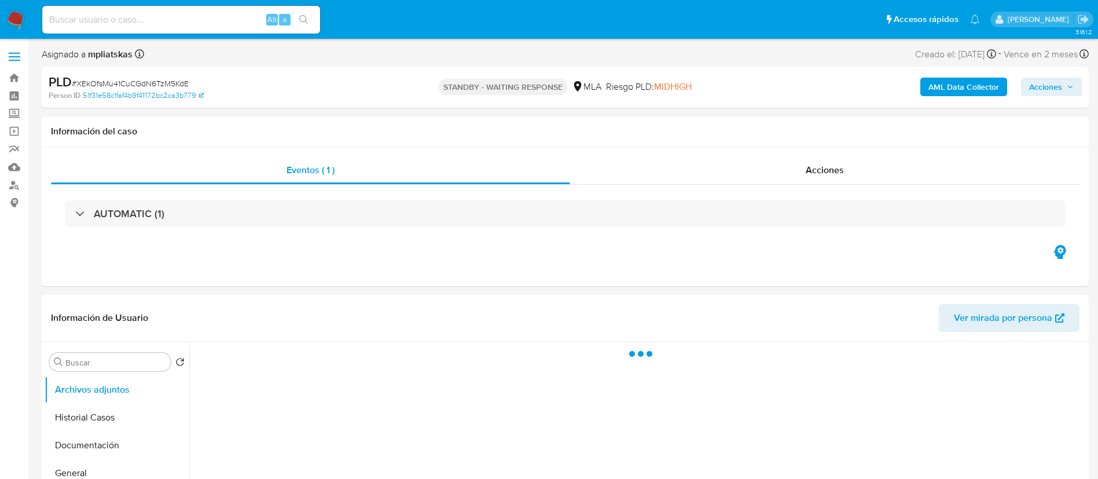
select select "10"
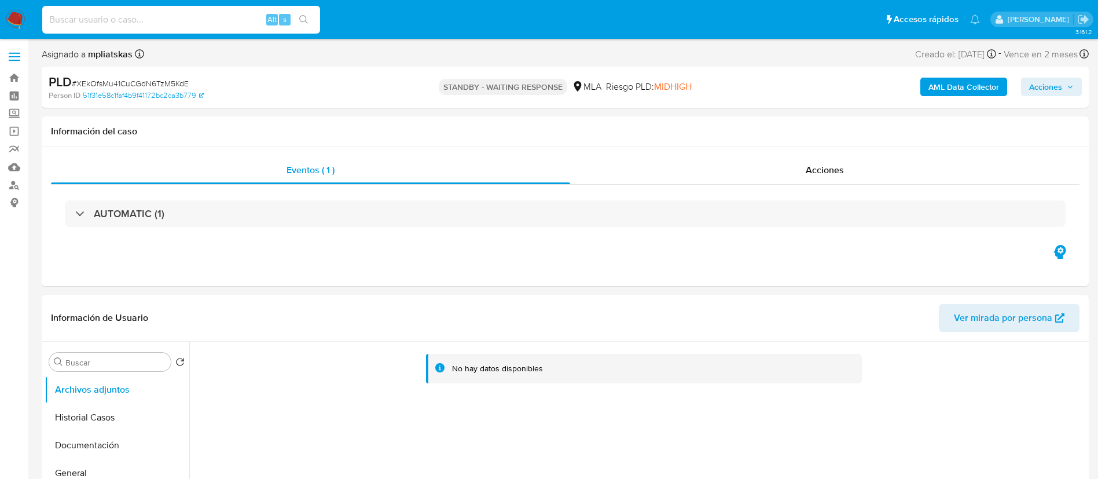
click at [240, 18] on input at bounding box center [181, 19] width 278 height 15
paste input "2OQIk5xrtIskcyNlOiN3hV8Y"
type input "2OQIk5xrtIskcyNlOiN3hV8Y"
click at [298, 15] on button "search-icon" at bounding box center [304, 20] width 24 height 16
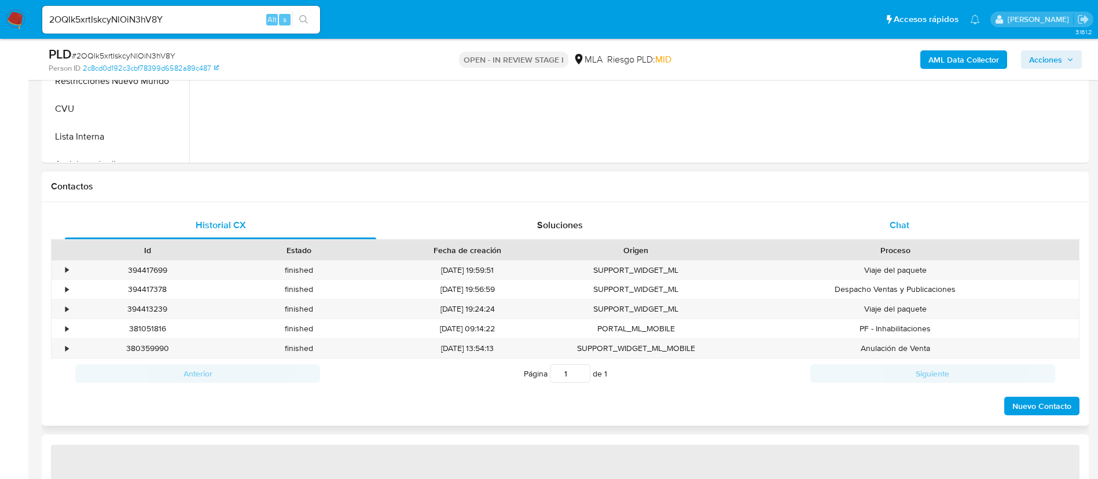
click at [868, 217] on div "Chat" at bounding box center [899, 225] width 311 height 28
select select "10"
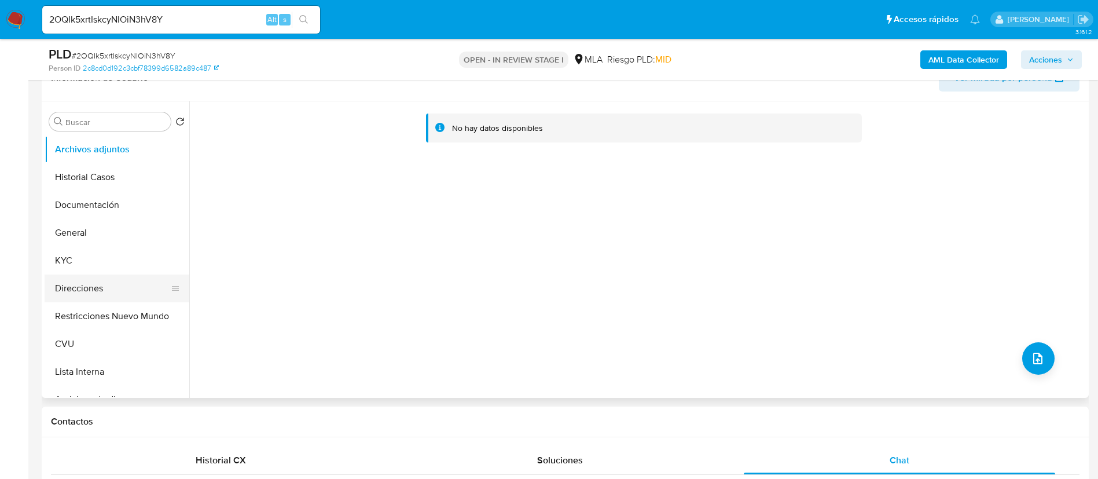
scroll to position [174, 0]
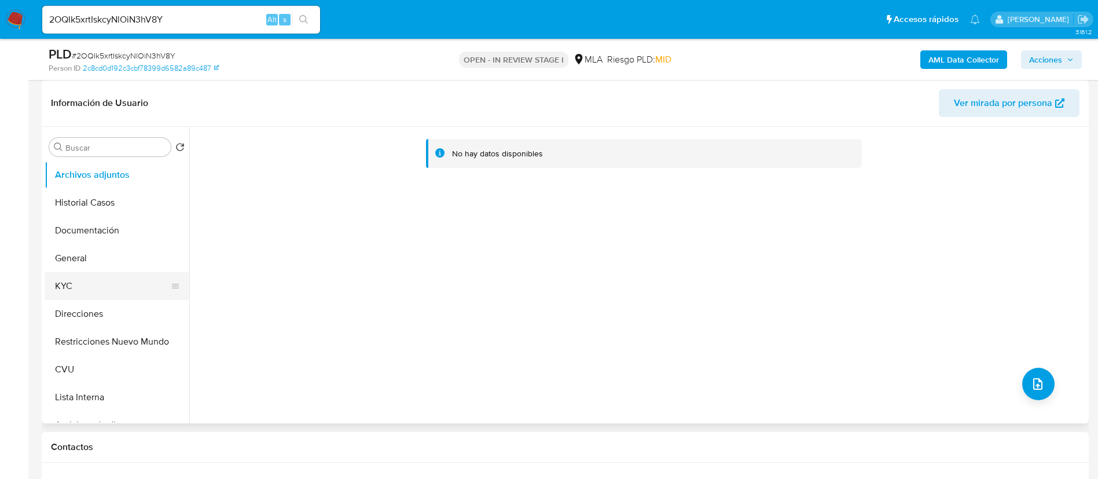
click at [112, 290] on button "KYC" at bounding box center [112, 286] width 135 height 28
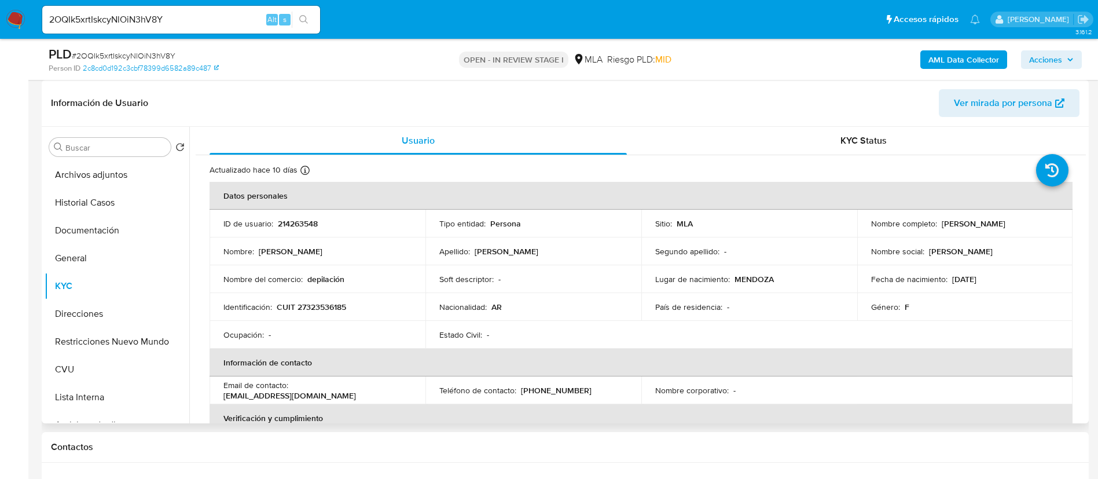
click at [288, 223] on p "214263548" at bounding box center [298, 223] width 40 height 10
copy p "214263548"
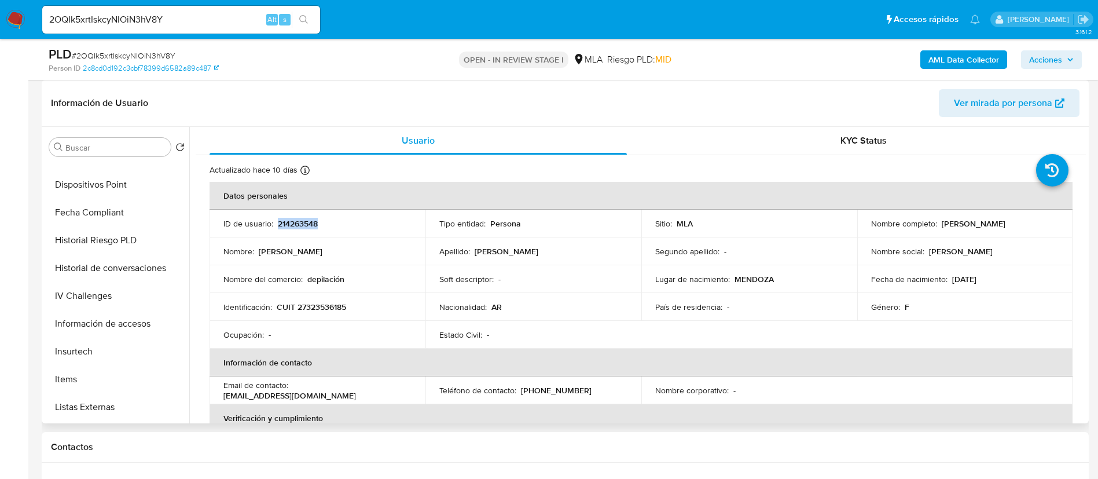
scroll to position [434, 0]
click at [111, 351] on button "Items" at bounding box center [112, 352] width 135 height 28
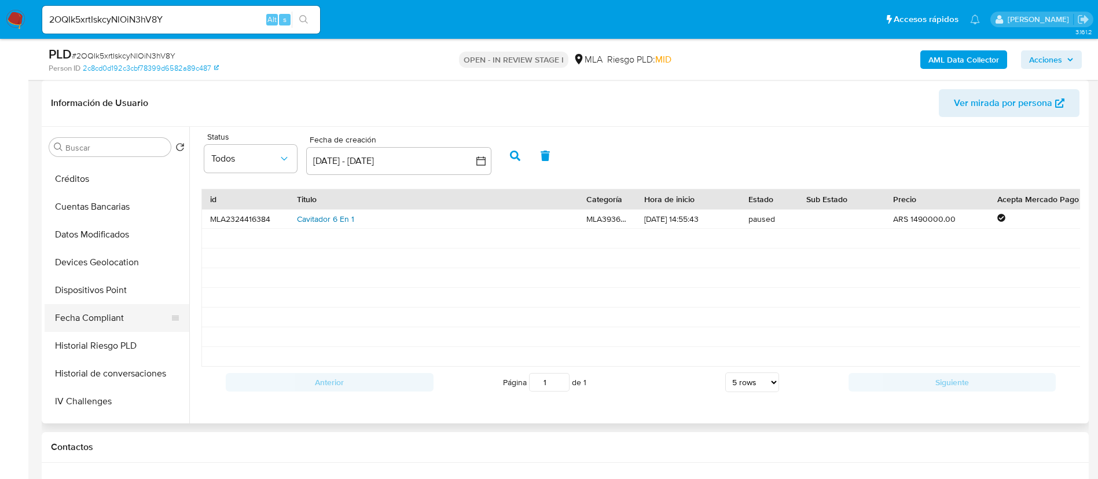
scroll to position [0, 0]
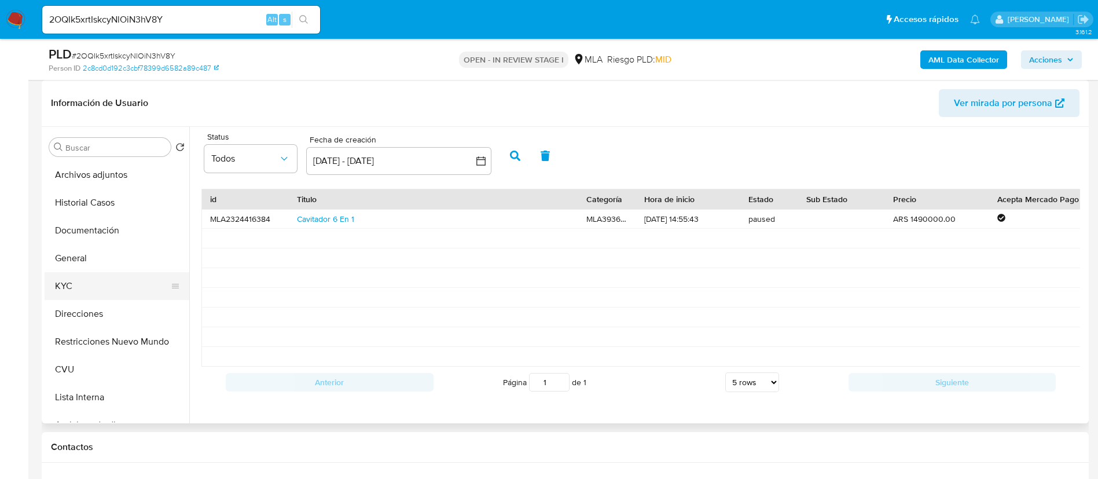
click at [107, 298] on button "KYC" at bounding box center [112, 286] width 135 height 28
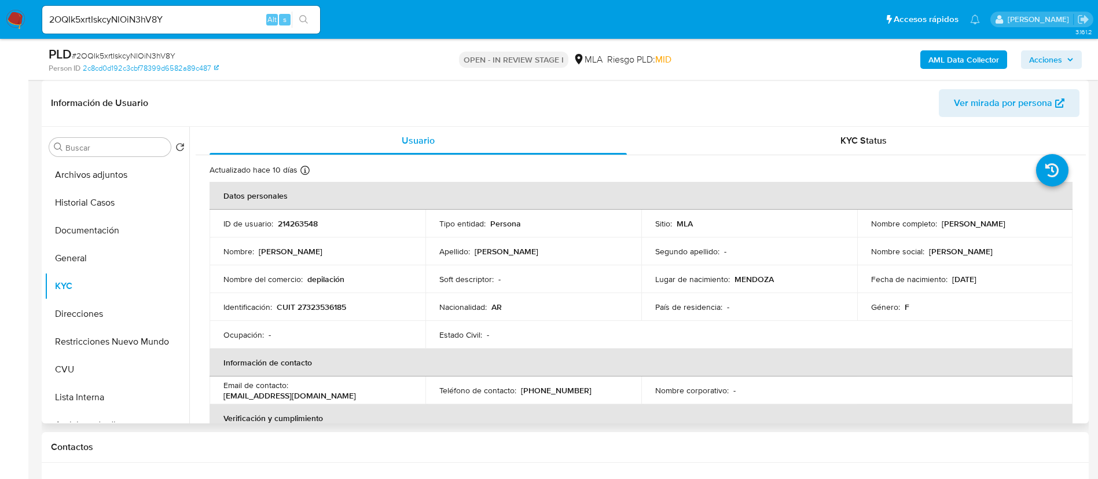
click at [304, 306] on p "CUIT 27323536185" at bounding box center [311, 307] width 69 height 10
copy p "27323536185"
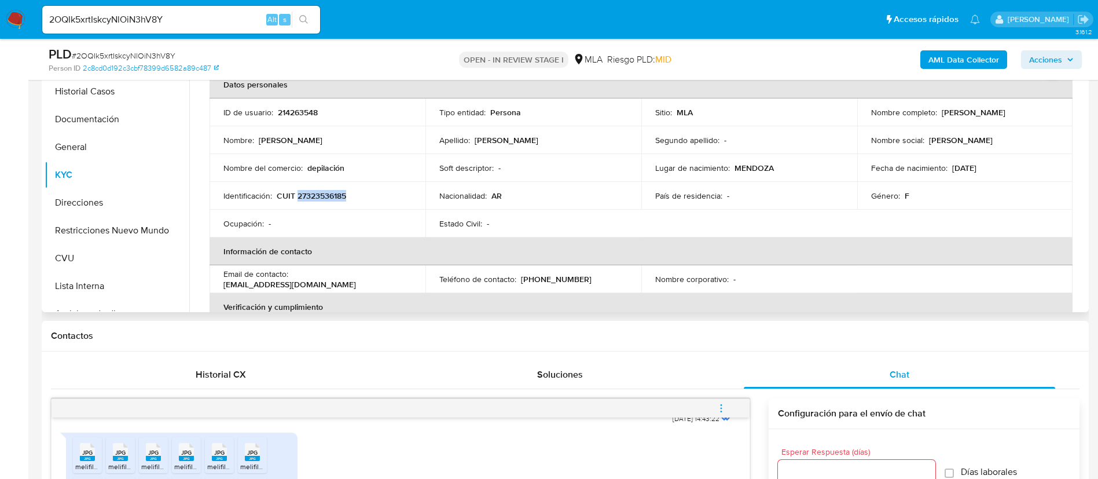
scroll to position [608, 0]
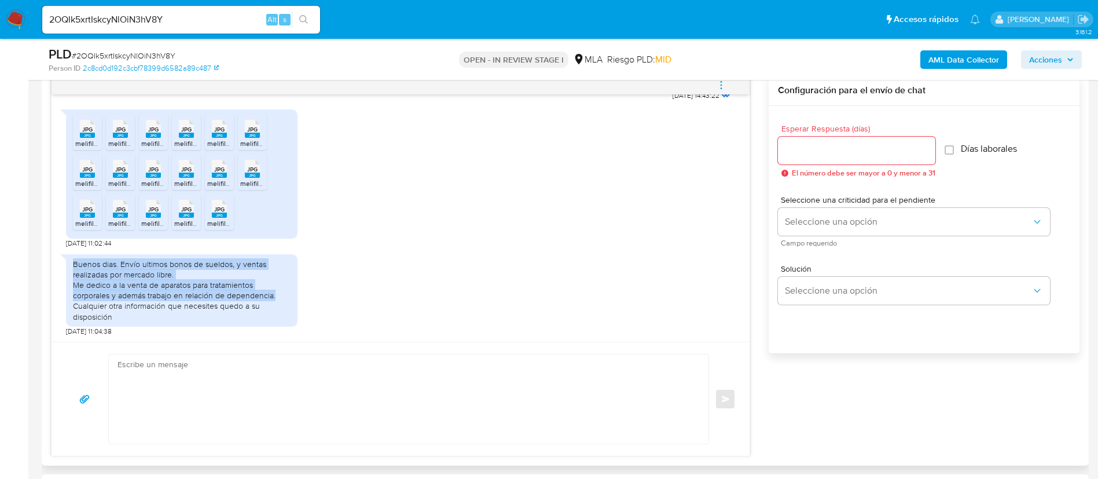
drag, startPoint x: 72, startPoint y: 265, endPoint x: 280, endPoint y: 296, distance: 210.2
click at [280, 296] on div "Buenos dias. Envío ultimos bonos de sueldos, y ventas realizadas por mercado li…" at bounding box center [182, 290] width 232 height 72
copy div "Buenos dias. Envío ultimos bonos de sueldos, y ventas realizadas por mercado li…"
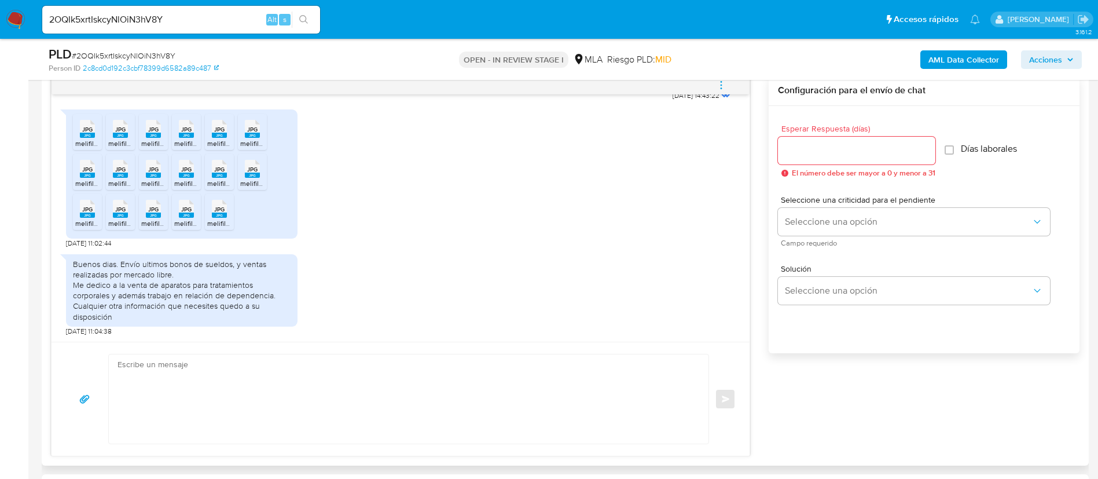
click at [89, 138] on icon "JPG" at bounding box center [87, 129] width 15 height 20
click at [118, 137] on rect at bounding box center [120, 135] width 15 height 5
click at [154, 136] on rect at bounding box center [153, 135] width 15 height 5
click at [182, 133] on span "JPG" at bounding box center [186, 130] width 10 height 8
click at [212, 131] on icon at bounding box center [219, 129] width 15 height 18
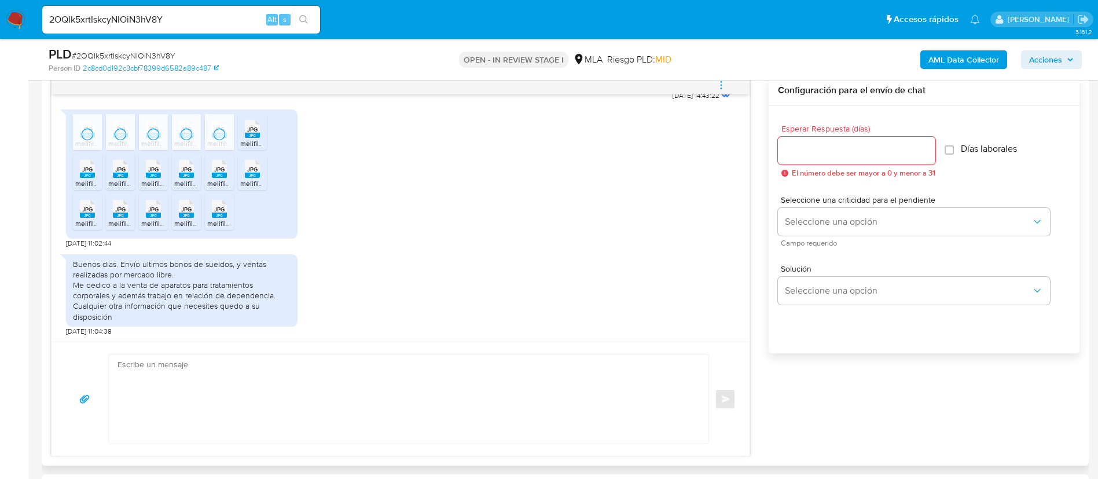
click at [245, 138] on icon "JPG" at bounding box center [252, 129] width 15 height 20
click at [87, 177] on rect at bounding box center [87, 175] width 15 height 5
click at [113, 178] on icon "JPG" at bounding box center [120, 169] width 15 height 20
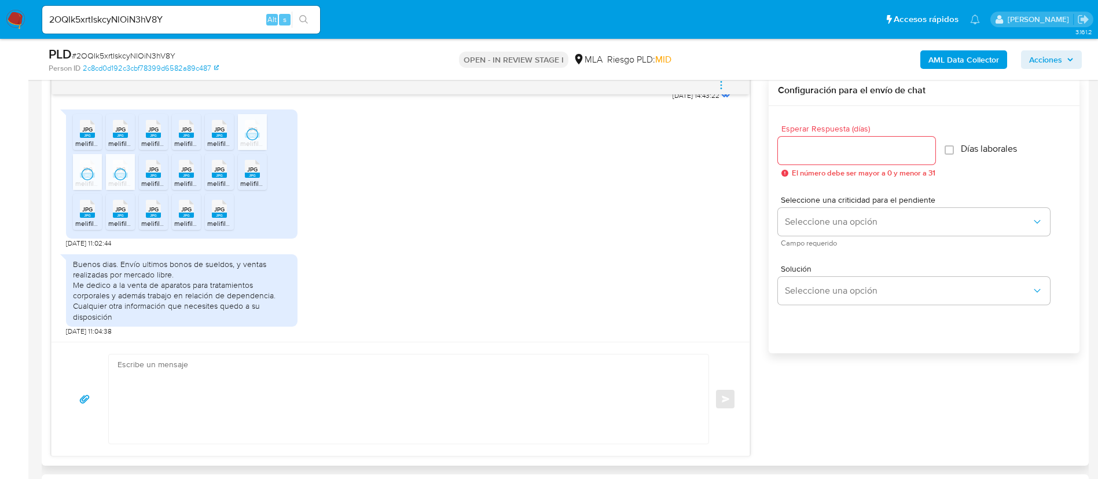
drag, startPoint x: 151, startPoint y: 176, endPoint x: 177, endPoint y: 177, distance: 26.6
click at [152, 176] on rect at bounding box center [153, 175] width 15 height 5
click at [186, 177] on rect at bounding box center [186, 175] width 15 height 5
click at [212, 179] on icon "JPG" at bounding box center [219, 169] width 15 height 20
click at [237, 179] on ul "JPG JPG melifile7819018924576696822.jpg JPG JPG melifile5349605693757089530.jpg…" at bounding box center [182, 174] width 218 height 120
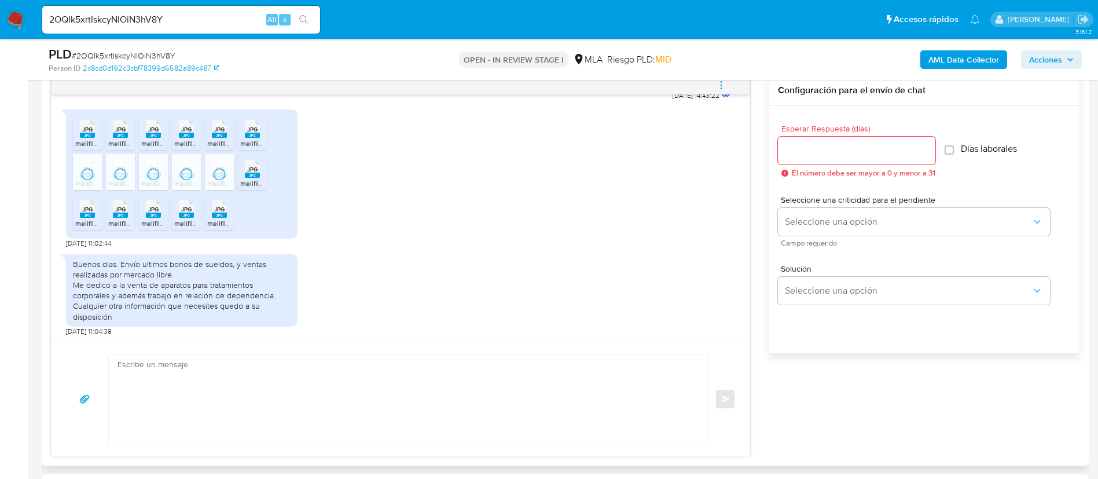
click at [245, 179] on div "JPG JPG" at bounding box center [252, 167] width 24 height 23
click at [87, 211] on span "JPG" at bounding box center [87, 210] width 10 height 8
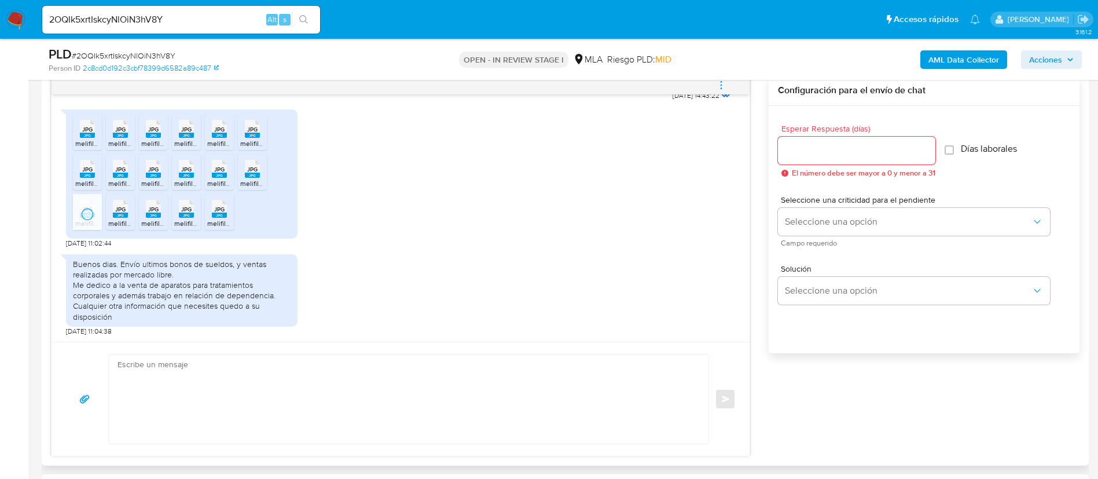
click at [119, 213] on span "JPG" at bounding box center [120, 210] width 10 height 8
click at [157, 215] on rect at bounding box center [153, 214] width 15 height 5
drag, startPoint x: 180, startPoint y: 212, endPoint x: 207, endPoint y: 212, distance: 26.6
click at [180, 212] on icon at bounding box center [186, 209] width 15 height 18
click at [214, 212] on span "JPG" at bounding box center [219, 210] width 10 height 8
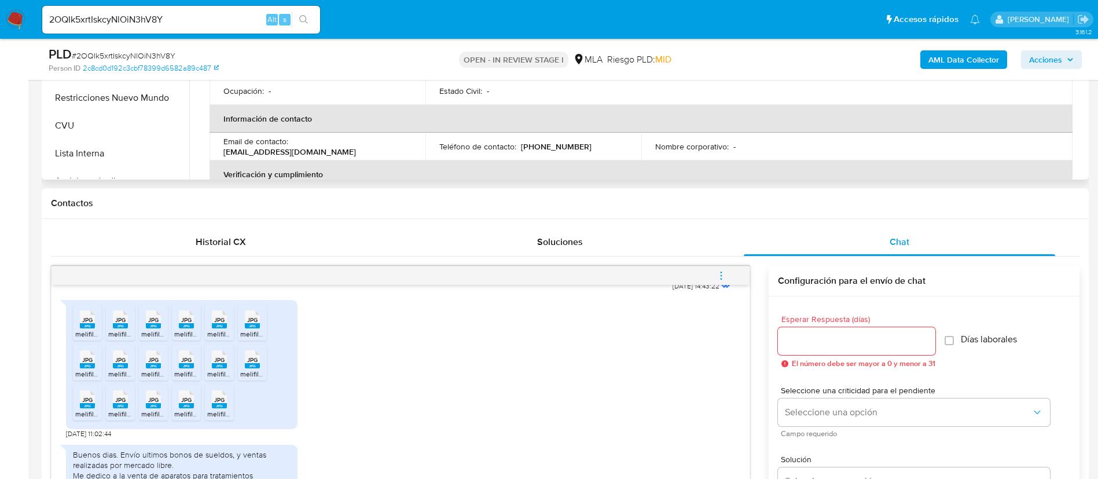
scroll to position [174, 0]
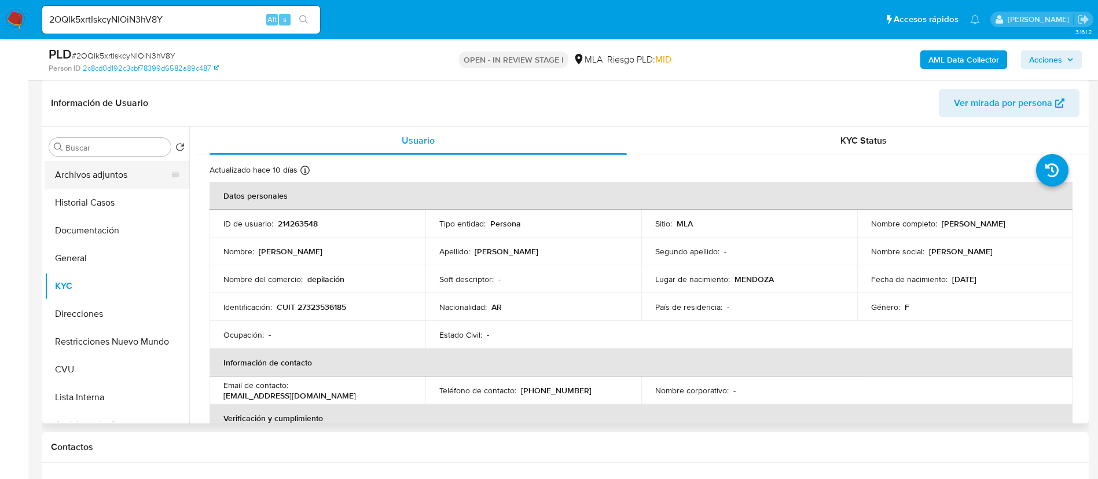
click at [126, 186] on button "Archivos adjuntos" at bounding box center [112, 175] width 135 height 28
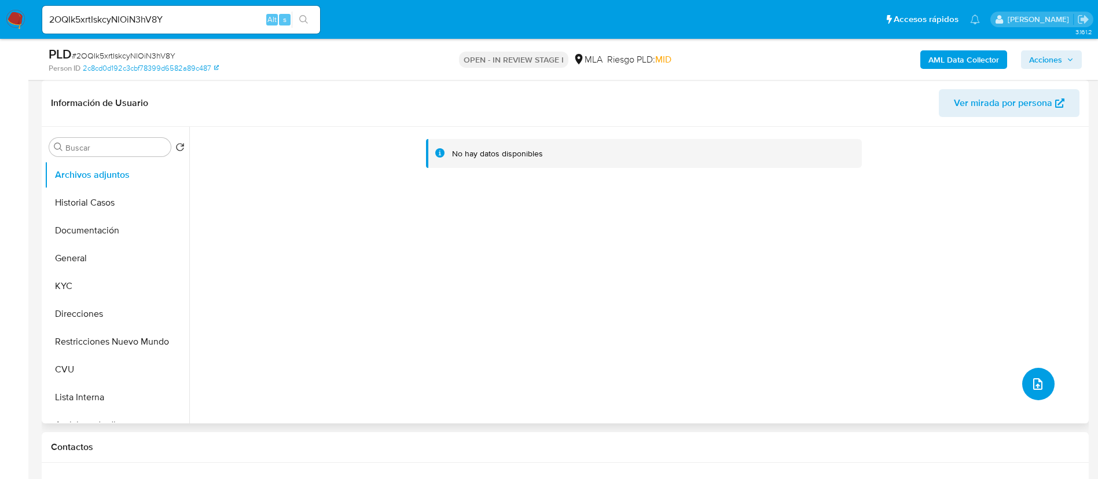
click at [1033, 386] on icon "upload-file" at bounding box center [1038, 384] width 14 height 14
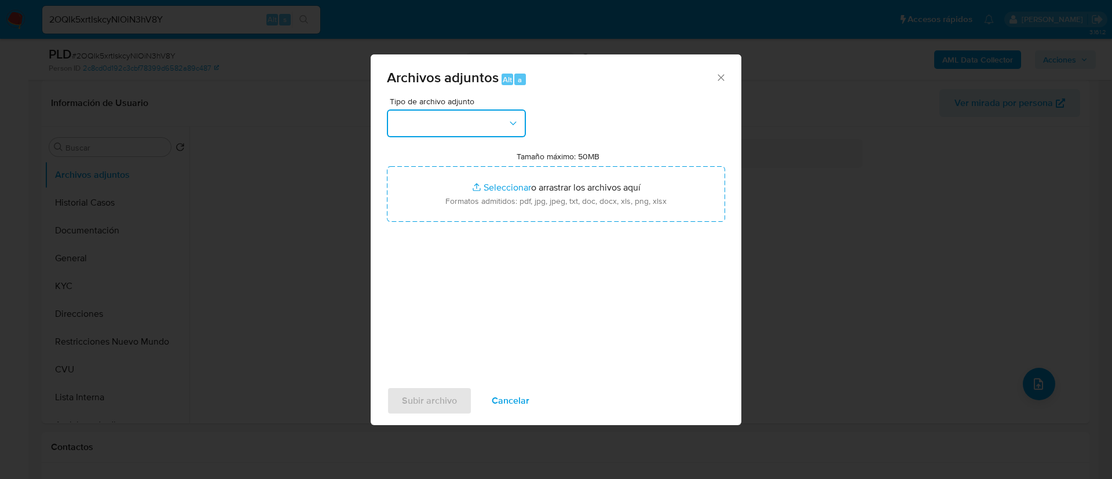
drag, startPoint x: 459, startPoint y: 118, endPoint x: 459, endPoint y: 130, distance: 12.7
click at [459, 118] on button "button" at bounding box center [456, 123] width 139 height 28
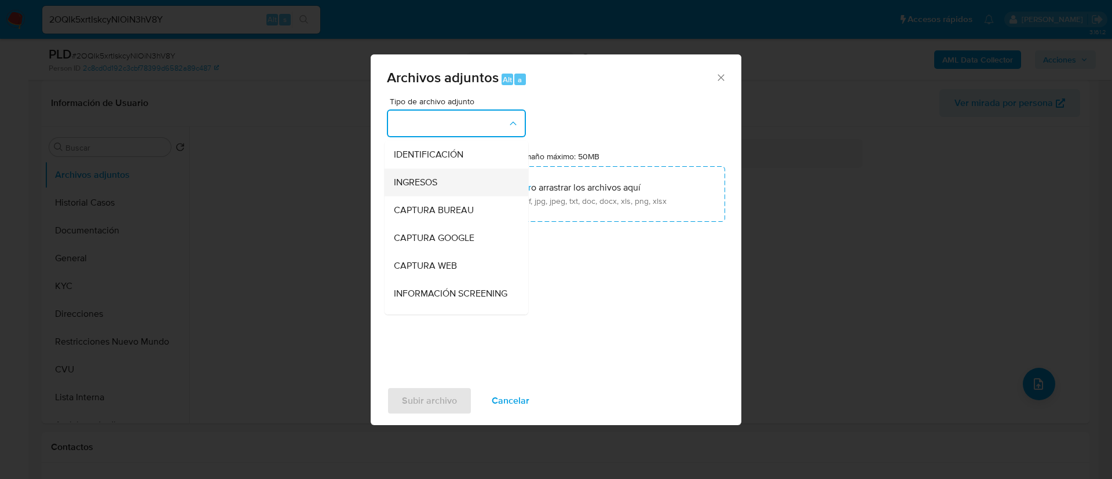
click at [449, 185] on div "INGRESOS" at bounding box center [453, 182] width 118 height 28
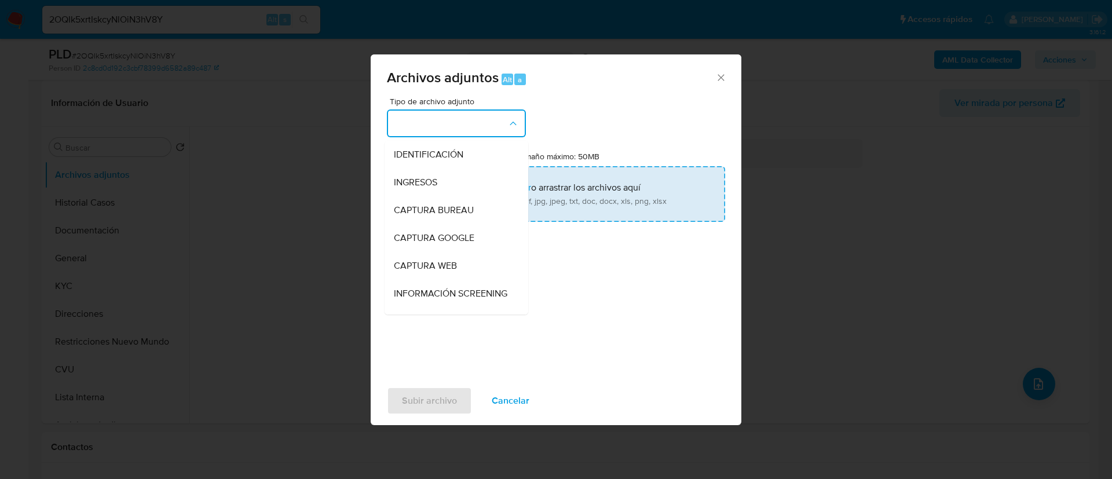
click at [449, 185] on input "Tamaño máximo: 50MB Seleccionar archivos" at bounding box center [556, 194] width 338 height 56
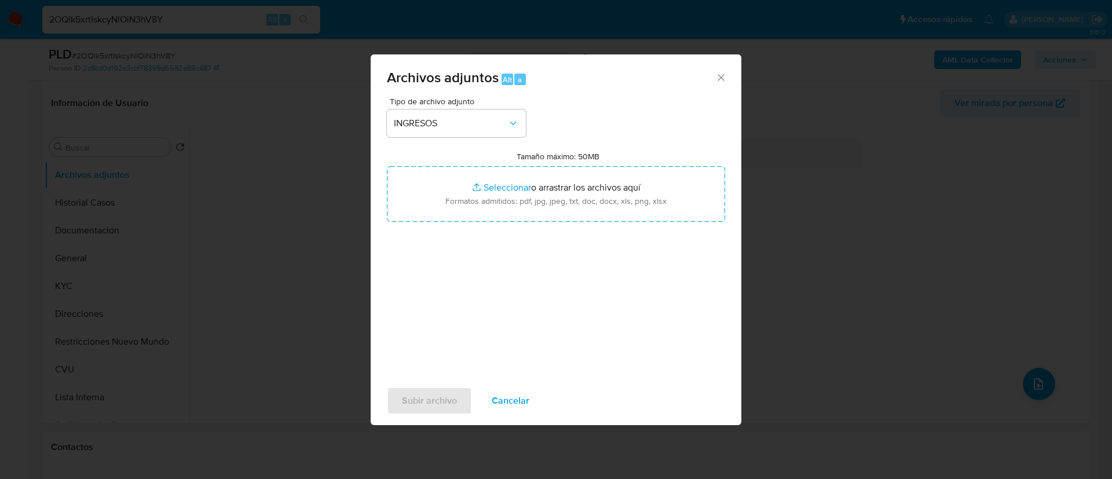
type input "C:\fakepath\214263548_0f36ceec-d317-444c-9d61-a8a95e268950.jpg"
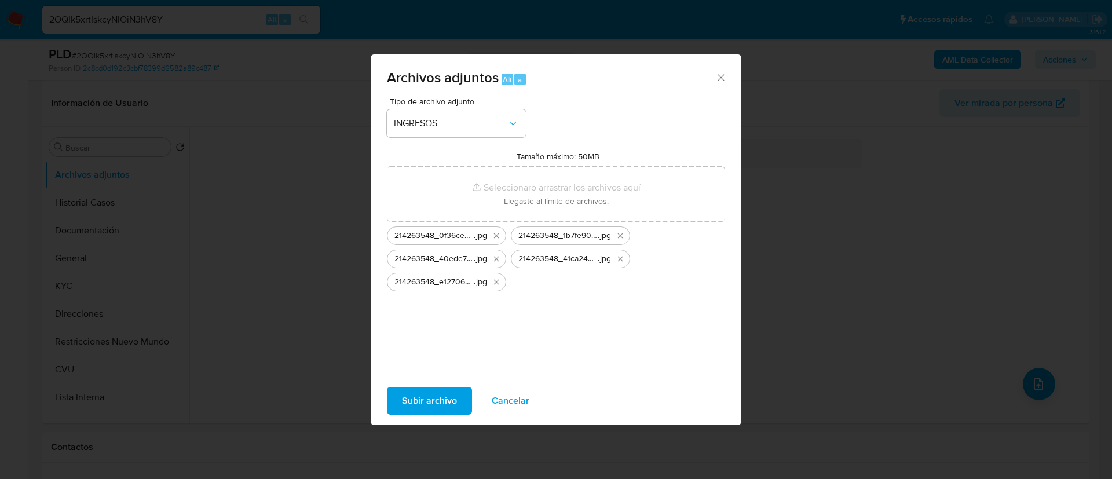
click at [417, 406] on span "Subir archivo" at bounding box center [429, 400] width 55 height 25
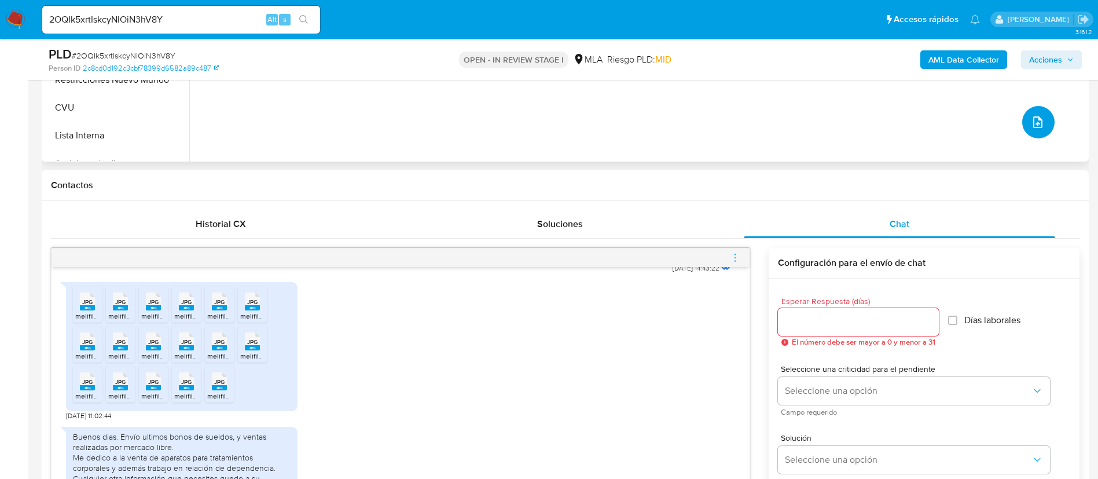
scroll to position [261, 0]
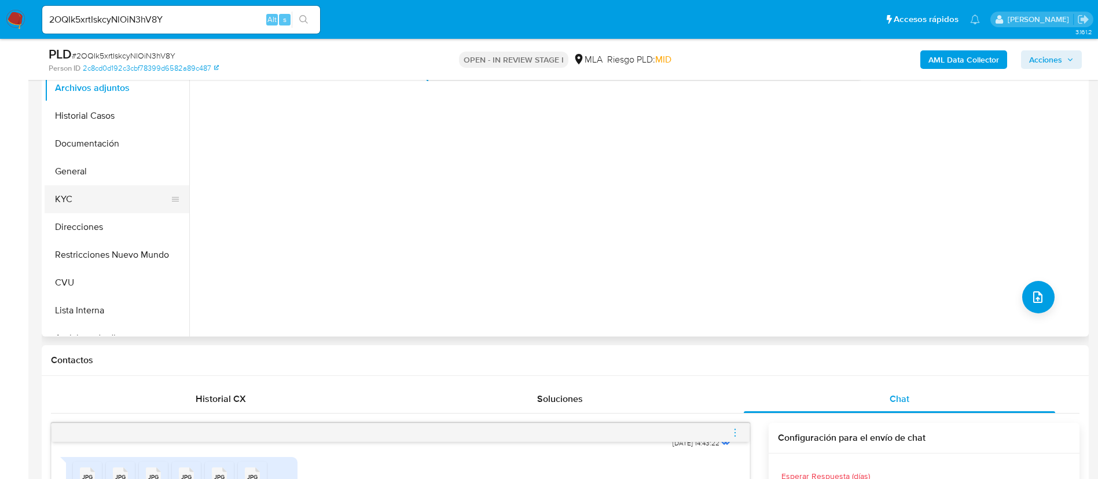
click at [125, 206] on button "KYC" at bounding box center [112, 199] width 135 height 28
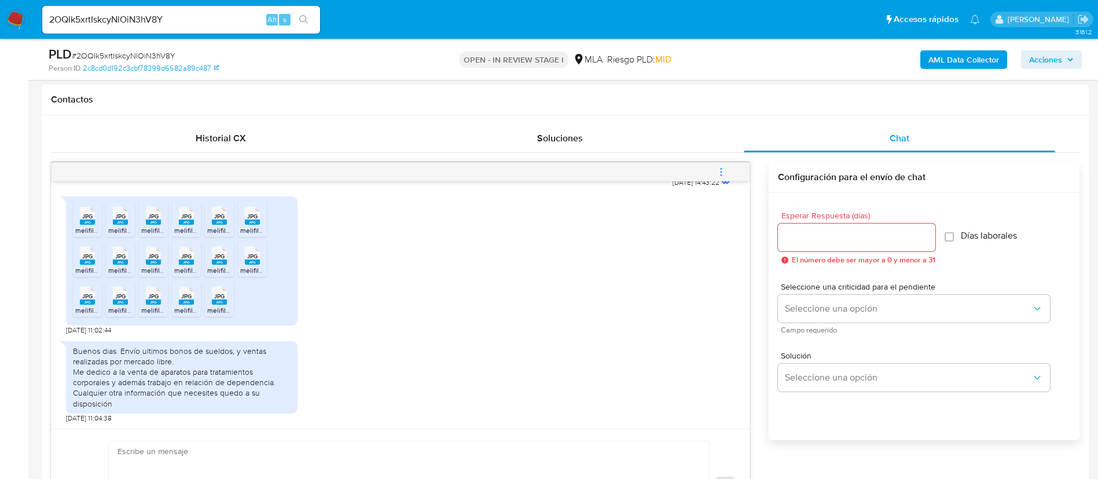
scroll to position [608, 0]
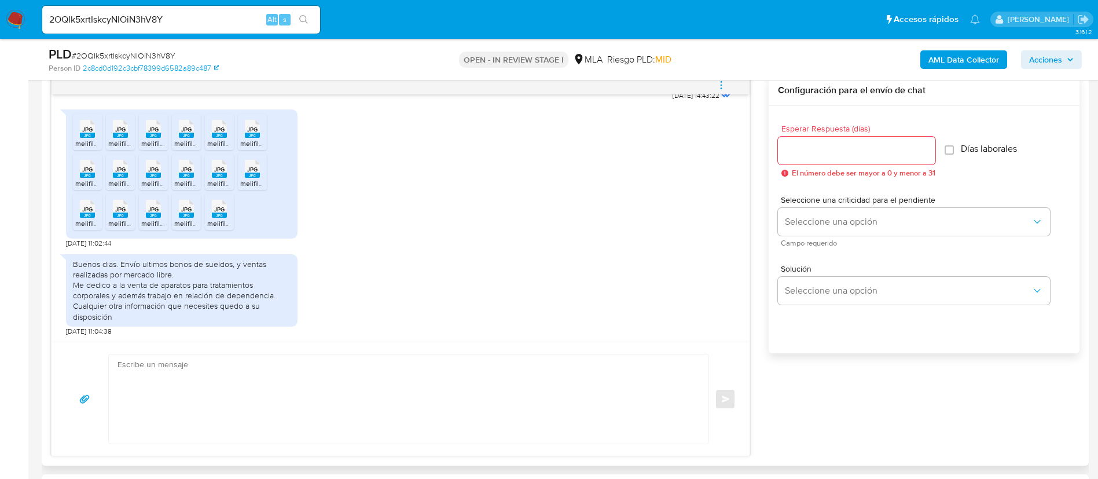
click at [470, 361] on textarea at bounding box center [406, 398] width 577 height 89
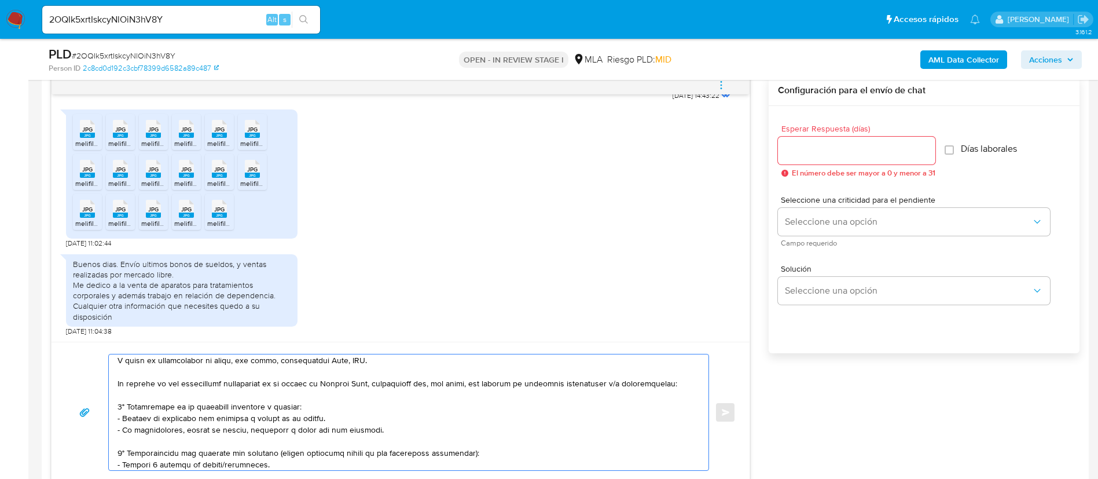
scroll to position [0, 0]
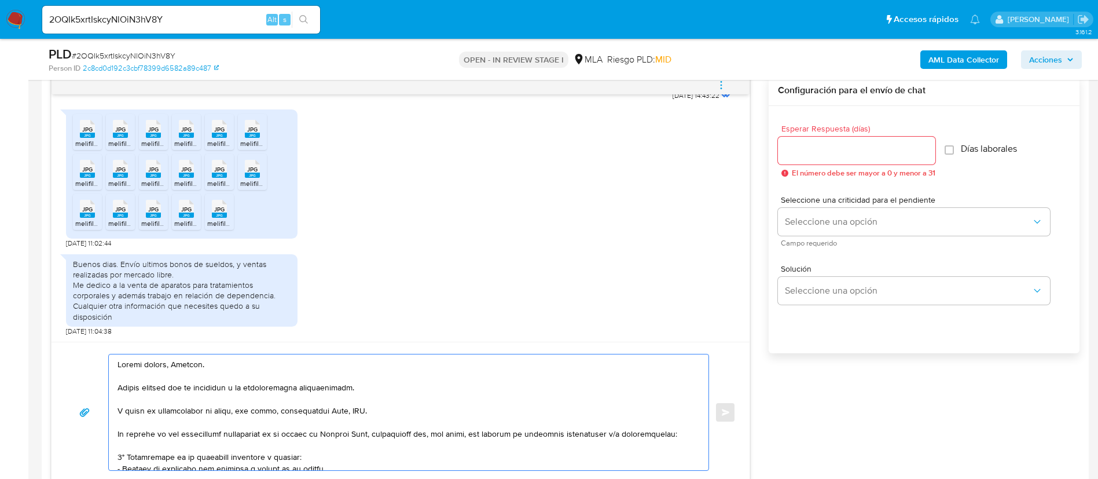
drag, startPoint x: 132, startPoint y: 419, endPoint x: 324, endPoint y: 413, distance: 192.3
click at [324, 413] on textarea at bounding box center [406, 412] width 577 height 116
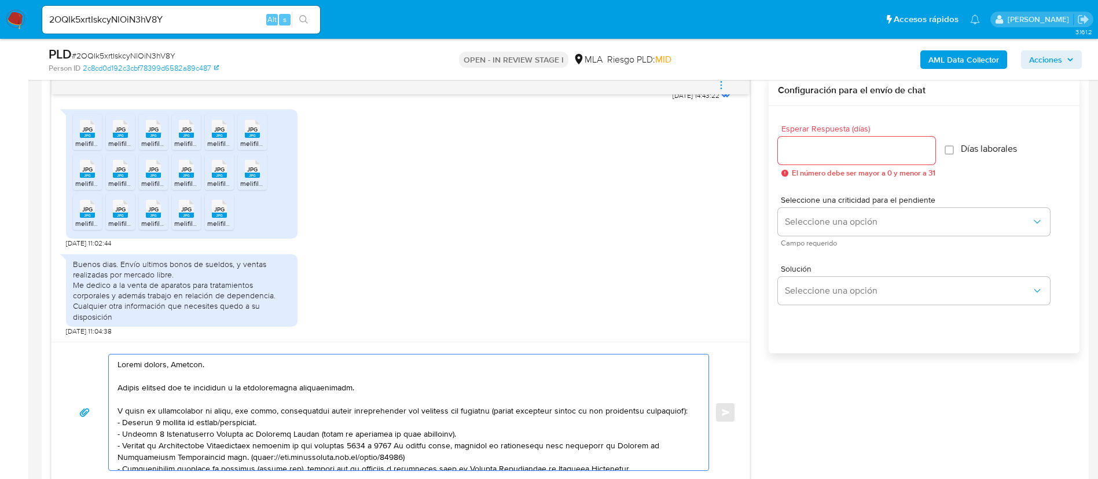
click at [310, 412] on textarea at bounding box center [406, 412] width 577 height 116
click at [292, 409] on textarea at bounding box center [406, 412] width 577 height 116
click at [0, 0] on lt-span "solici ta mos" at bounding box center [0, 0] width 0 height 0
drag, startPoint x: 494, startPoint y: 411, endPoint x: 163, endPoint y: 421, distance: 331.3
click at [163, 421] on textarea at bounding box center [406, 412] width 577 height 116
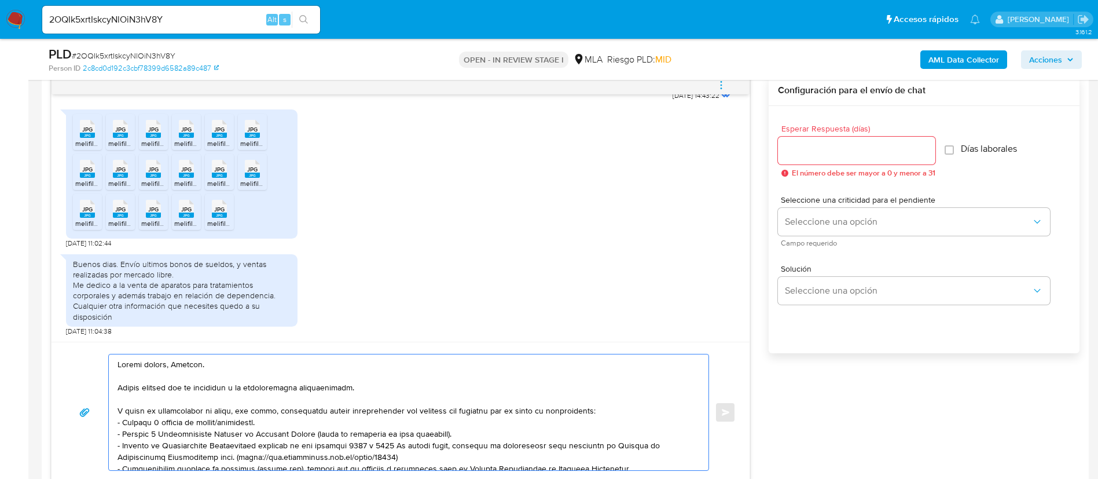
drag, startPoint x: 123, startPoint y: 426, endPoint x: 256, endPoint y: 419, distance: 133.3
click at [256, 419] on textarea at bounding box center [406, 412] width 577 height 116
click at [447, 458] on textarea at bounding box center [406, 412] width 577 height 116
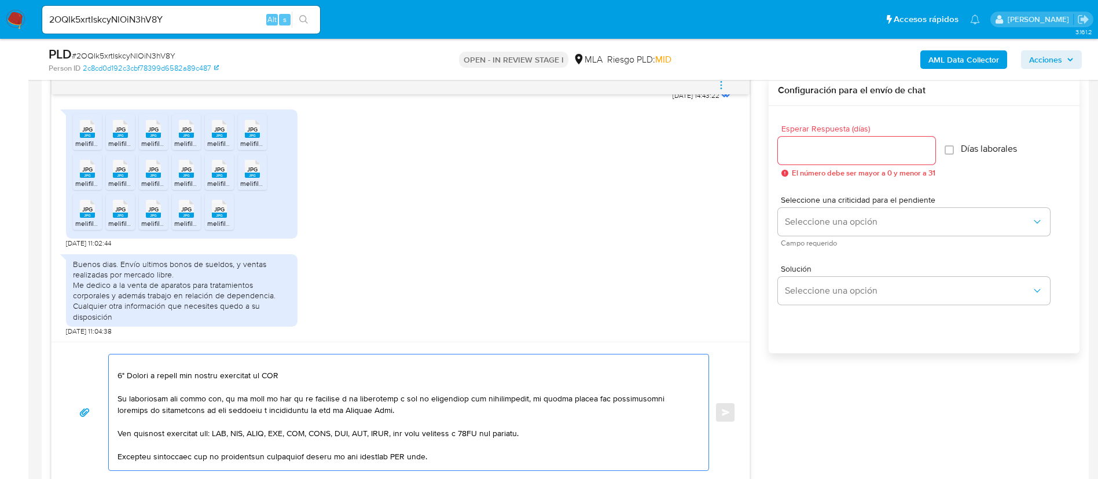
scroll to position [238, 0]
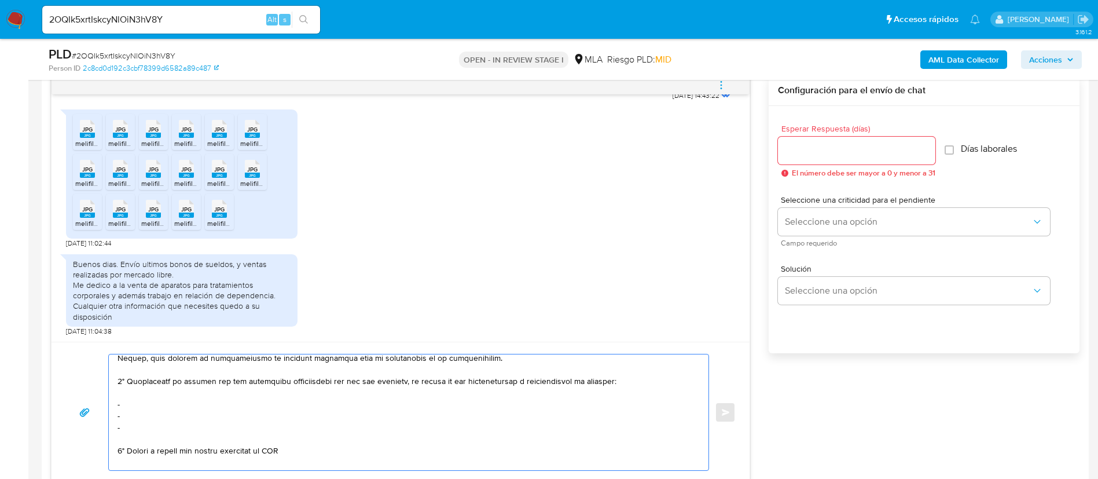
drag, startPoint x: 118, startPoint y: 363, endPoint x: 300, endPoint y: 450, distance: 201.5
click at [300, 450] on textarea at bounding box center [406, 412] width 577 height 116
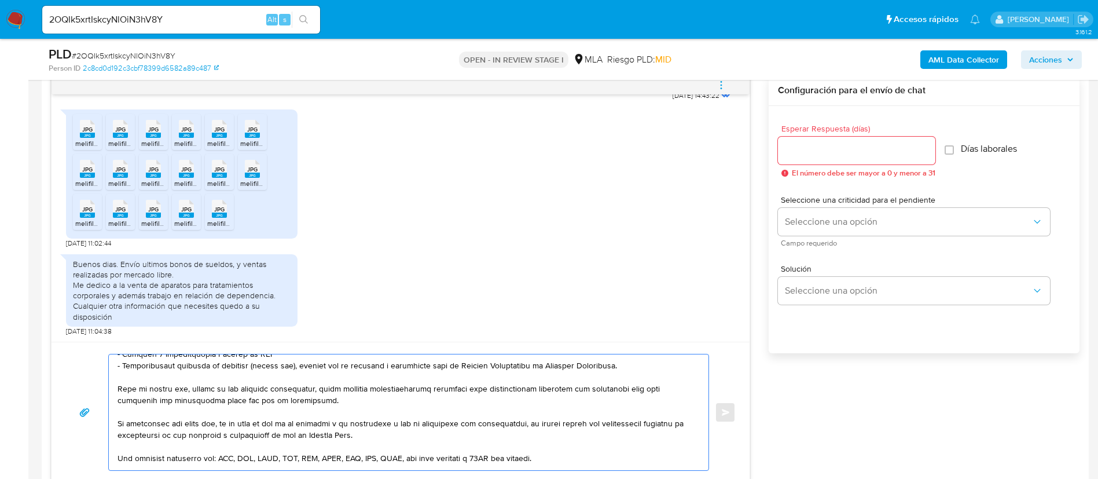
scroll to position [151, 0]
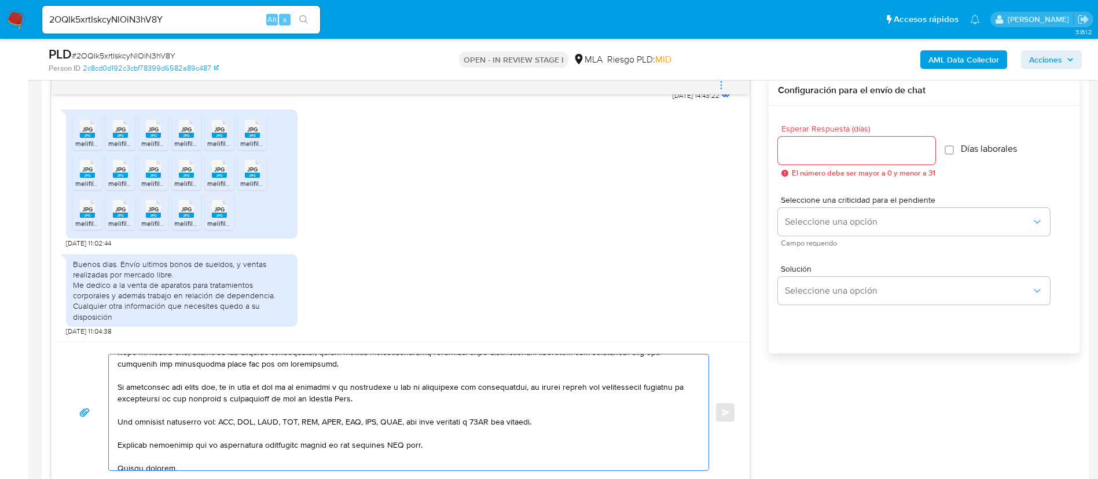
click at [396, 446] on textarea at bounding box center [406, 412] width 577 height 116
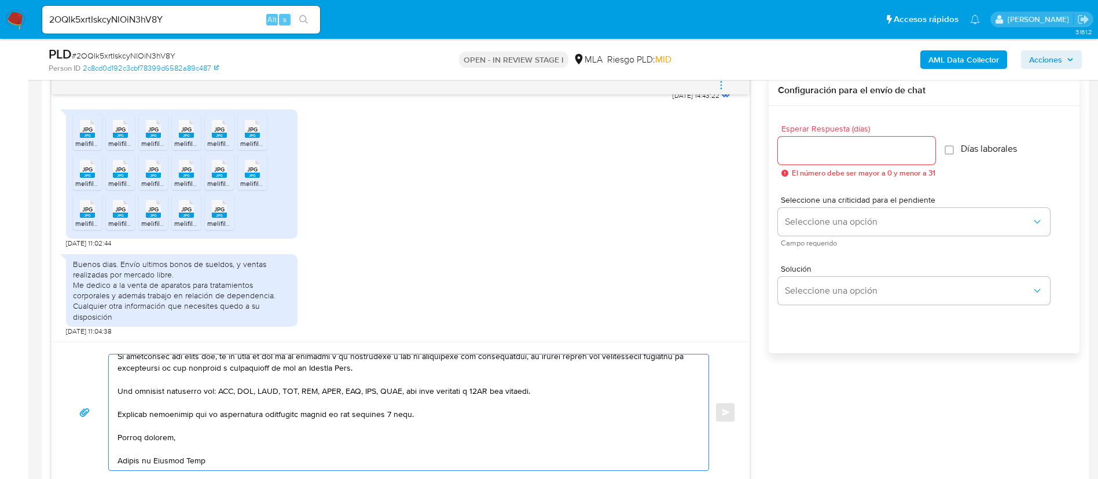
scroll to position [107, 0]
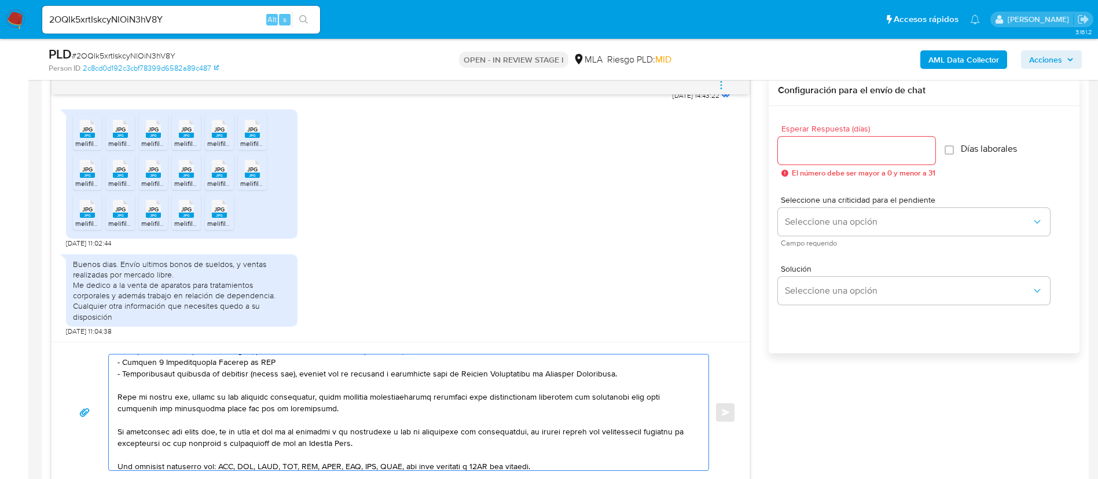
type textarea "Buenas tardes, Soledad. Muchas gracias por la respuesta y la documentación prop…"
click at [924, 137] on div at bounding box center [856, 151] width 157 height 28
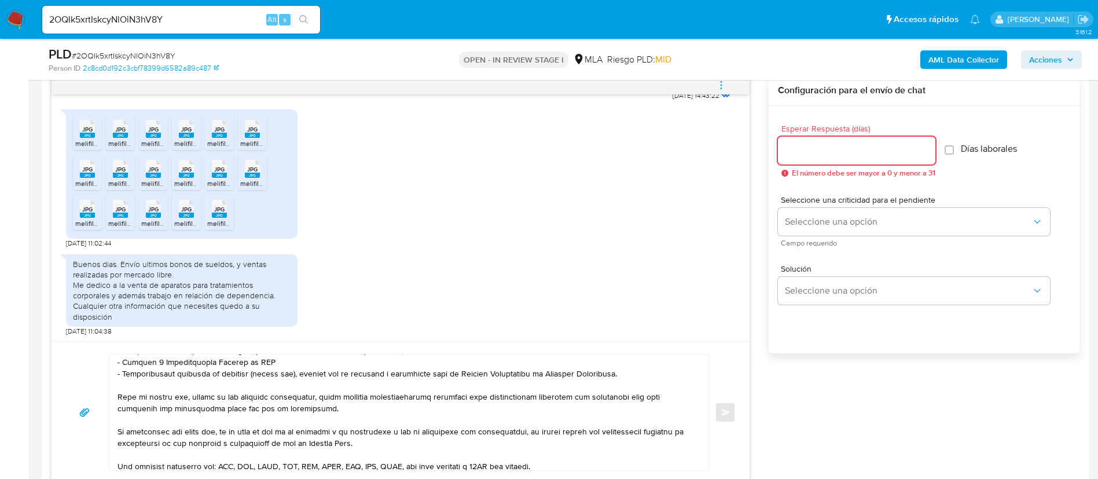
click at [917, 144] on input "Esperar Respuesta (días)" at bounding box center [856, 150] width 157 height 15
type input "3"
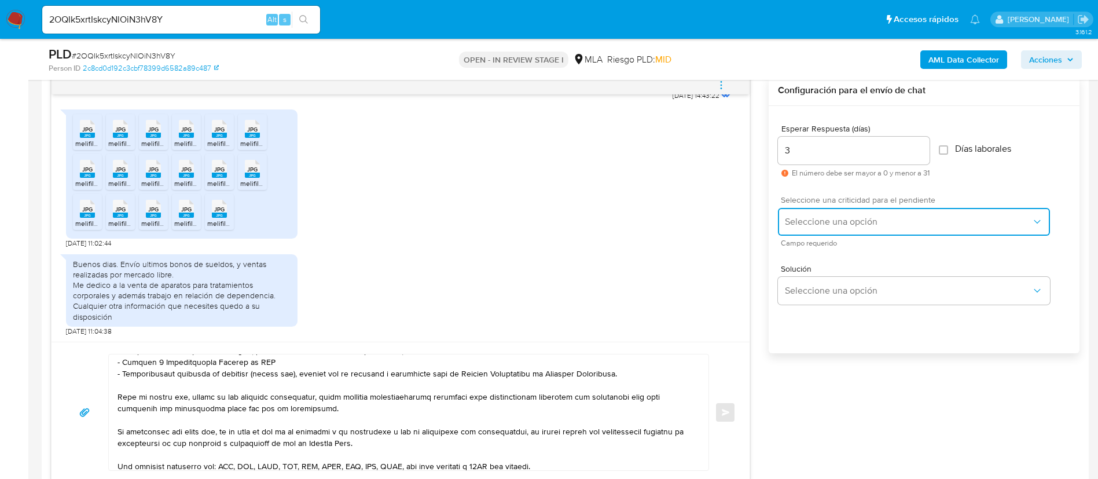
click at [892, 222] on span "Seleccione una opción" at bounding box center [908, 222] width 247 height 12
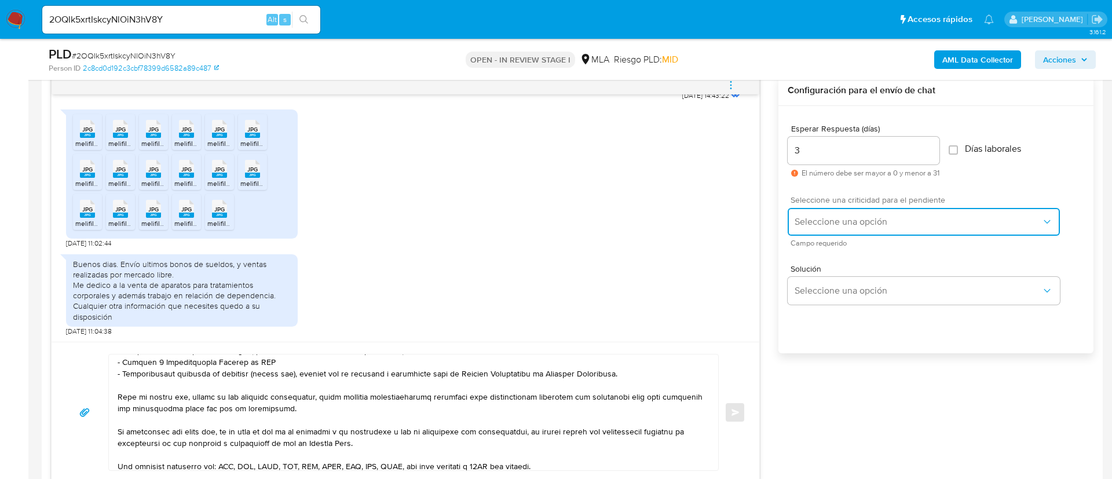
click at [892, 222] on div "Seleccione una opción" at bounding box center [923, 222] width 272 height 28
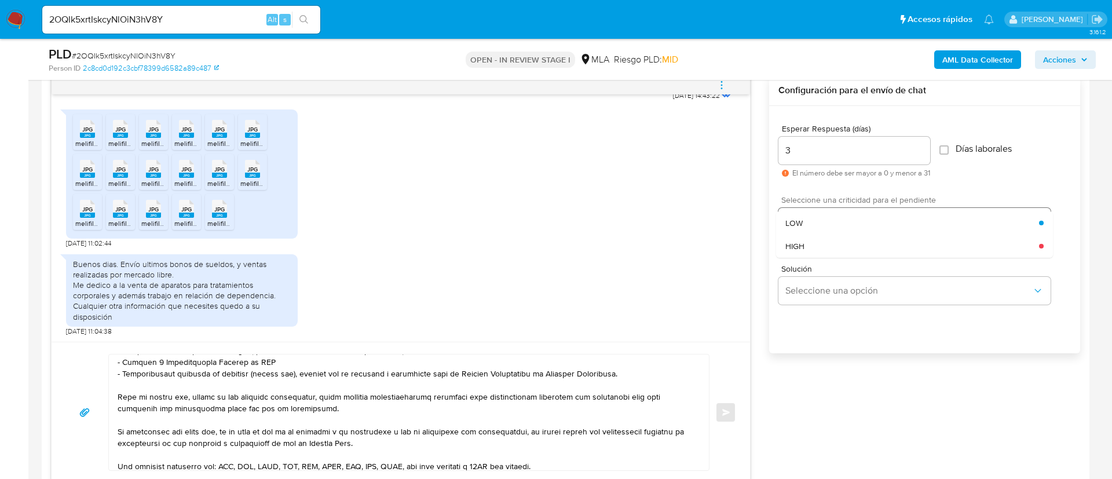
click at [892, 222] on div "LOW" at bounding box center [912, 222] width 254 height 23
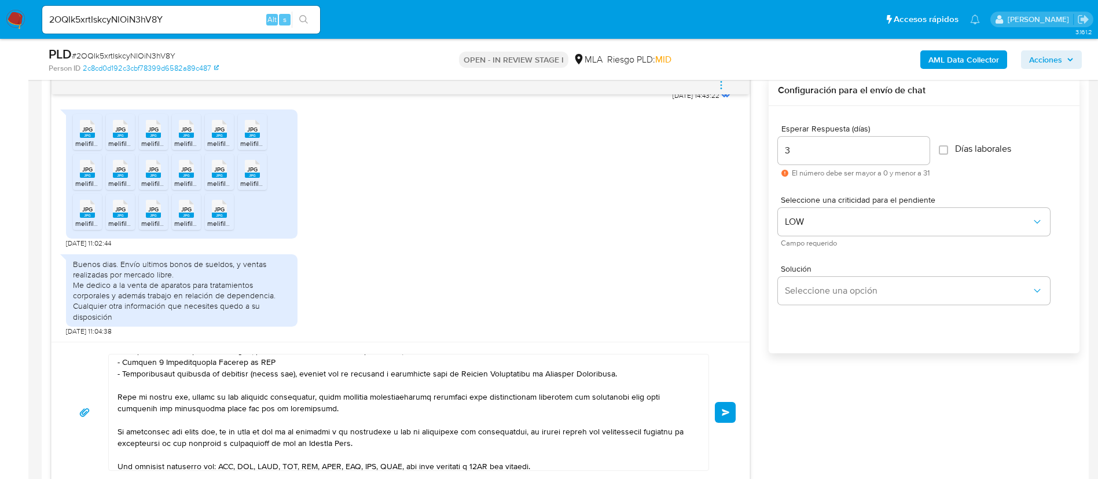
click at [728, 419] on button "Enviar" at bounding box center [725, 412] width 21 height 21
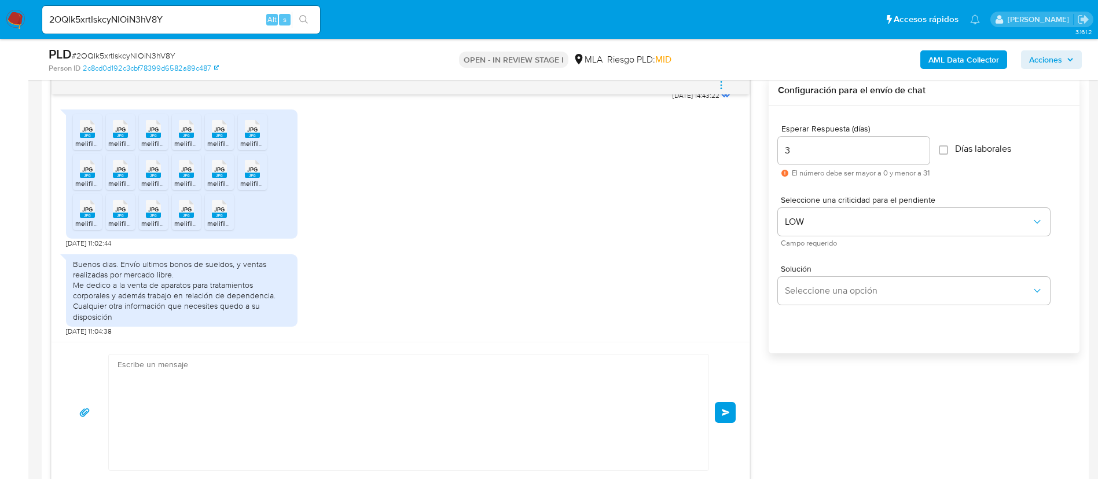
scroll to position [1106, 0]
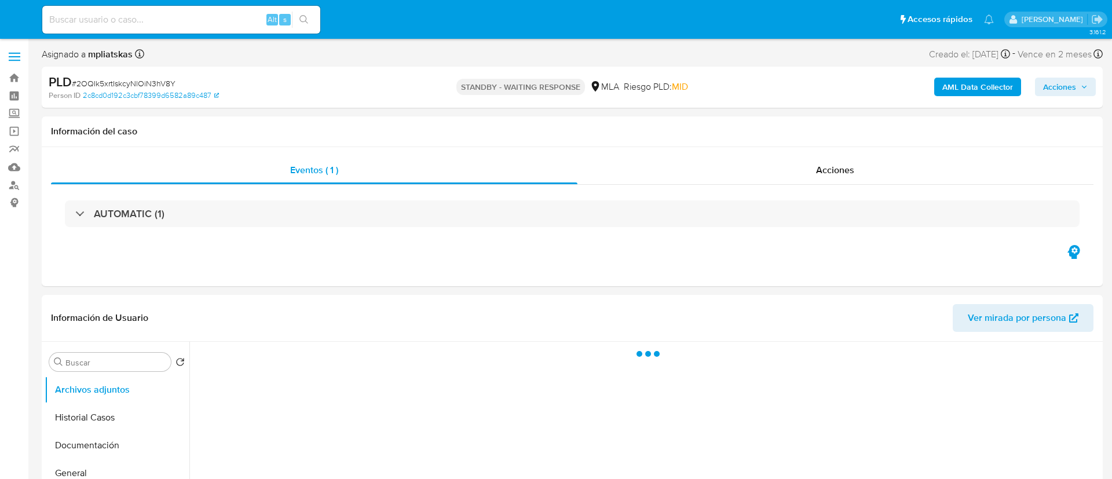
select select "10"
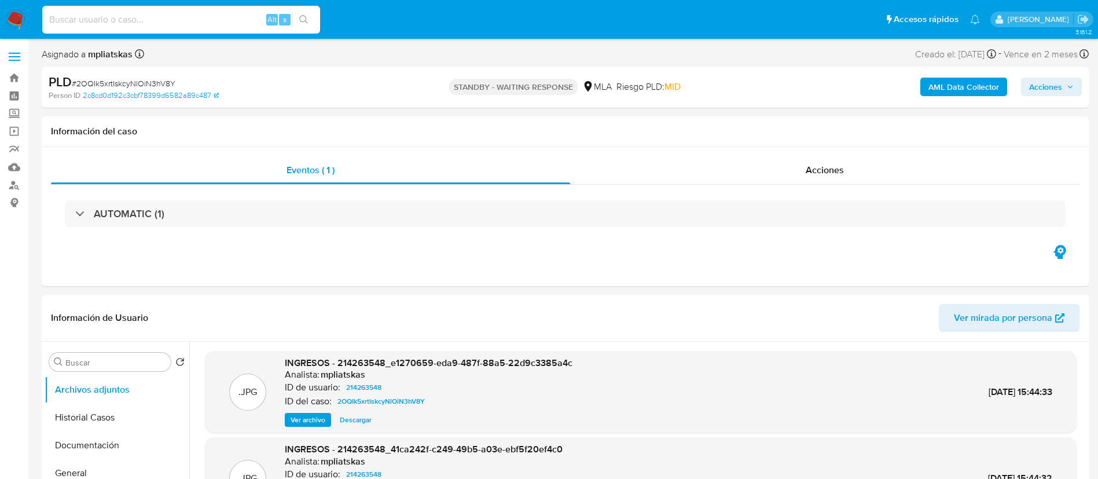
click at [221, 24] on input at bounding box center [181, 19] width 278 height 15
paste input "xN2PF6laAXWxaPPGJcaV1O0c"
type input "xN2PF6laAXWxaPPGJcaV1O0c"
click at [304, 21] on icon "search-icon" at bounding box center [303, 19] width 9 height 9
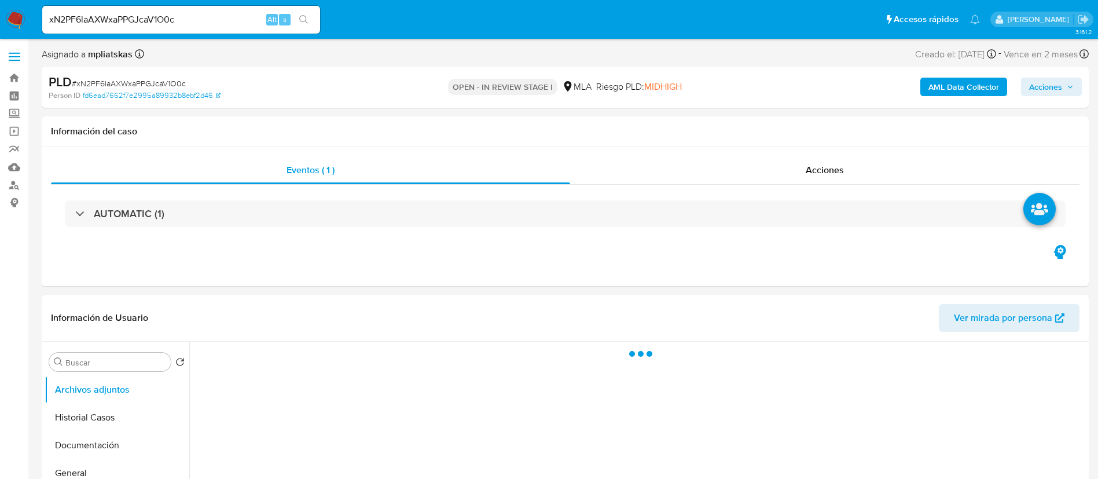
select select "10"
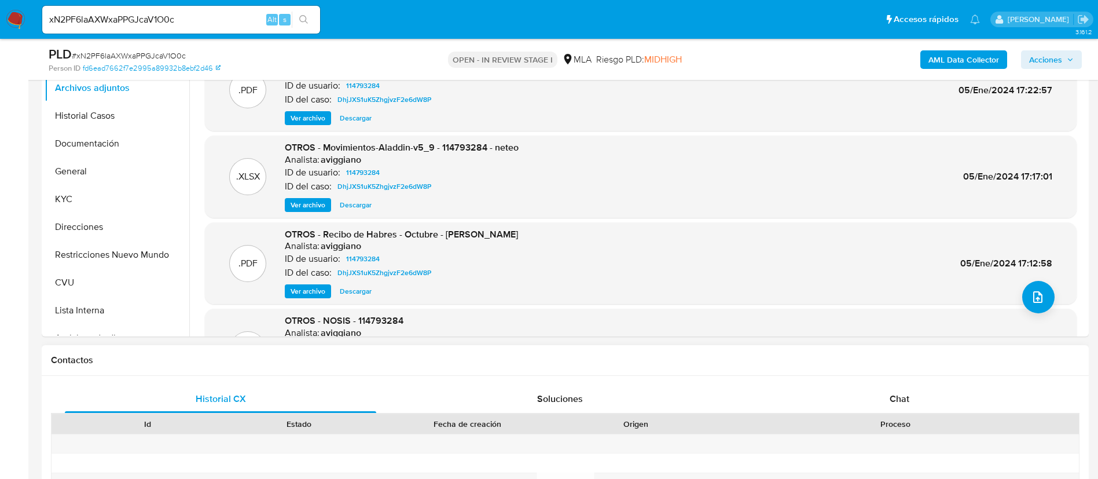
scroll to position [434, 0]
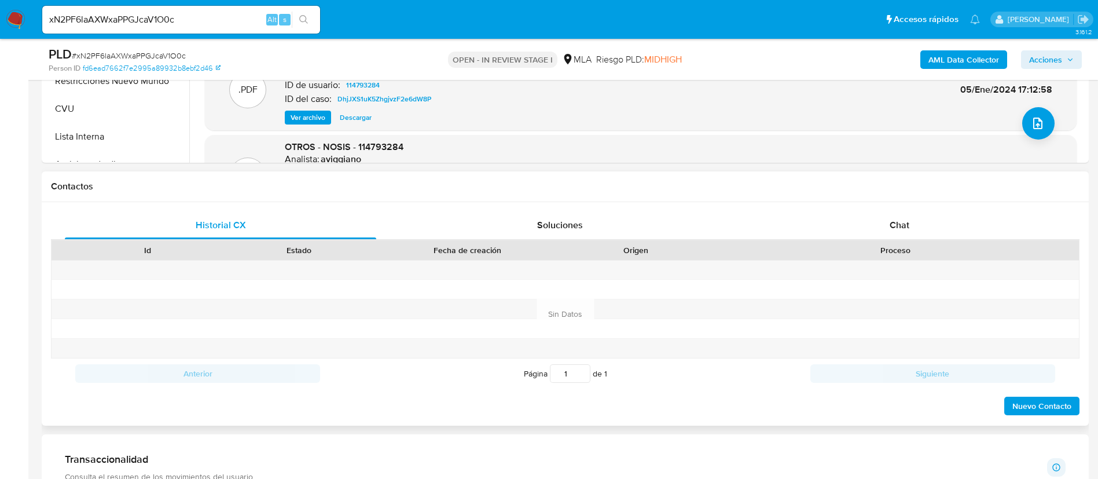
click at [879, 241] on div "Proceso" at bounding box center [895, 250] width 367 height 20
click at [882, 228] on div "Chat" at bounding box center [899, 225] width 311 height 28
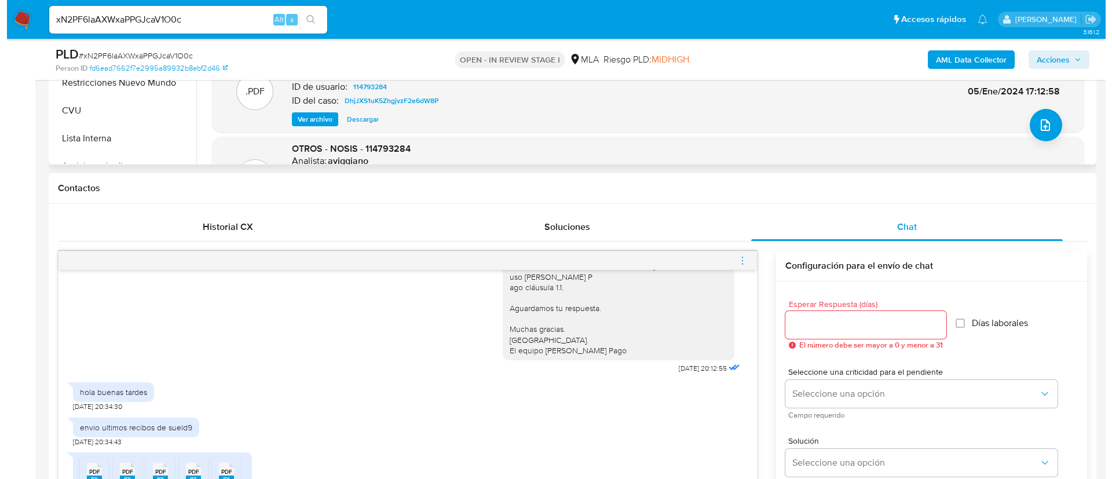
scroll to position [174, 0]
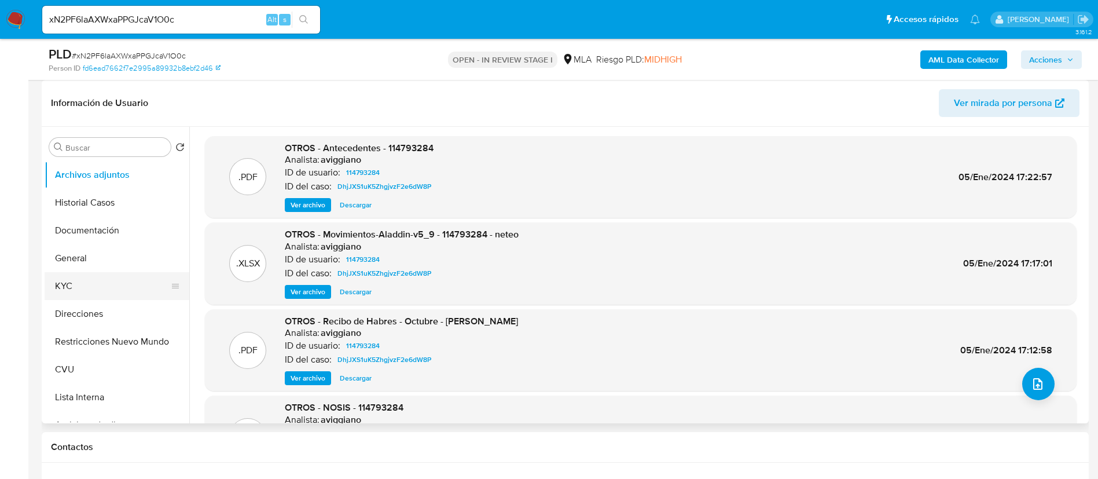
click at [89, 287] on button "KYC" at bounding box center [112, 286] width 135 height 28
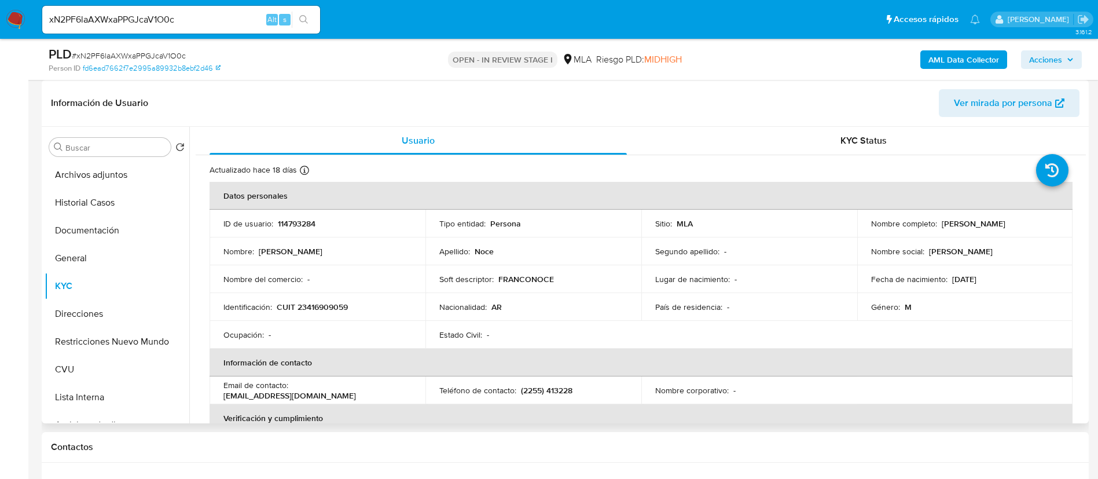
click at [311, 224] on p "114793284" at bounding box center [297, 223] width 38 height 10
copy p "114793284"
click at [119, 165] on button "Archivos adjuntos" at bounding box center [112, 175] width 135 height 28
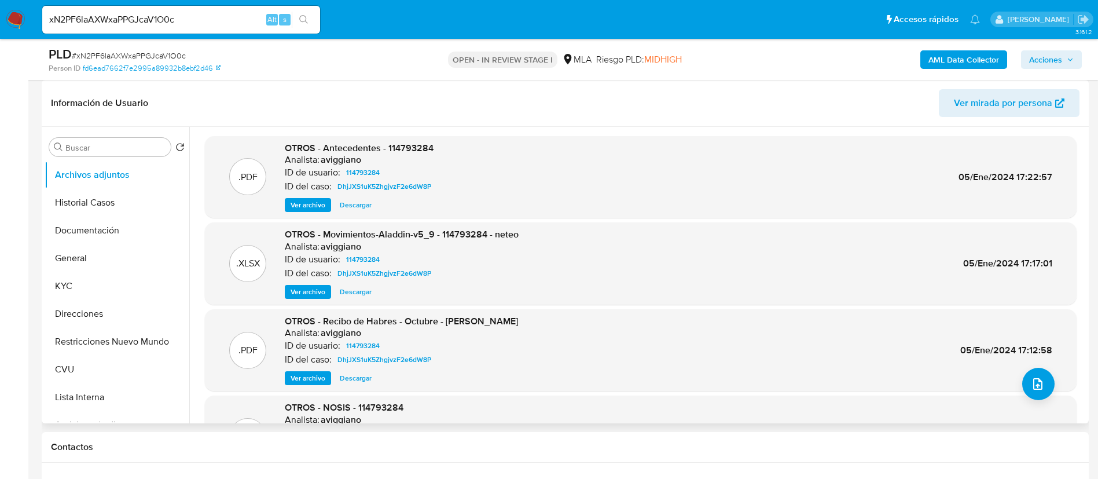
click at [316, 207] on span "Ver archivo" at bounding box center [308, 205] width 35 height 12
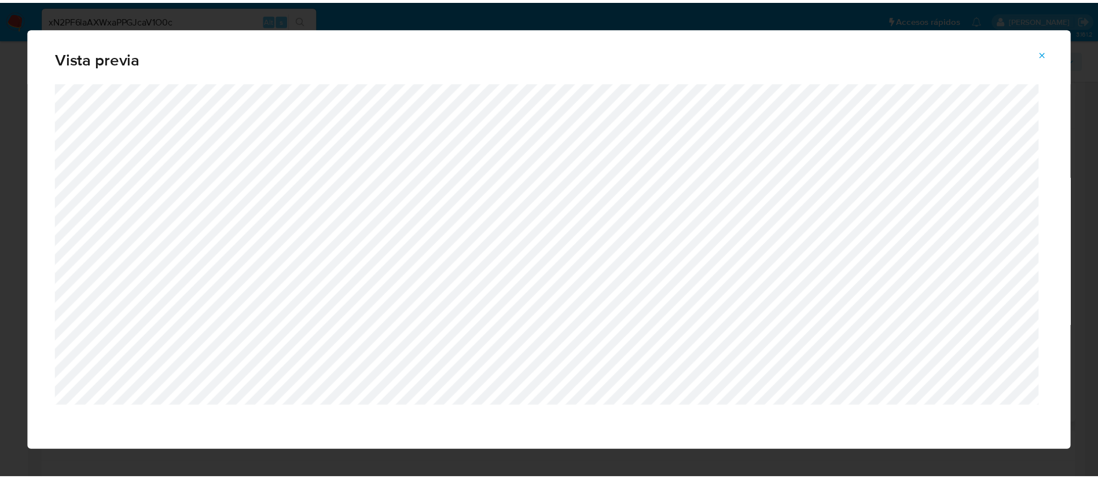
scroll to position [8, 0]
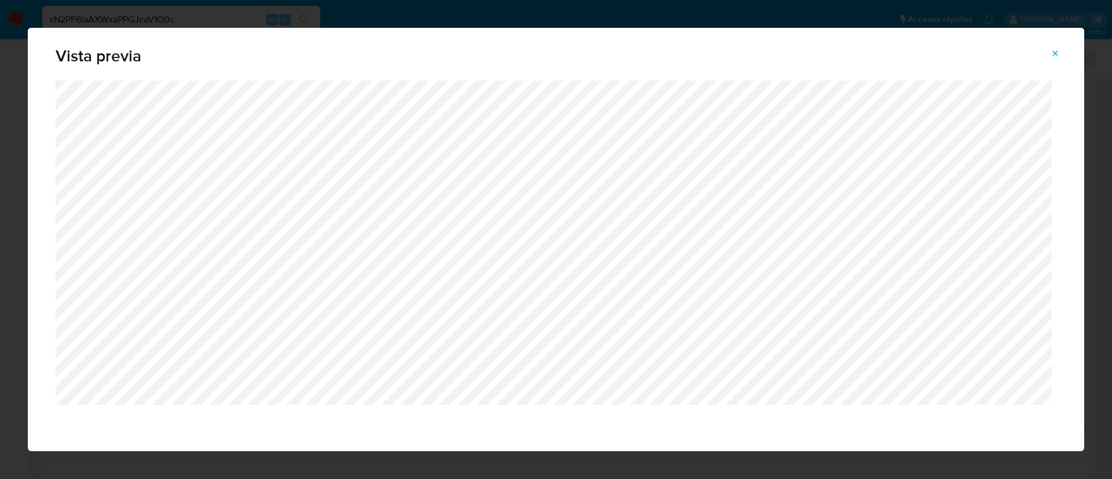
click at [1054, 47] on span "Attachment preview" at bounding box center [1054, 53] width 9 height 16
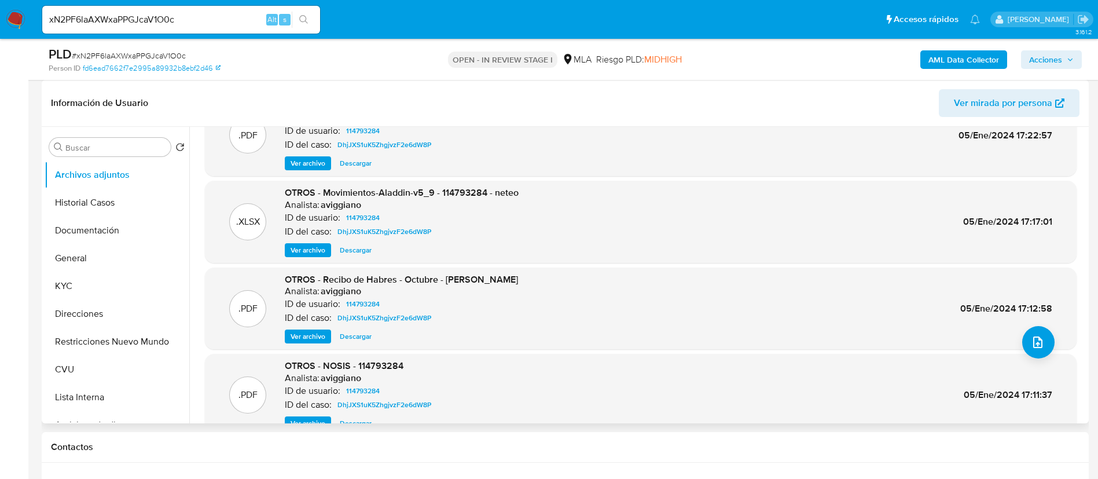
scroll to position [97, 0]
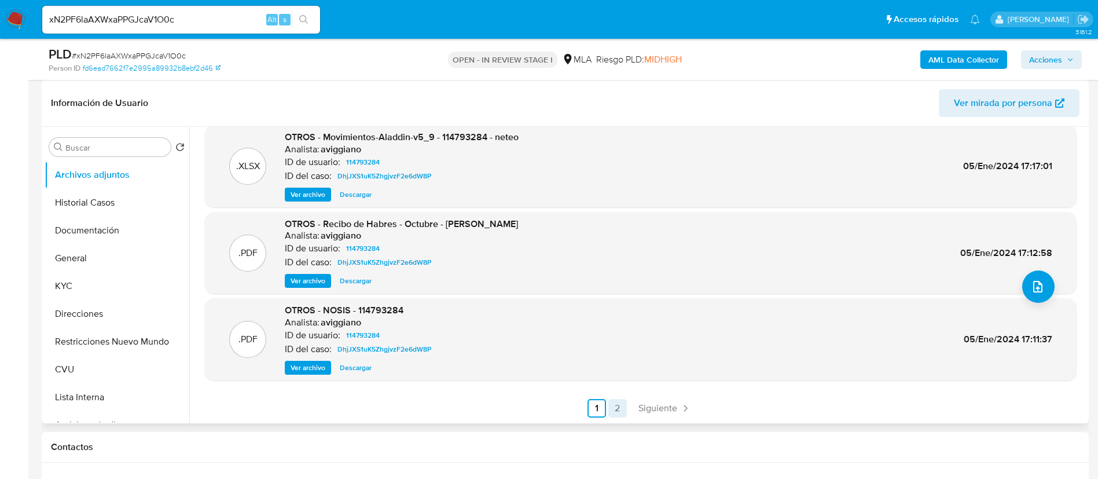
click at [617, 408] on link "2" at bounding box center [618, 408] width 19 height 19
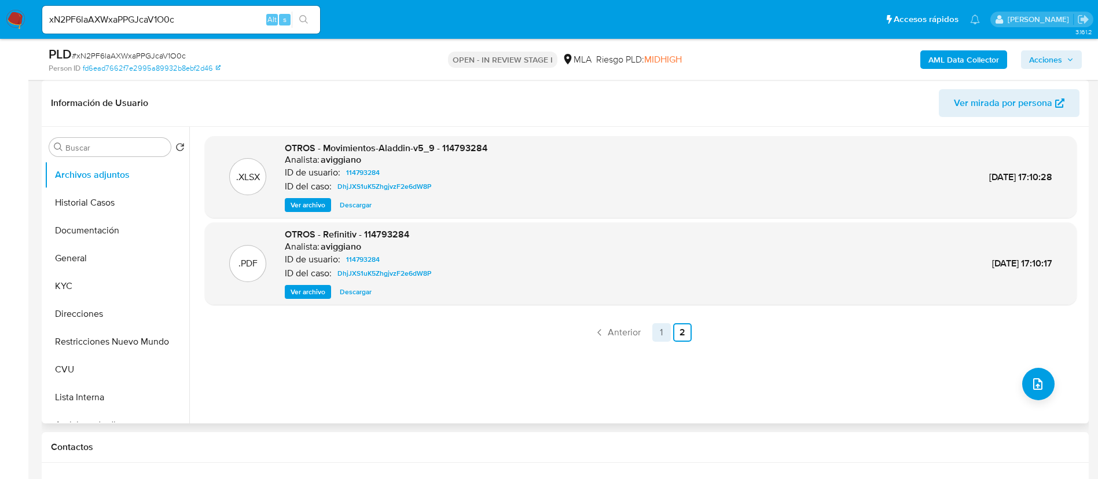
click at [665, 334] on link "1" at bounding box center [662, 332] width 19 height 19
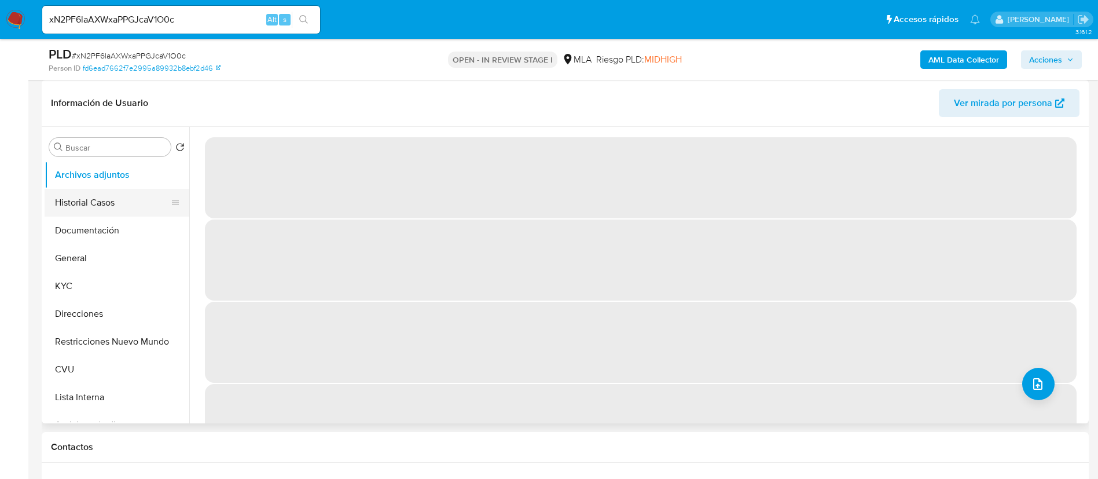
click at [107, 202] on button "Historial Casos" at bounding box center [112, 203] width 135 height 28
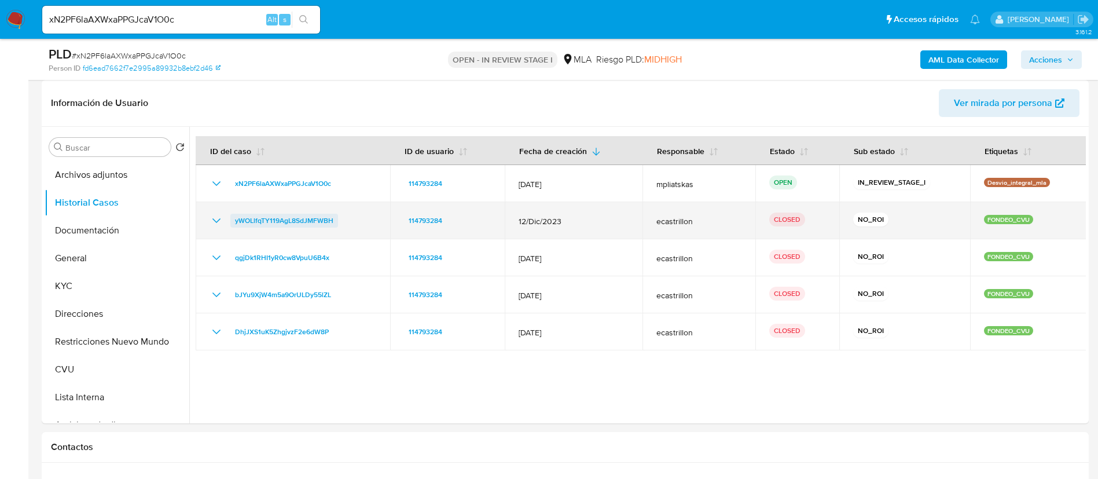
click at [264, 223] on span "yWOLlfqTY119AgL8SdJMFWBH" at bounding box center [284, 221] width 98 height 14
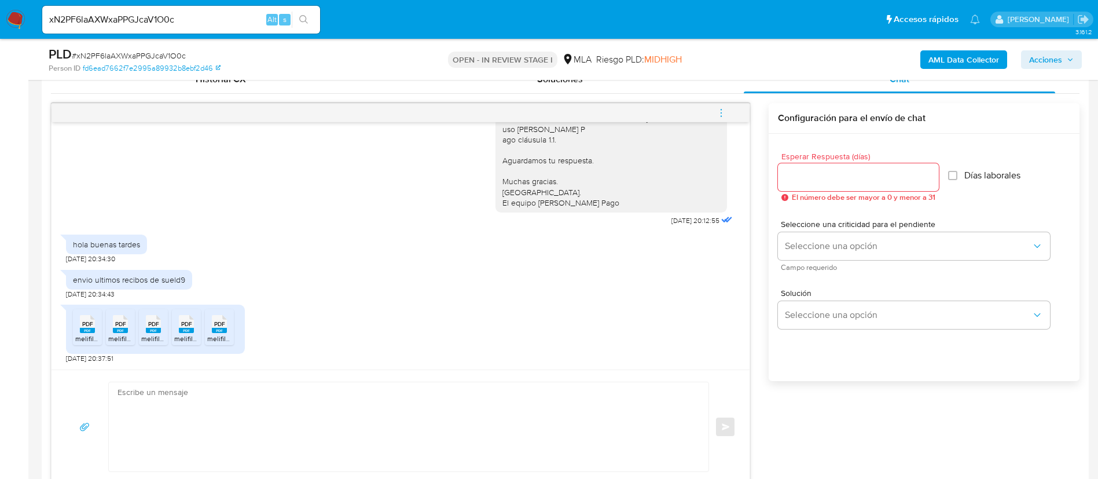
scroll to position [608, 0]
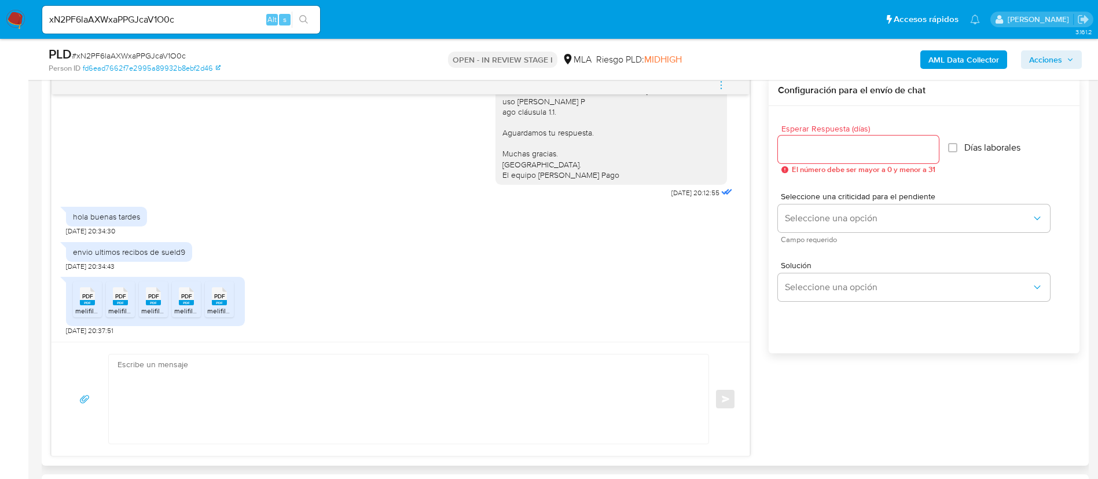
click at [79, 303] on div "PDF PDF" at bounding box center [87, 295] width 24 height 23
click at [112, 304] on div "PDF PDF" at bounding box center [120, 295] width 24 height 23
click at [141, 306] on li "PDF PDF melifile6948691347558394308.pdf" at bounding box center [153, 299] width 29 height 36
click at [174, 313] on li "PDF PDF melifile3261286966528246239.pdf" at bounding box center [186, 299] width 29 height 36
click at [222, 303] on rect at bounding box center [219, 302] width 15 height 5
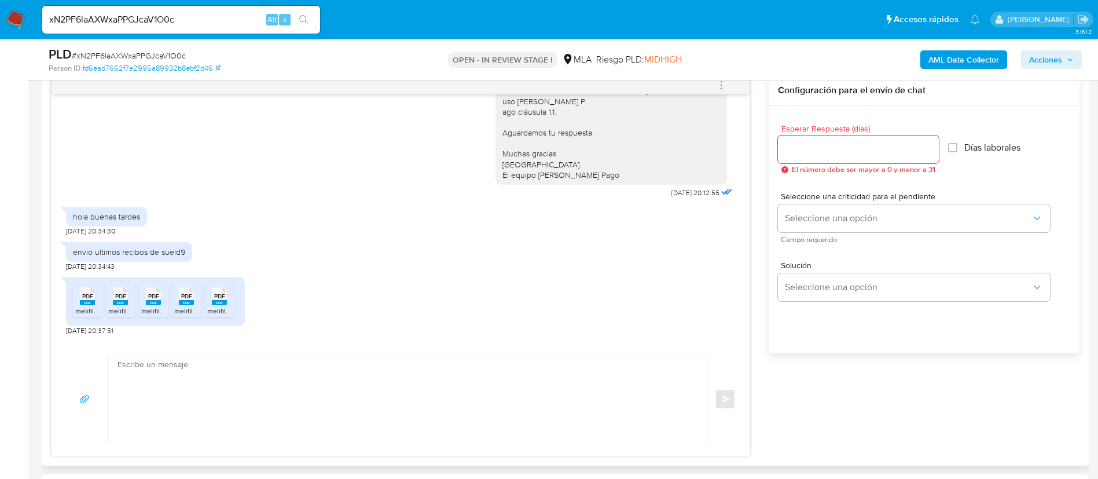
click at [493, 440] on textarea at bounding box center [406, 398] width 577 height 89
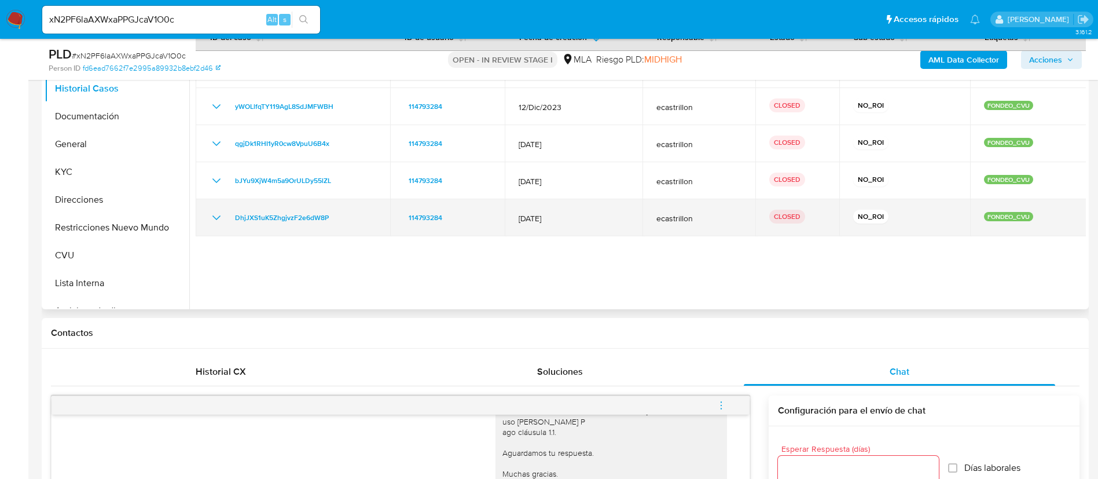
scroll to position [261, 0]
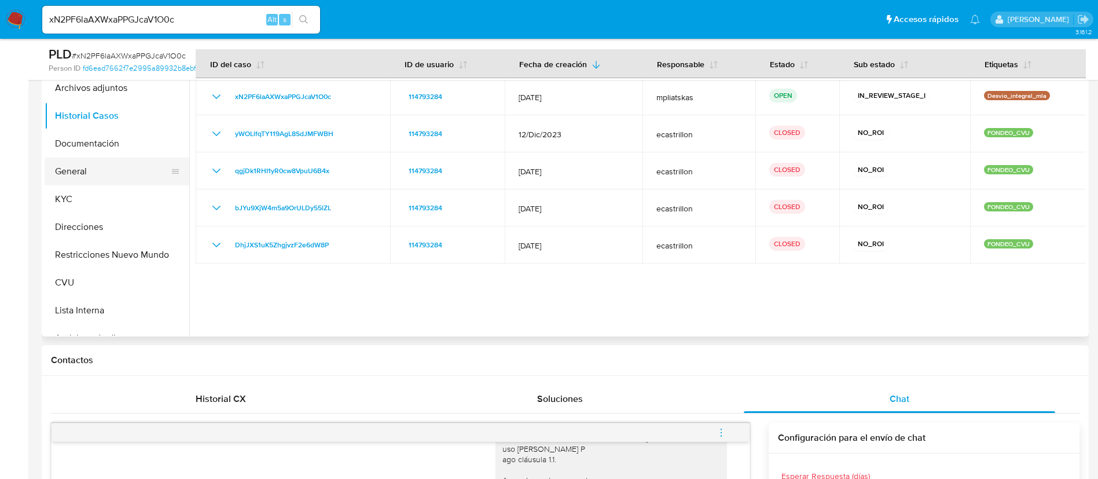
click at [108, 182] on button "General" at bounding box center [112, 171] width 135 height 28
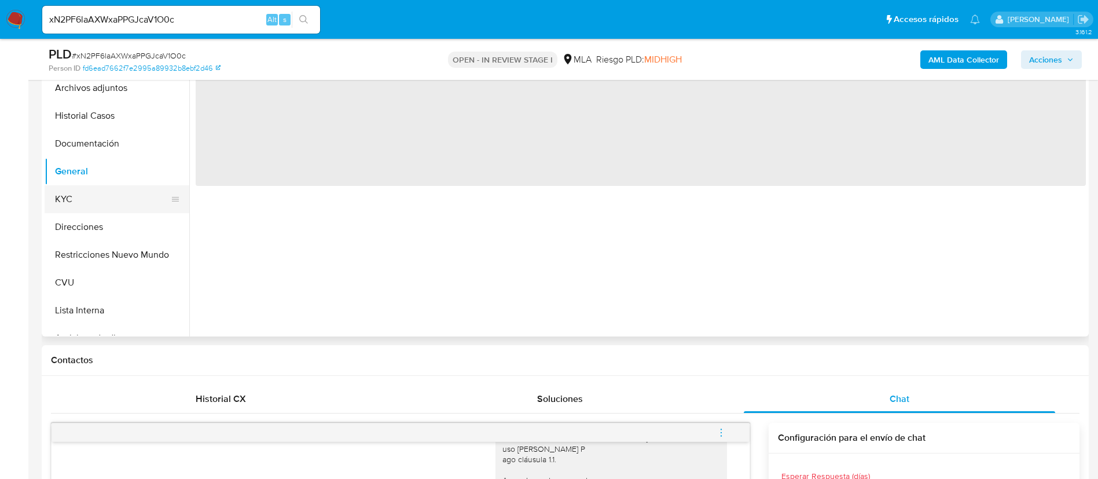
click at [102, 195] on button "KYC" at bounding box center [112, 199] width 135 height 28
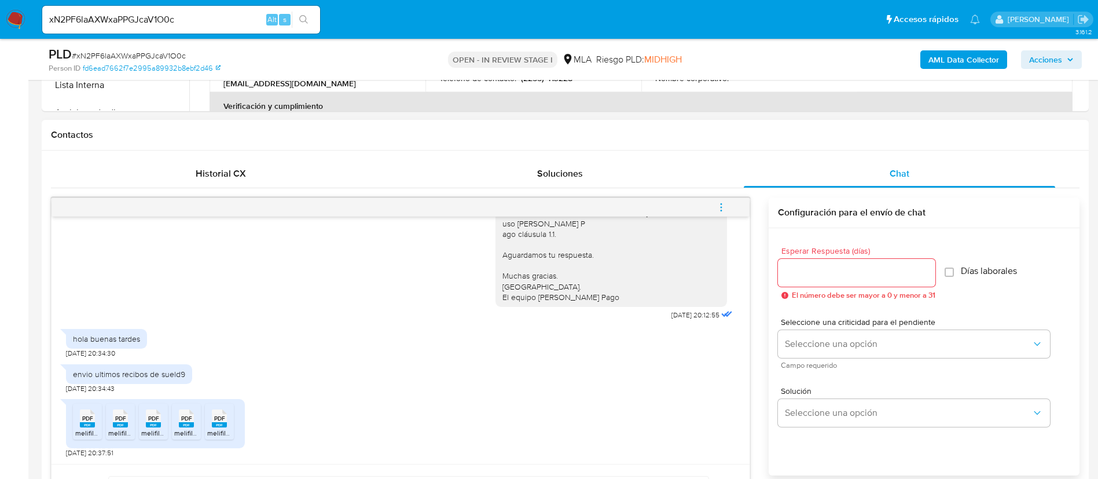
scroll to position [608, 0]
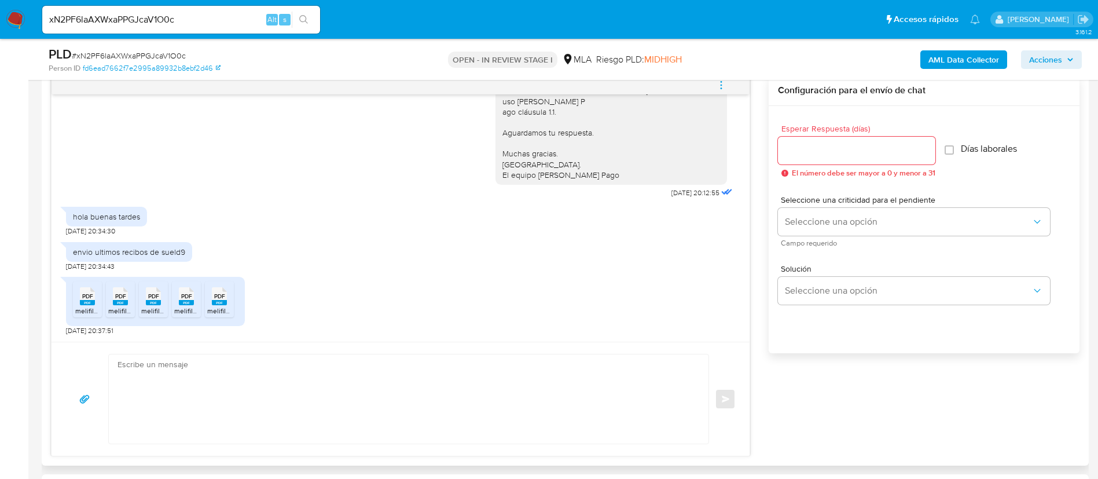
click at [486, 430] on textarea at bounding box center [406, 398] width 577 height 89
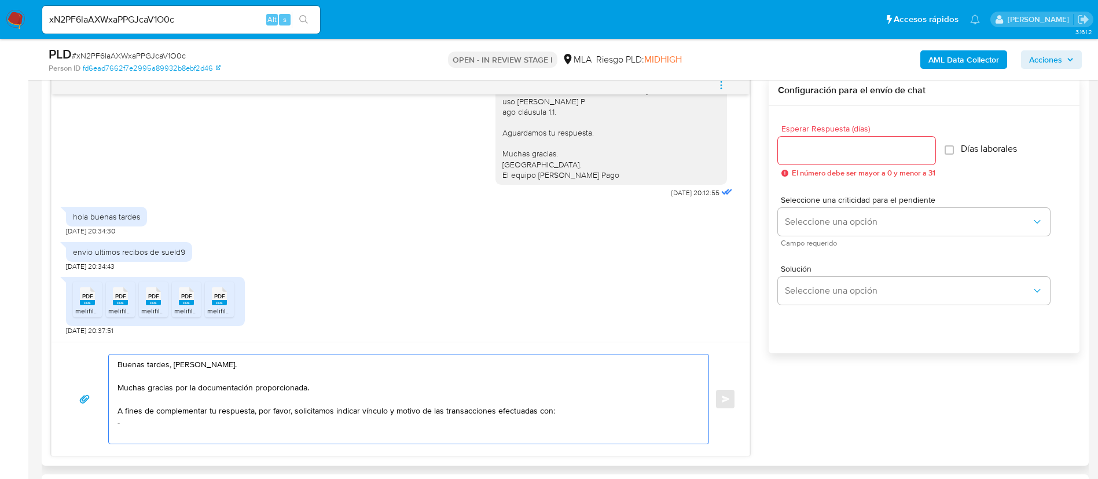
paste textarea "Carlos Agustin Cazajous - CUIL 20310552624"
paste textarea "Maria Sol Brench - CUIT 27415653293"
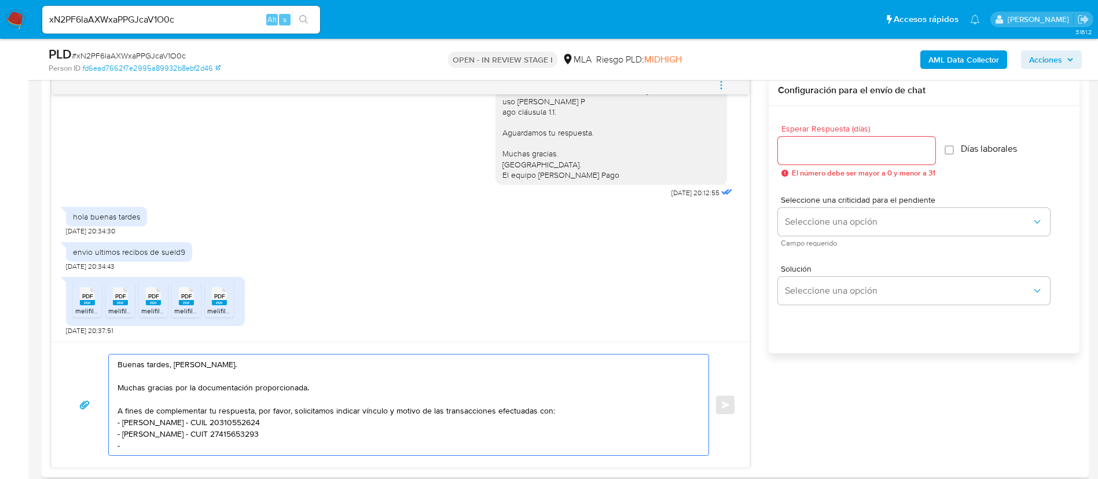
paste textarea "Federico Ricardo Russi - CUIT 20322288809"
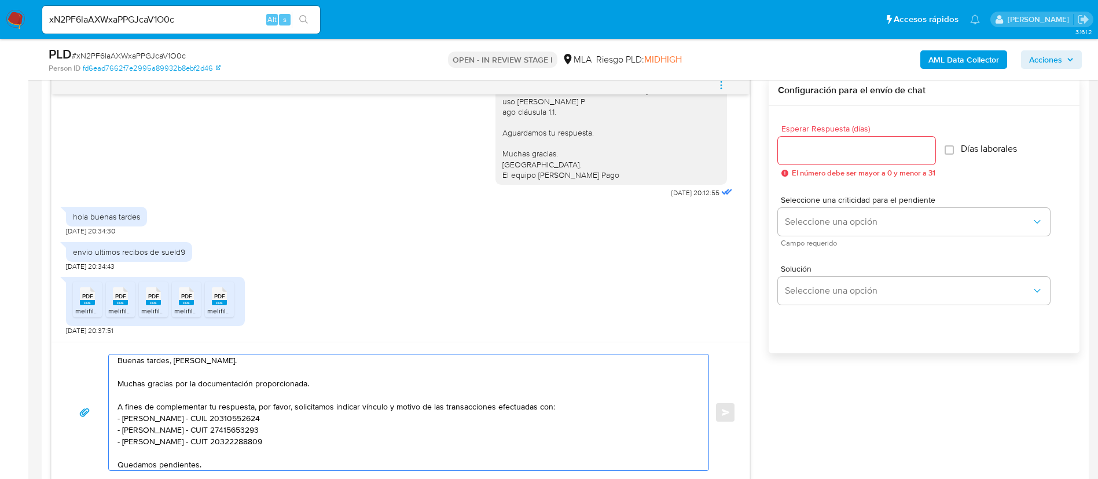
type textarea "Buenas tardes, Franco. Muchas gracias por la documentación proporcionada. A fin…"
click at [835, 154] on input "Esperar Respuesta (días)" at bounding box center [856, 150] width 157 height 15
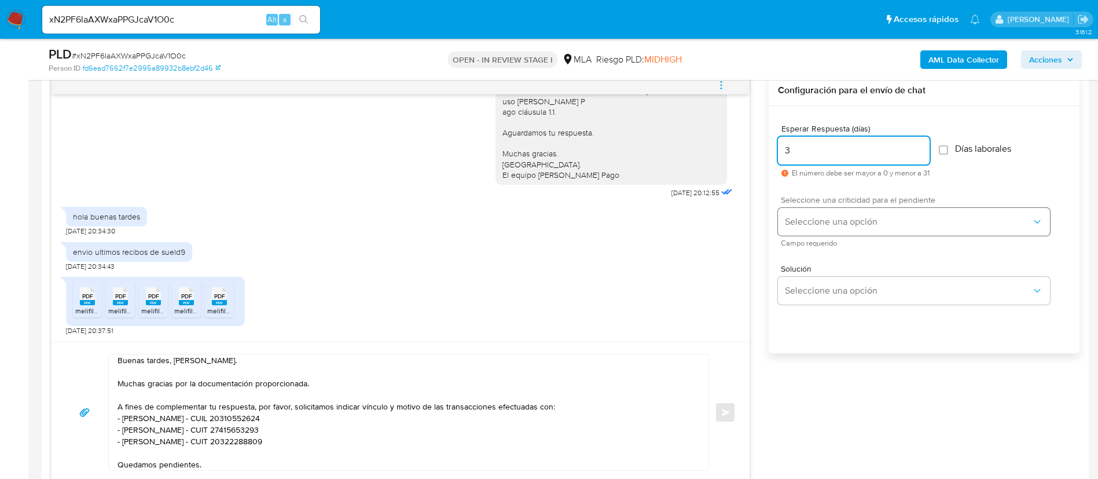
type input "3"
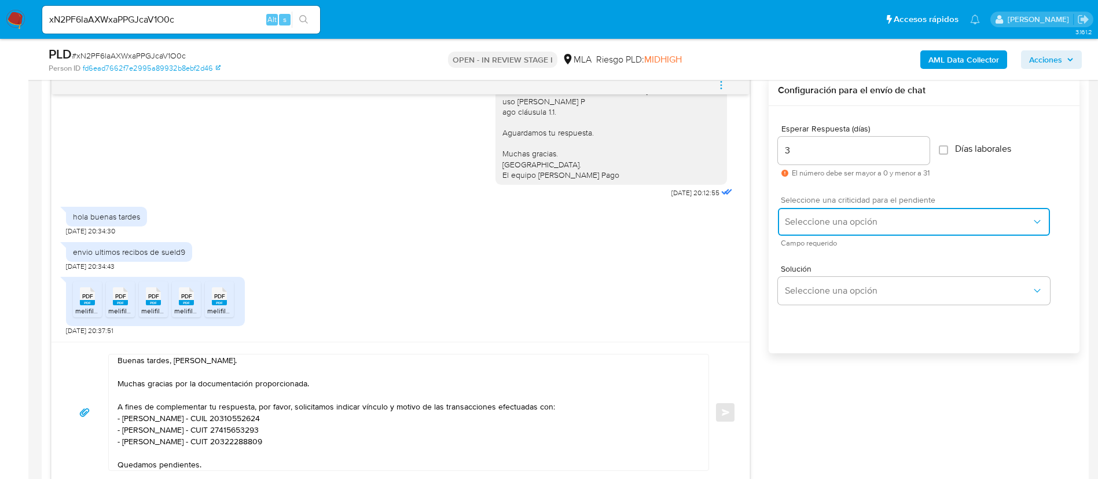
click at [840, 217] on span "Seleccione una opción" at bounding box center [908, 222] width 247 height 12
click at [840, 217] on div "Seleccione una opción" at bounding box center [914, 222] width 272 height 28
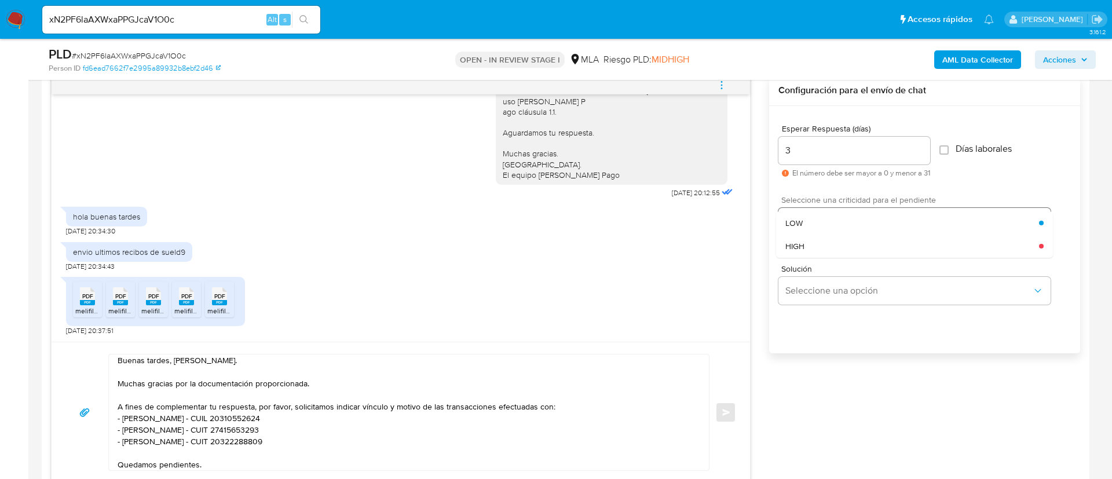
click at [840, 217] on div "LOW" at bounding box center [912, 222] width 254 height 23
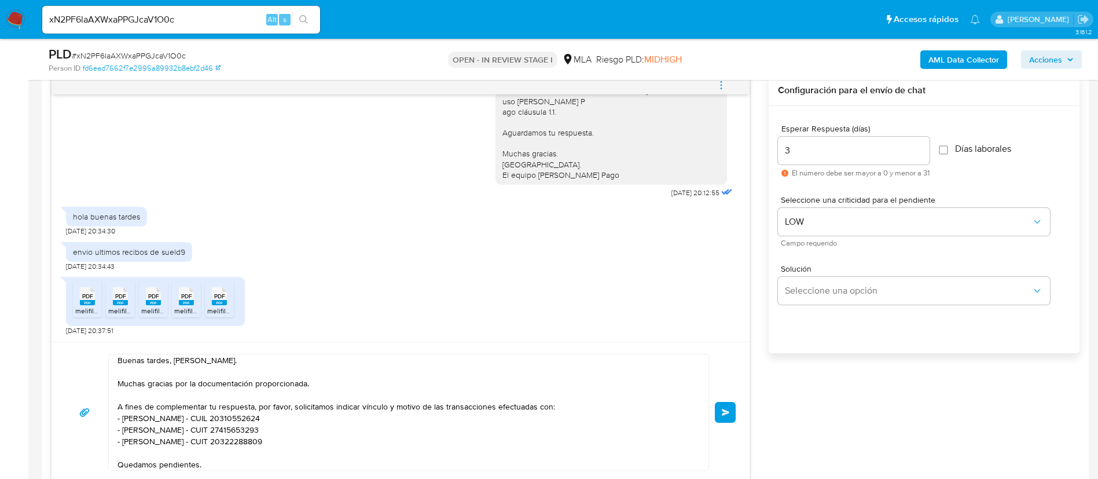
click at [724, 423] on div "Buenas tardes, Franco. Muchas gracias por la documentación proporcionada. A fin…" at bounding box center [400, 412] width 670 height 117
click at [724, 415] on span "Enviar" at bounding box center [726, 412] width 8 height 7
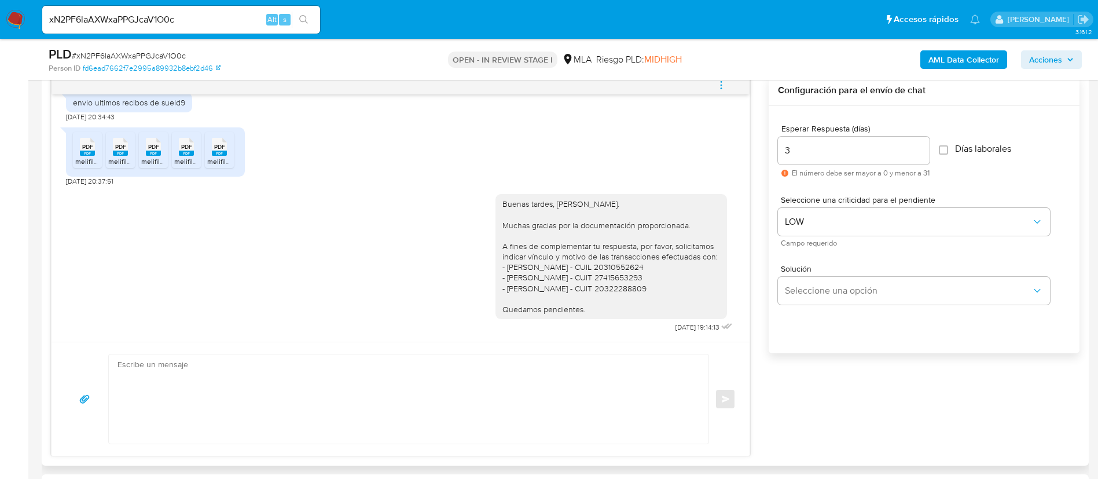
scroll to position [0, 0]
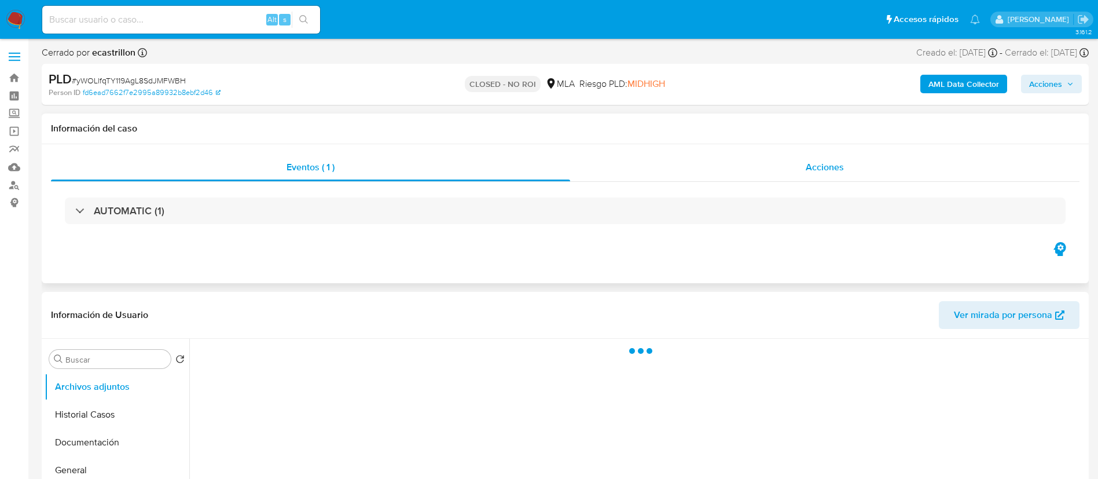
click at [760, 157] on div "Acciones" at bounding box center [824, 167] width 509 height 28
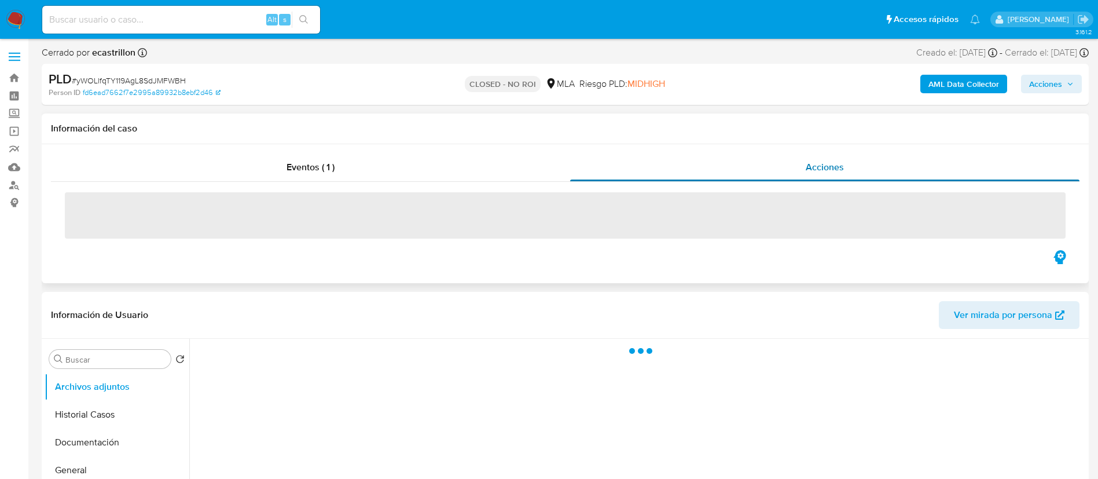
select select "10"
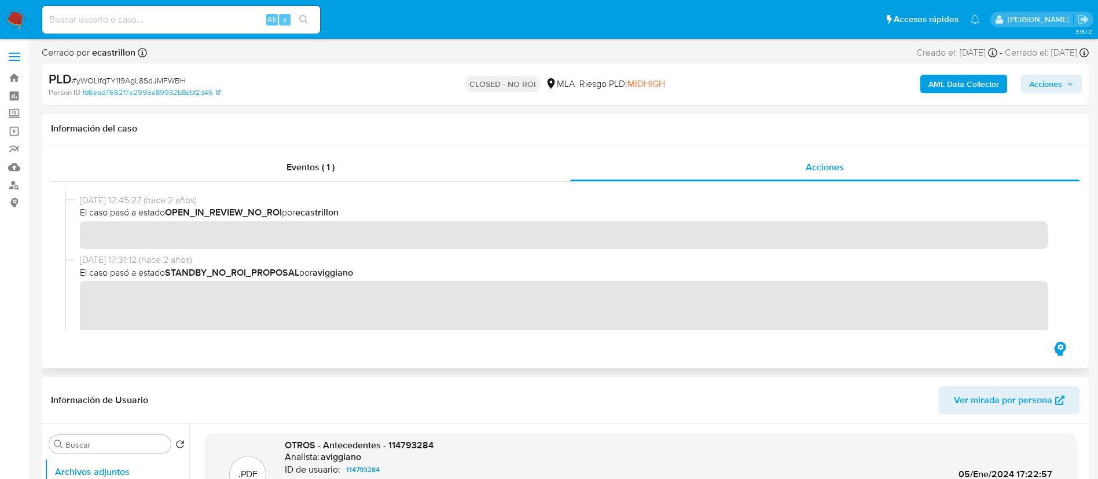
scroll to position [174, 0]
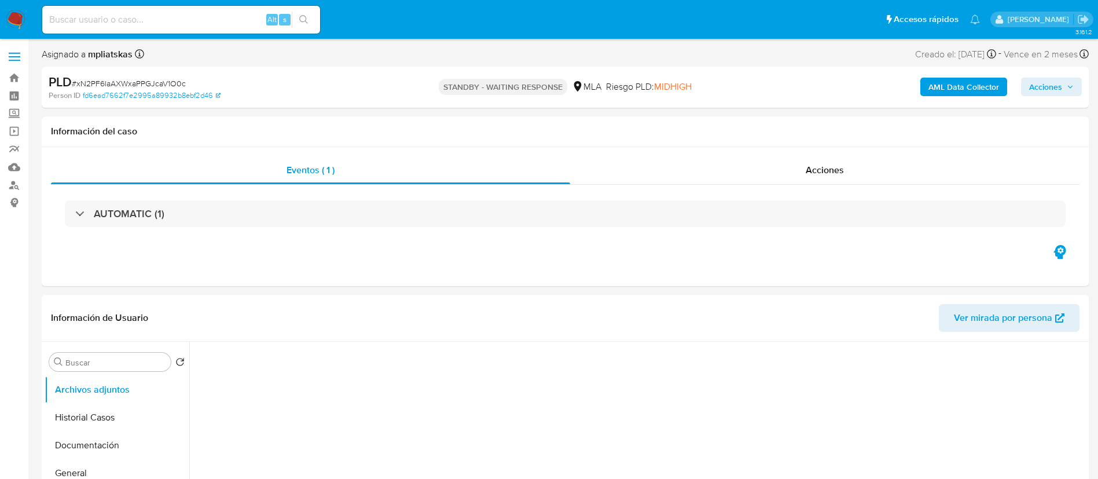
select select "10"
